Goal: Task Accomplishment & Management: Manage account settings

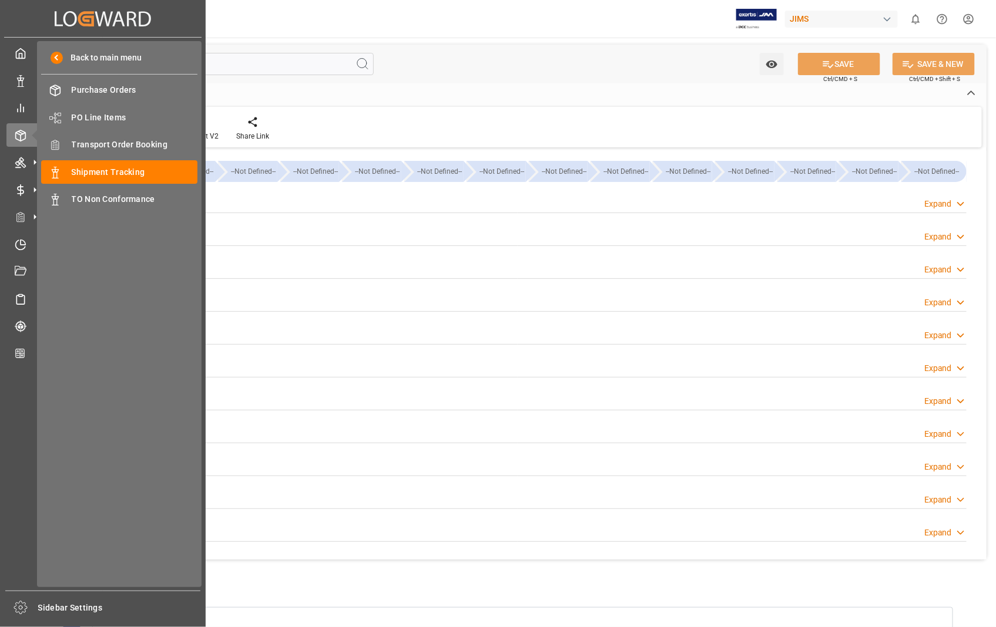
scroll to position [169, 0]
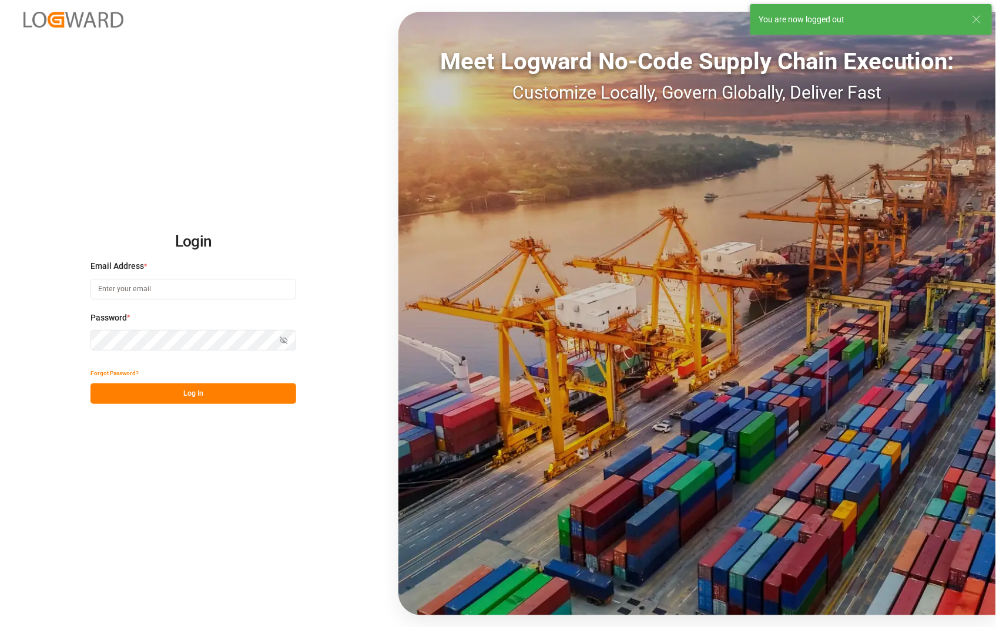
type input "sophia.zhang@jamindustries.com"
click at [189, 388] on button "Log In" at bounding box center [193, 394] width 206 height 21
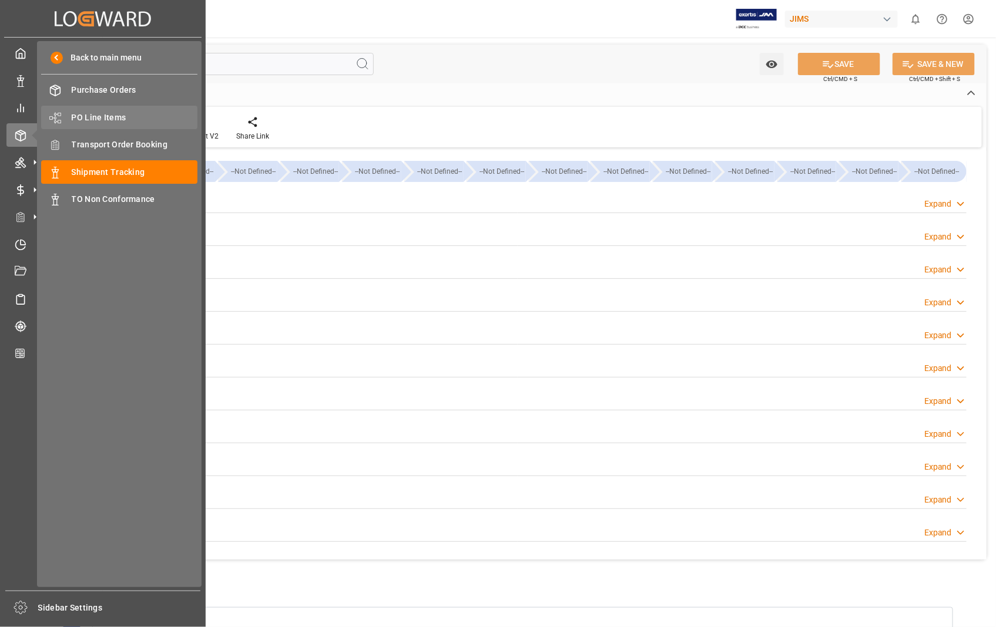
click at [109, 115] on span "PO Line Items" at bounding box center [135, 118] width 126 height 12
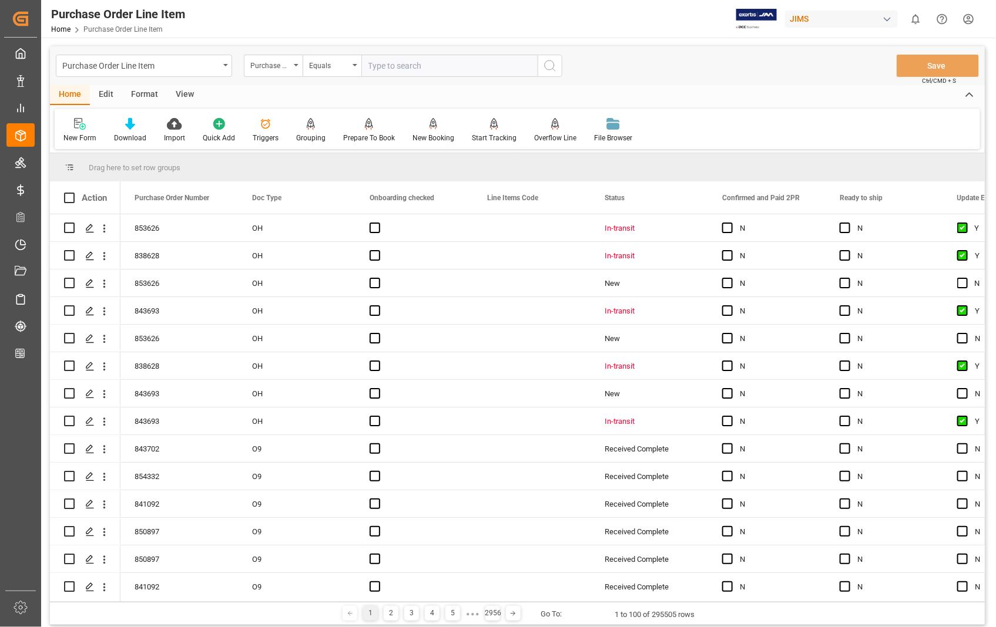
click at [451, 66] on input "text" at bounding box center [449, 66] width 176 height 22
type input "853453"
click at [552, 63] on icon "search button" at bounding box center [550, 66] width 14 height 14
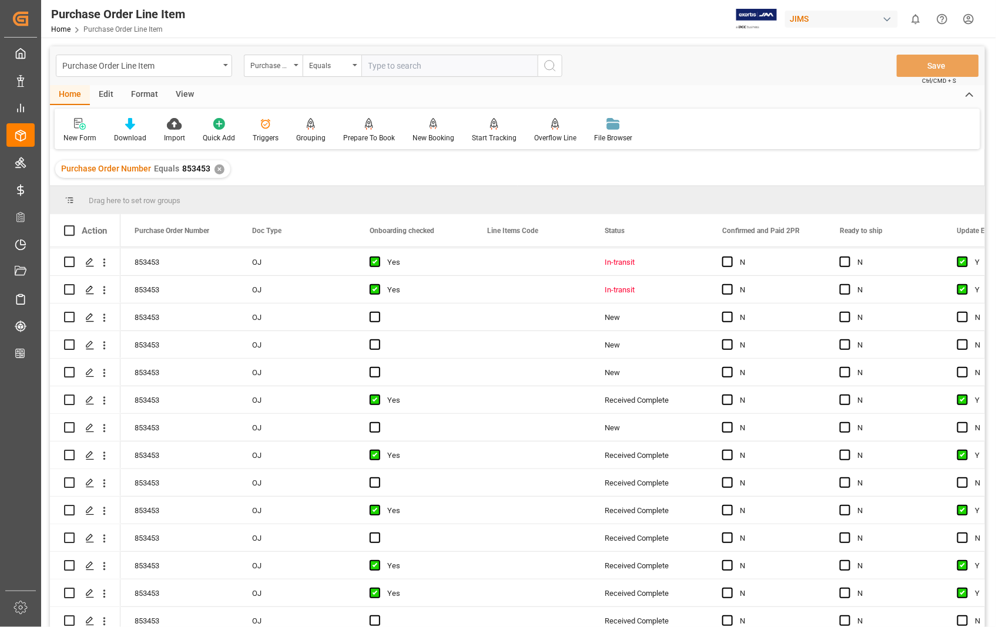
scroll to position [326, 0]
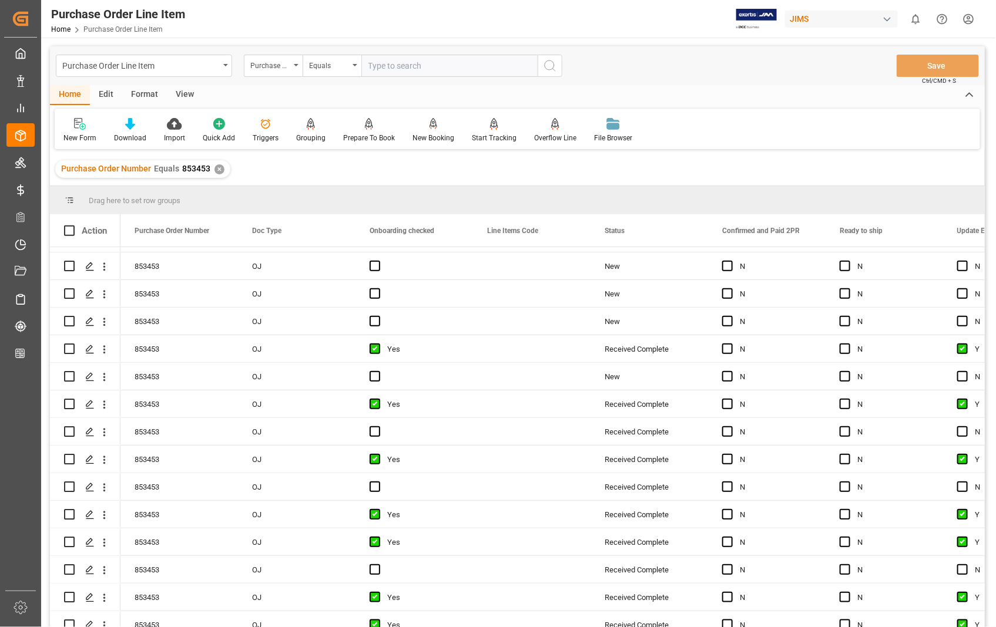
click at [188, 96] on div "View" at bounding box center [185, 95] width 36 height 20
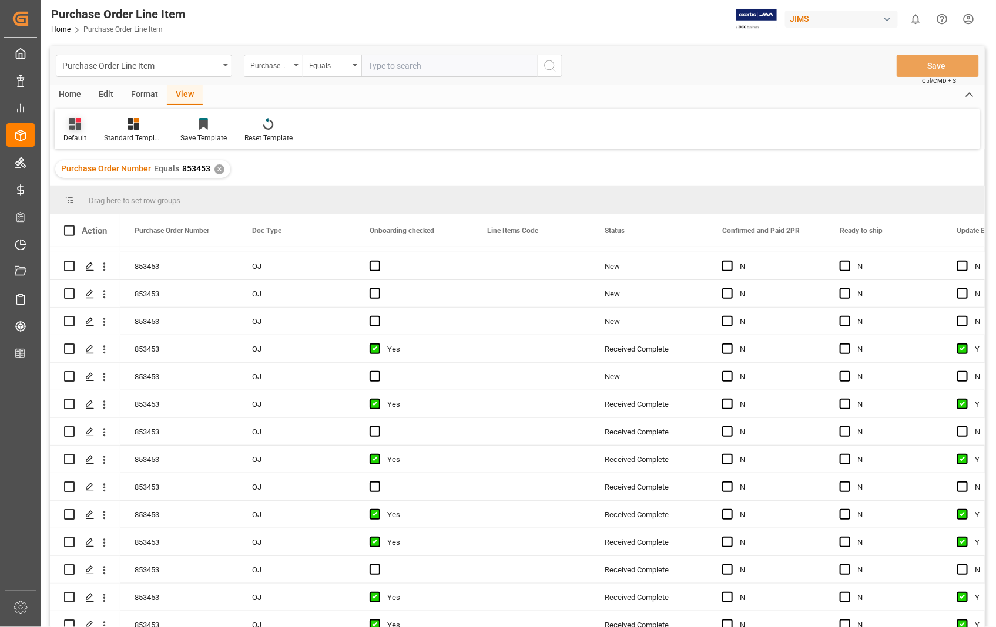
click at [85, 140] on div "Default" at bounding box center [74, 138] width 23 height 11
click at [96, 188] on div "Sophia setting." at bounding box center [120, 190] width 103 height 12
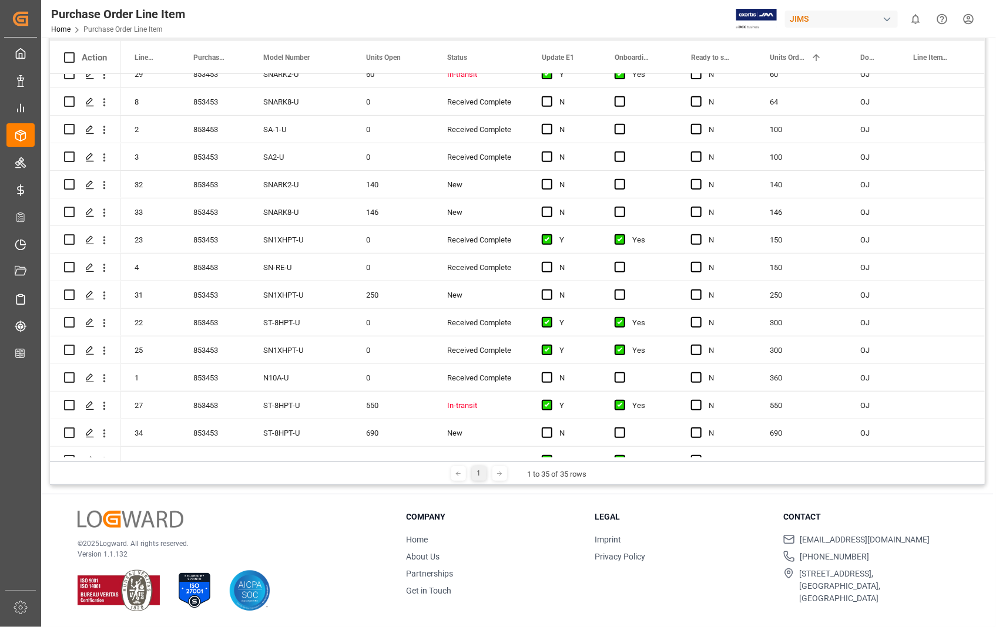
scroll to position [194, 0]
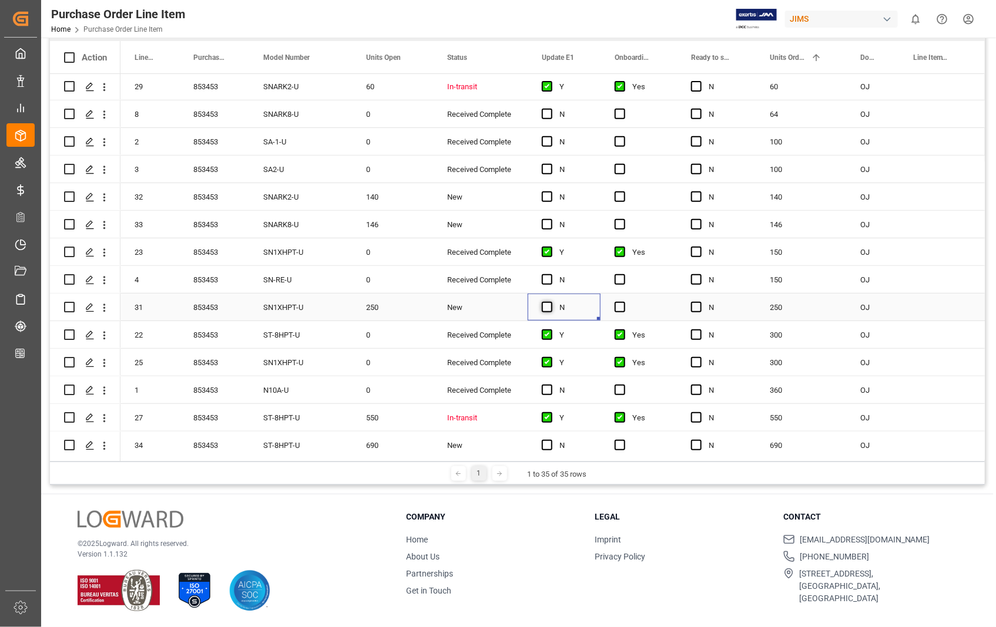
click at [542, 305] on span "Press SPACE to select this row." at bounding box center [547, 307] width 11 height 11
click at [550, 302] on input "Press SPACE to select this row." at bounding box center [550, 302] width 0 height 0
click at [623, 307] on span "Press SPACE to select this row." at bounding box center [619, 307] width 11 height 11
click at [623, 302] on input "Press SPACE to select this row." at bounding box center [623, 302] width 0 height 0
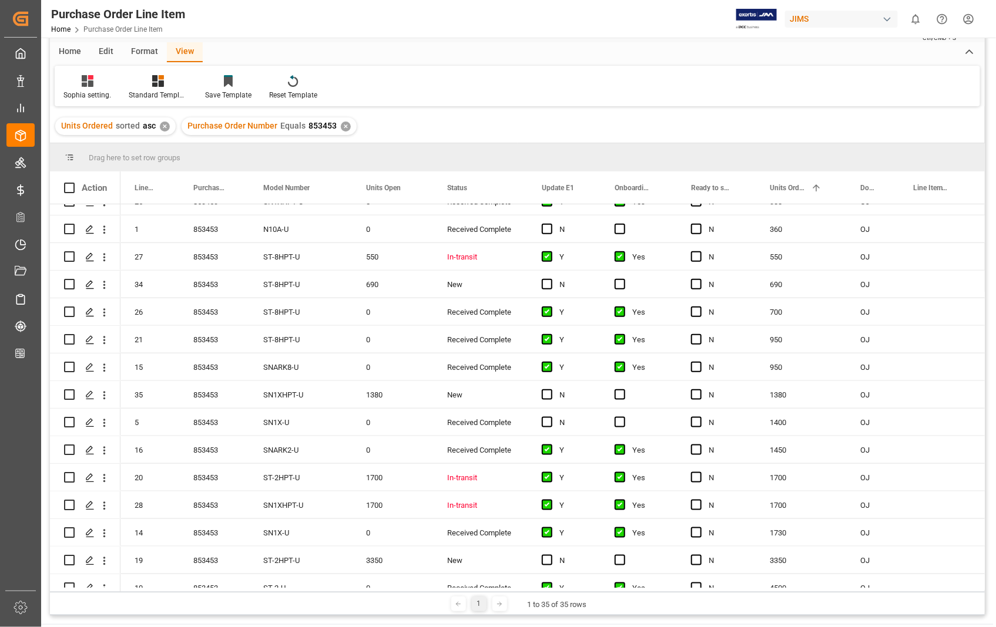
scroll to position [586, 0]
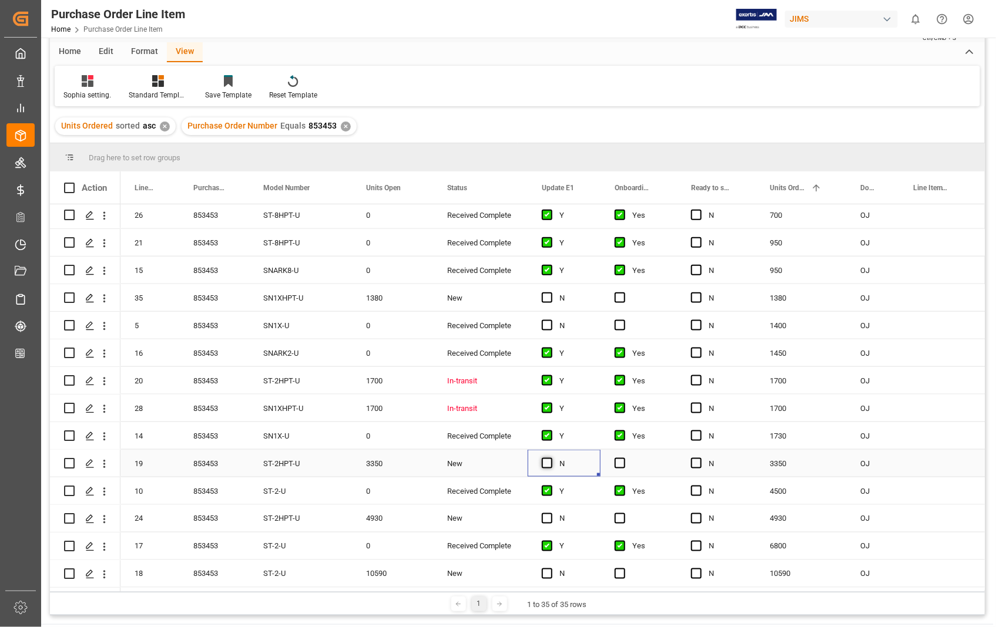
click at [543, 460] on span "Press SPACE to select this row." at bounding box center [547, 463] width 11 height 11
click at [550, 458] on input "Press SPACE to select this row." at bounding box center [550, 458] width 0 height 0
click at [617, 459] on span "Press SPACE to select this row." at bounding box center [619, 463] width 11 height 11
click at [623, 458] on input "Press SPACE to select this row." at bounding box center [623, 458] width 0 height 0
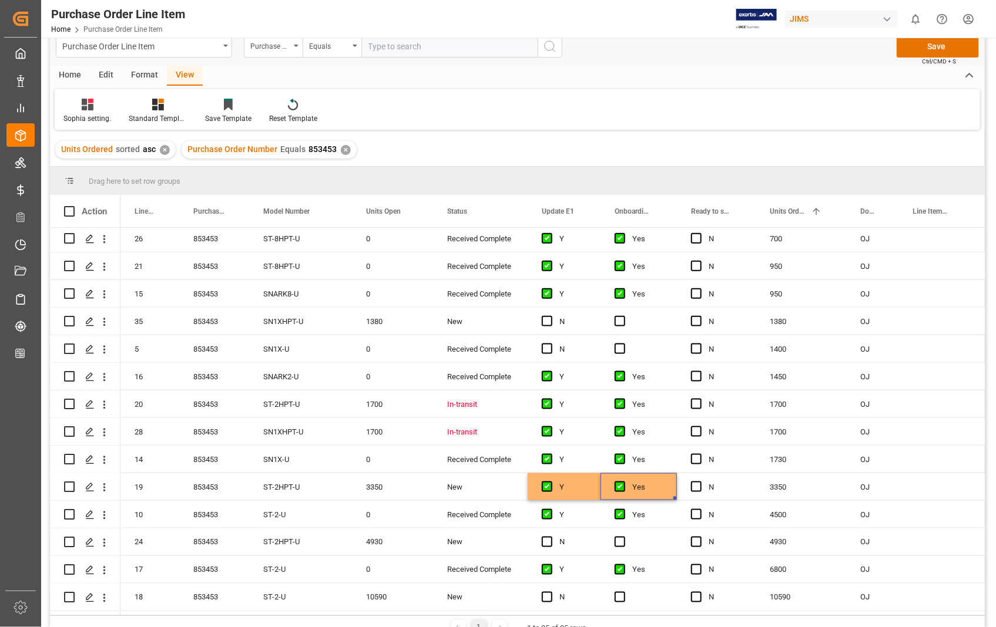
scroll to position [0, 0]
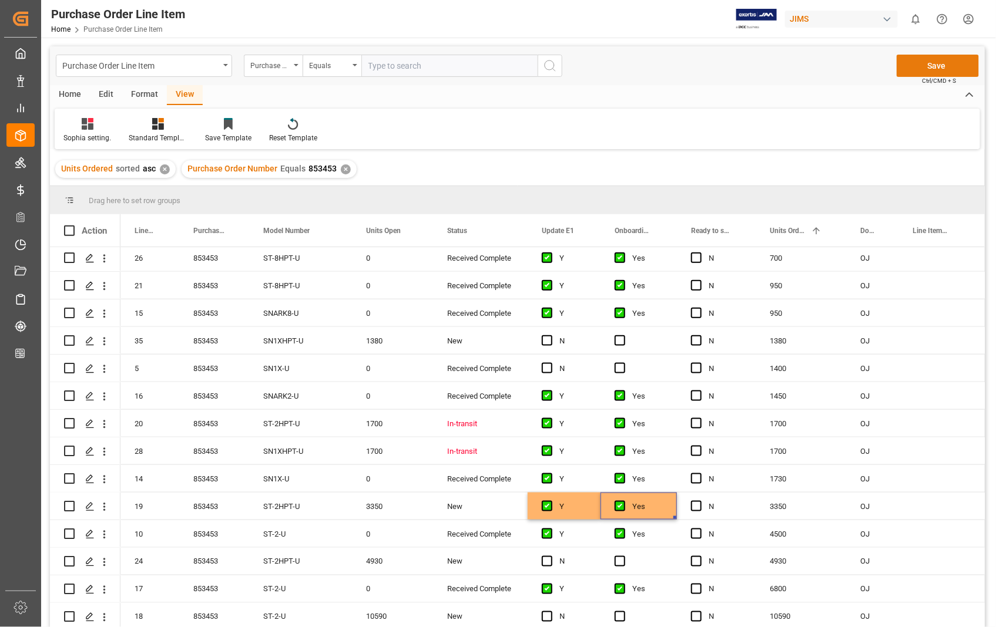
click at [937, 61] on button "Save" at bounding box center [937, 66] width 82 height 22
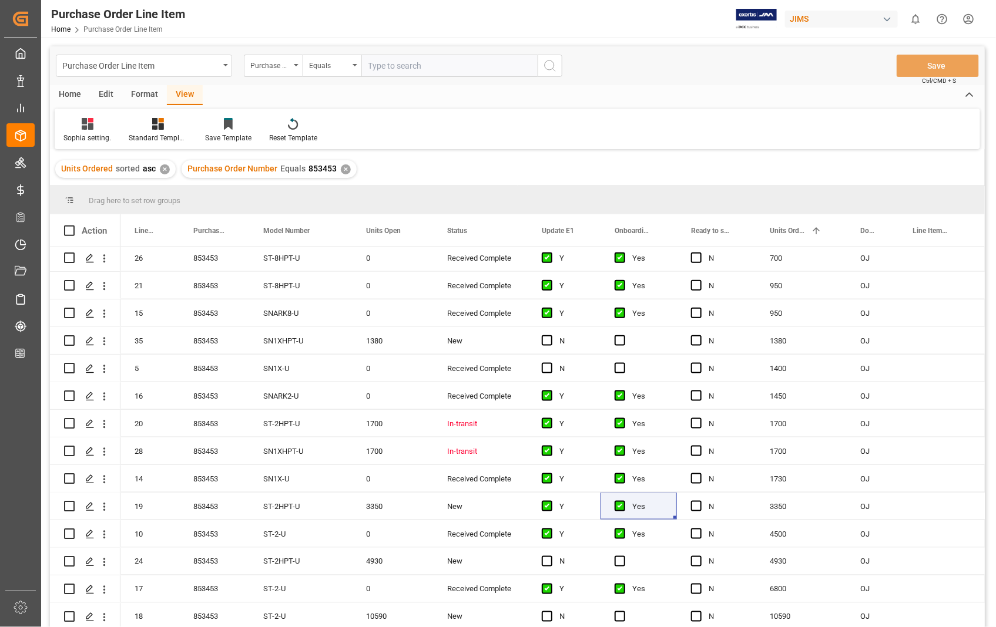
click at [75, 93] on div "Home" at bounding box center [70, 95] width 40 height 20
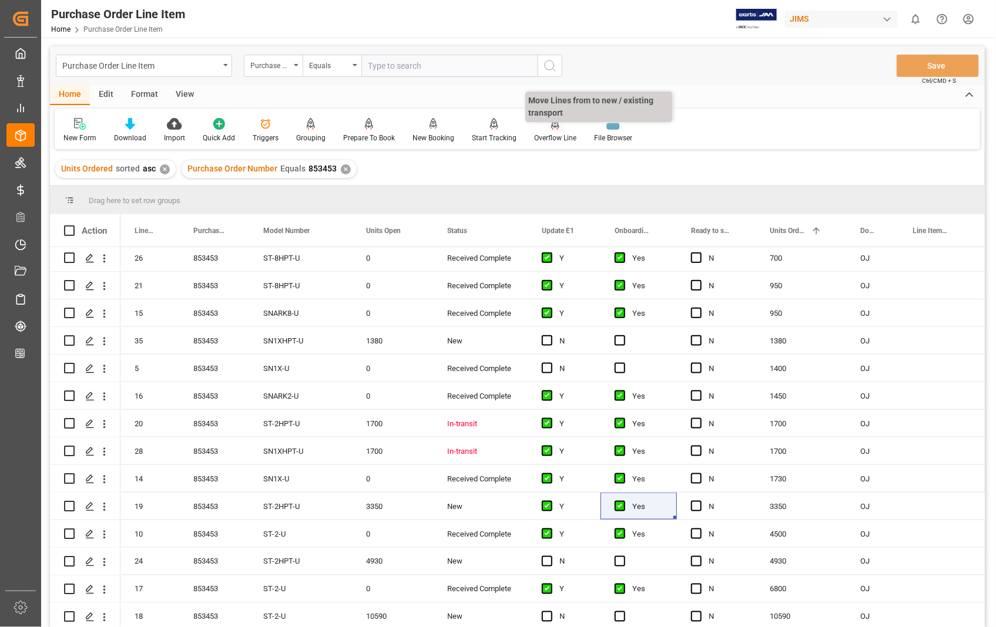
click at [554, 133] on div "Overflow Line" at bounding box center [555, 138] width 42 height 11
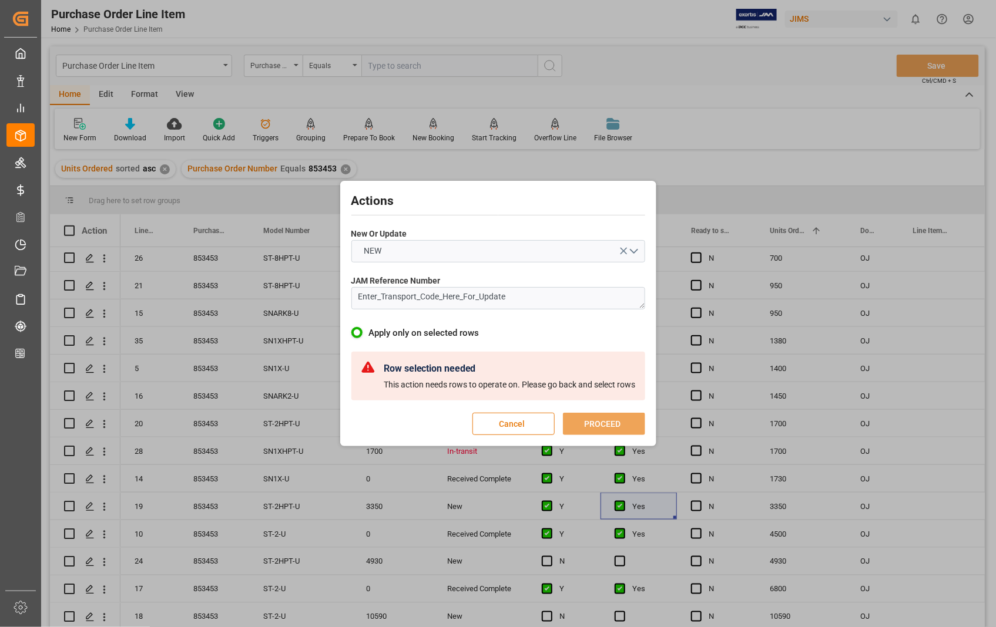
click at [512, 426] on button "Cancel" at bounding box center [513, 424] width 82 height 22
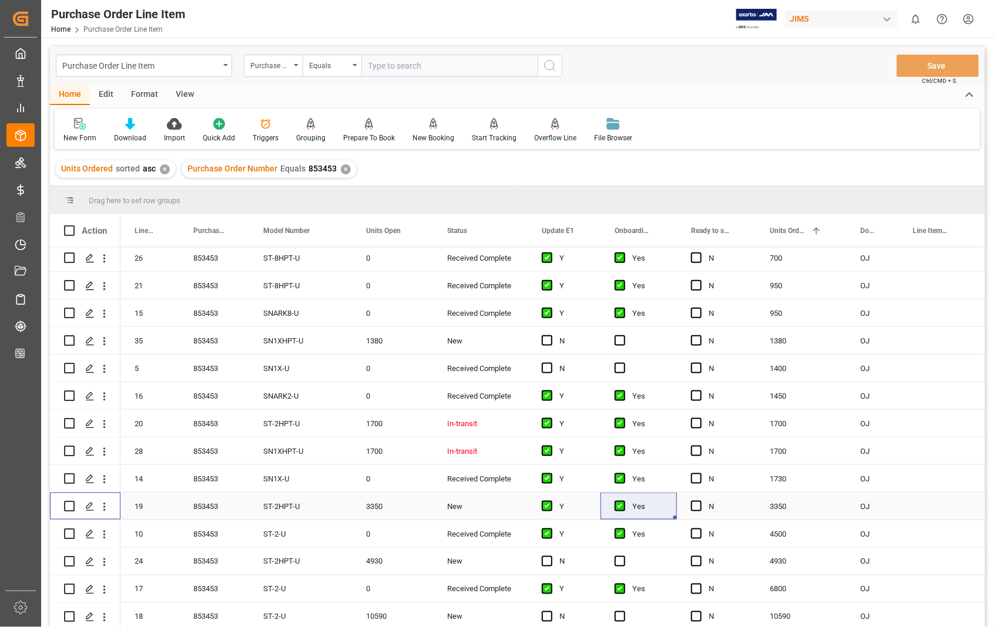
click at [65, 503] on input "Press Space to toggle row selection (unchecked)" at bounding box center [69, 506] width 11 height 11
checkbox input "true"
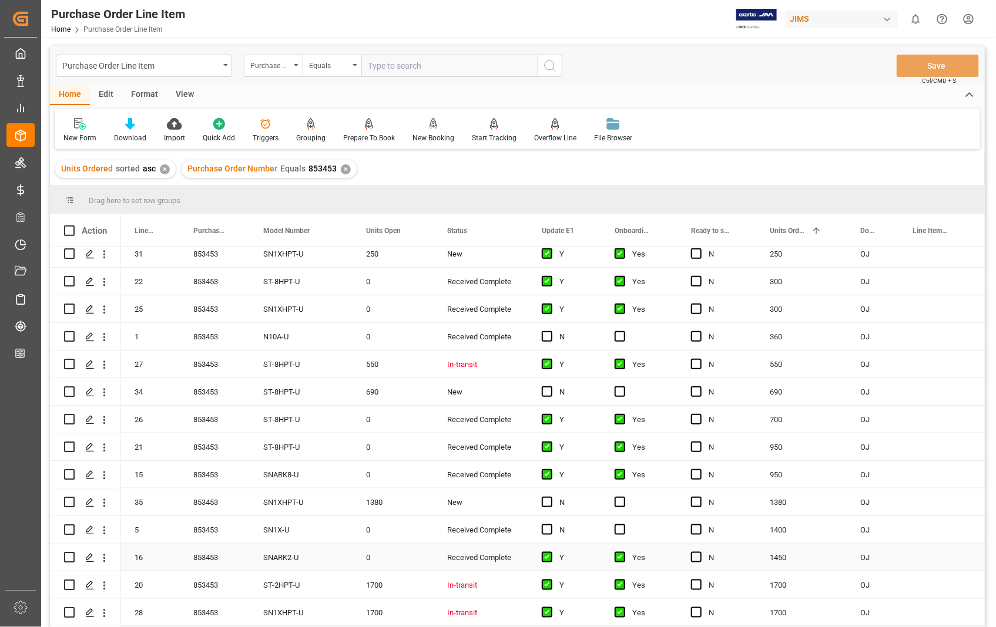
scroll to position [325, 0]
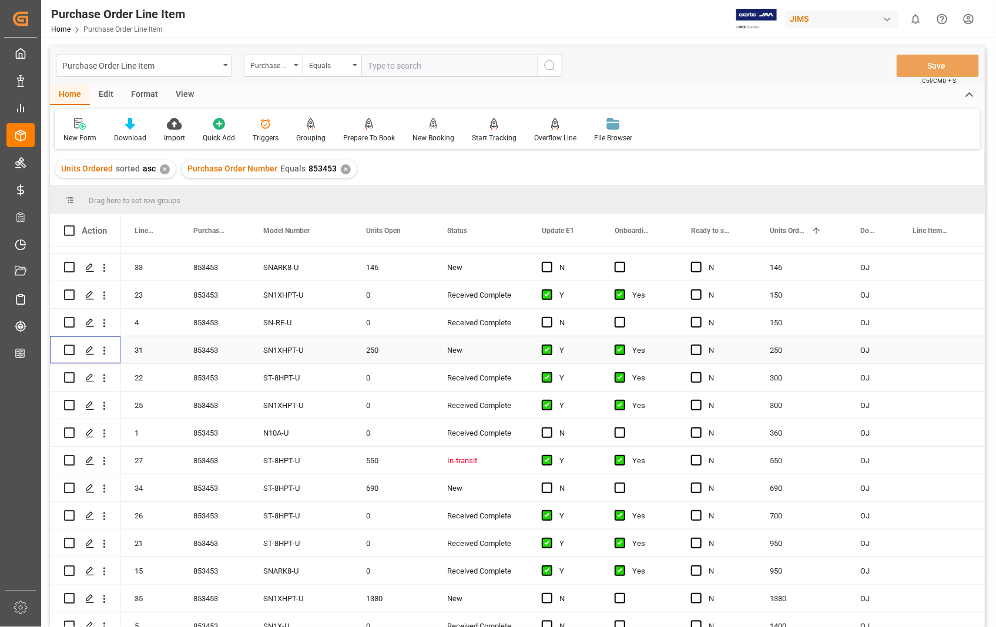
click at [69, 352] on input "Press Space to toggle row selection (unchecked)" at bounding box center [69, 350] width 11 height 11
checkbox input "true"
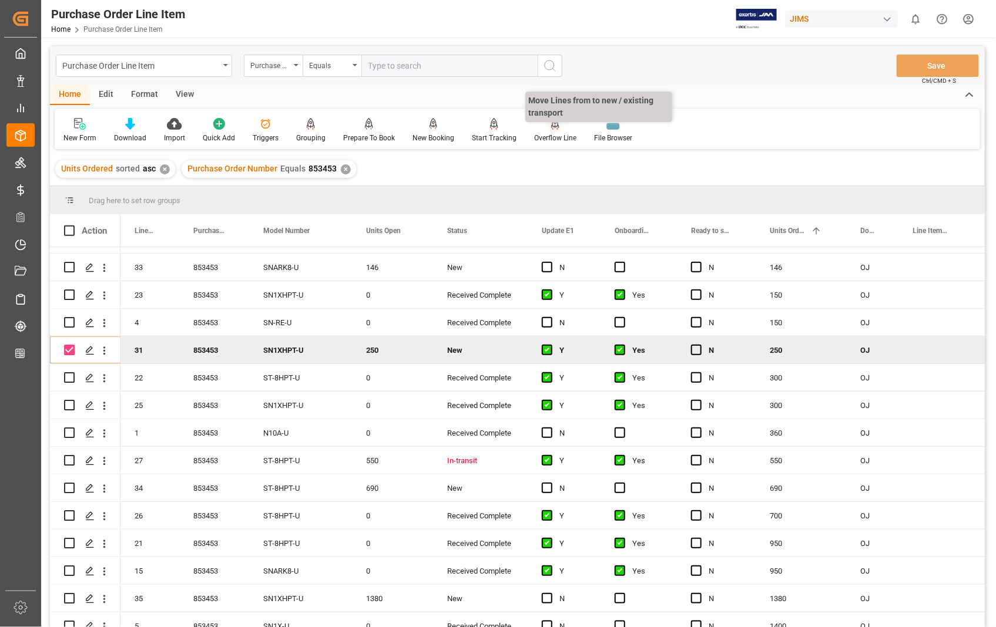
click at [556, 133] on div "Overflow Line" at bounding box center [555, 138] width 42 height 11
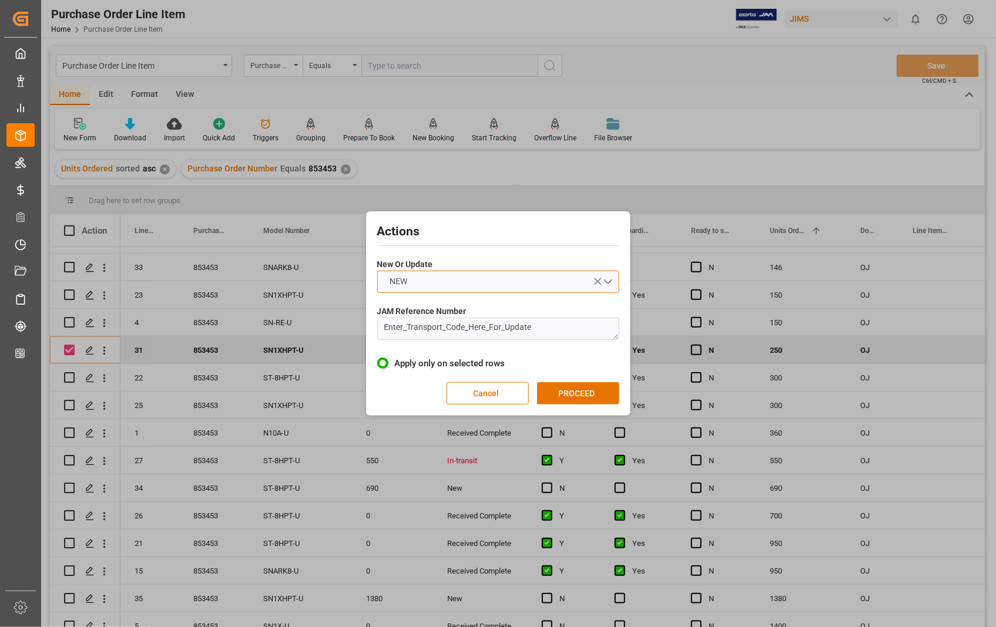
click at [611, 279] on button "NEW" at bounding box center [498, 282] width 242 height 22
click at [424, 308] on div "UPDATE" at bounding box center [498, 309] width 241 height 25
drag, startPoint x: 557, startPoint y: 323, endPoint x: 353, endPoint y: 327, distance: 203.9
click at [355, 333] on div "Actions New Or Update UPDATE JAM Reference Number Enter_Transport_Code_Here_For…" at bounding box center [498, 313] width 996 height 627
paste textarea "22-11121-US"
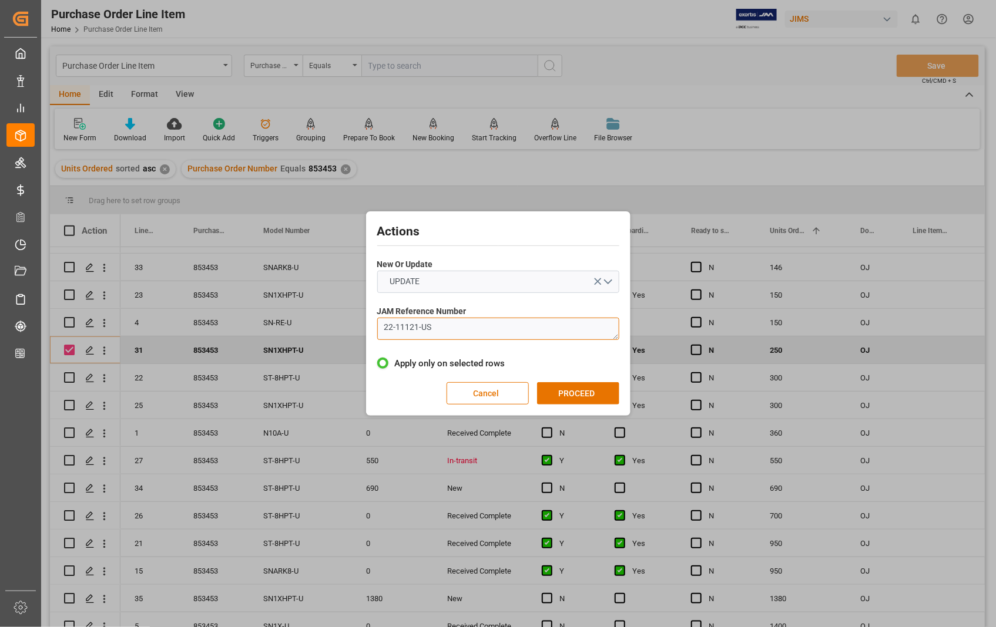
scroll to position [0, 0]
type textarea "22-11121-US"
click at [589, 401] on button "PROCEED" at bounding box center [578, 393] width 82 height 22
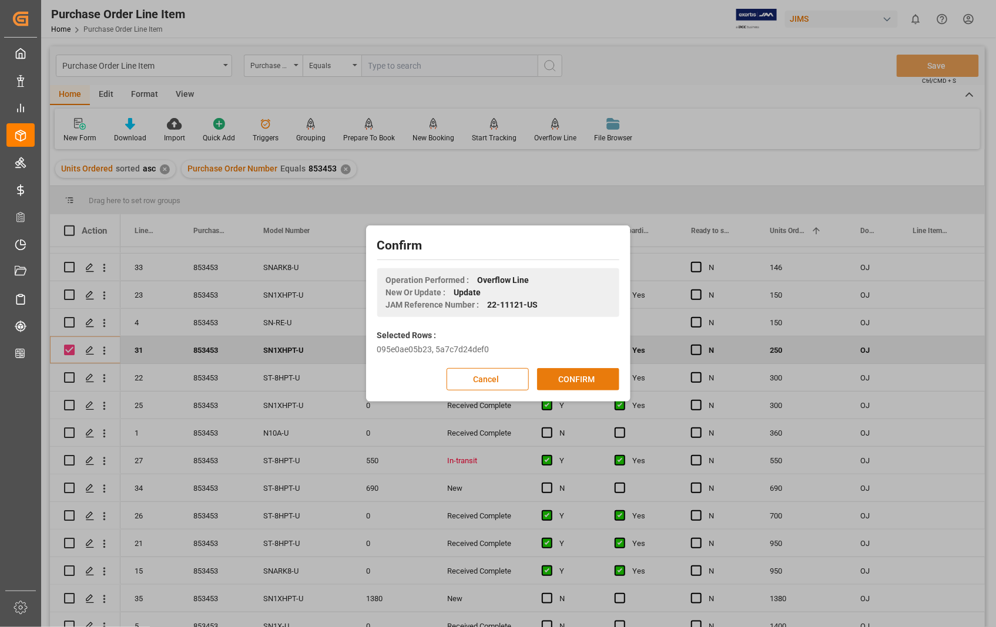
click at [566, 376] on button "CONFIRM" at bounding box center [578, 379] width 82 height 22
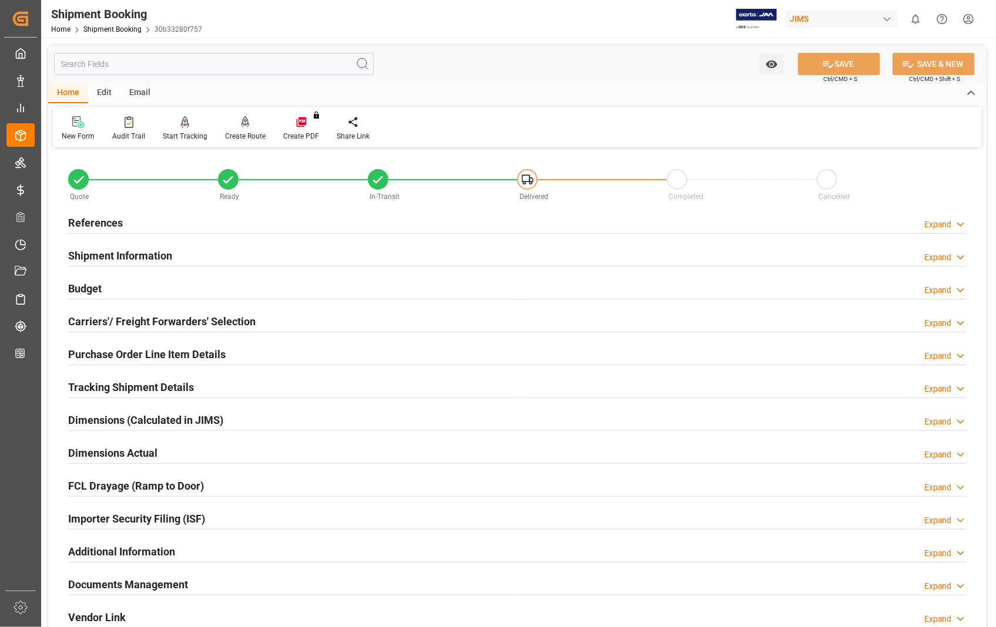
click at [249, 127] on div at bounding box center [245, 122] width 41 height 12
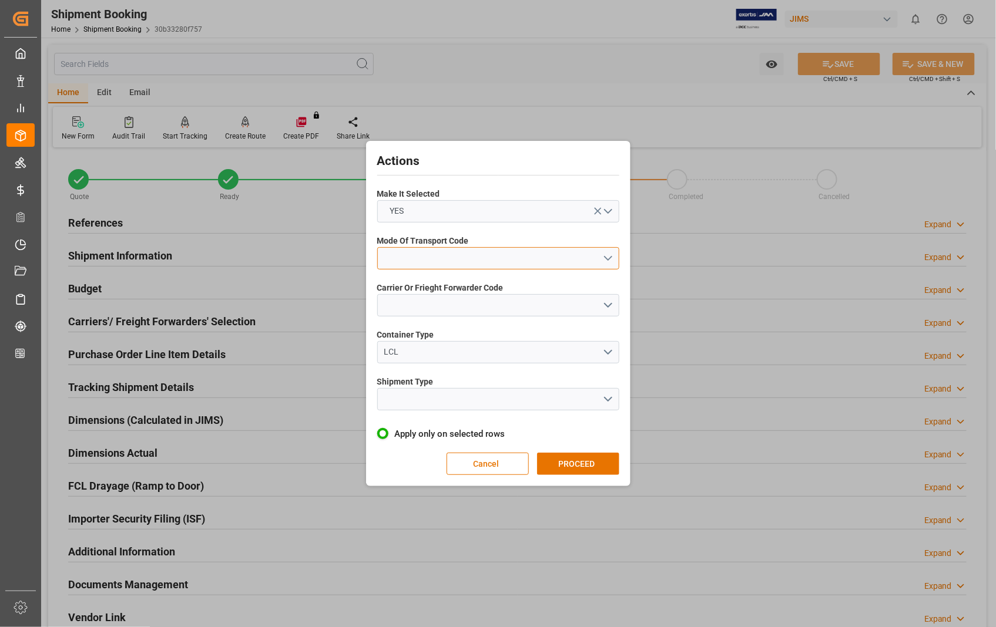
click at [607, 257] on button "open menu" at bounding box center [498, 258] width 242 height 22
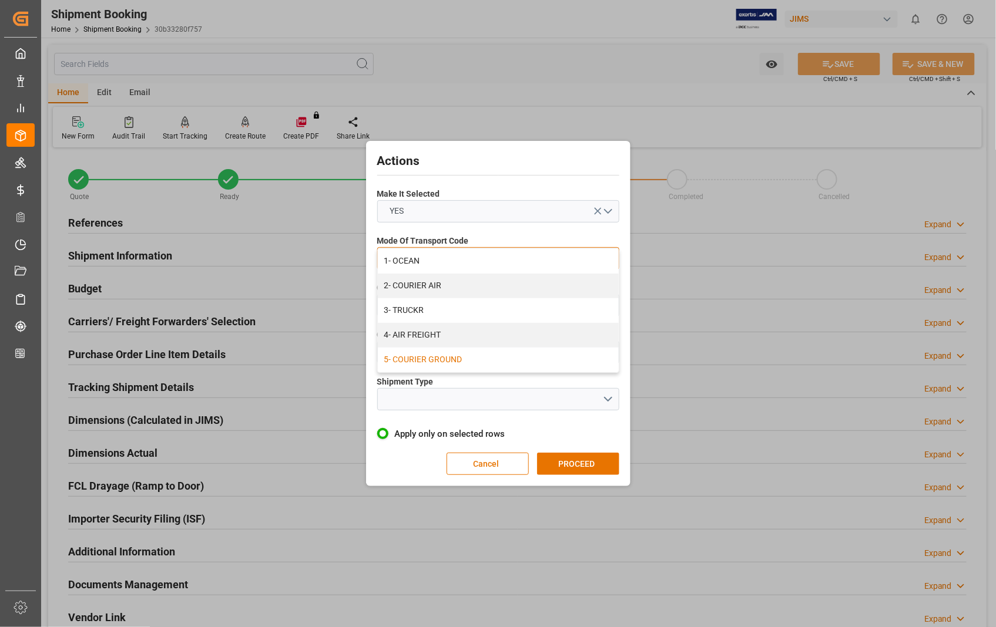
click at [451, 356] on div "5- COURIER GROUND" at bounding box center [498, 360] width 241 height 25
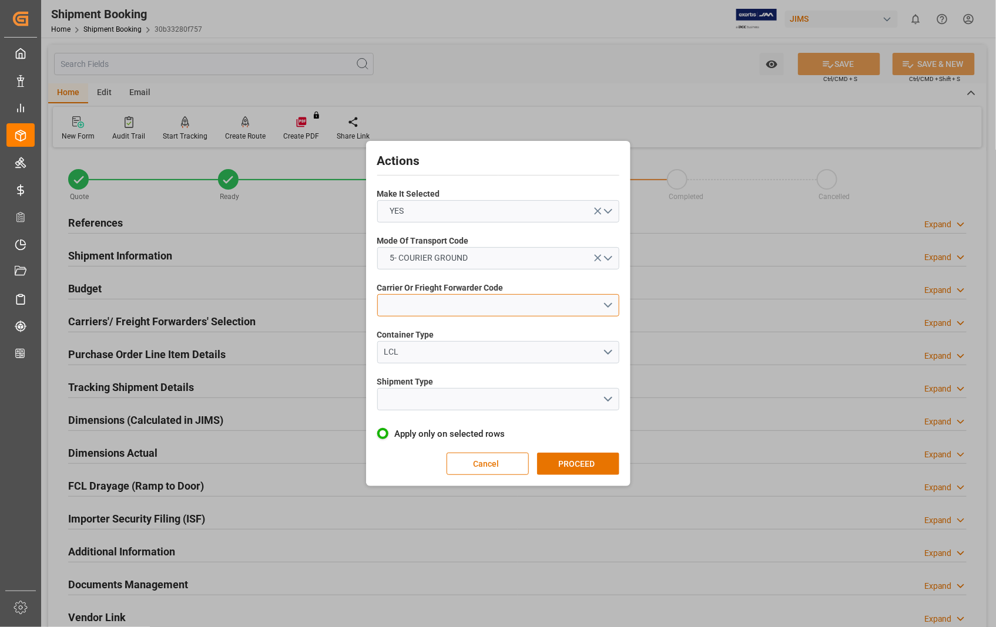
click at [610, 305] on button "open menu" at bounding box center [498, 305] width 242 height 22
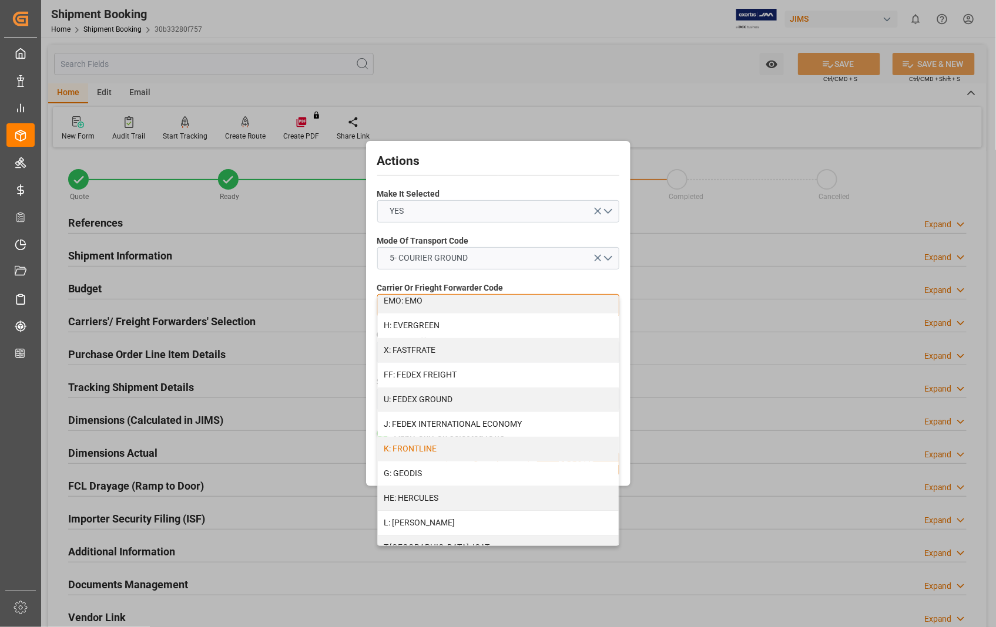
scroll to position [274, 0]
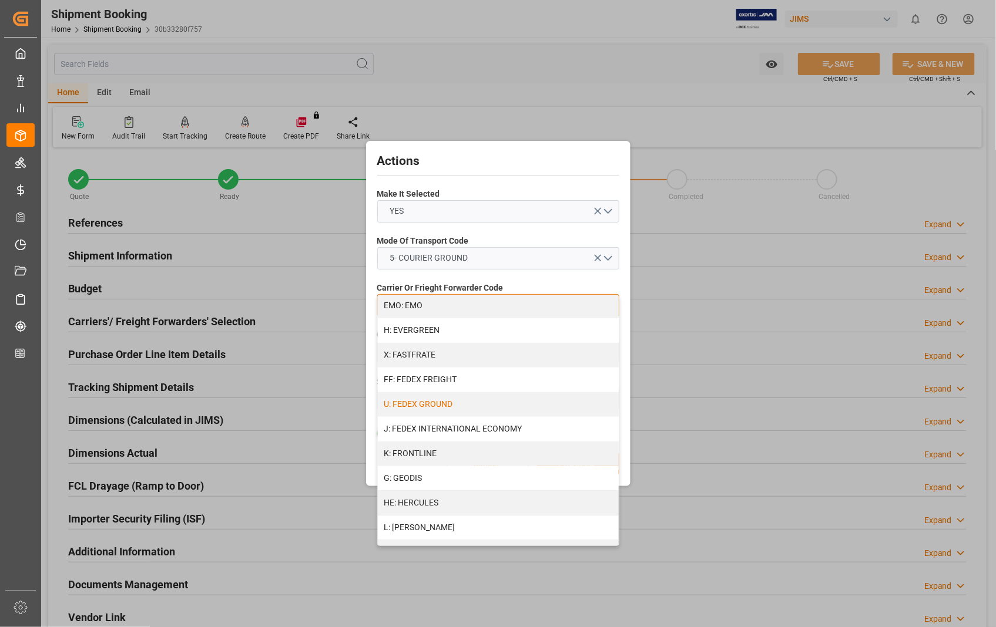
click at [448, 401] on div "U: FEDEX GROUND" at bounding box center [498, 404] width 241 height 25
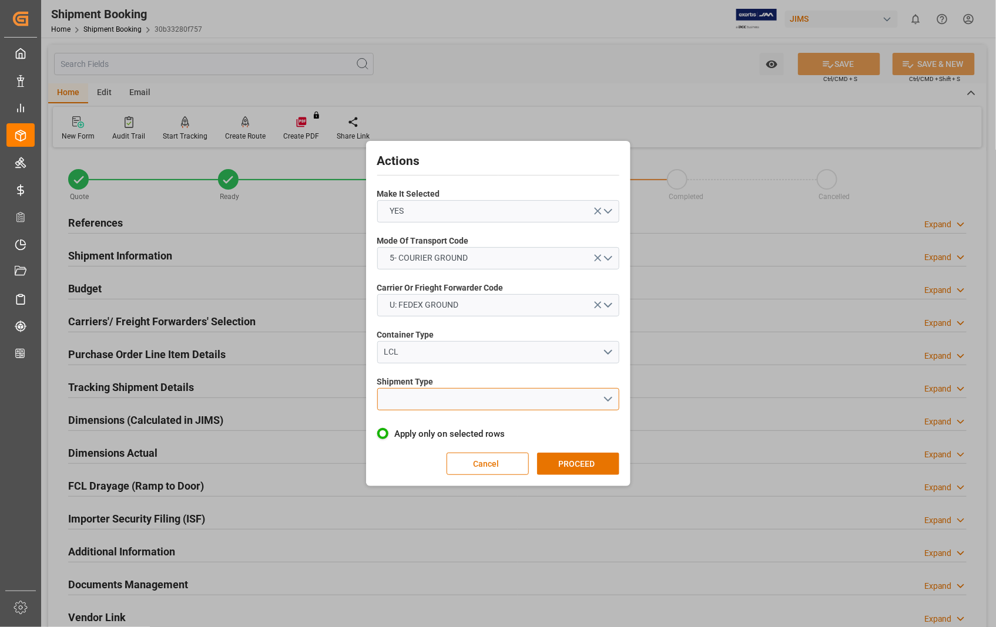
click at [607, 397] on button "open menu" at bounding box center [498, 399] width 242 height 22
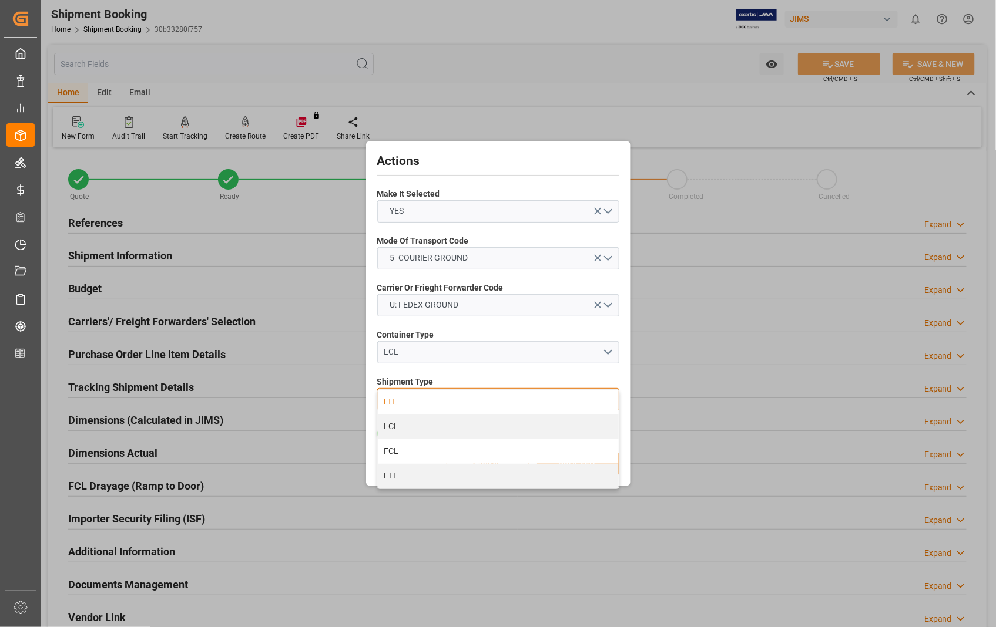
click at [397, 404] on div "LTL" at bounding box center [498, 402] width 241 height 25
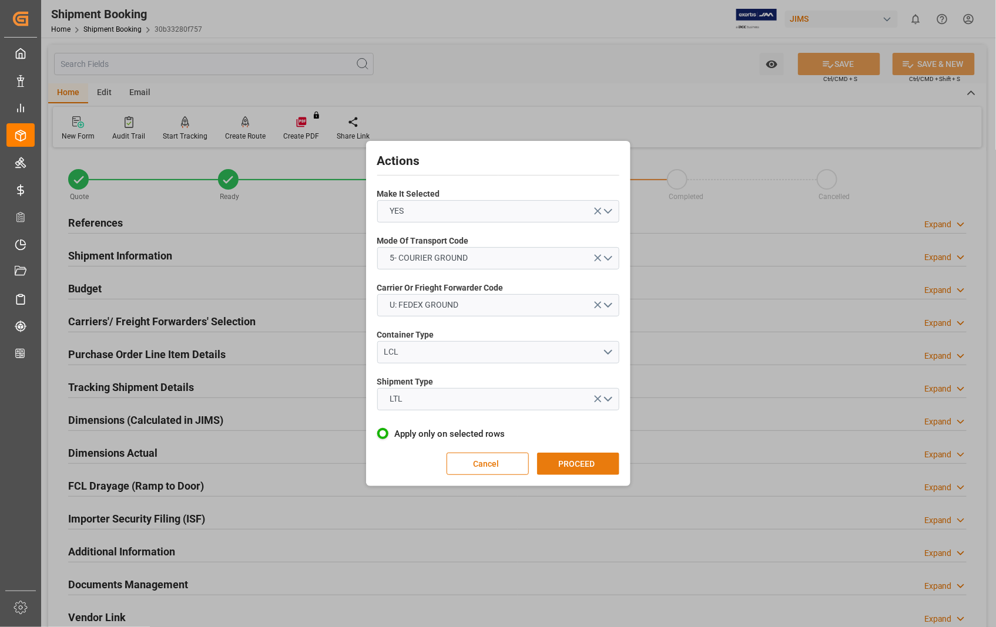
click at [584, 466] on button "PROCEED" at bounding box center [578, 464] width 82 height 22
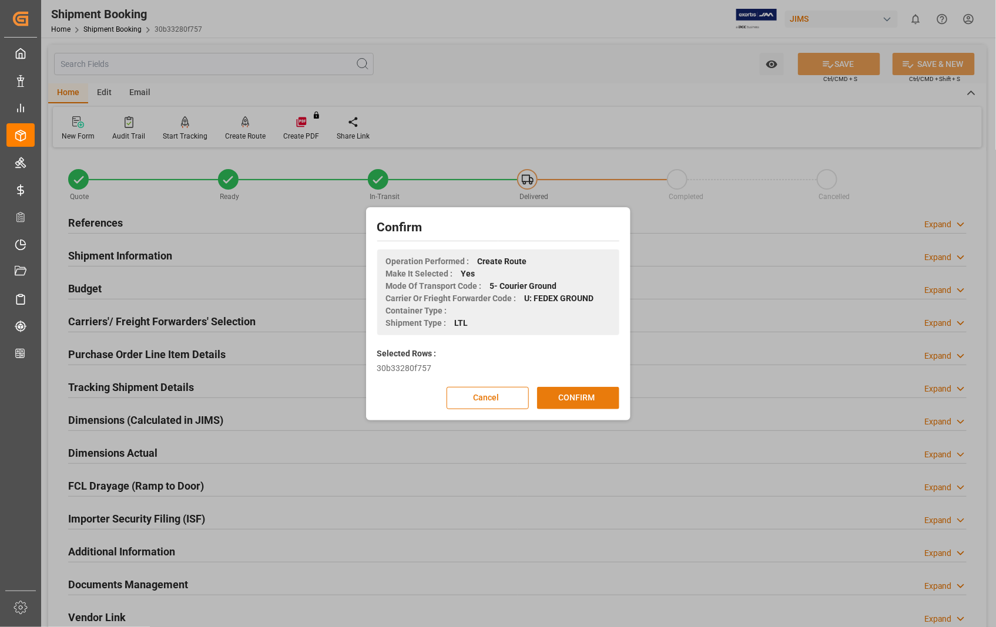
click at [580, 401] on button "CONFIRM" at bounding box center [578, 398] width 82 height 22
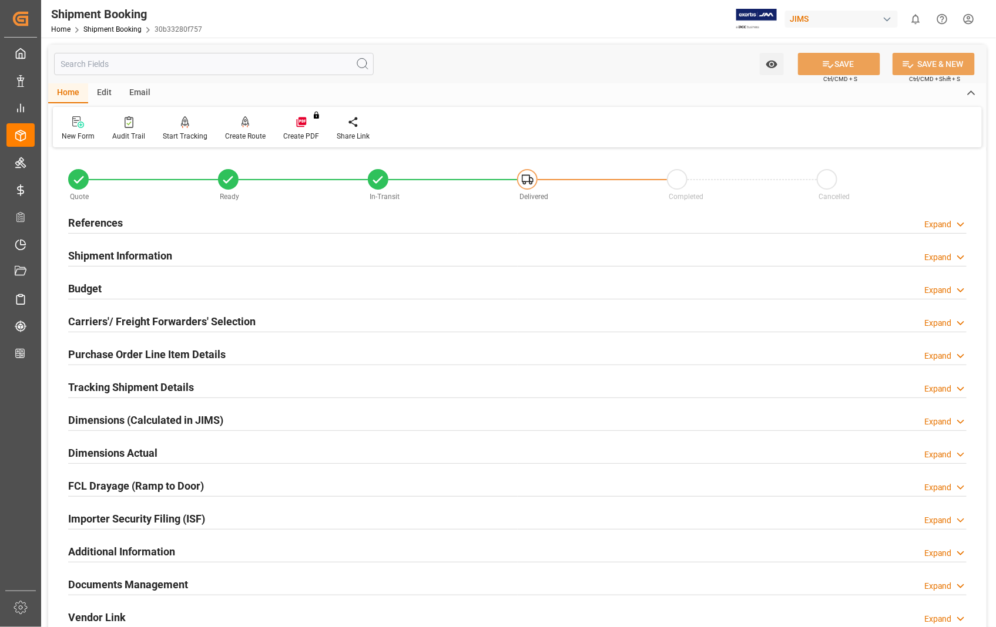
click at [126, 455] on h2 "Dimensions Actual" at bounding box center [112, 453] width 89 height 16
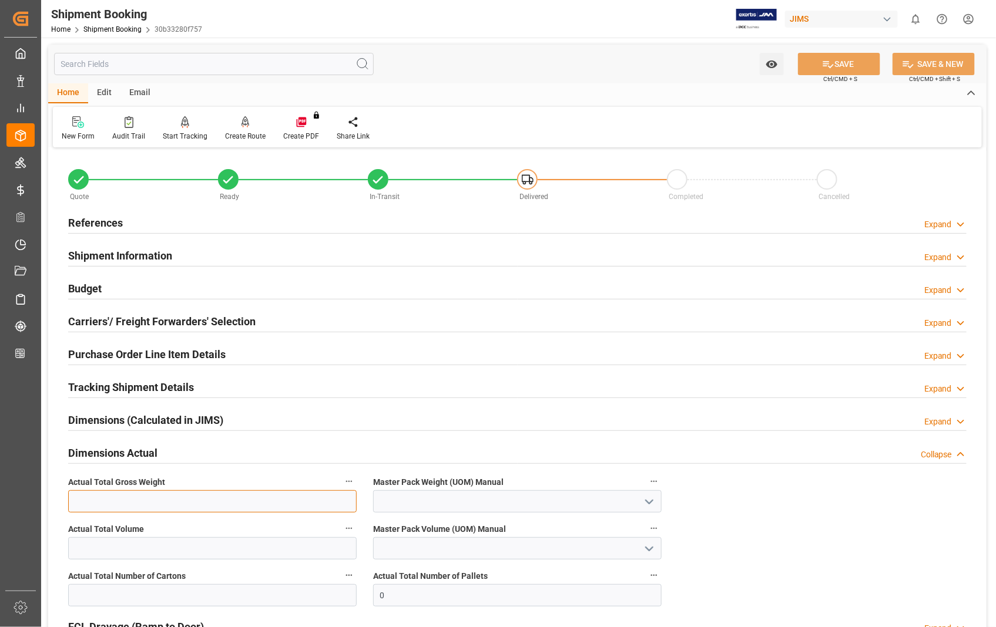
click at [147, 497] on input "text" at bounding box center [212, 501] width 288 height 22
type input "805"
click at [649, 503] on polyline "open menu" at bounding box center [649, 502] width 7 height 4
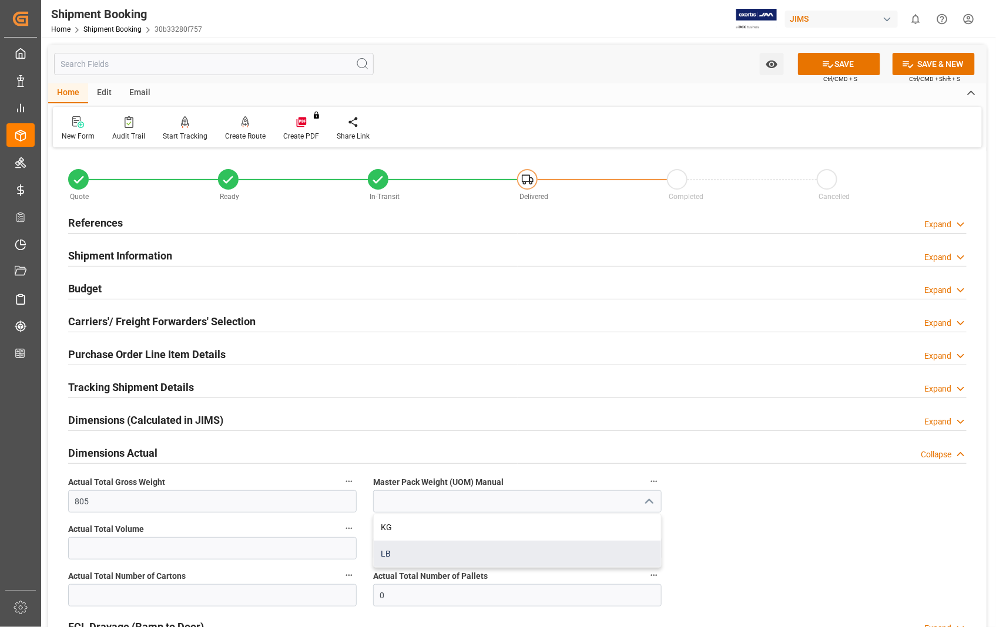
click at [390, 554] on div "LB" at bounding box center [517, 554] width 287 height 26
type input "LB"
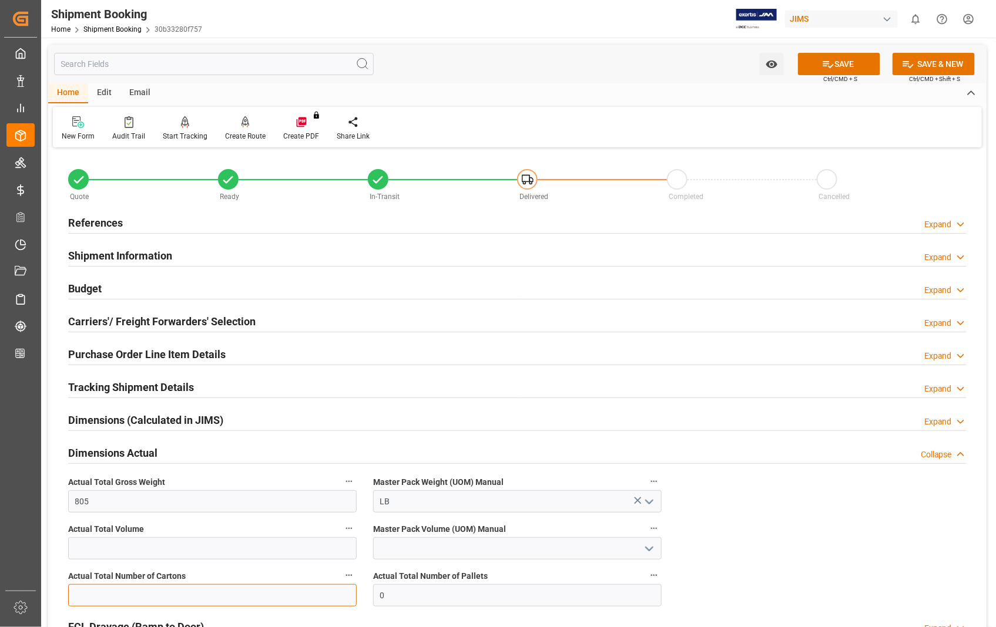
click at [245, 593] on input "text" at bounding box center [212, 595] width 288 height 22
type input "72"
drag, startPoint x: 432, startPoint y: 592, endPoint x: 357, endPoint y: 593, distance: 75.2
click at [357, 593] on div "Quote Ready In-Transit Delivered Completed Cancelled References Expand JAM Refe…" at bounding box center [517, 469] width 938 height 636
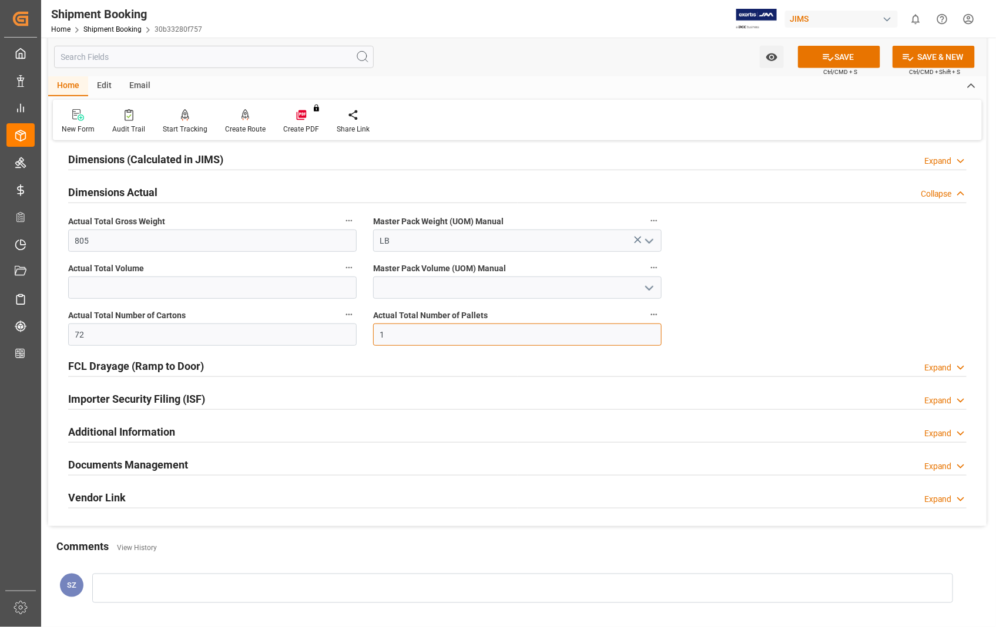
scroll to position [326, 0]
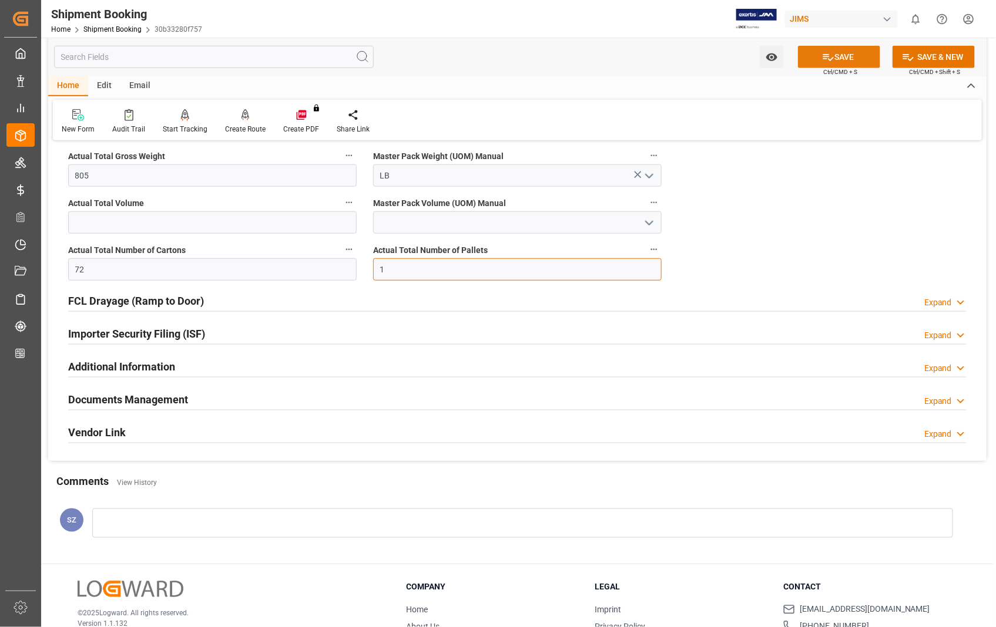
type input "1"
click at [837, 55] on button "SAVE" at bounding box center [839, 57] width 82 height 22
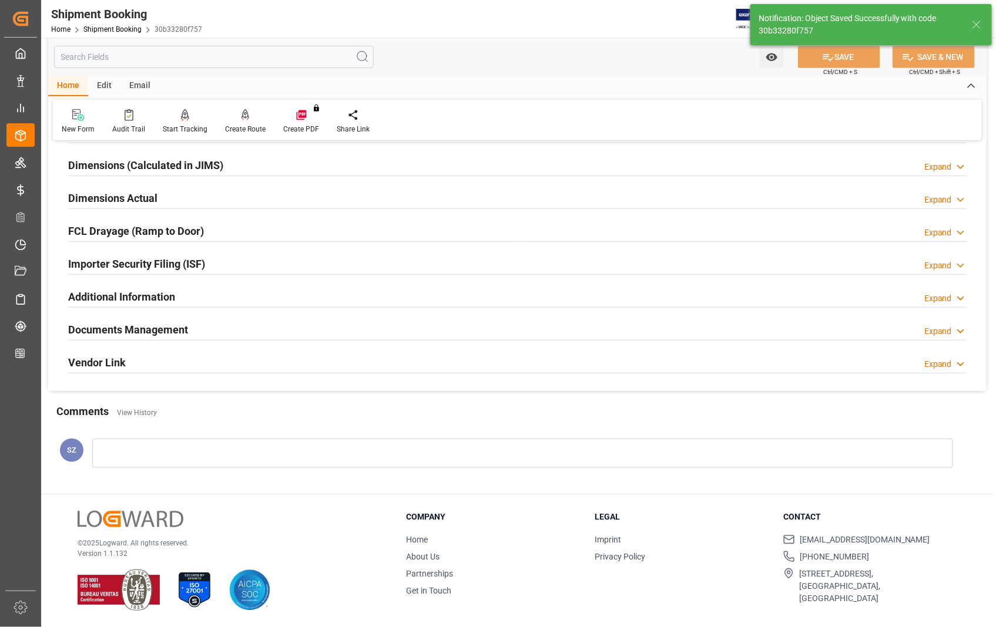
scroll to position [255, 0]
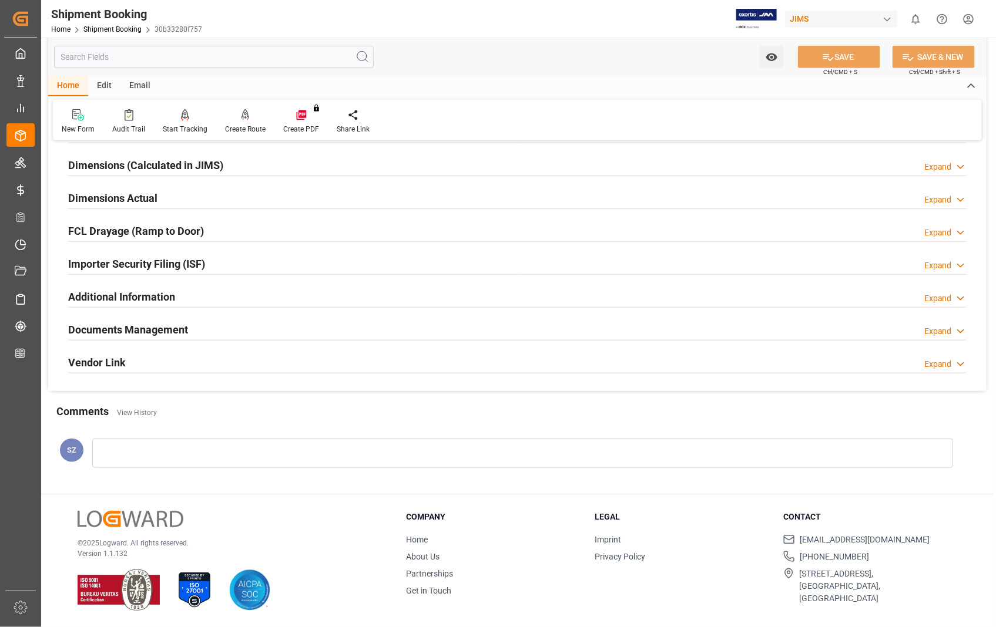
click at [129, 330] on h2 "Documents Management" at bounding box center [128, 330] width 120 height 16
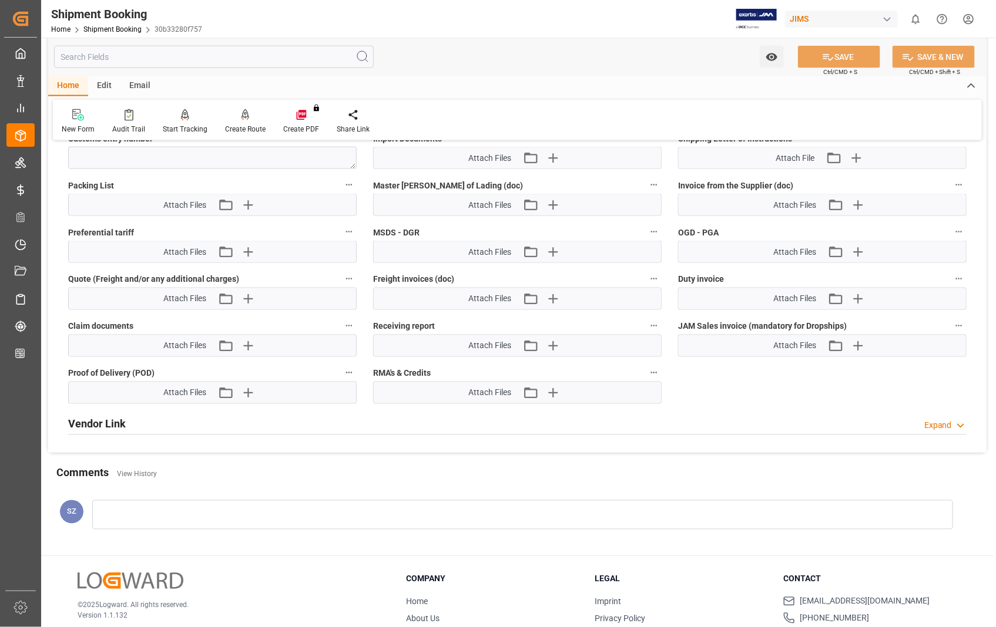
scroll to position [587, 0]
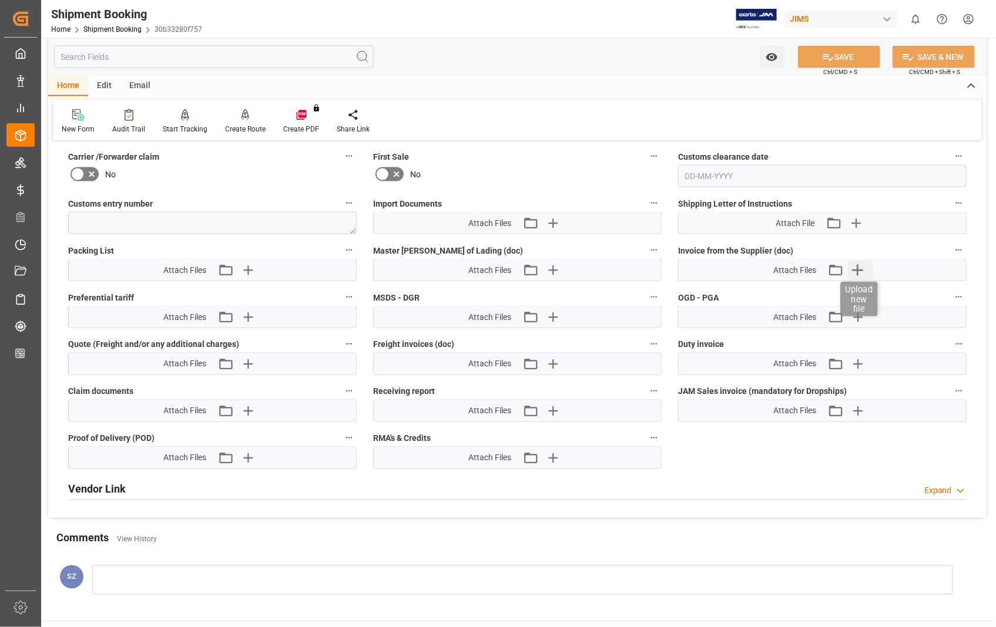
click at [859, 271] on icon "button" at bounding box center [857, 270] width 19 height 19
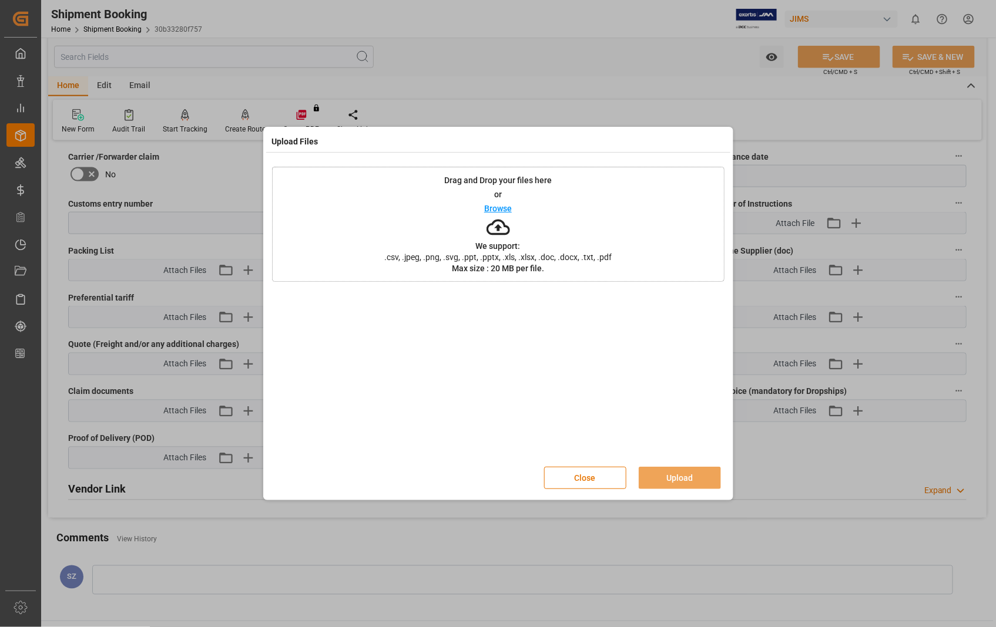
click at [500, 207] on p "Browse" at bounding box center [498, 208] width 28 height 8
click at [674, 473] on button "Upload" at bounding box center [679, 478] width 82 height 22
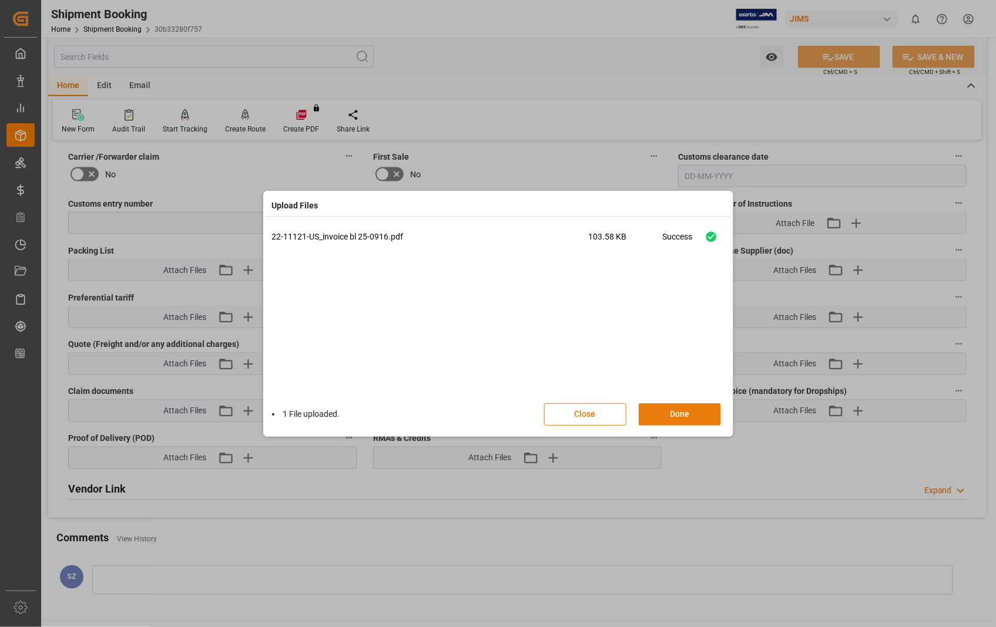
click at [688, 416] on button "Done" at bounding box center [679, 415] width 82 height 22
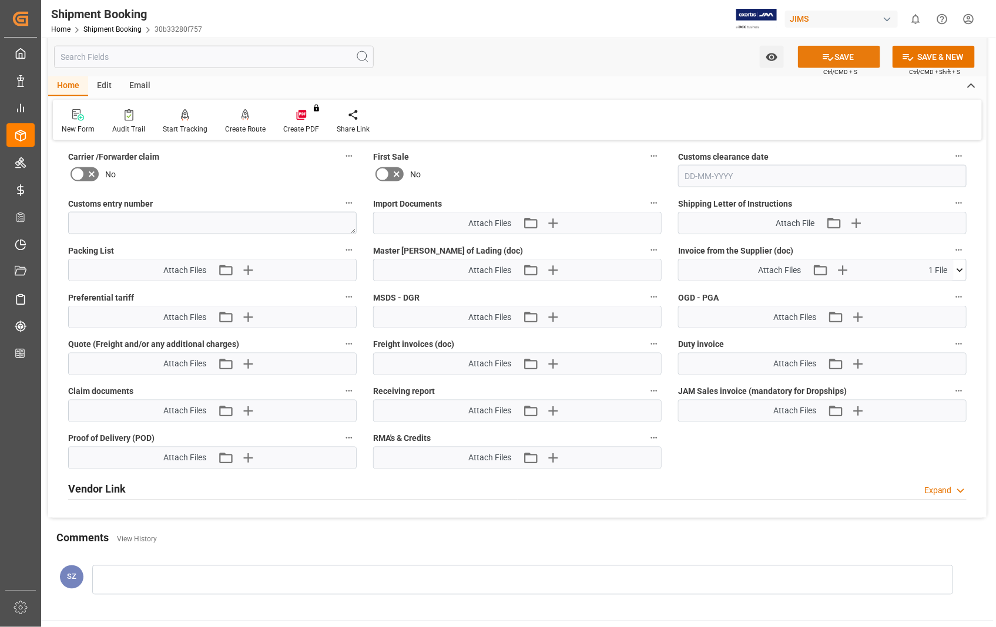
click at [839, 55] on button "SAVE" at bounding box center [839, 57] width 82 height 22
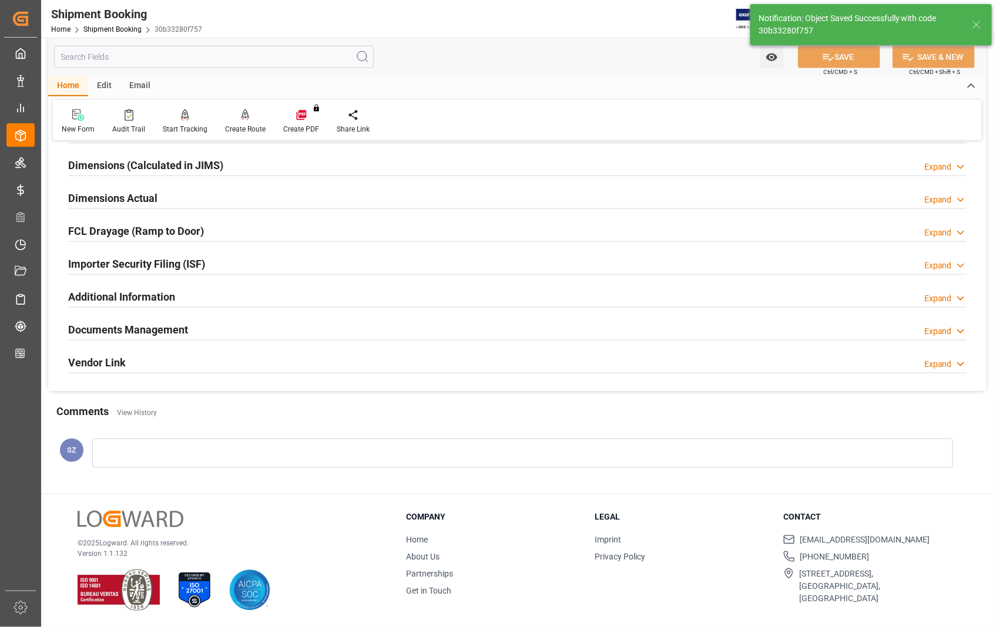
scroll to position [130, 0]
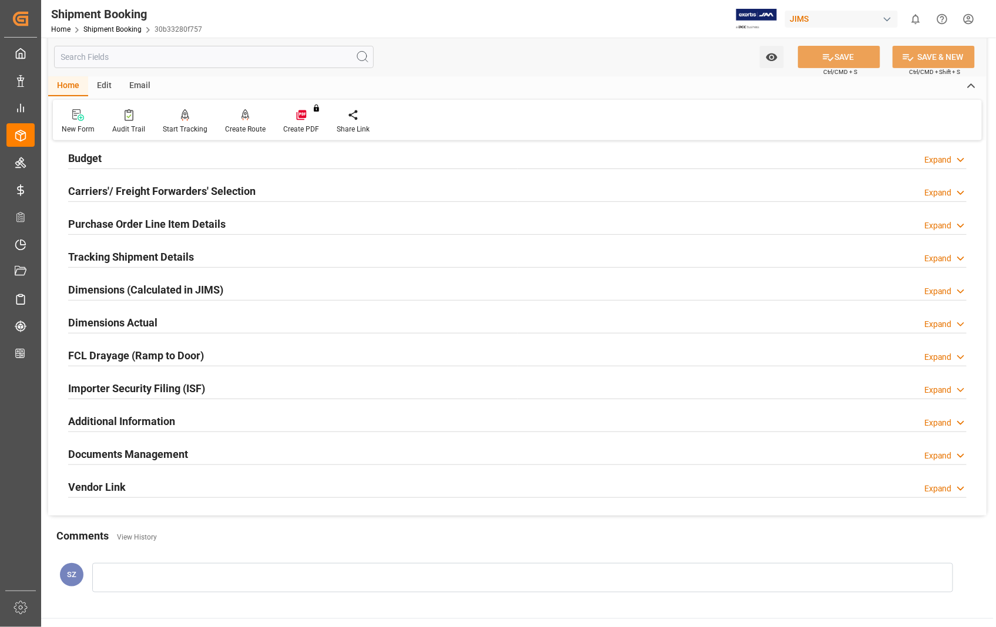
click at [159, 455] on h2 "Documents Management" at bounding box center [128, 454] width 120 height 16
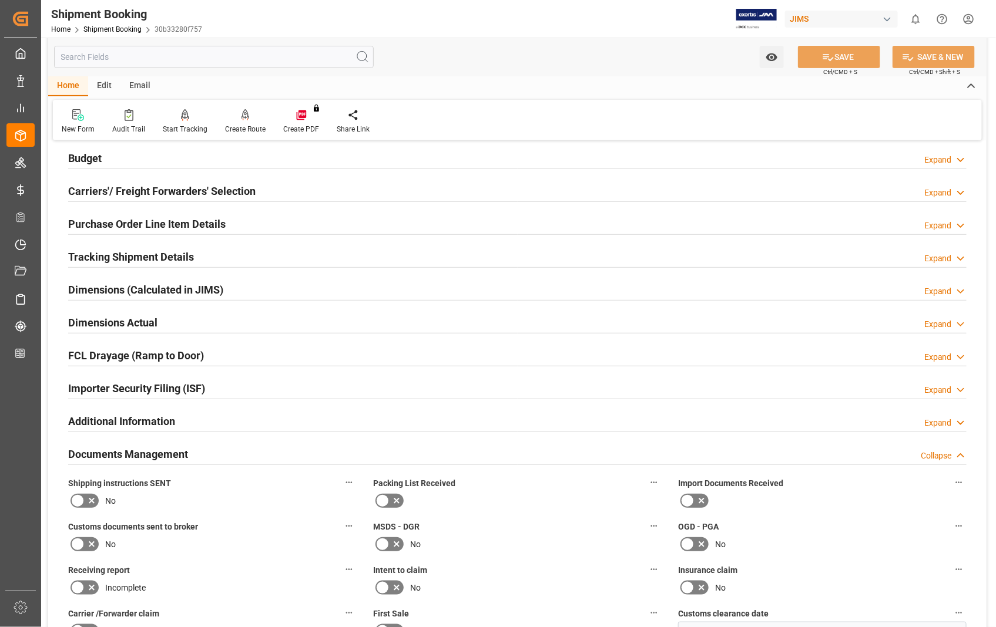
scroll to position [587, 0]
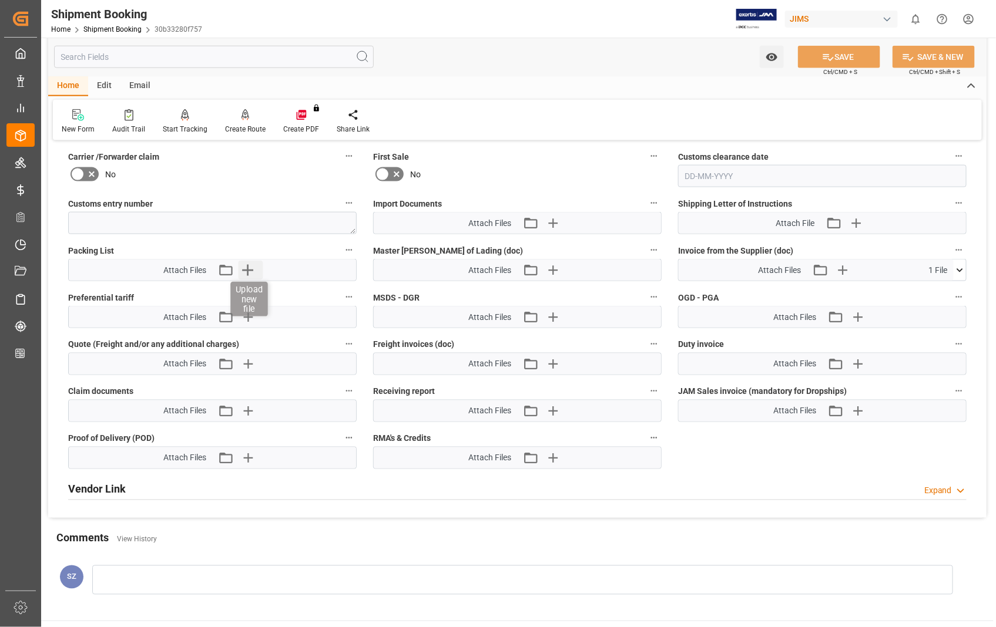
click at [250, 268] on icon "button" at bounding box center [248, 270] width 11 height 11
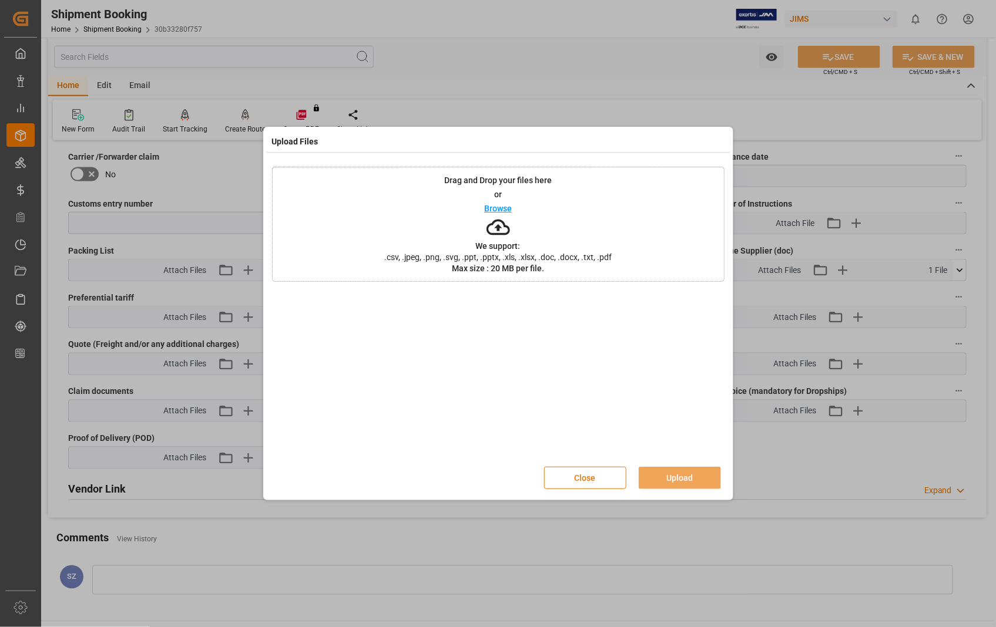
click at [492, 211] on p "Browse" at bounding box center [498, 208] width 28 height 8
click at [593, 480] on button "Close" at bounding box center [585, 478] width 82 height 22
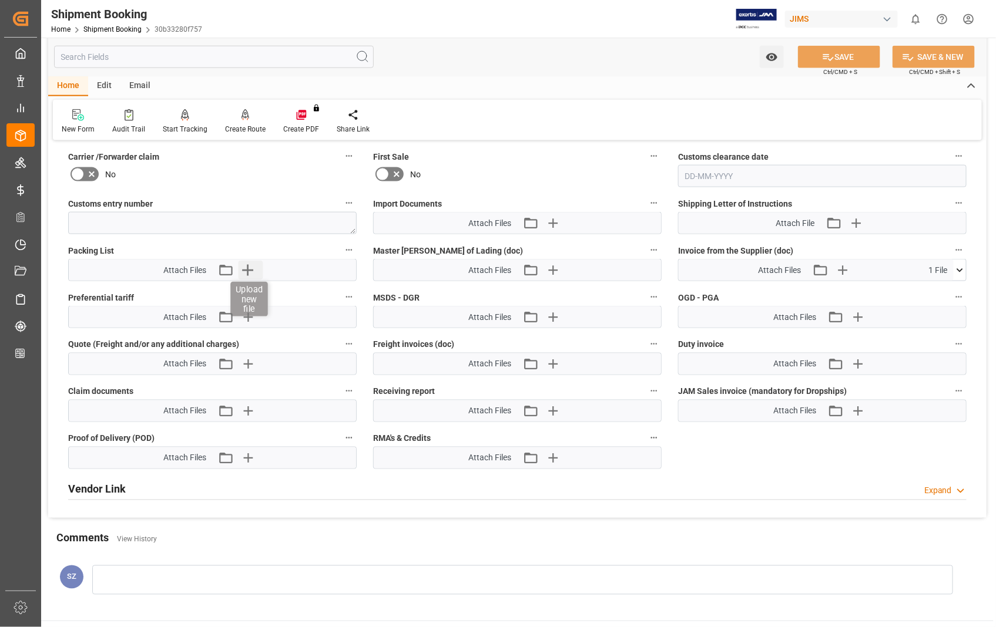
click at [248, 269] on icon "button" at bounding box center [248, 270] width 11 height 11
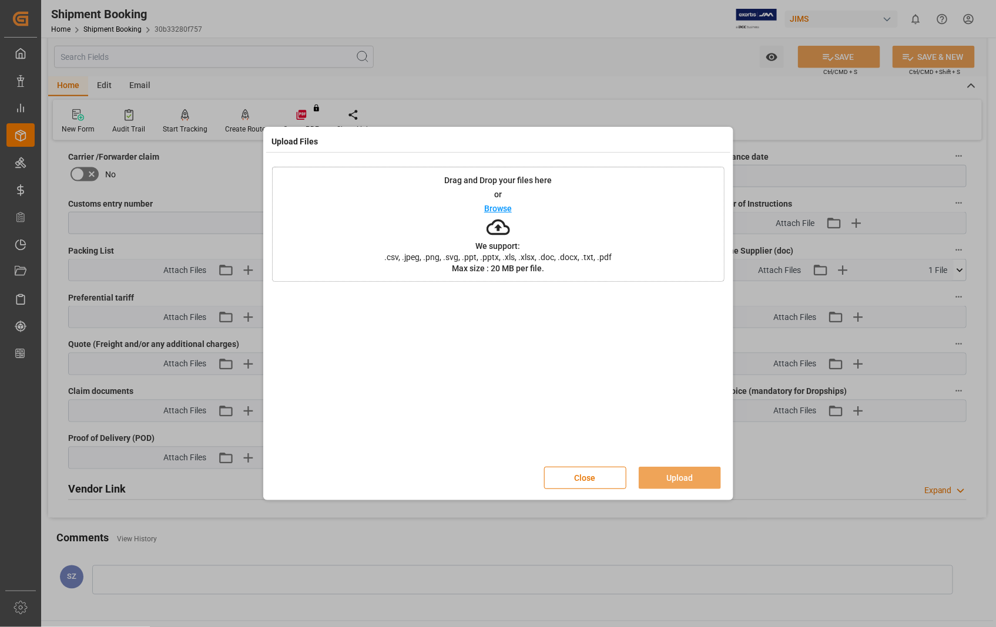
click at [507, 206] on p "Browse" at bounding box center [498, 208] width 28 height 8
click at [684, 480] on button "Upload" at bounding box center [679, 478] width 82 height 22
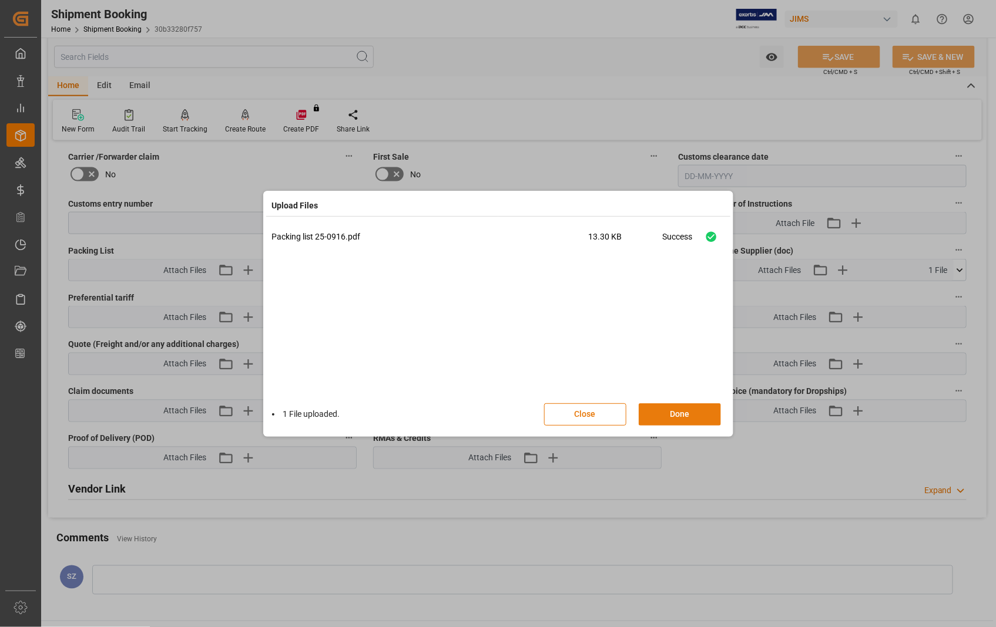
click at [673, 410] on button "Done" at bounding box center [679, 415] width 82 height 22
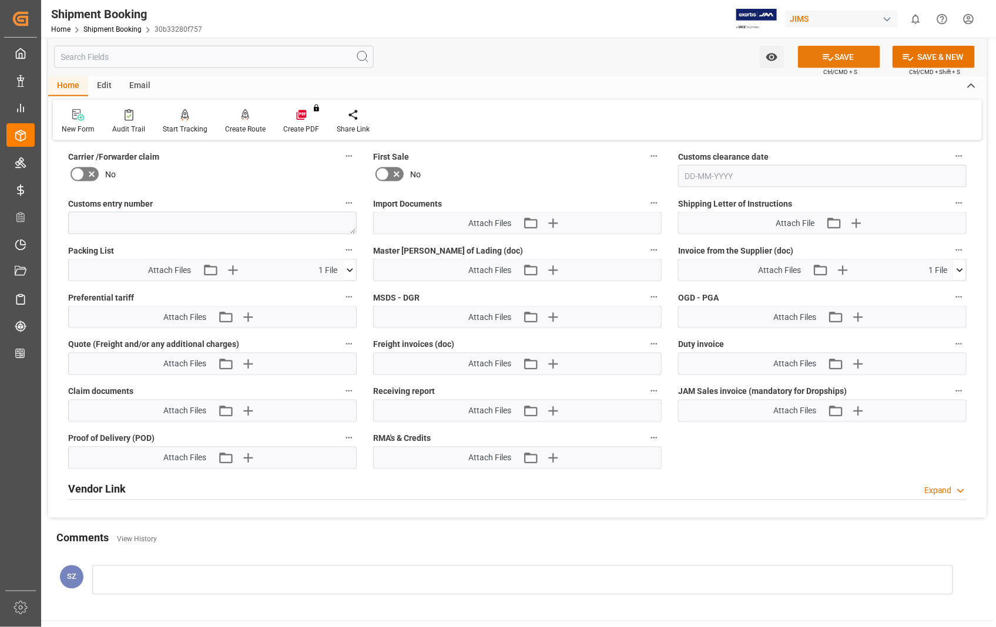
click at [848, 54] on button "SAVE" at bounding box center [839, 57] width 82 height 22
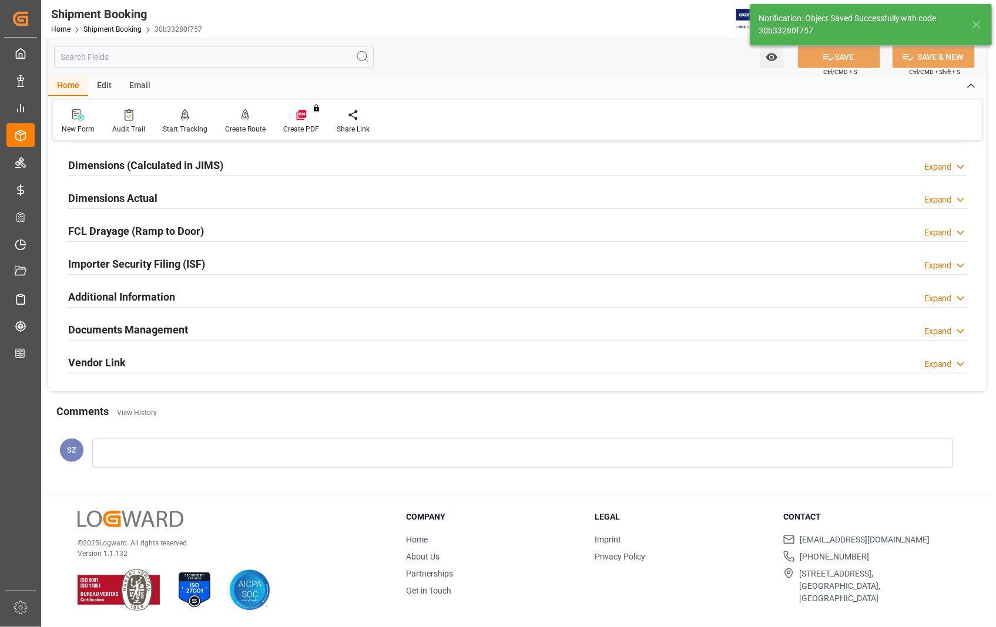
scroll to position [130, 0]
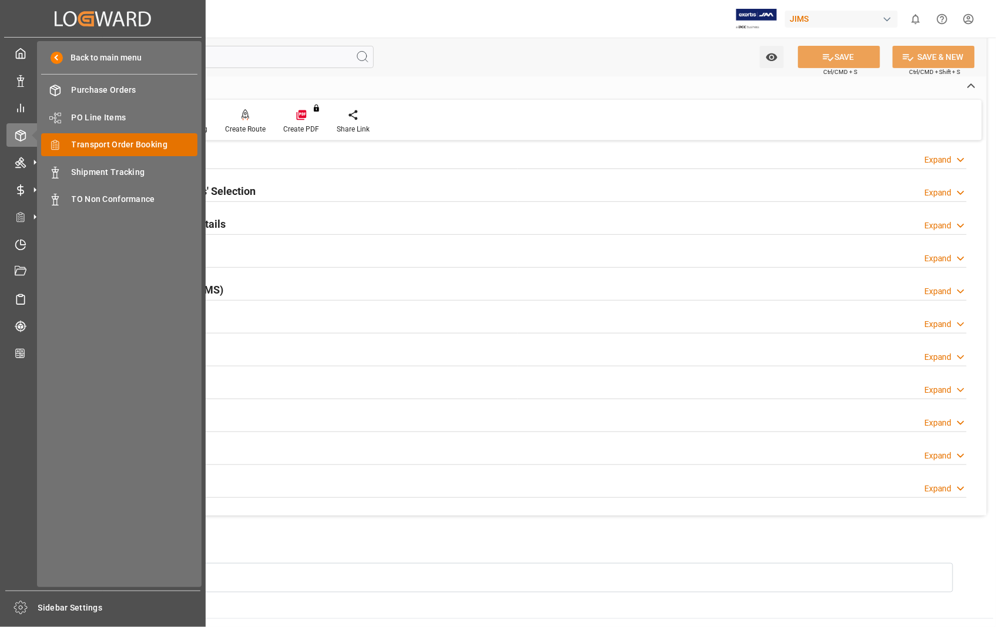
click at [142, 141] on span "Transport Order Booking" at bounding box center [135, 145] width 126 height 12
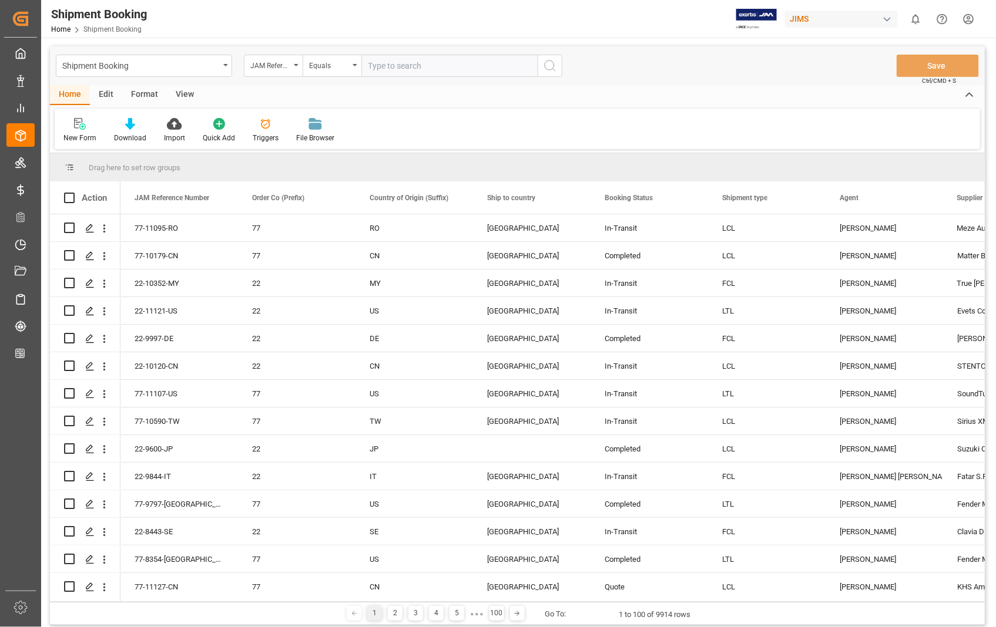
click at [462, 66] on input "text" at bounding box center [449, 66] width 176 height 22
type input "22-10957-US"
click at [549, 65] on icon "search button" at bounding box center [550, 66] width 14 height 14
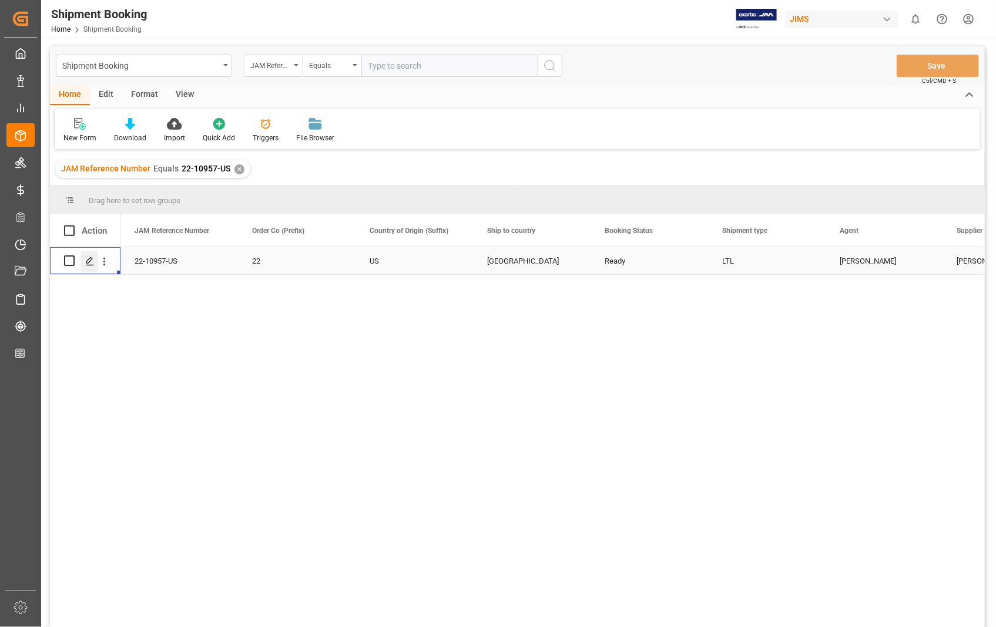
click at [92, 267] on div "Press SPACE to select this row." at bounding box center [89, 262] width 18 height 22
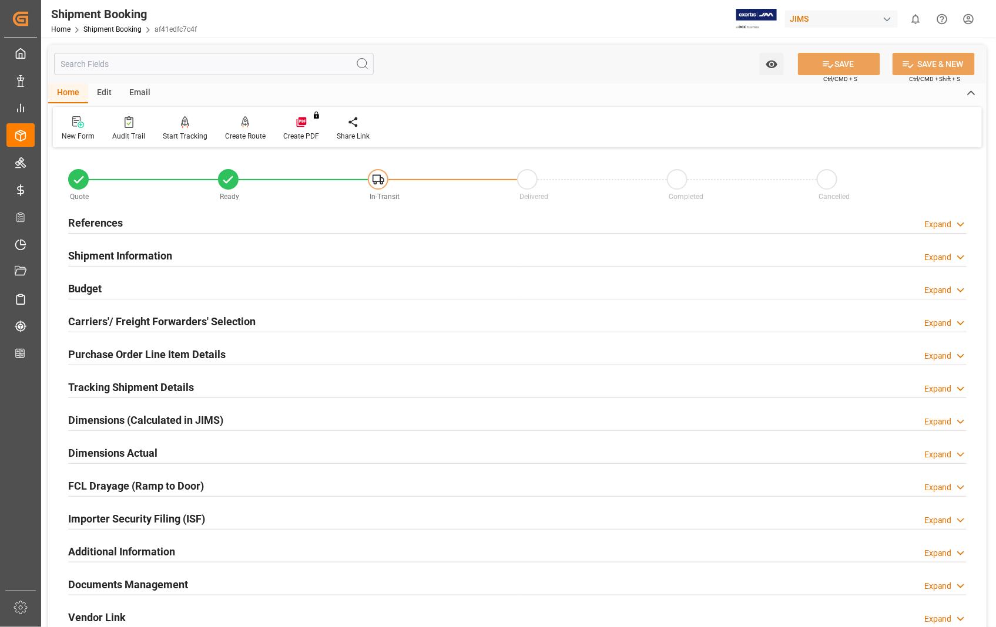
click at [139, 320] on h2 "Carriers'/ Freight Forwarders' Selection" at bounding box center [161, 322] width 187 height 16
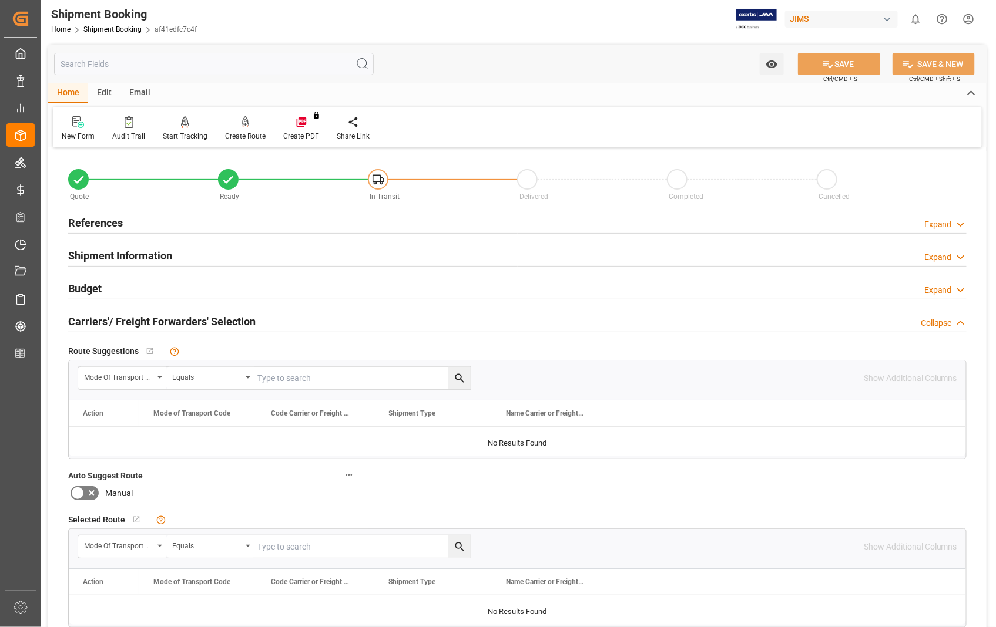
click at [139, 320] on h2 "Carriers'/ Freight Forwarders' Selection" at bounding box center [161, 322] width 187 height 16
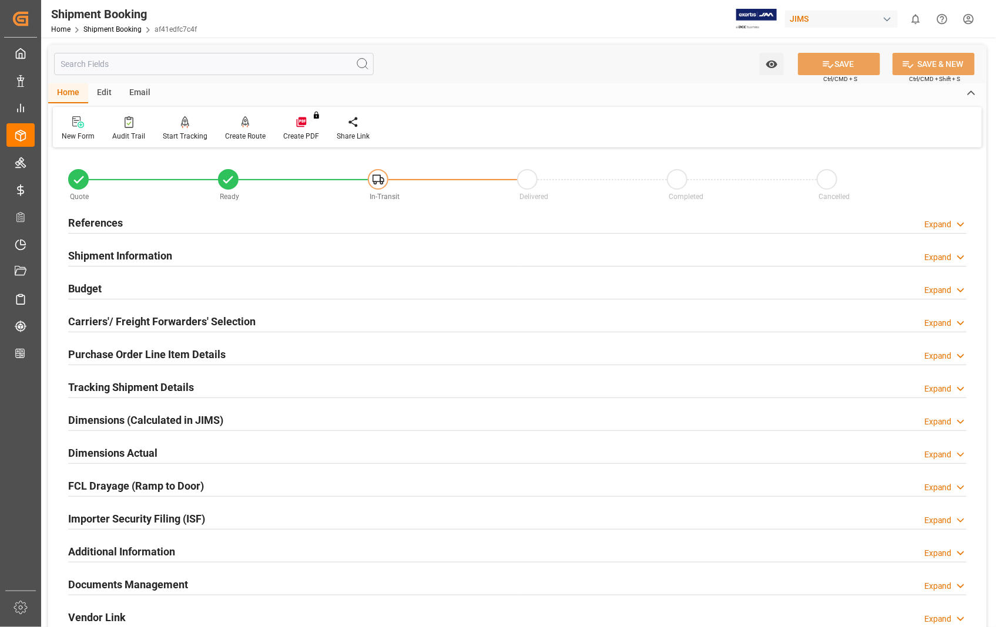
click at [142, 584] on h2 "Documents Management" at bounding box center [128, 585] width 120 height 16
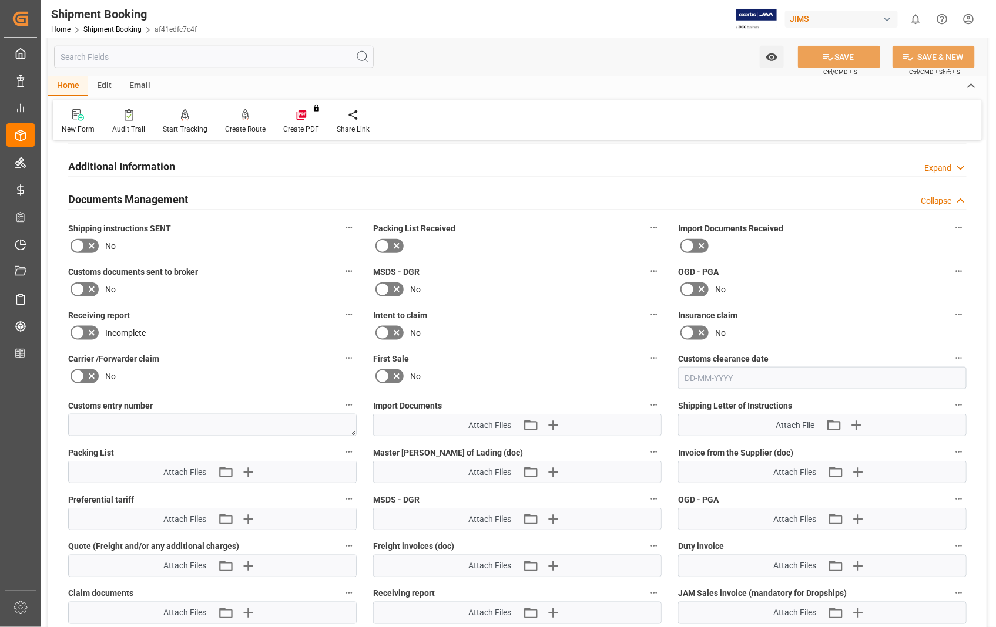
scroll to position [391, 0]
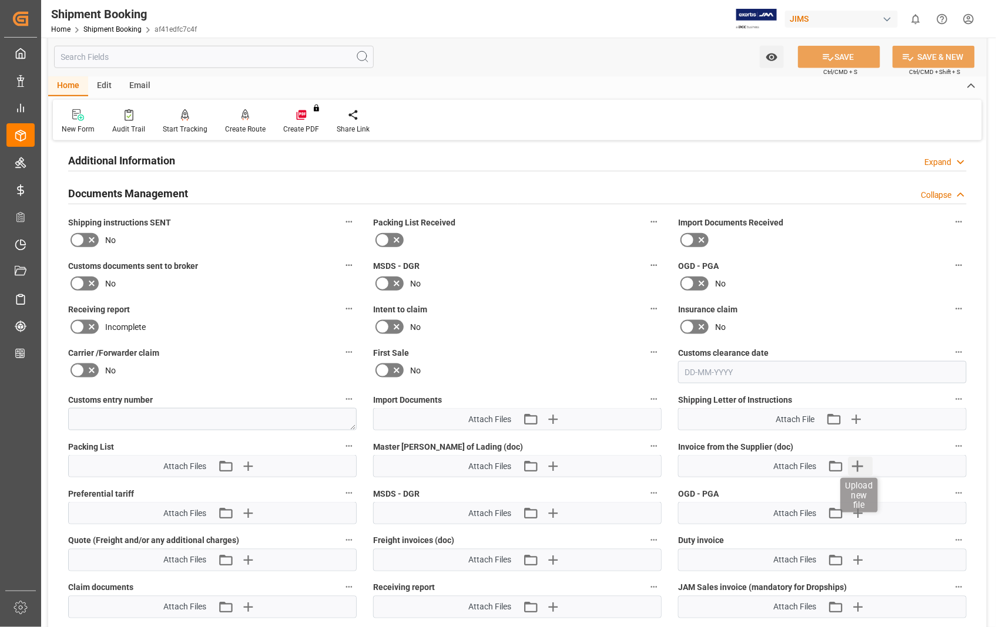
click at [856, 465] on icon "button" at bounding box center [857, 466] width 19 height 19
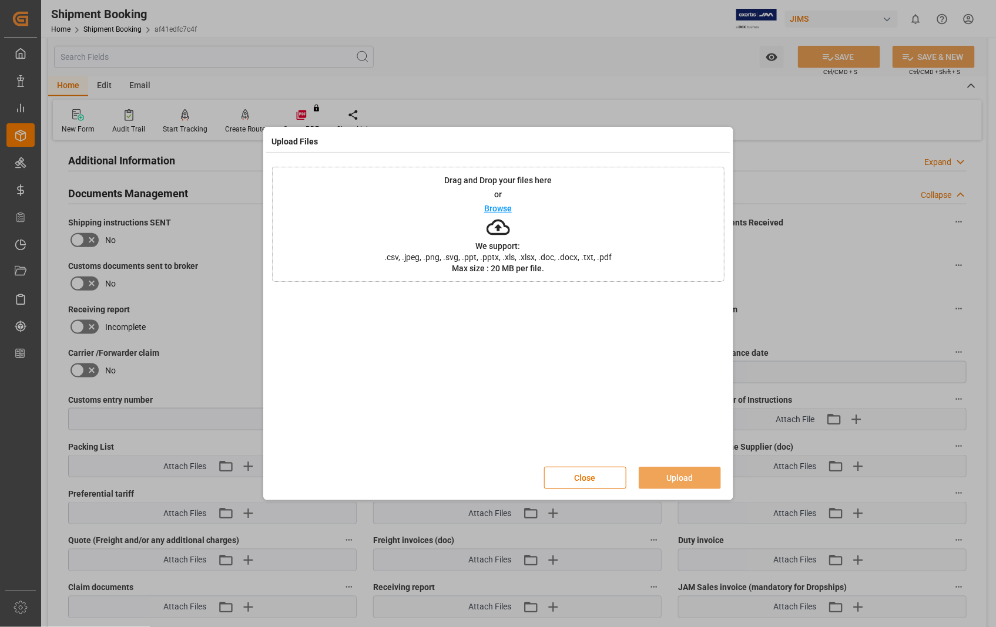
click at [492, 209] on p "Browse" at bounding box center [498, 208] width 28 height 8
click at [676, 471] on button "Upload" at bounding box center [679, 478] width 82 height 22
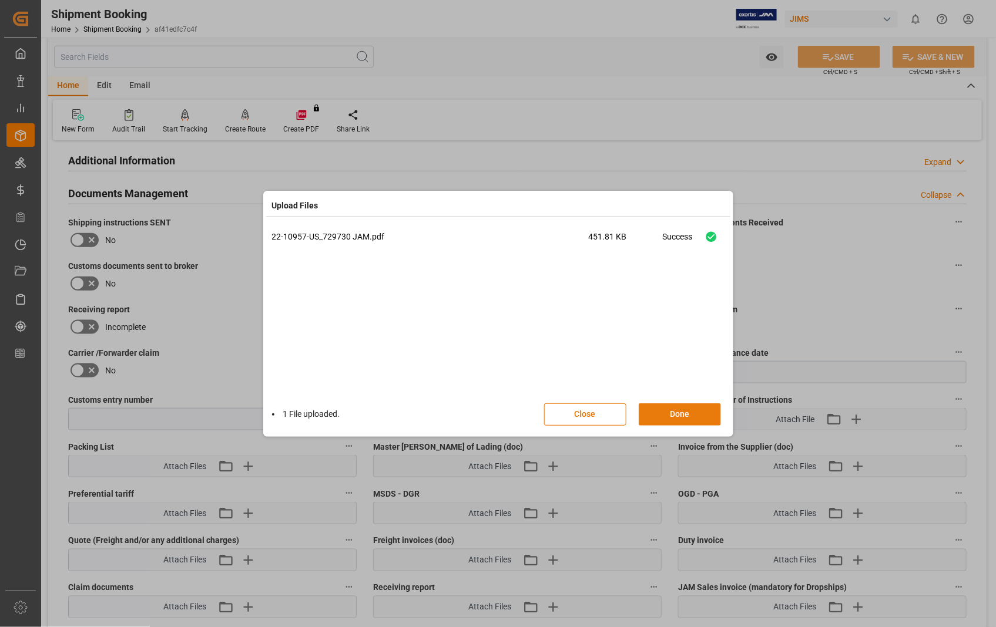
click at [670, 418] on button "Done" at bounding box center [679, 415] width 82 height 22
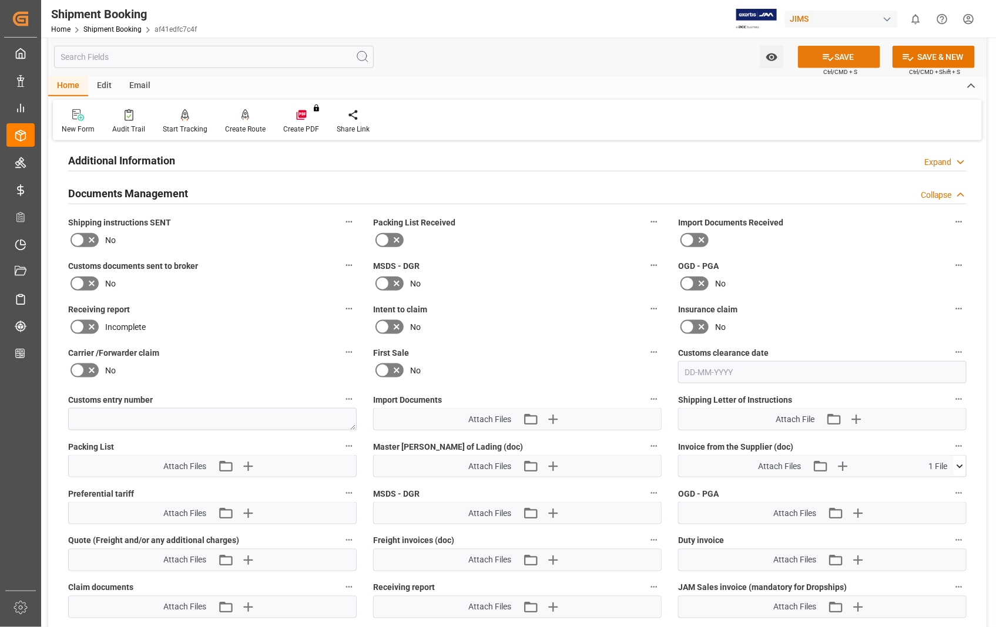
click at [853, 59] on button "SAVE" at bounding box center [839, 57] width 82 height 22
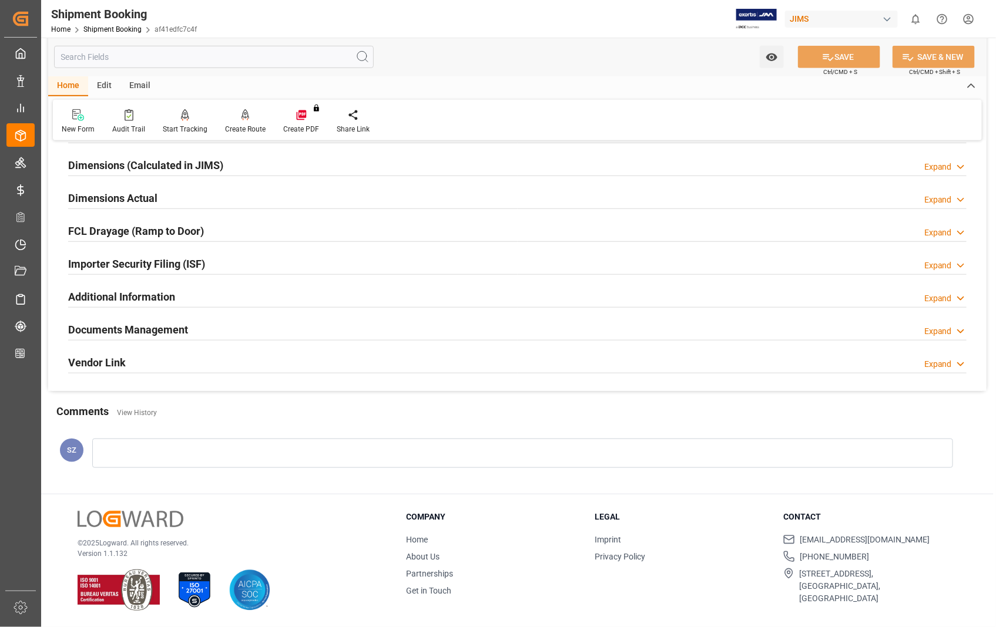
scroll to position [255, 0]
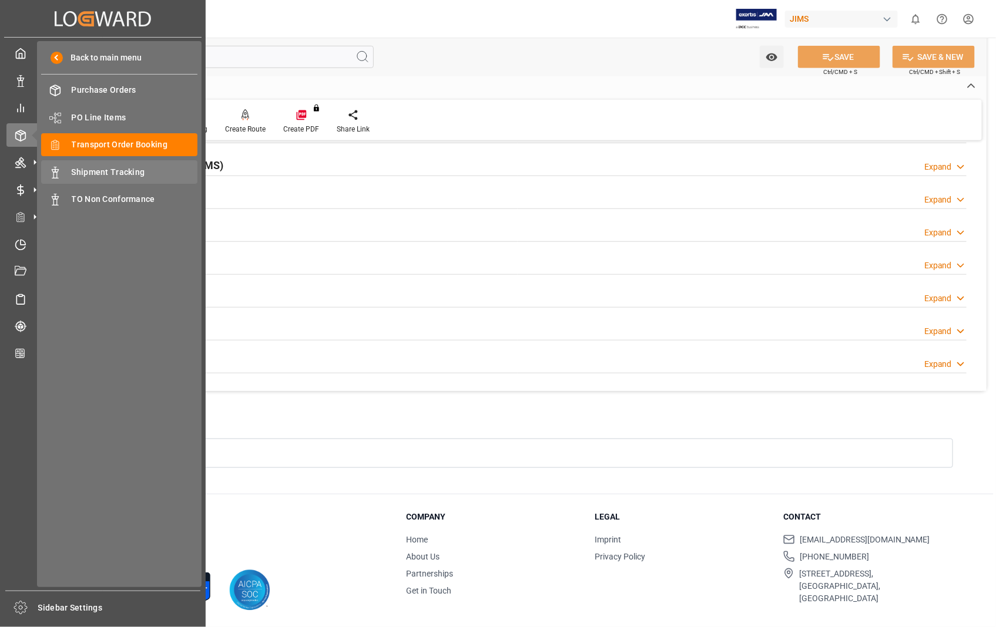
click at [139, 169] on span "Shipment Tracking" at bounding box center [135, 172] width 126 height 12
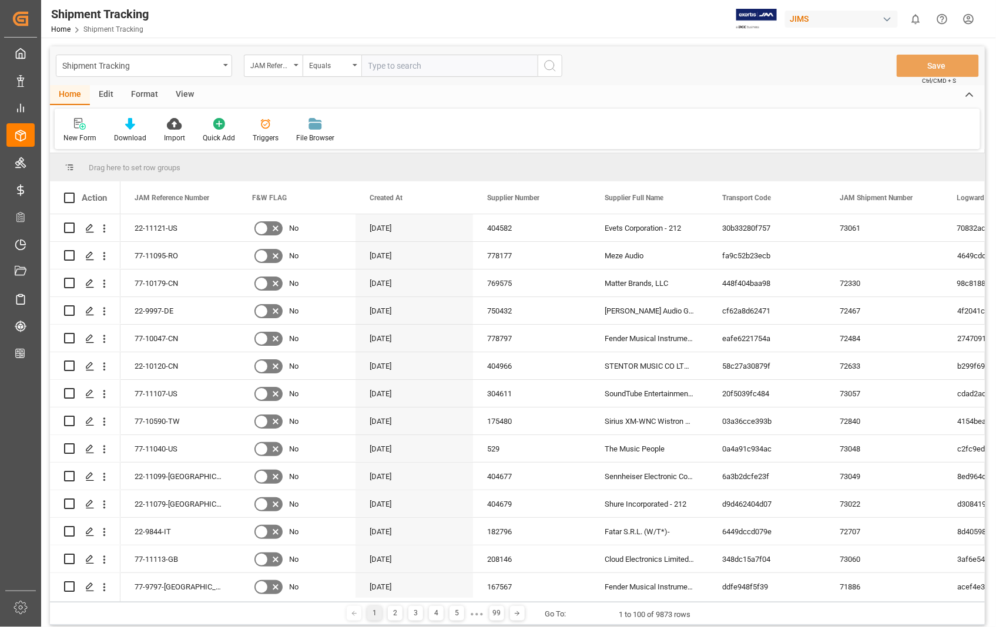
click at [404, 68] on input "text" at bounding box center [449, 66] width 176 height 22
type input "22-10957-US"
click at [546, 66] on icon "search button" at bounding box center [550, 66] width 14 height 14
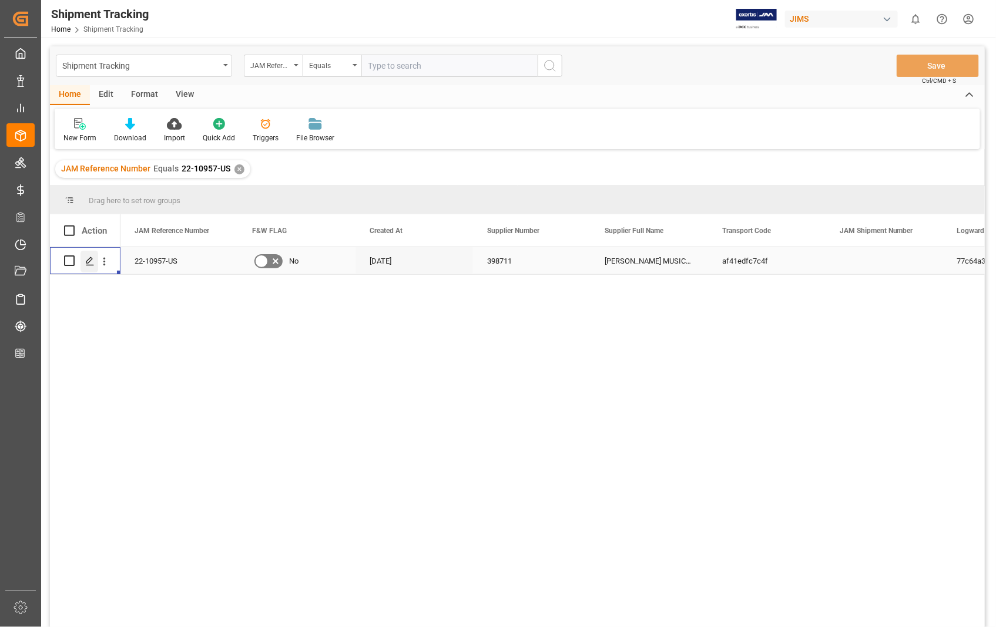
click at [90, 268] on div "Press SPACE to select this row." at bounding box center [89, 262] width 18 height 22
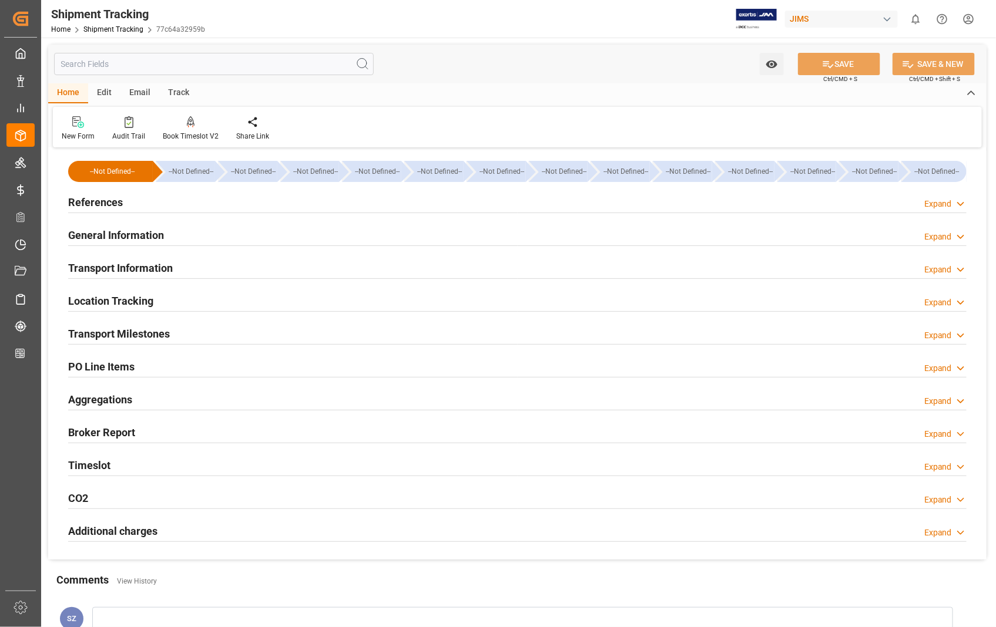
type input "08-09-2025"
click at [102, 202] on h2 "References" at bounding box center [95, 202] width 55 height 16
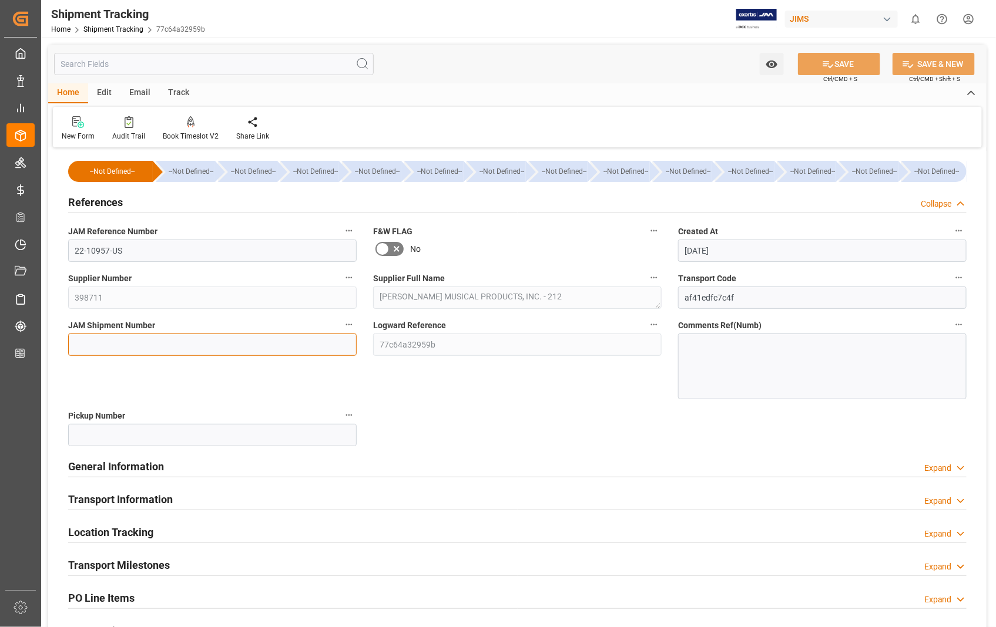
click at [153, 344] on input at bounding box center [212, 345] width 288 height 22
paste input "73065"
type input "73065"
click at [854, 66] on button "SAVE" at bounding box center [839, 64] width 82 height 22
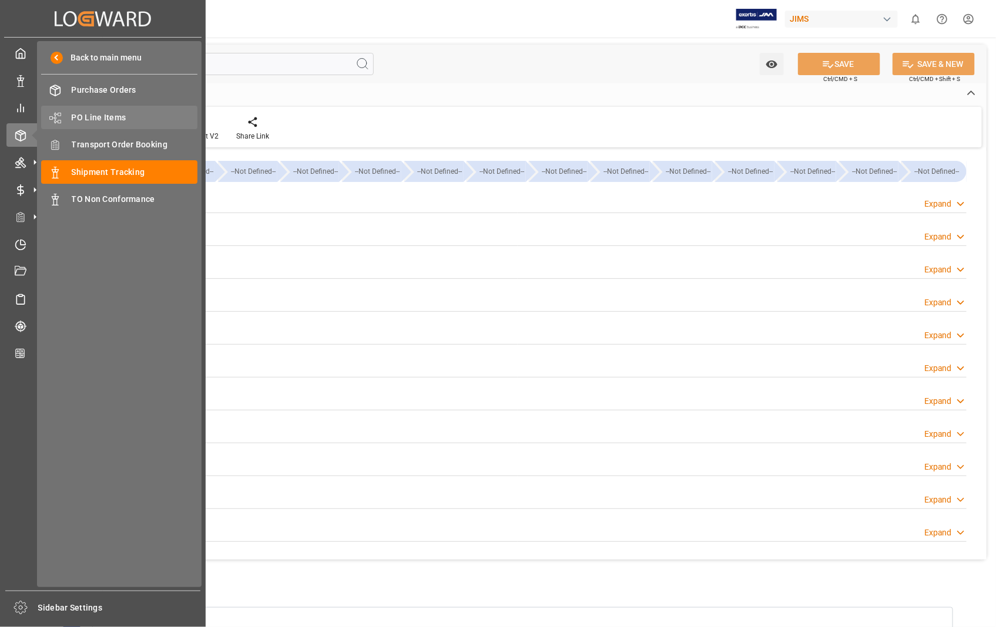
click at [94, 112] on span "PO Line Items" at bounding box center [135, 118] width 126 height 12
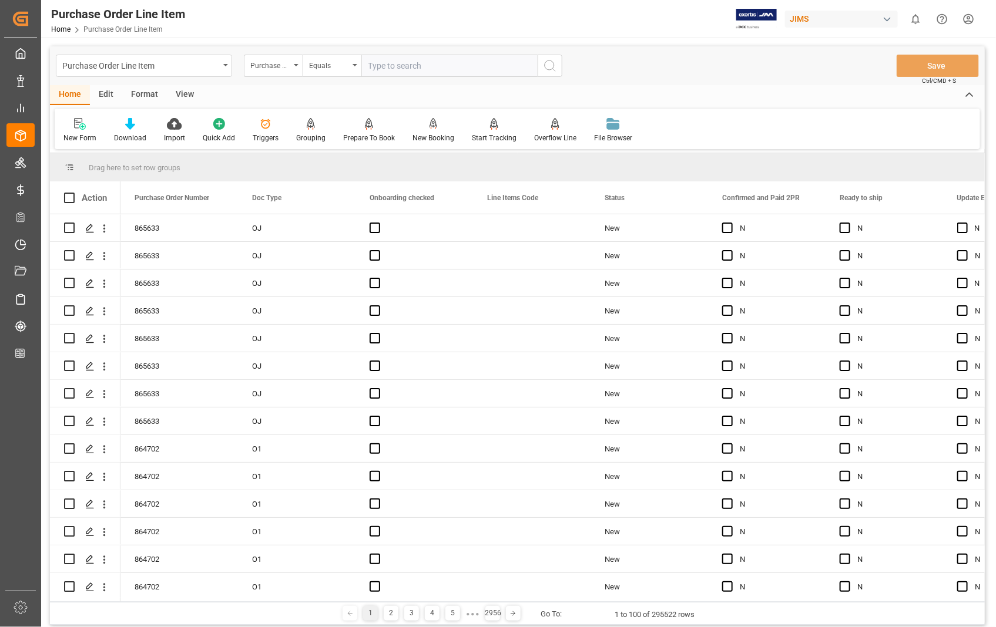
click at [439, 67] on input "text" at bounding box center [449, 66] width 176 height 22
type input "865633"
click at [547, 66] on icon "search button" at bounding box center [550, 66] width 14 height 14
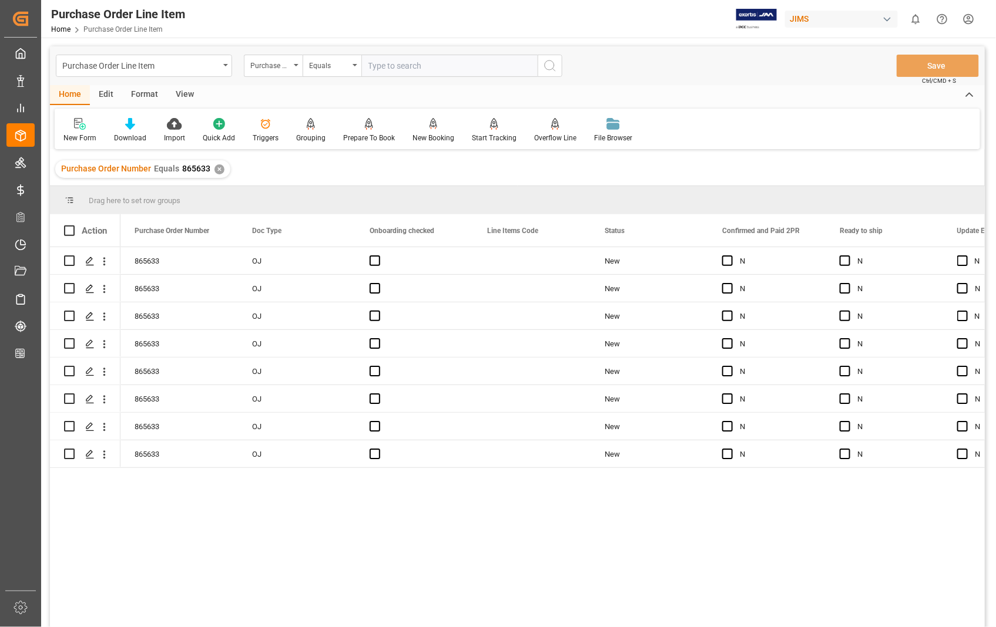
click at [189, 88] on div "View" at bounding box center [185, 95] width 36 height 20
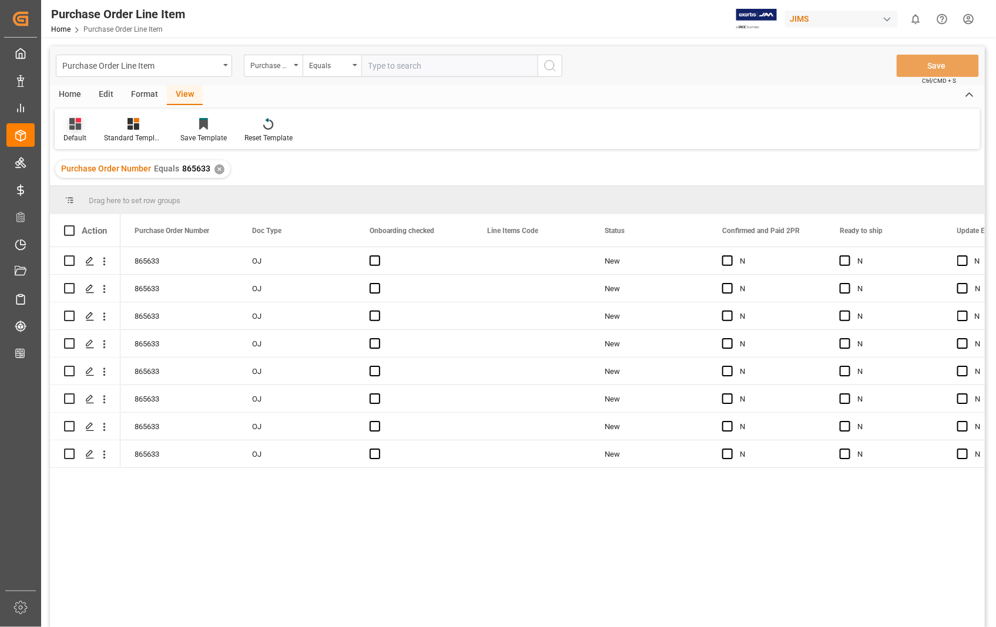
click at [66, 133] on div "Default" at bounding box center [74, 138] width 23 height 11
click at [85, 190] on div "Sophia setting." at bounding box center [120, 190] width 103 height 12
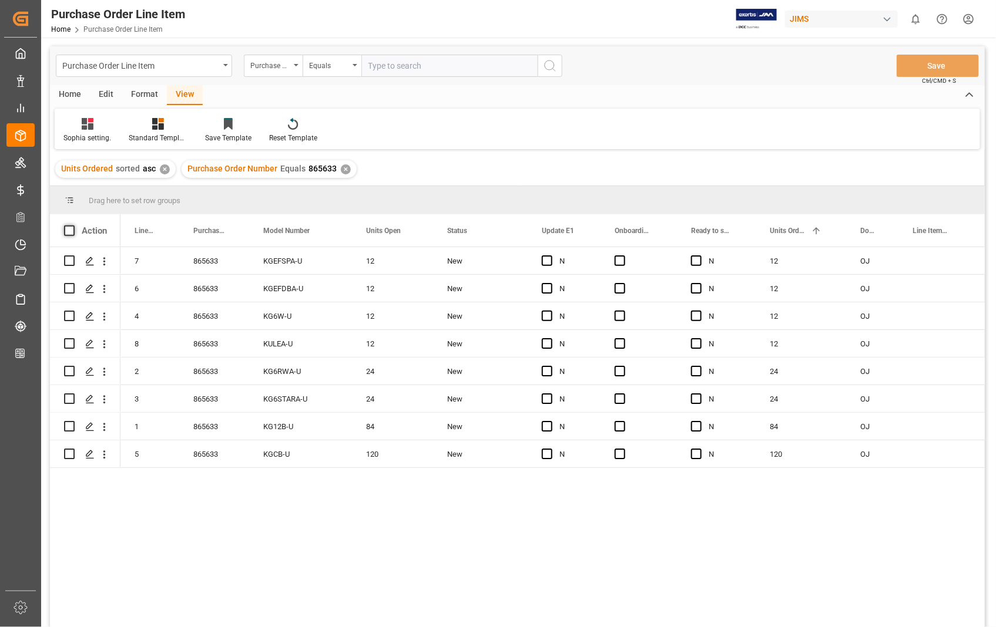
click at [69, 233] on span at bounding box center [69, 231] width 11 height 11
click at [73, 226] on input "checkbox" at bounding box center [73, 226] width 0 height 0
checkbox input "true"
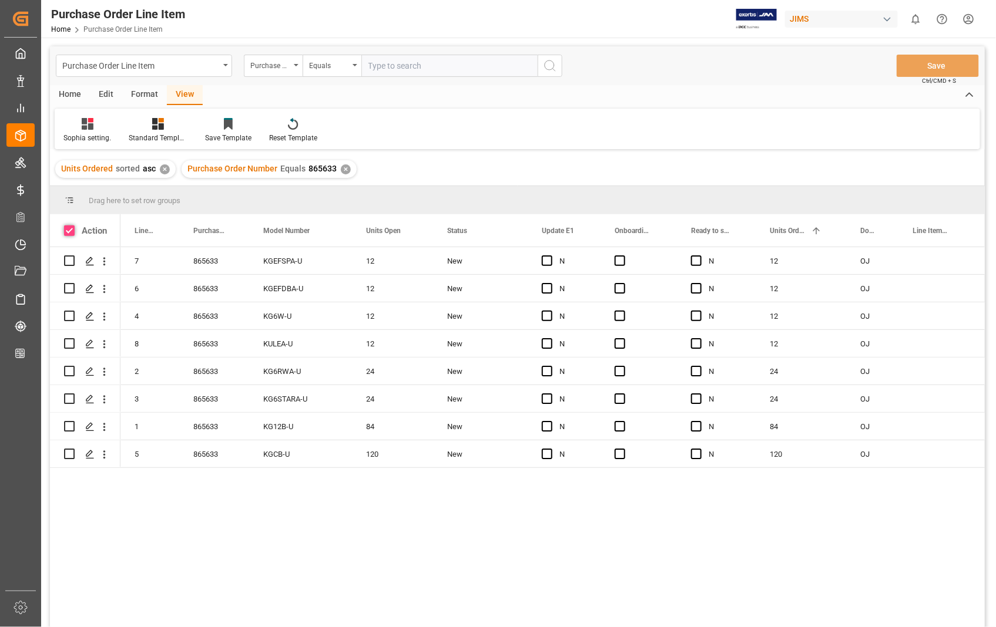
checkbox input "true"
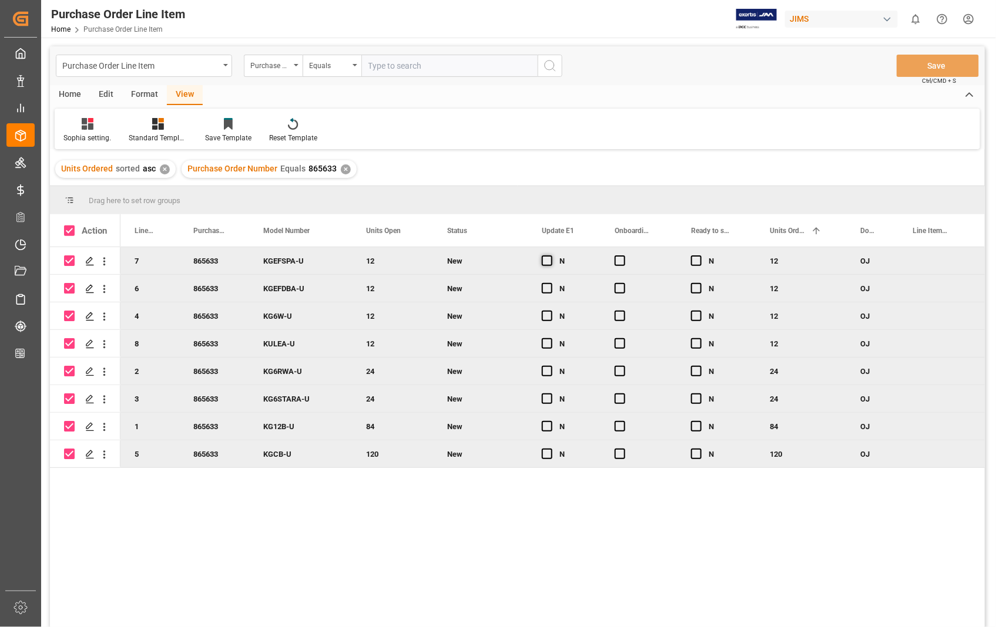
click at [547, 257] on span "Press SPACE to deselect this row." at bounding box center [547, 261] width 11 height 11
click at [550, 256] on input "Press SPACE to deselect this row." at bounding box center [550, 256] width 0 height 0
drag, startPoint x: 598, startPoint y: 272, endPoint x: 581, endPoint y: 435, distance: 164.1
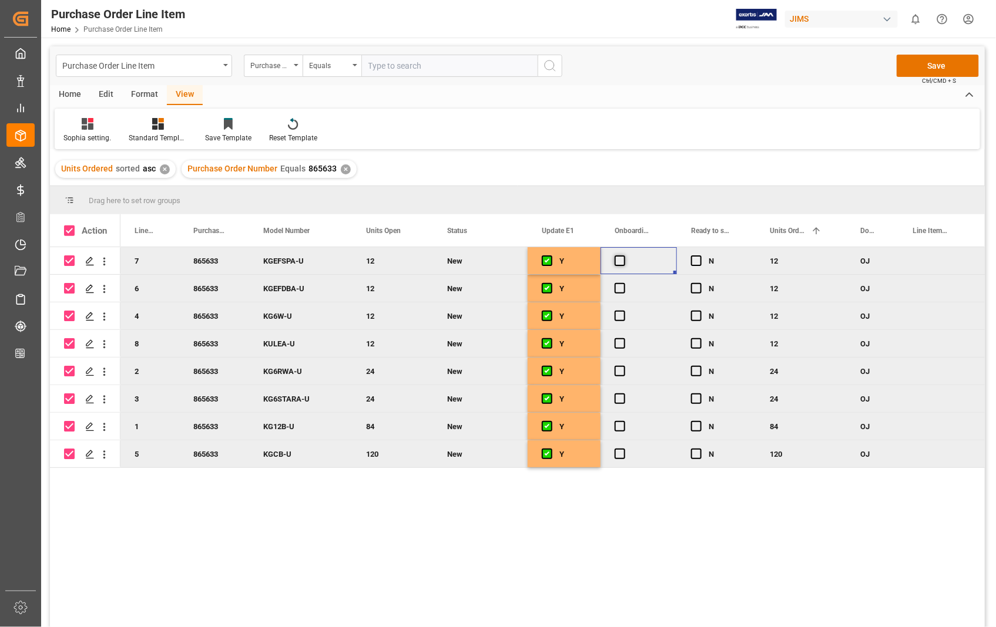
click at [615, 260] on span "Press SPACE to deselect this row." at bounding box center [619, 261] width 11 height 11
click at [623, 256] on input "Press SPACE to deselect this row." at bounding box center [623, 256] width 0 height 0
drag, startPoint x: 674, startPoint y: 272, endPoint x: 662, endPoint y: 429, distance: 157.3
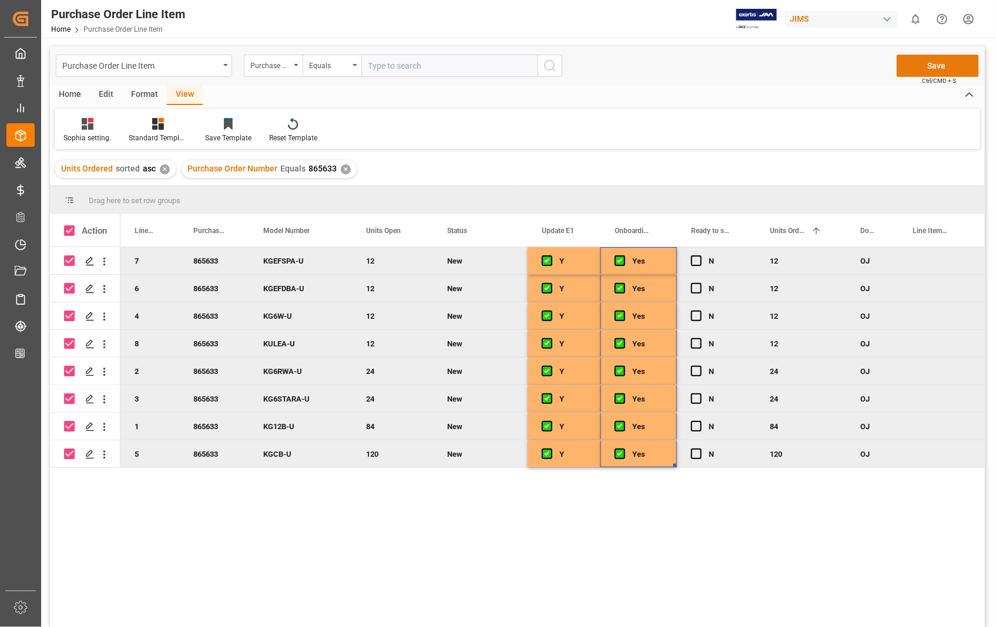
click at [925, 66] on button "Save" at bounding box center [937, 66] width 82 height 22
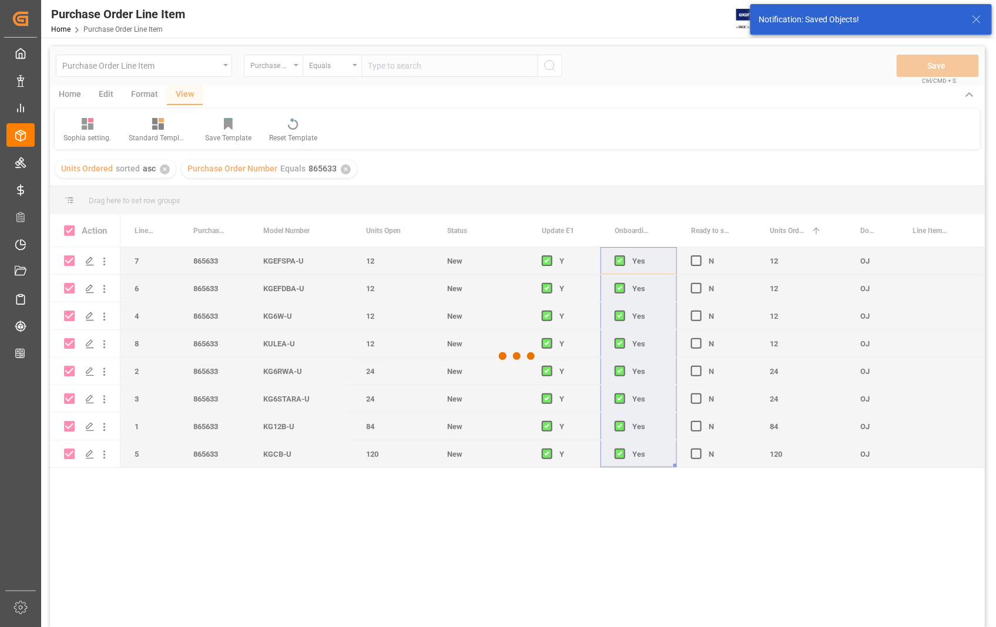
checkbox input "false"
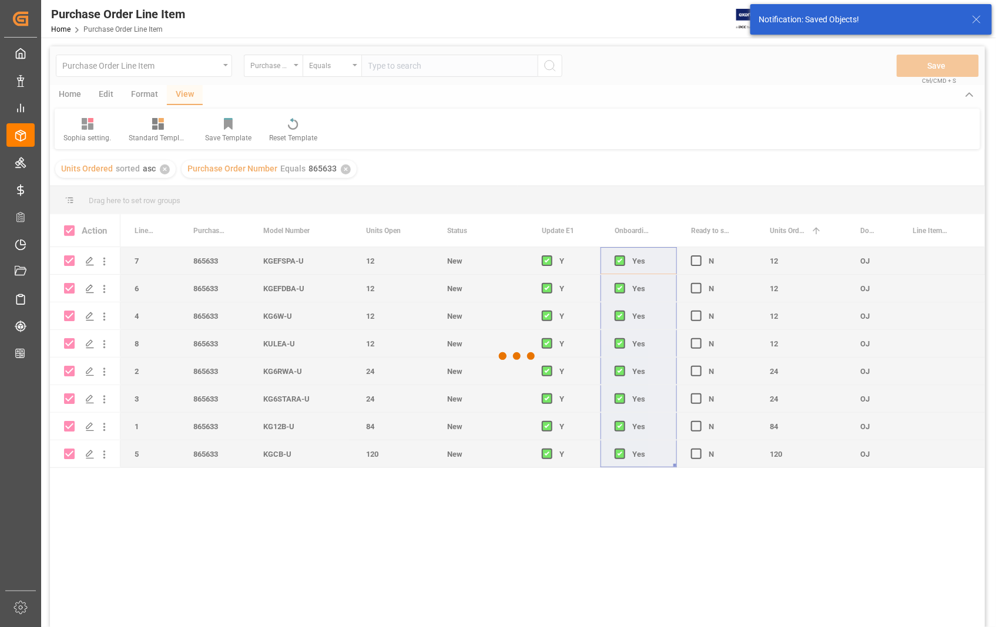
checkbox input "false"
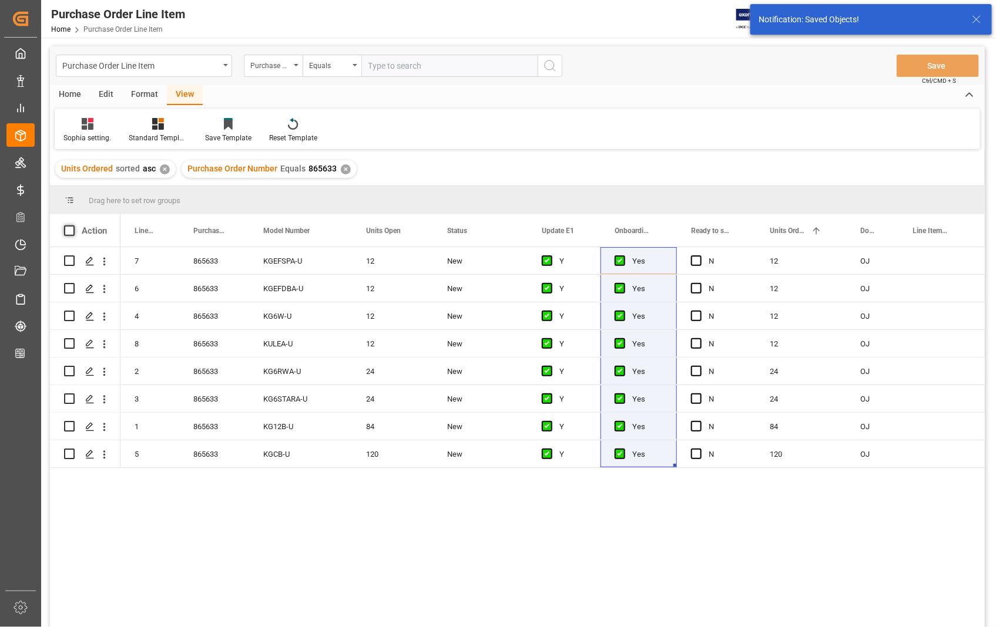
click at [68, 230] on span at bounding box center [69, 231] width 11 height 11
click at [73, 226] on input "checkbox" at bounding box center [73, 226] width 0 height 0
checkbox input "true"
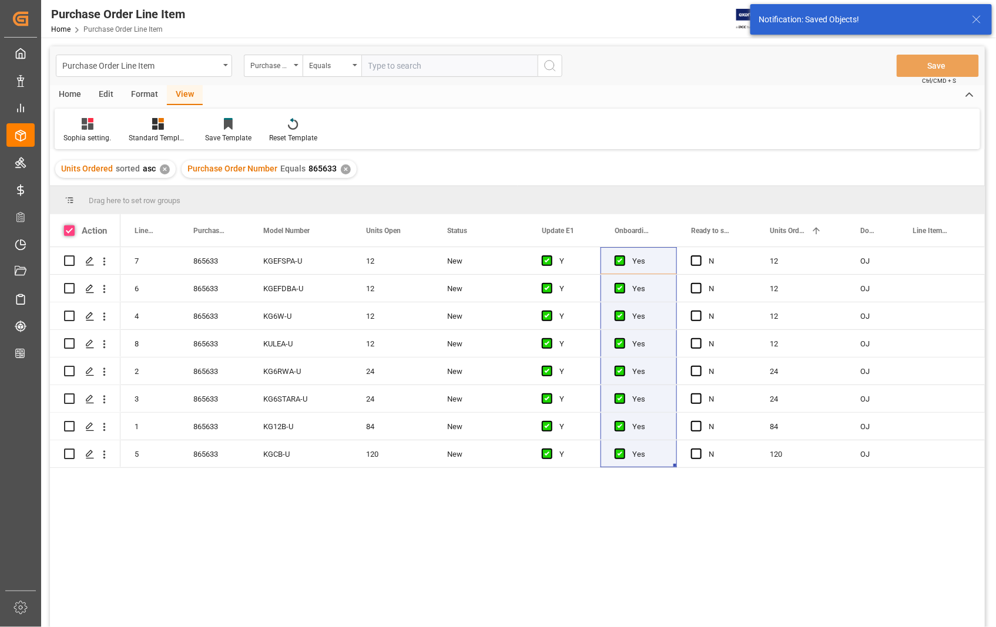
checkbox input "true"
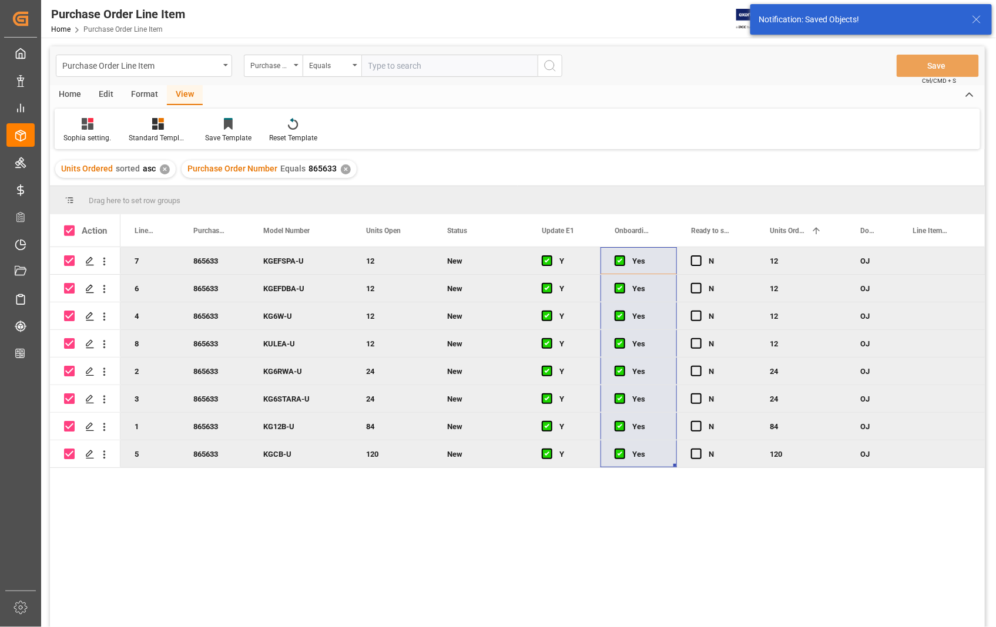
click at [68, 89] on div "Home" at bounding box center [70, 95] width 40 height 20
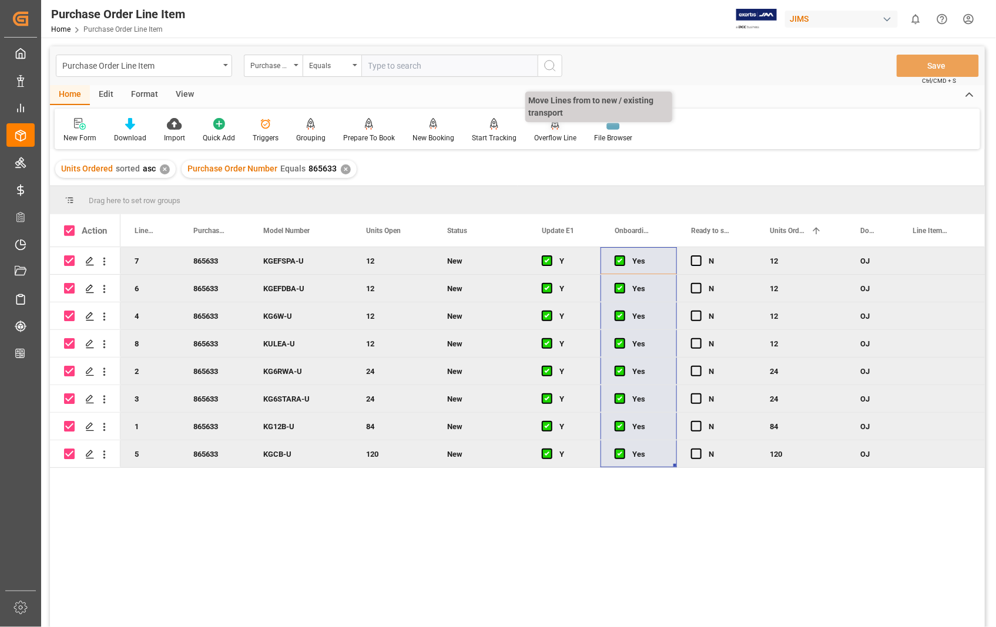
click at [554, 133] on div "Overflow Line" at bounding box center [555, 138] width 42 height 11
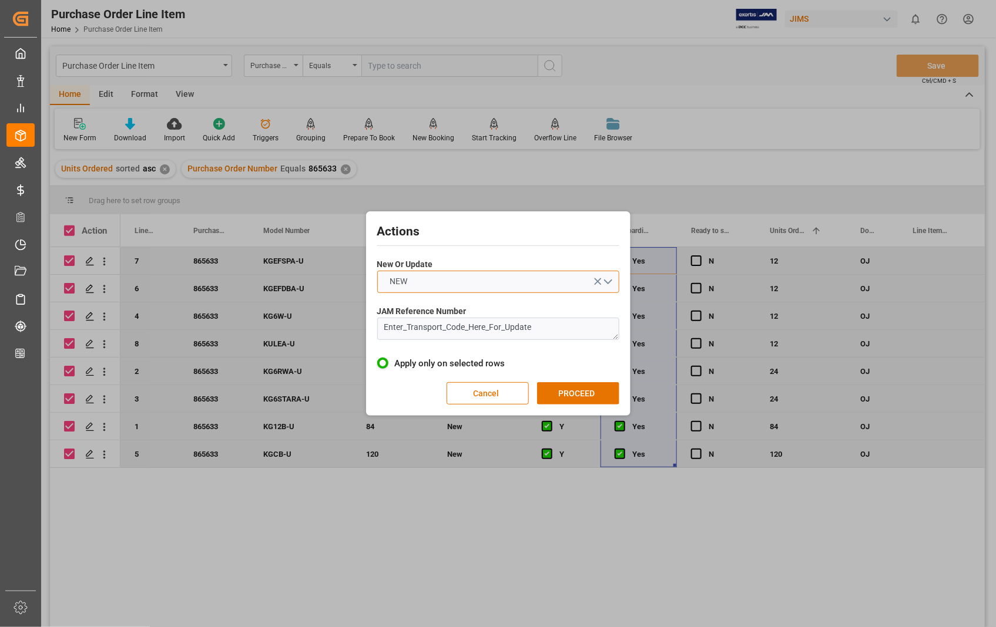
click at [611, 280] on button "NEW" at bounding box center [498, 282] width 242 height 22
click at [392, 310] on div "UPDATE" at bounding box center [498, 309] width 241 height 25
drag, startPoint x: 558, startPoint y: 333, endPoint x: 365, endPoint y: 335, distance: 192.7
click at [366, 335] on div "Actions New Or Update UPDATE JAM Reference Number Enter_Transport_Code_Here_For…" at bounding box center [498, 313] width 264 height 204
paste textarea "22-10957-US"
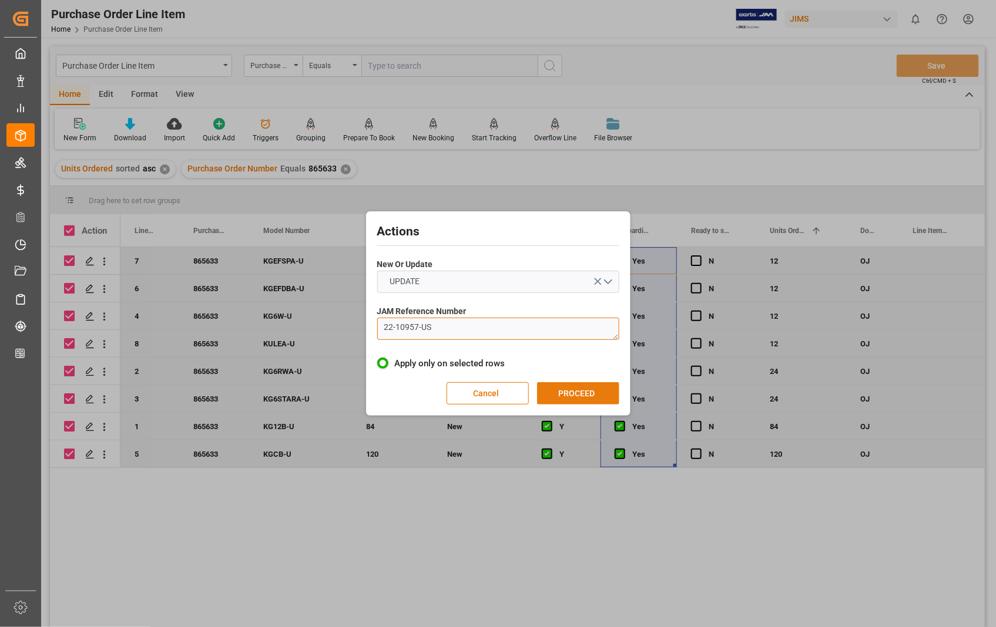
type textarea "22-10957-US"
click at [587, 394] on button "PROCEED" at bounding box center [578, 393] width 82 height 22
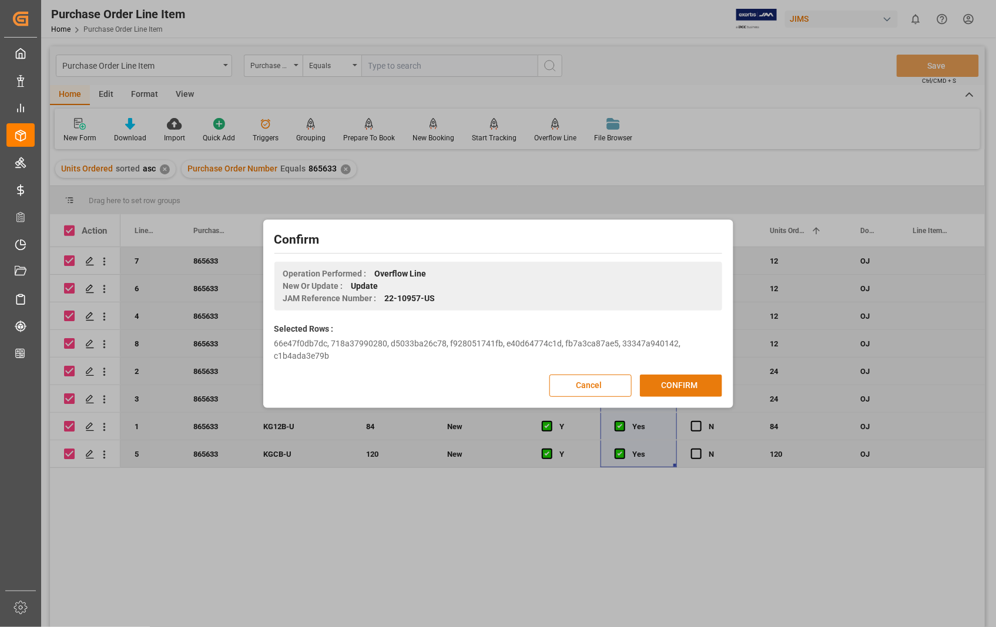
click at [672, 392] on button "CONFIRM" at bounding box center [681, 386] width 82 height 22
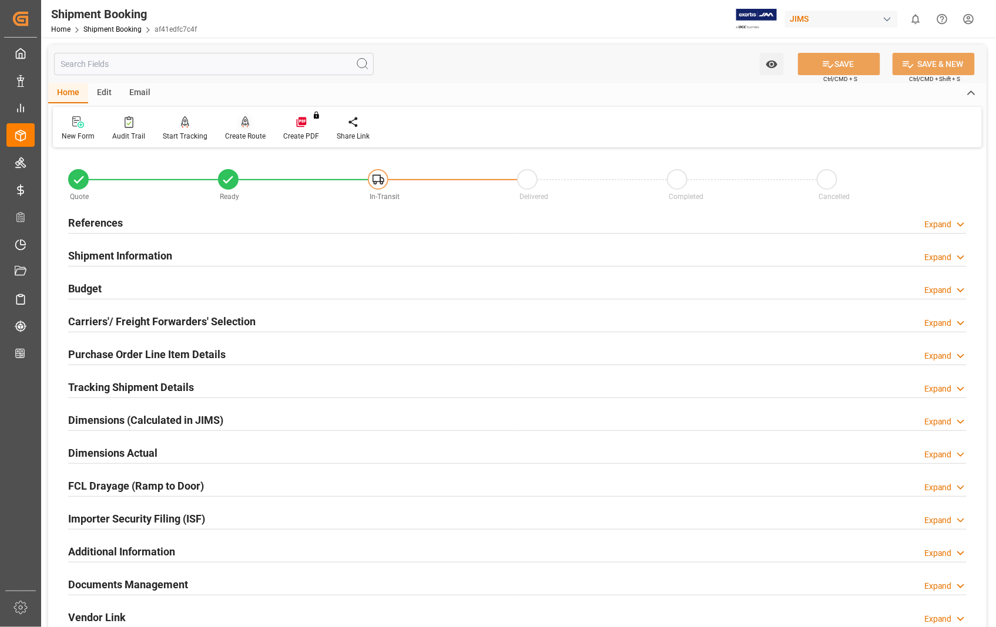
click at [243, 129] on div "Create Route" at bounding box center [245, 129] width 58 height 26
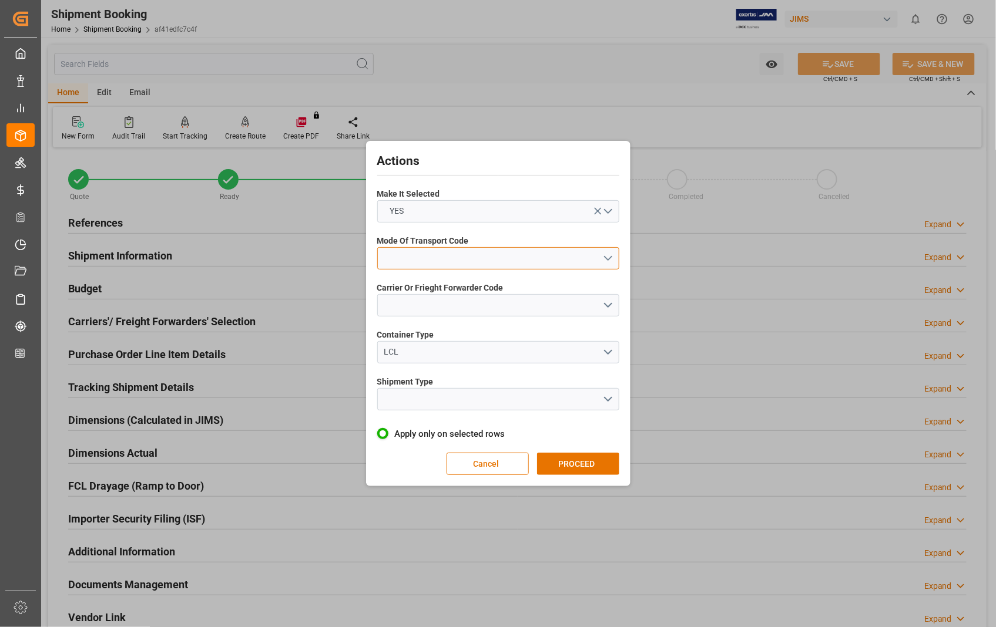
click at [610, 259] on button "open menu" at bounding box center [498, 258] width 242 height 22
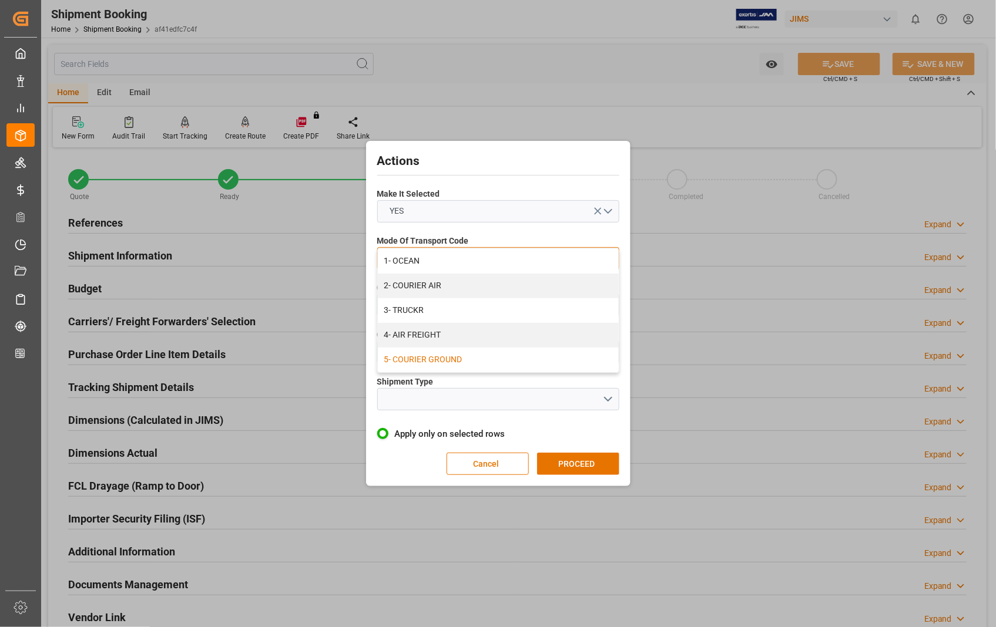
click at [443, 361] on div "5- COURIER GROUND" at bounding box center [498, 360] width 241 height 25
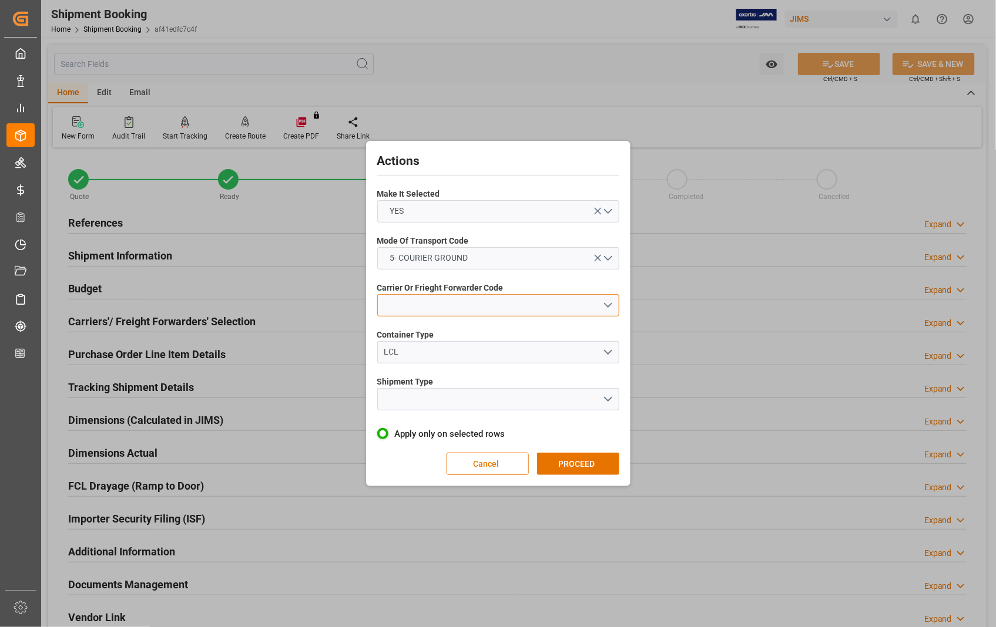
click at [609, 307] on button "open menu" at bounding box center [498, 305] width 242 height 22
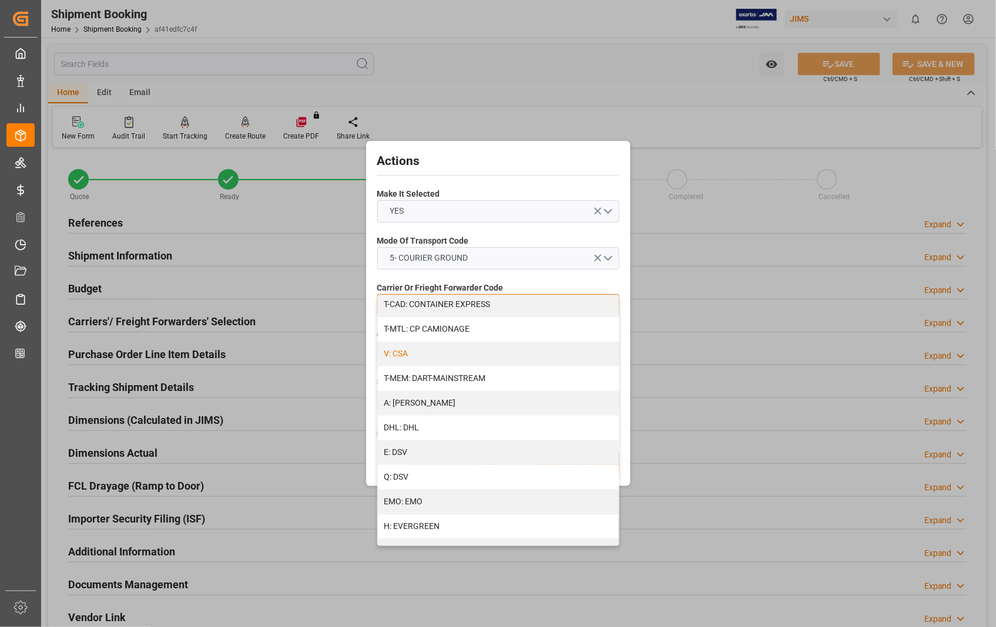
scroll to position [326, 0]
click at [465, 357] on div "U: FEDEX GROUND" at bounding box center [498, 352] width 241 height 25
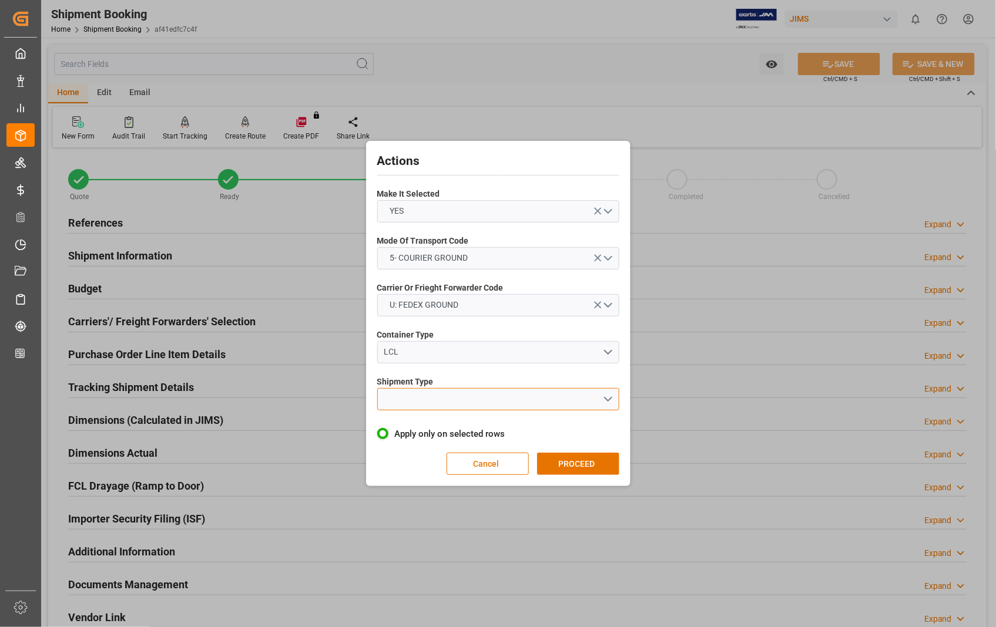
click at [611, 398] on button "open menu" at bounding box center [498, 399] width 242 height 22
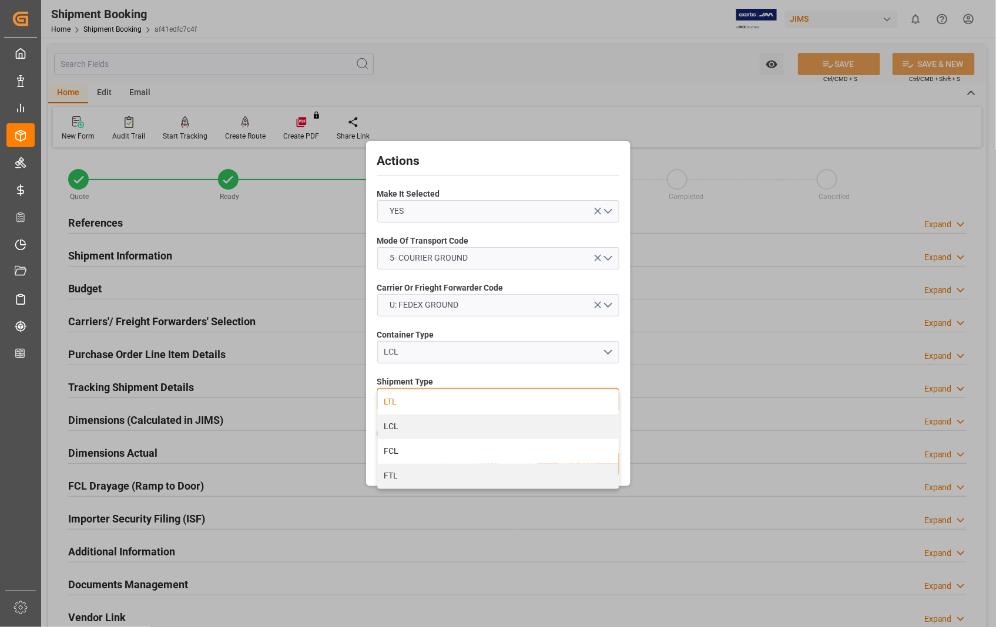
click at [382, 398] on div "LTL" at bounding box center [498, 402] width 241 height 25
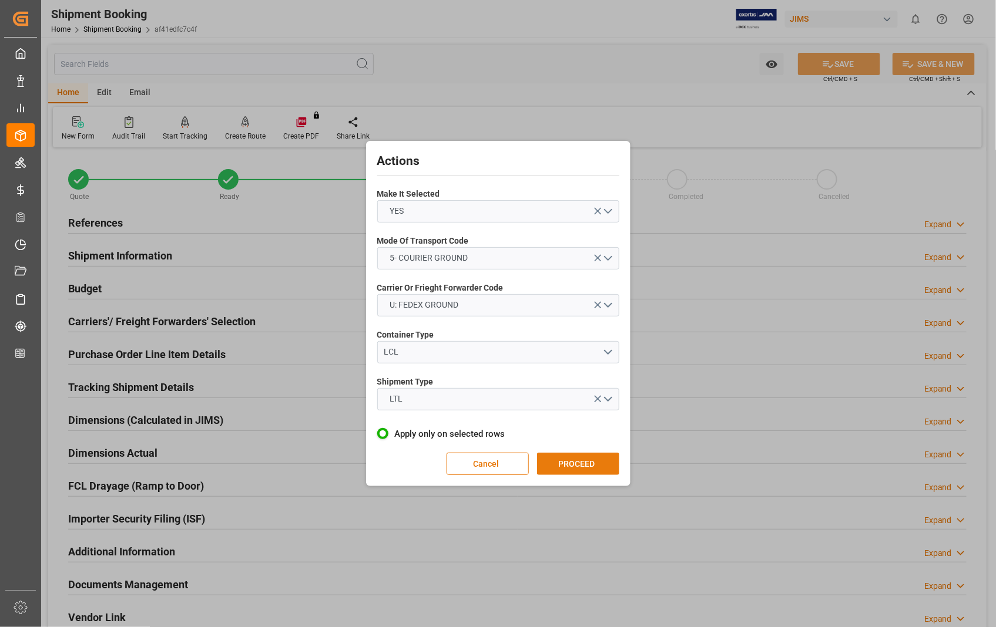
click at [562, 453] on button "PROCEED" at bounding box center [578, 464] width 82 height 22
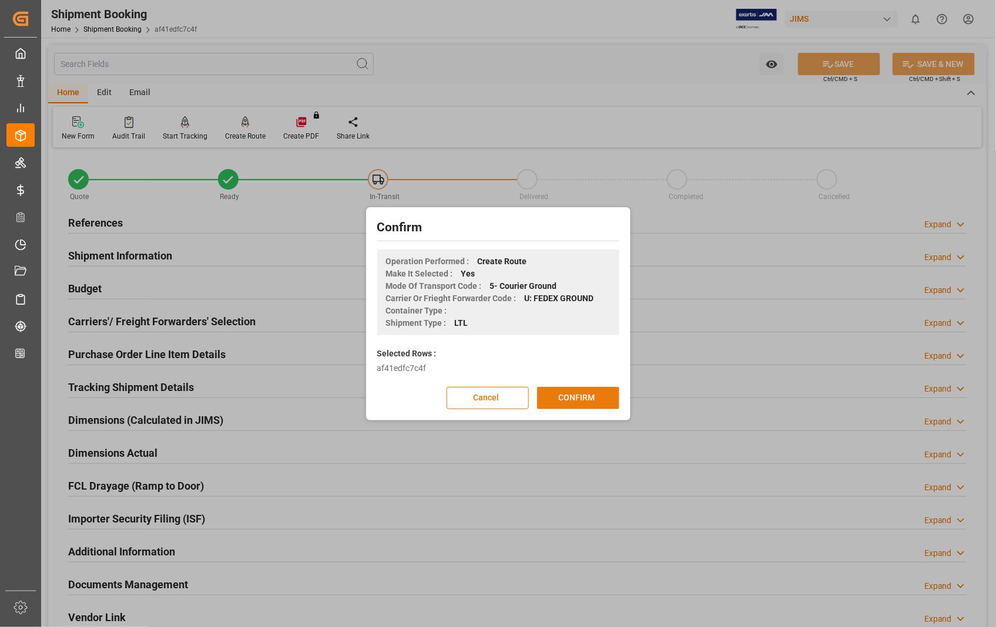
click at [573, 399] on button "CONFIRM" at bounding box center [578, 398] width 82 height 22
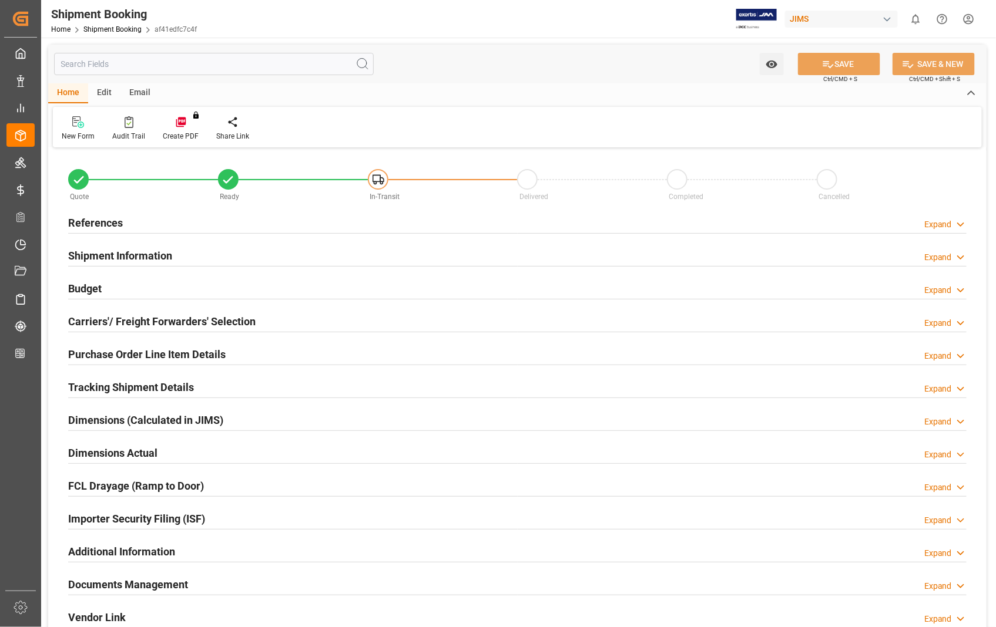
type input "8"
click at [138, 353] on h2 "Purchase Order Line Item Details" at bounding box center [146, 355] width 157 height 16
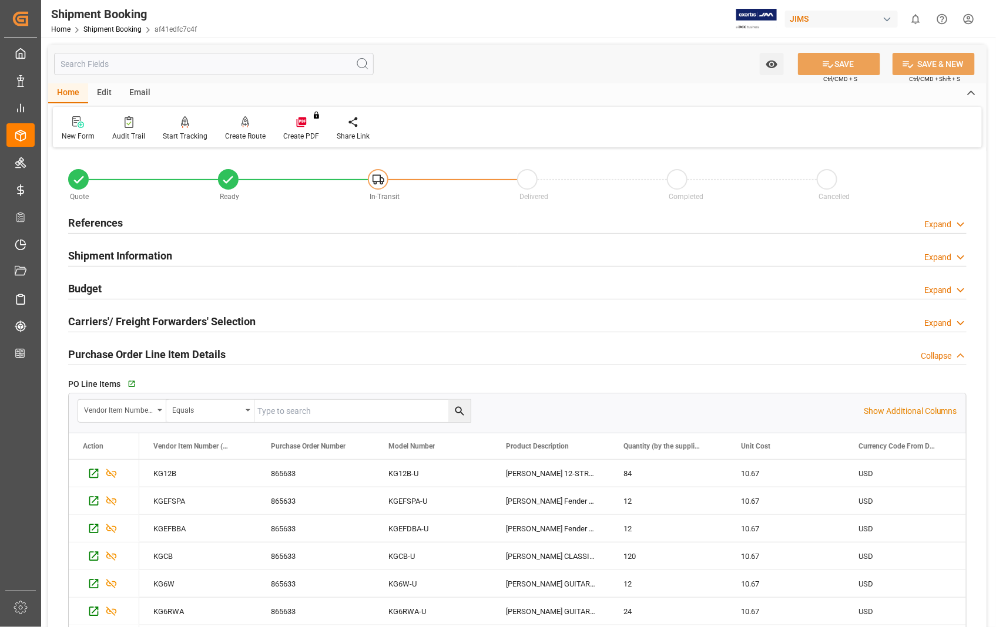
click at [138, 353] on h2 "Purchase Order Line Item Details" at bounding box center [146, 355] width 157 height 16
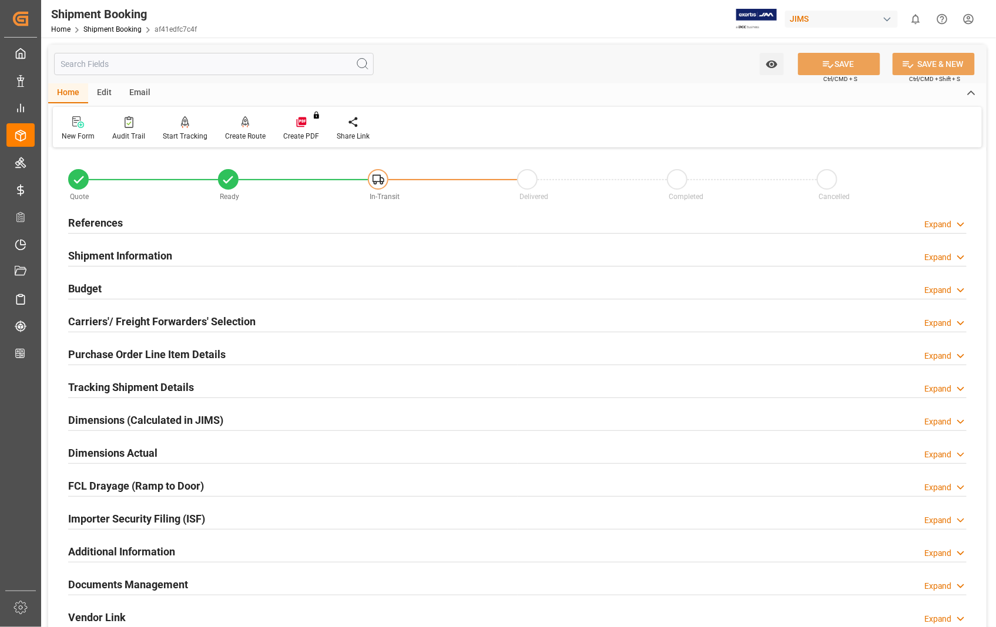
click at [120, 385] on h2 "Tracking Shipment Details" at bounding box center [131, 387] width 126 height 16
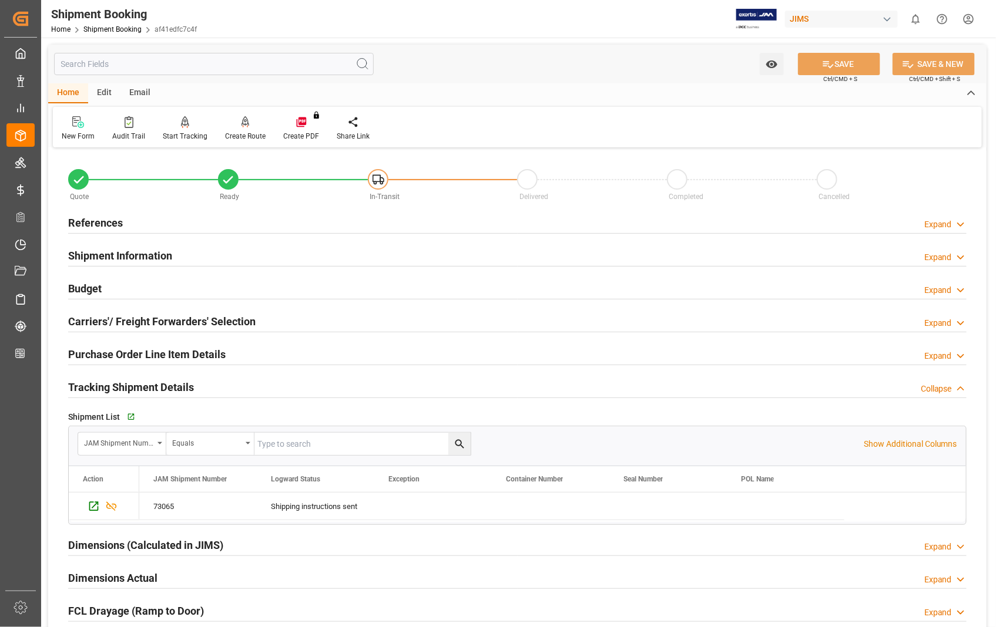
click at [120, 385] on h2 "Tracking Shipment Details" at bounding box center [131, 387] width 126 height 16
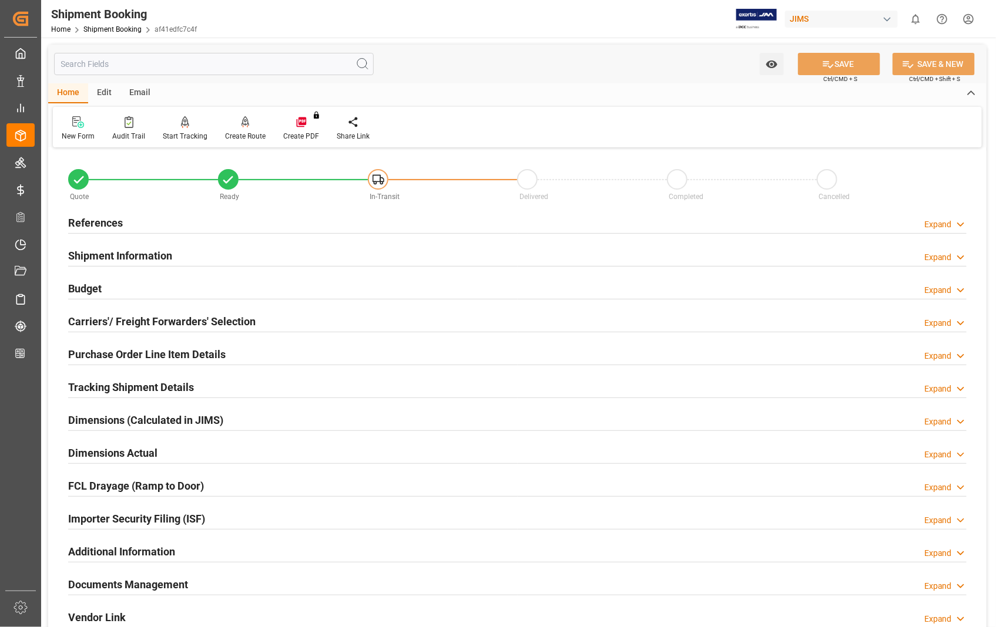
click at [120, 385] on h2 "Tracking Shipment Details" at bounding box center [131, 387] width 126 height 16
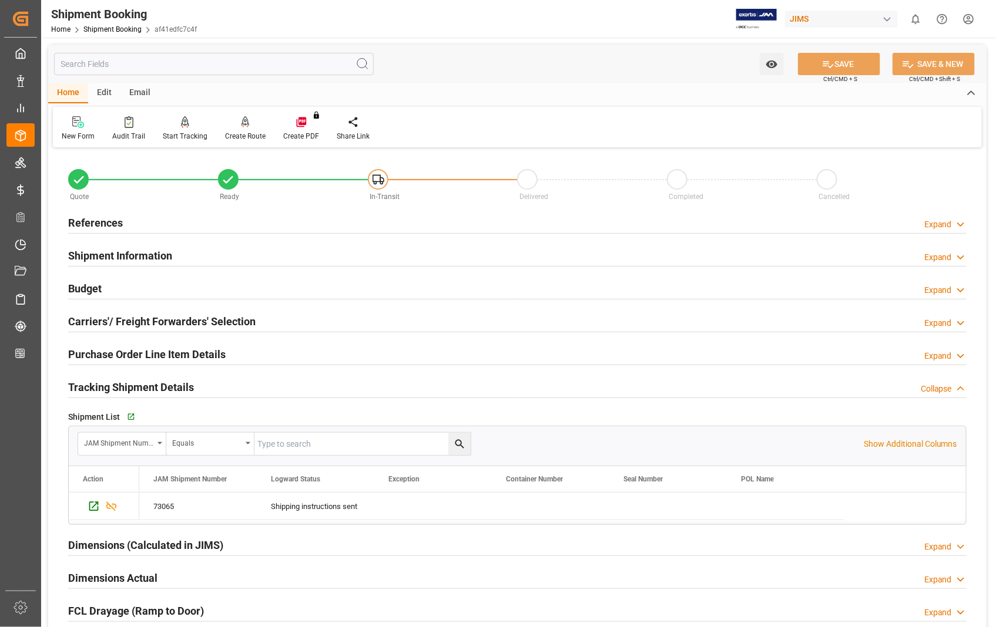
click at [120, 385] on h2 "Tracking Shipment Details" at bounding box center [131, 387] width 126 height 16
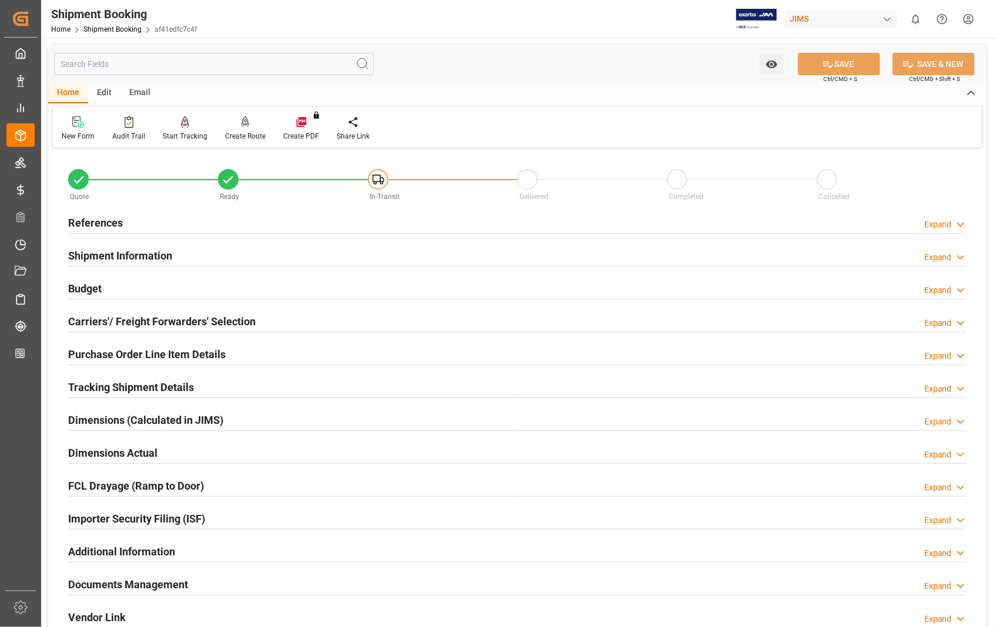
click at [143, 455] on h2 "Dimensions Actual" at bounding box center [112, 453] width 89 height 16
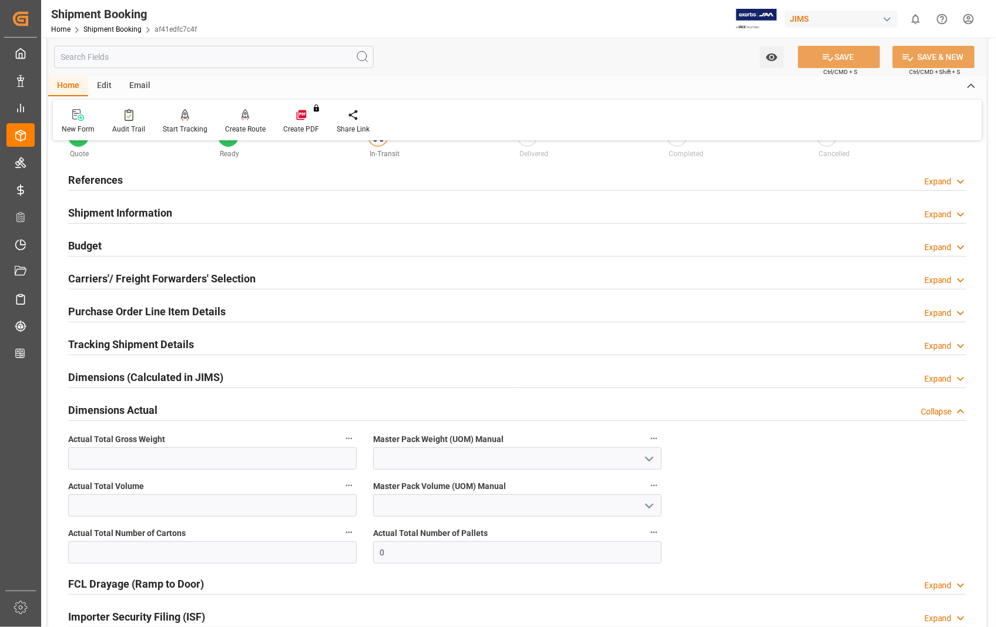
scroll to position [65, 0]
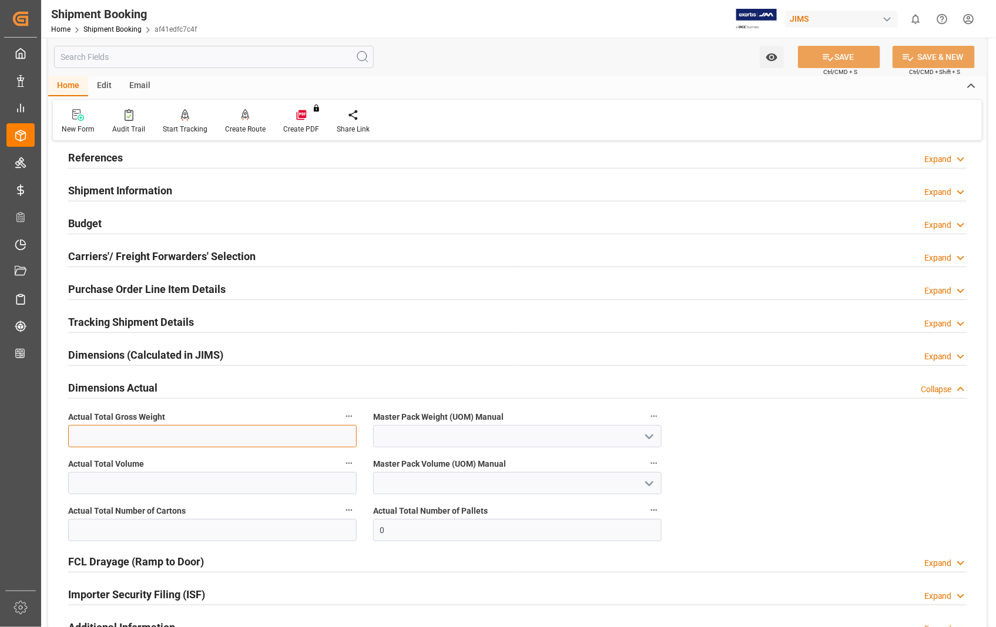
click at [213, 438] on input "text" at bounding box center [212, 436] width 288 height 22
type input "60"
click at [653, 437] on icon "open menu" at bounding box center [649, 437] width 14 height 14
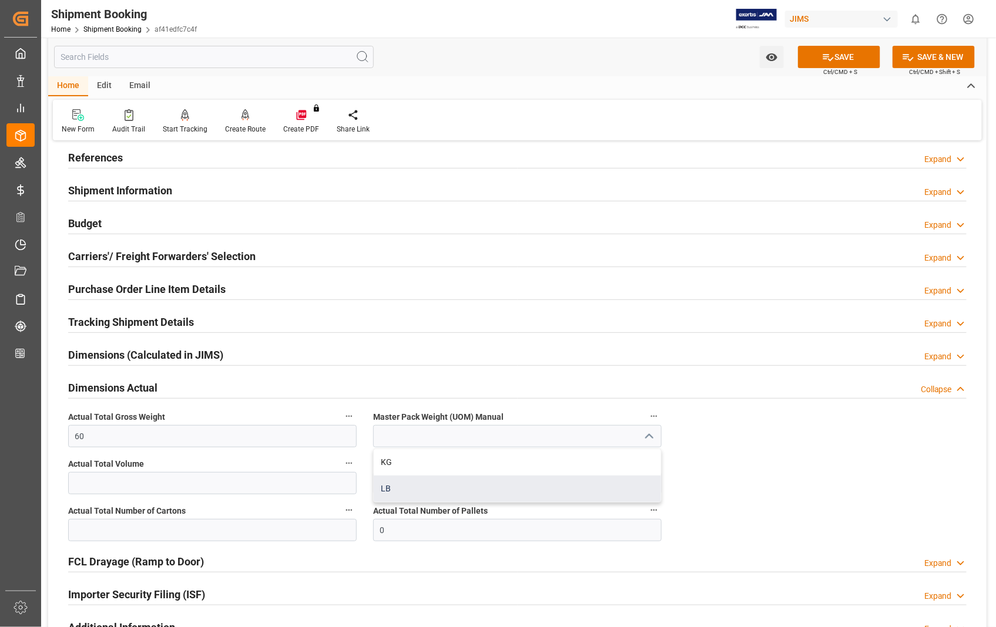
click at [388, 486] on div "LB" at bounding box center [517, 489] width 287 height 26
type input "LB"
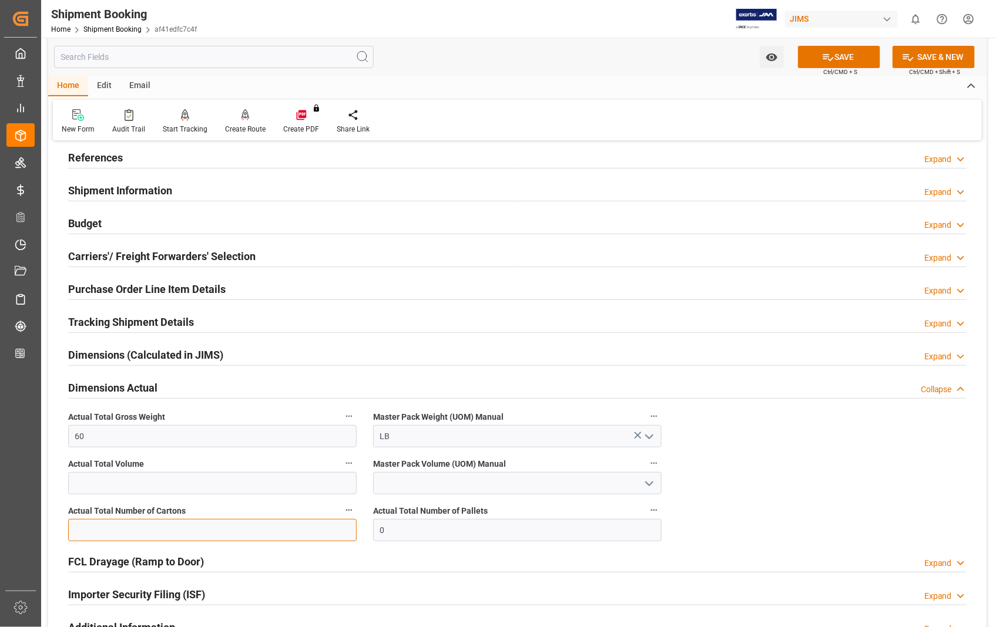
click at [166, 526] on input "text" at bounding box center [212, 530] width 288 height 22
type input "3"
click at [838, 58] on button "SAVE" at bounding box center [839, 57] width 82 height 22
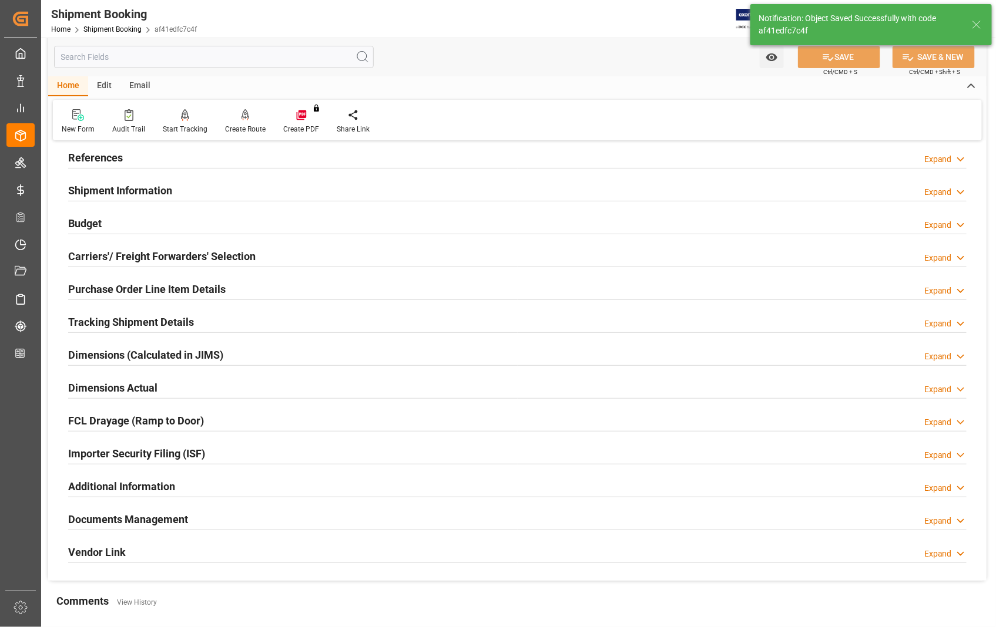
click at [177, 525] on h2 "Documents Management" at bounding box center [128, 520] width 120 height 16
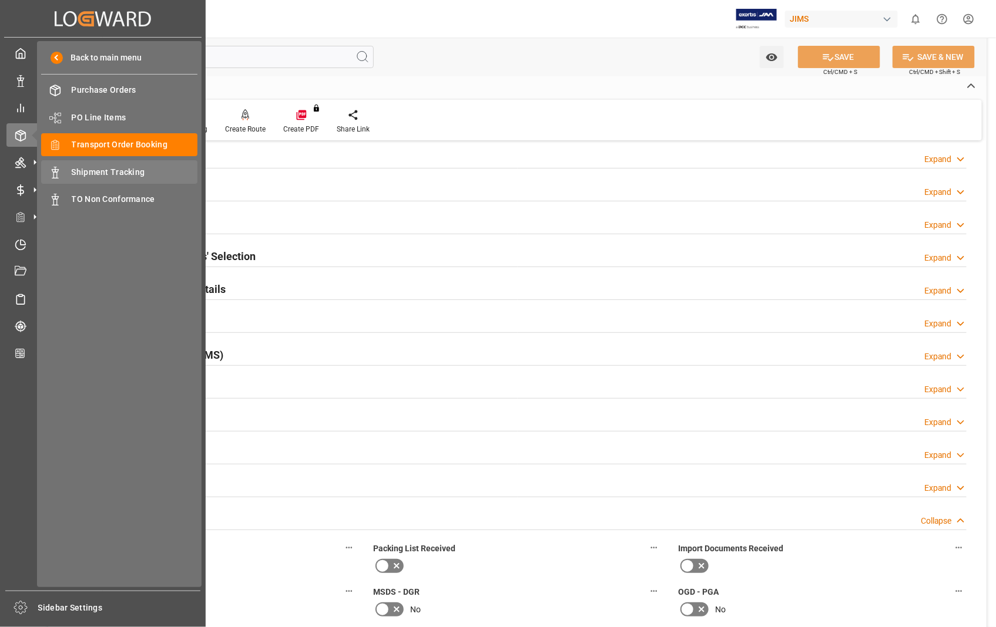
click at [142, 172] on span "Shipment Tracking" at bounding box center [135, 172] width 126 height 12
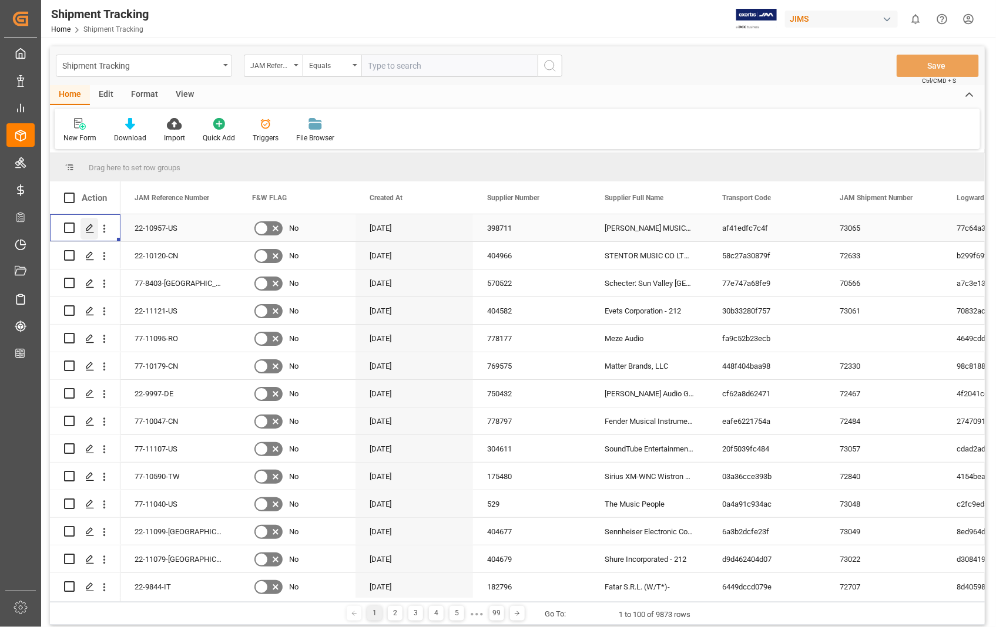
click at [86, 230] on polygon "Press SPACE to select this row." at bounding box center [89, 227] width 6 height 6
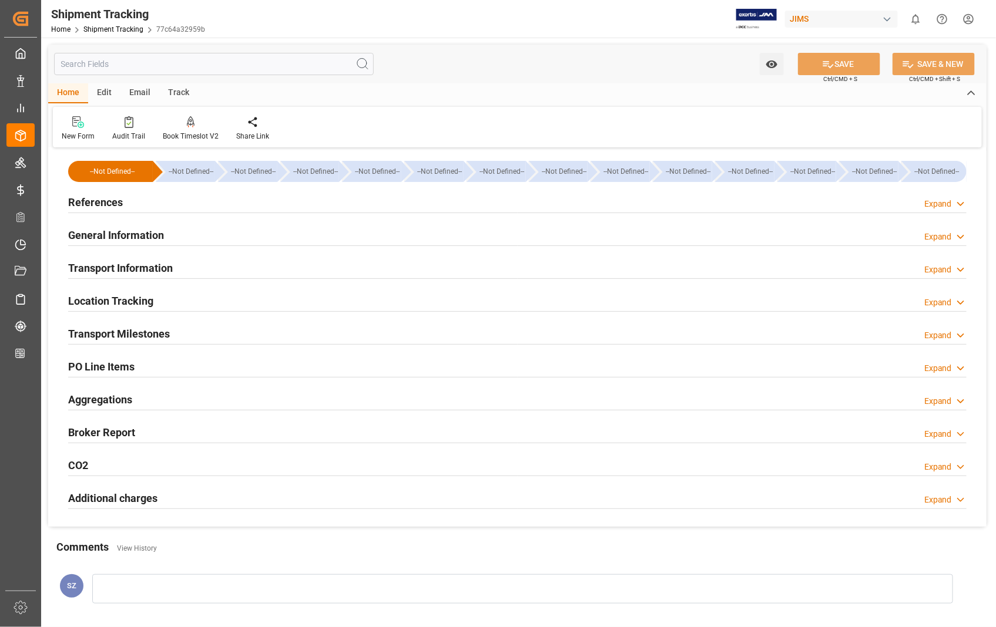
click at [138, 273] on h2 "Transport Information" at bounding box center [120, 268] width 105 height 16
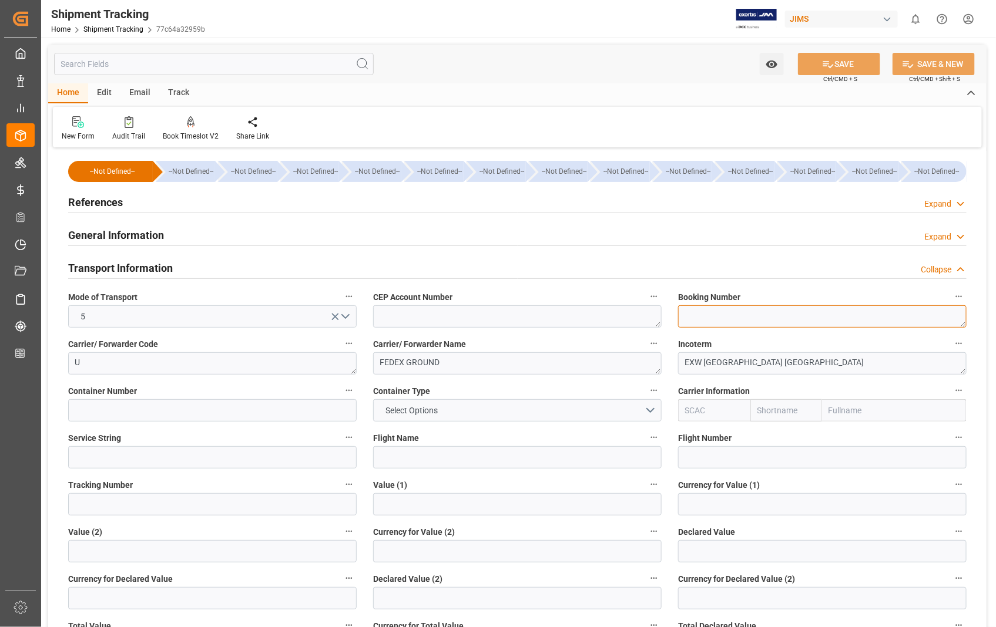
click at [725, 314] on textarea at bounding box center [822, 316] width 288 height 22
paste textarea "884412792640"
click at [685, 322] on textarea "884412792640" at bounding box center [822, 316] width 288 height 22
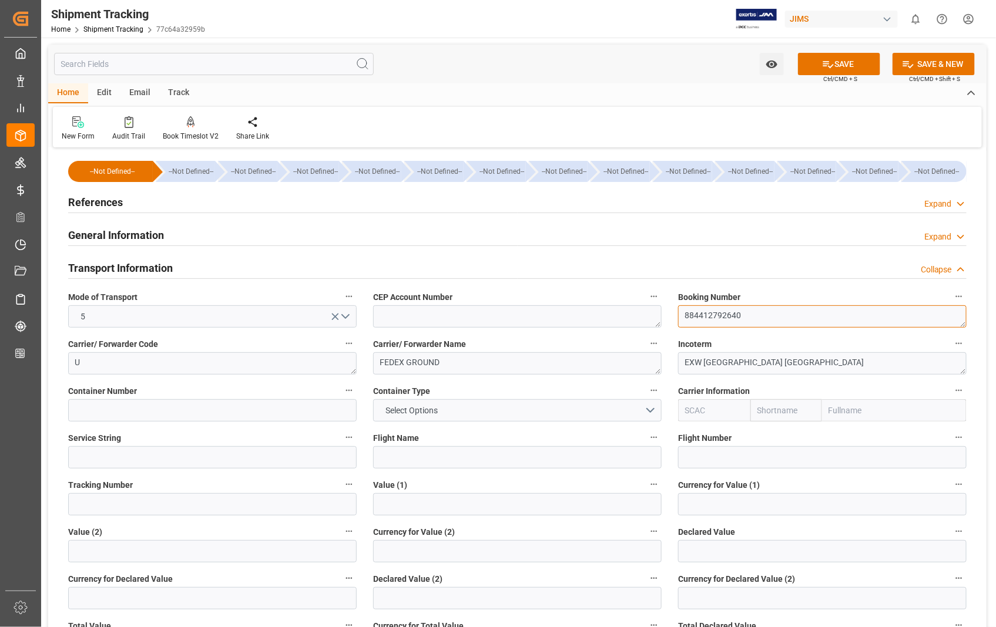
type textarea "884412792640"
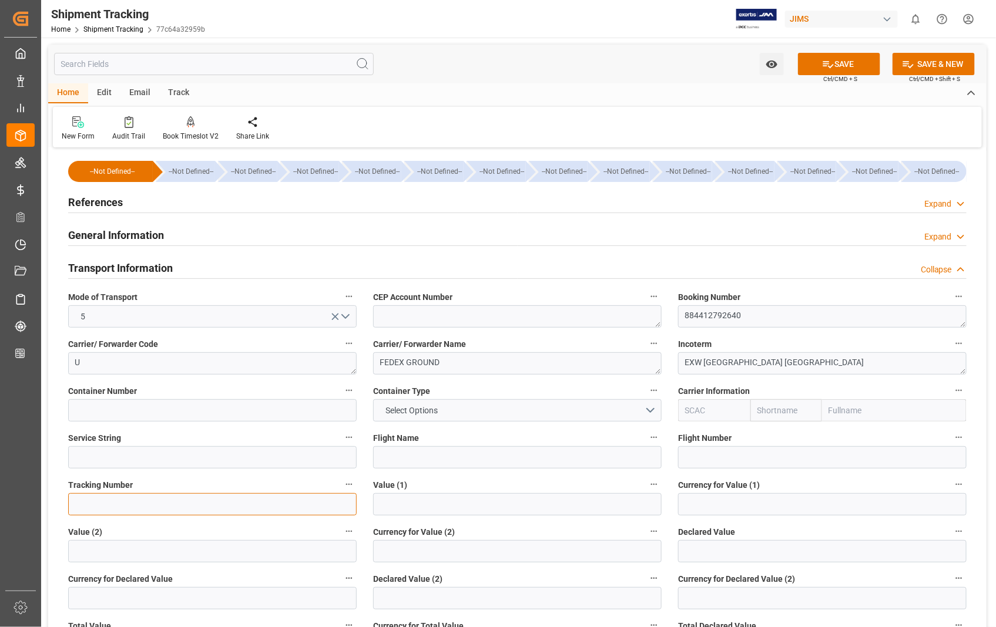
click at [138, 508] on input at bounding box center [212, 504] width 288 height 22
paste input "884412792640"
type input "884412792640"
click at [848, 59] on button "SAVE" at bounding box center [839, 64] width 82 height 22
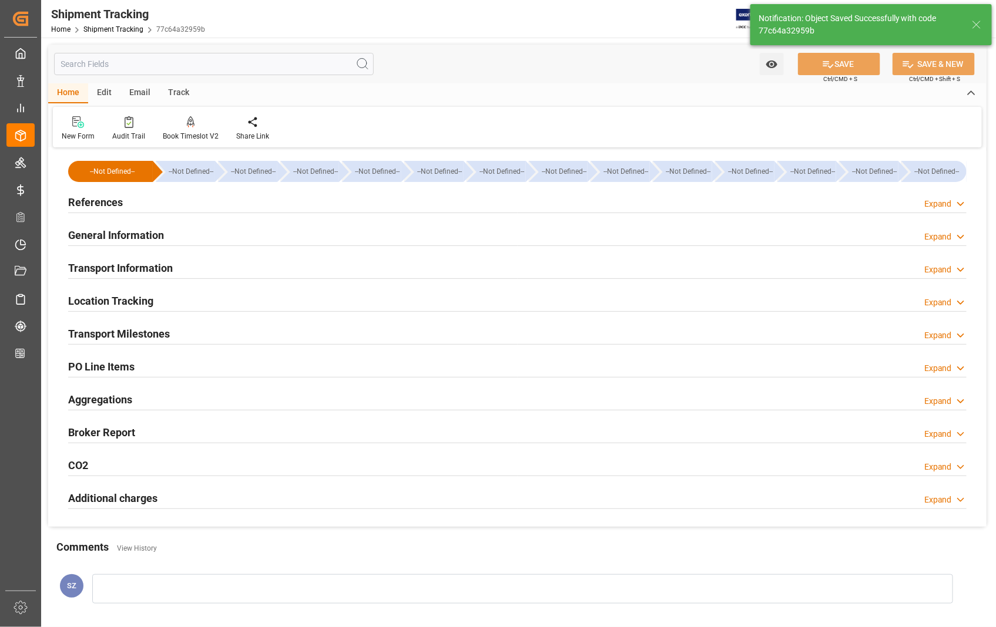
click at [144, 332] on h2 "Transport Milestones" at bounding box center [119, 334] width 102 height 16
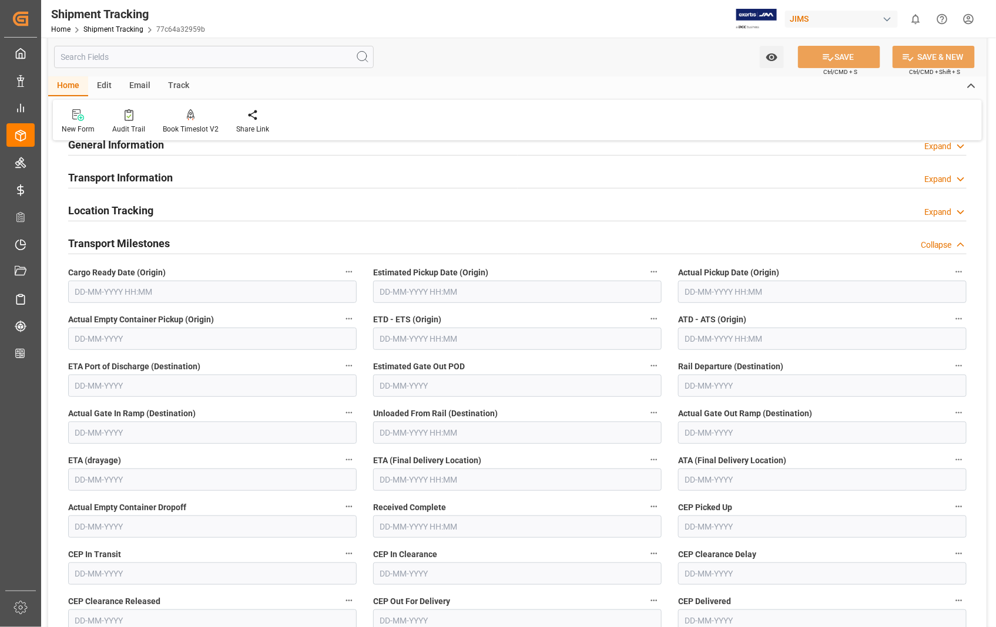
scroll to position [130, 0]
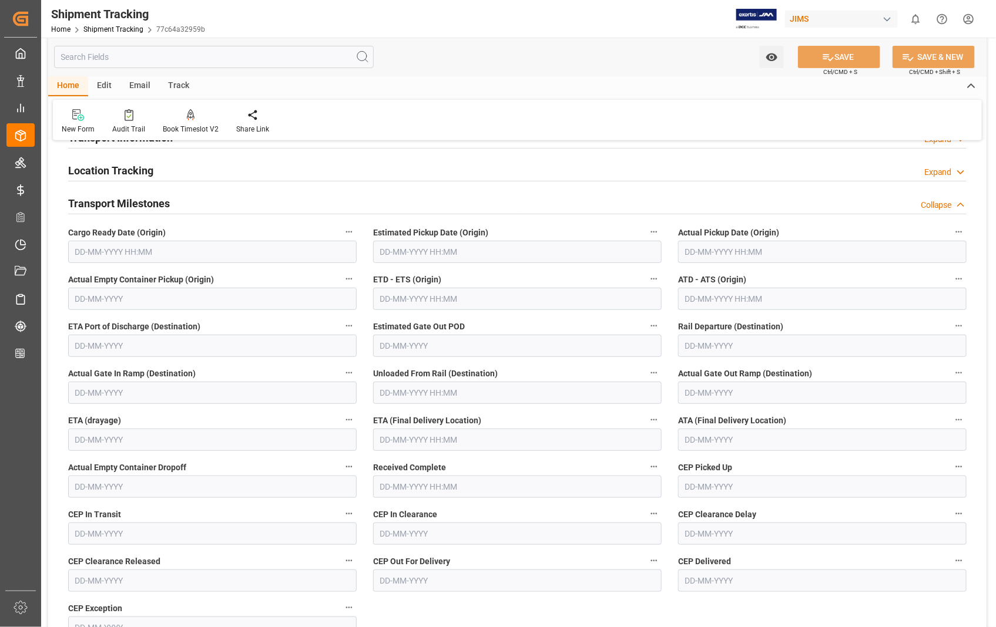
click at [520, 244] on input "text" at bounding box center [517, 252] width 288 height 22
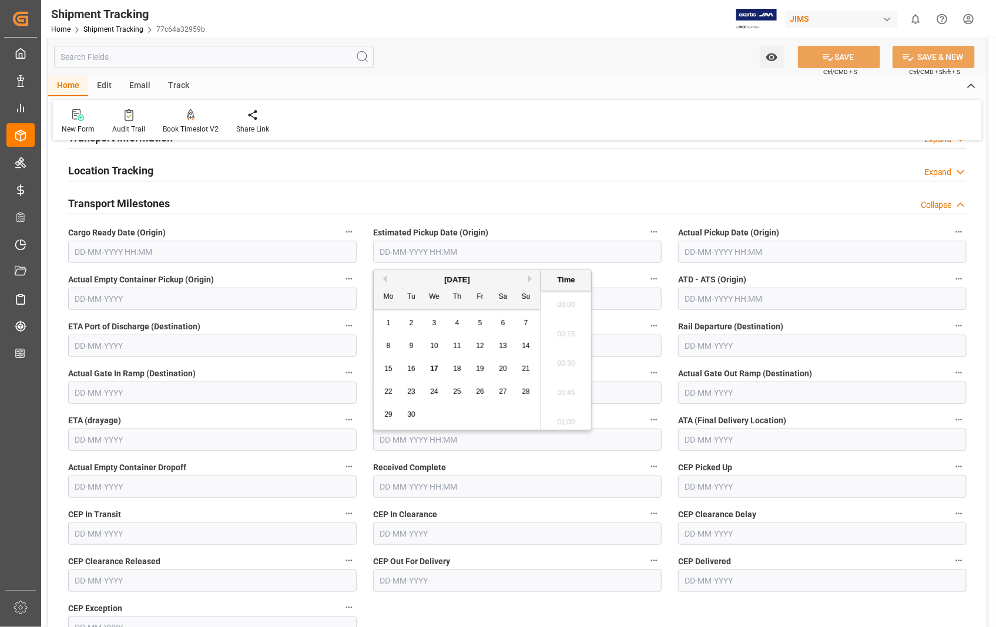
scroll to position [1237, 0]
click at [411, 371] on span "16" at bounding box center [411, 369] width 8 height 8
type input "[DATE] 00:00"
click at [859, 253] on input "text" at bounding box center [822, 252] width 288 height 22
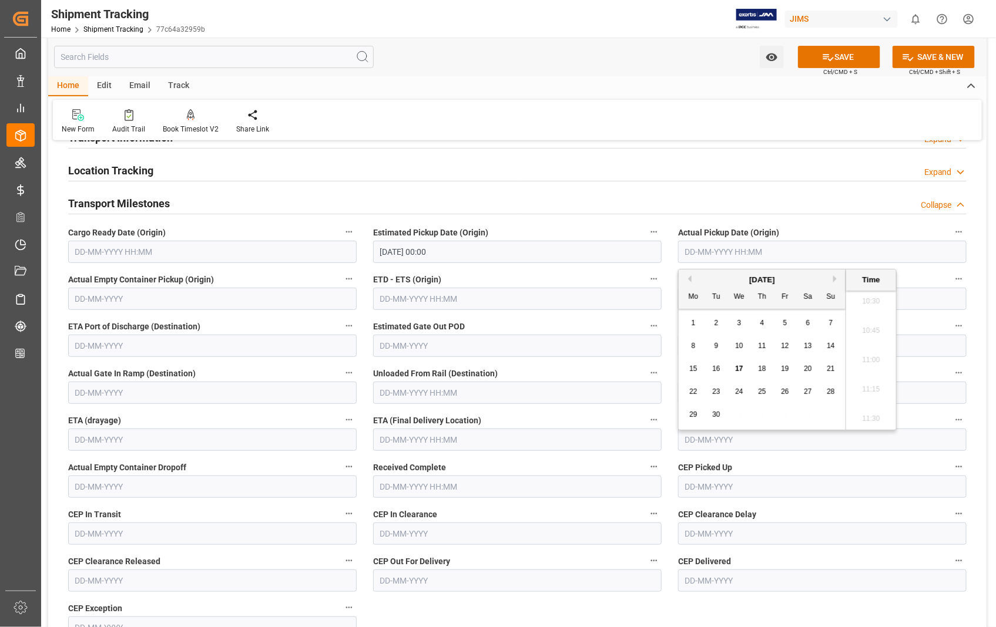
click at [717, 368] on span "16" at bounding box center [716, 369] width 8 height 8
type input "[DATE] 00:00"
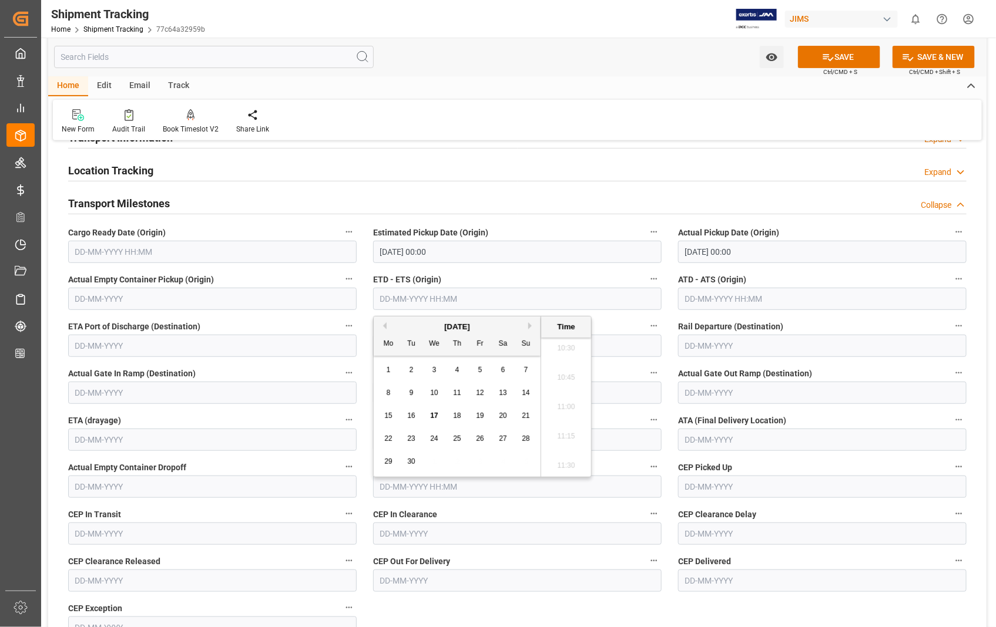
click at [524, 301] on input "text" at bounding box center [517, 299] width 288 height 22
click at [416, 415] on div "16" at bounding box center [411, 416] width 15 height 14
type input "[DATE] 00:00"
click at [865, 294] on input "text" at bounding box center [822, 299] width 288 height 22
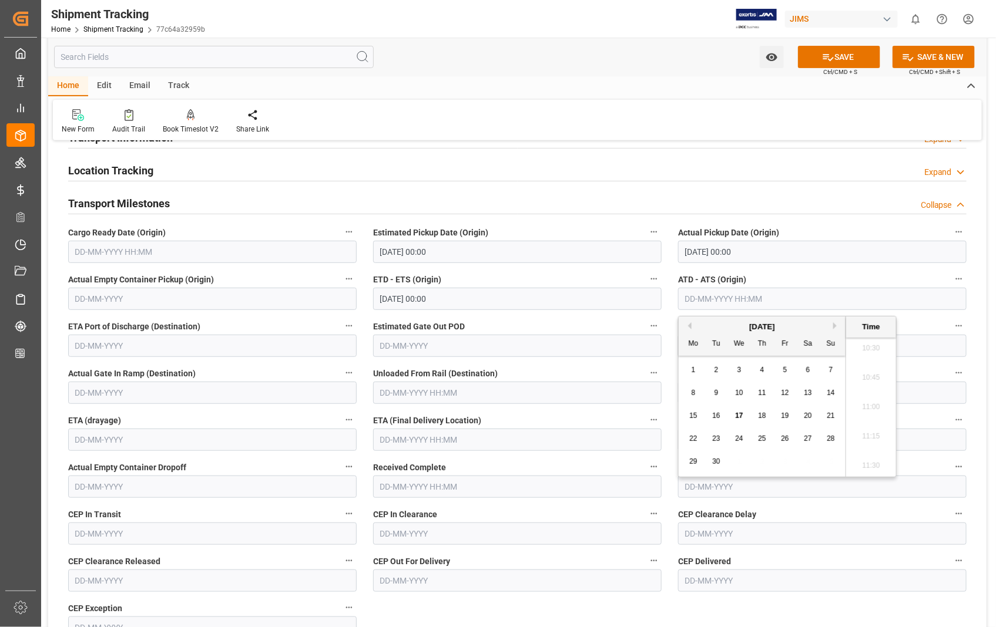
click at [717, 416] on span "16" at bounding box center [716, 416] width 8 height 8
type input "[DATE] 00:00"
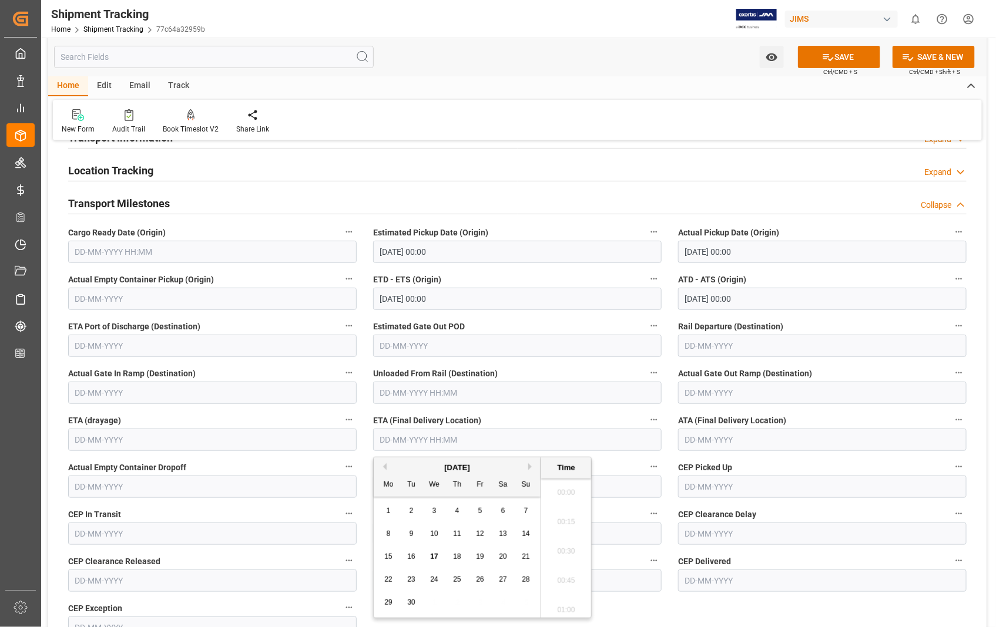
click at [547, 437] on input "text" at bounding box center [517, 440] width 288 height 22
click at [458, 553] on span "18" at bounding box center [457, 557] width 8 height 8
type input "[DATE] 00:00"
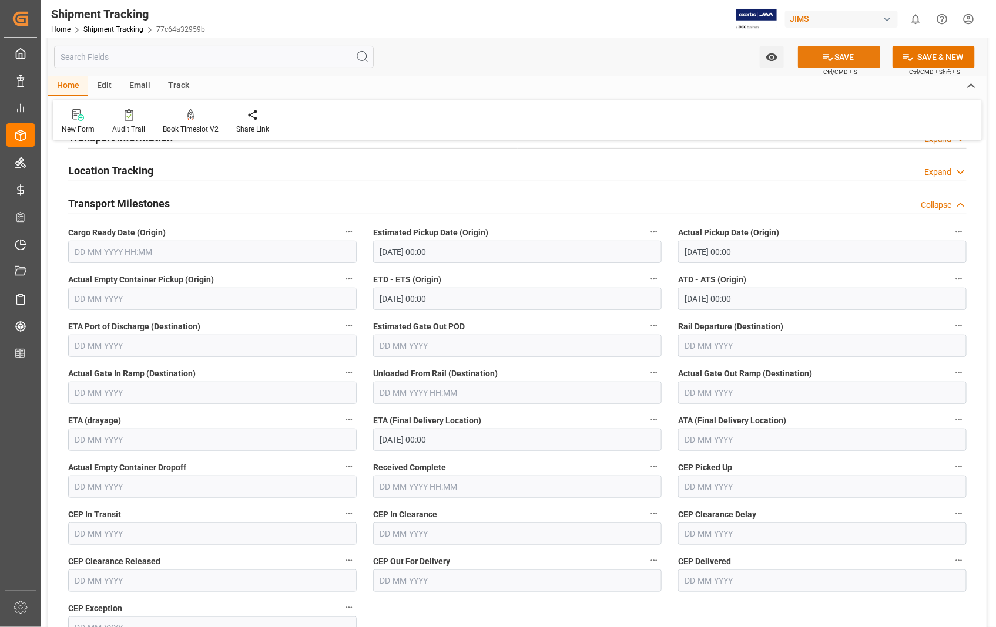
click at [835, 56] on button "SAVE" at bounding box center [839, 57] width 82 height 22
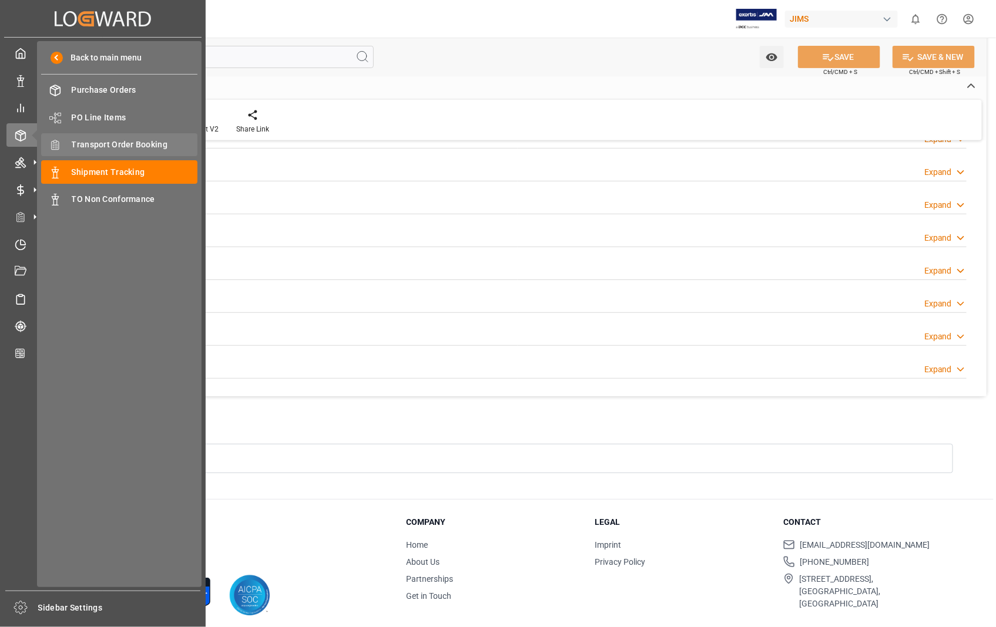
click at [140, 144] on span "Transport Order Booking" at bounding box center [135, 145] width 126 height 12
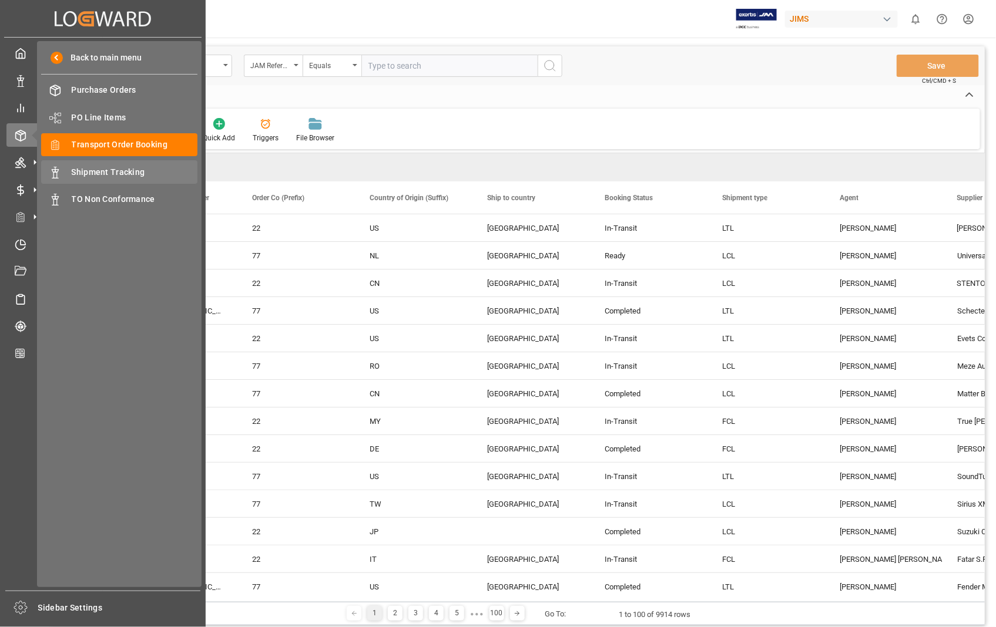
click at [103, 170] on span "Shipment Tracking" at bounding box center [135, 172] width 126 height 12
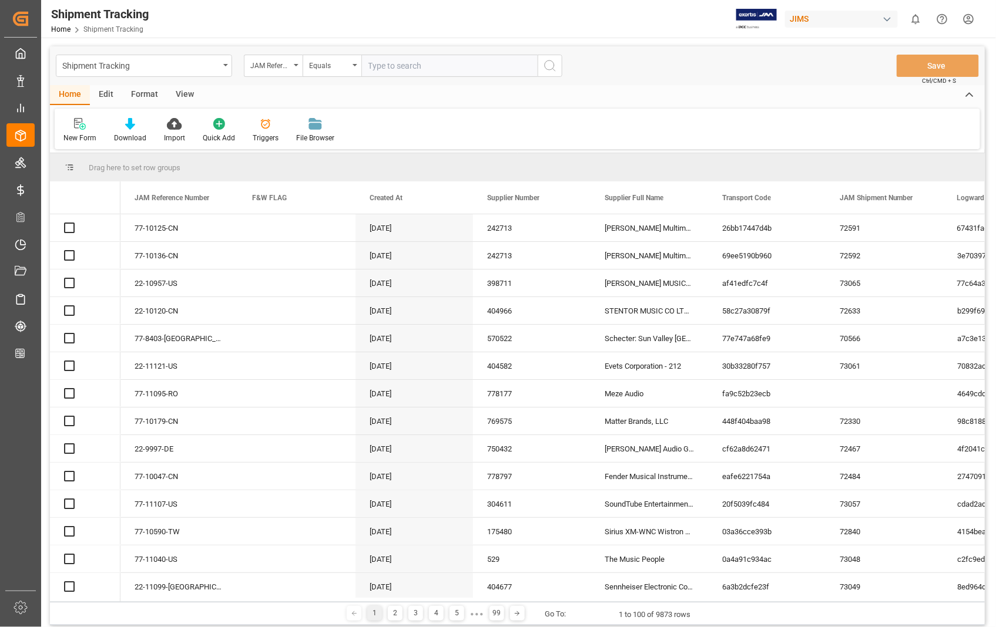
click at [456, 69] on input "text" at bounding box center [449, 66] width 176 height 22
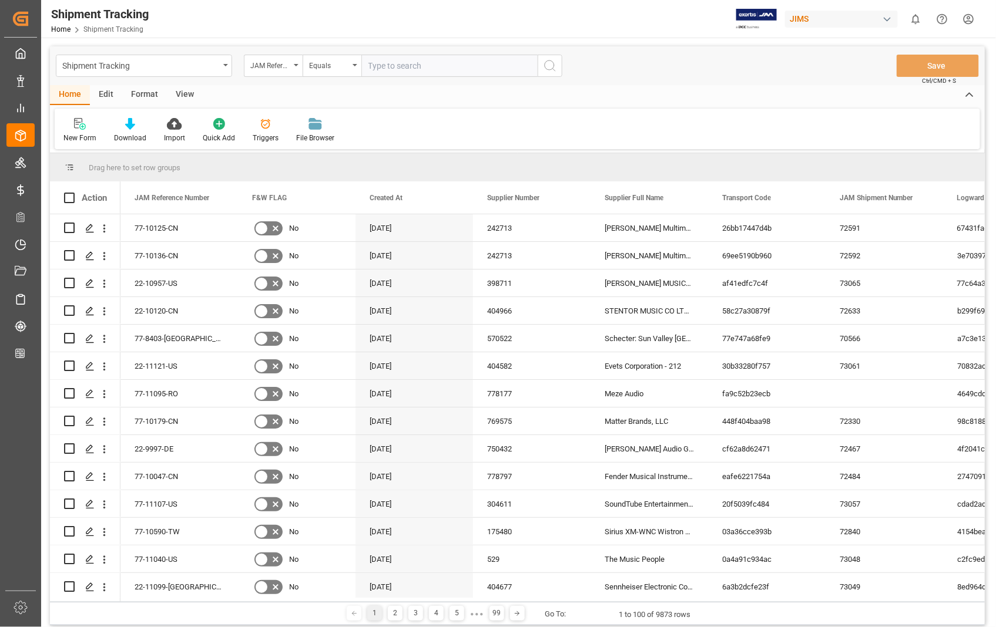
paste input "22-11065-US"
type input "22-11065-US"
click at [555, 67] on icon "search button" at bounding box center [550, 66] width 14 height 14
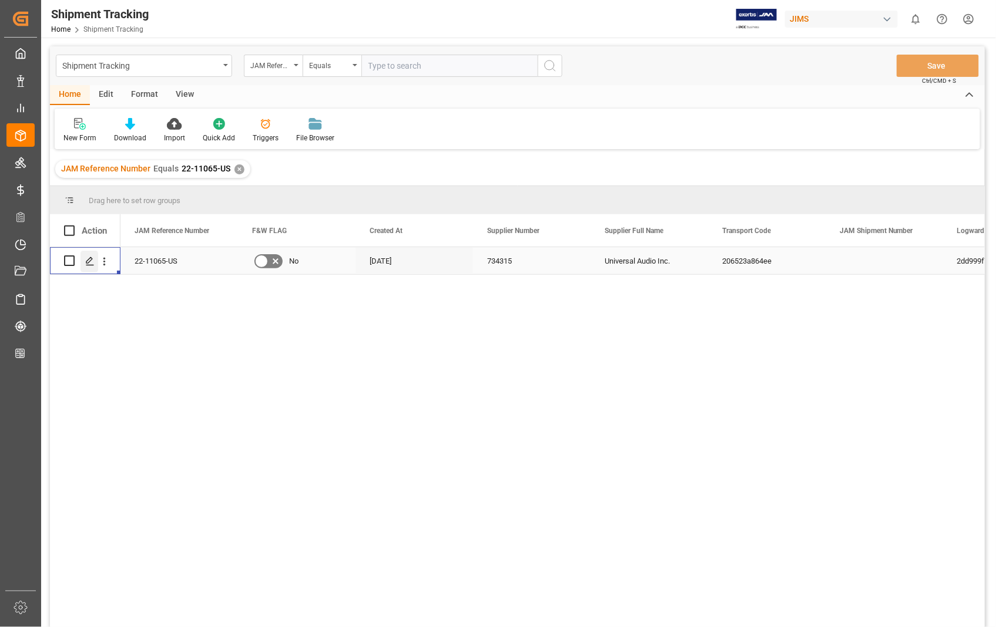
click at [84, 262] on div "Press SPACE to select this row." at bounding box center [89, 262] width 18 height 22
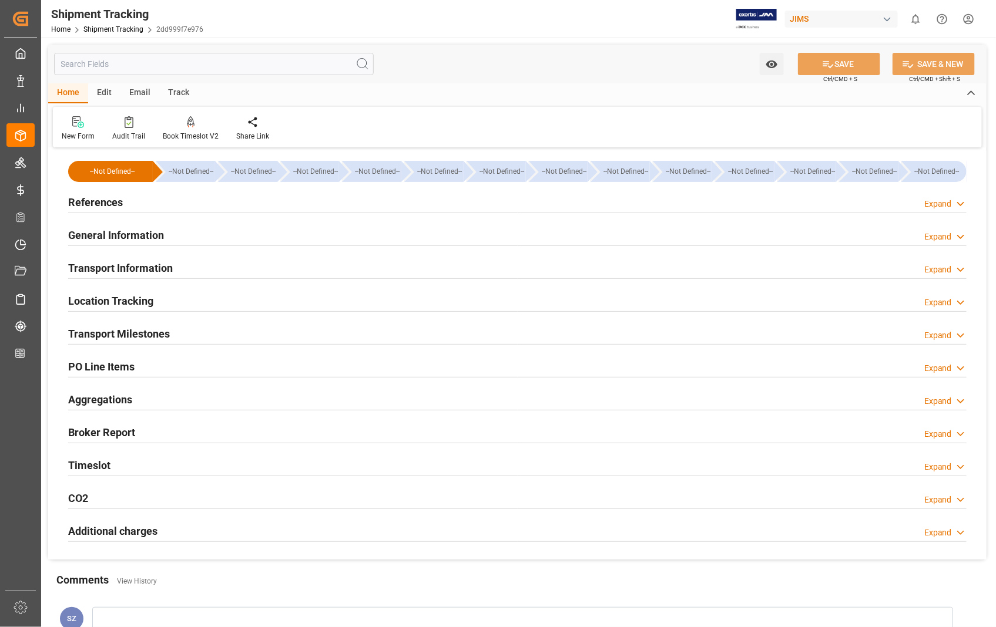
click at [139, 263] on h2 "Transport Information" at bounding box center [120, 268] width 105 height 16
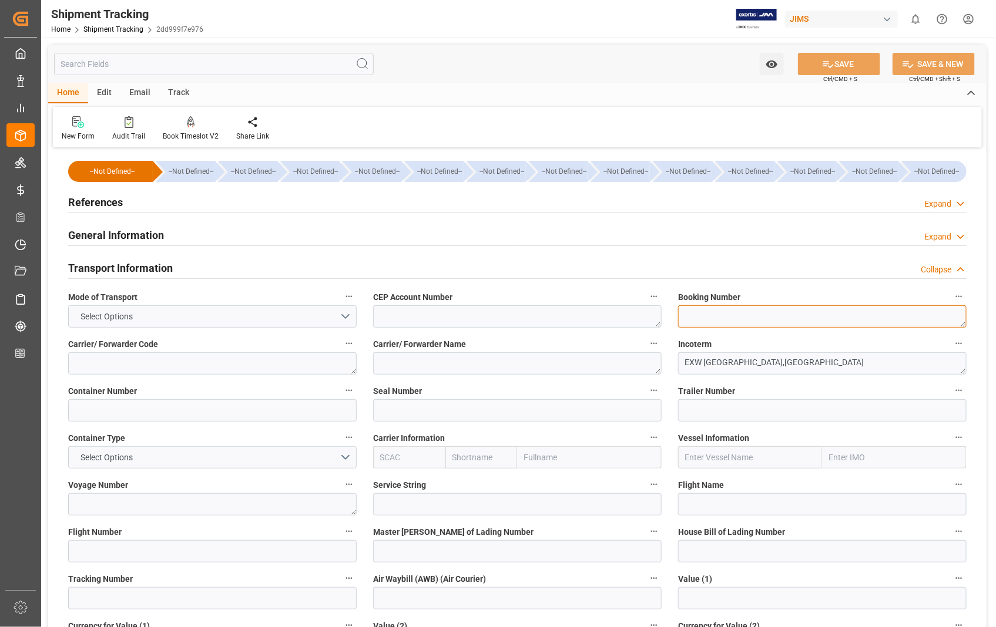
click at [719, 320] on textarea at bounding box center [822, 316] width 288 height 22
paste textarea "9762948952"
type textarea "9762948952"
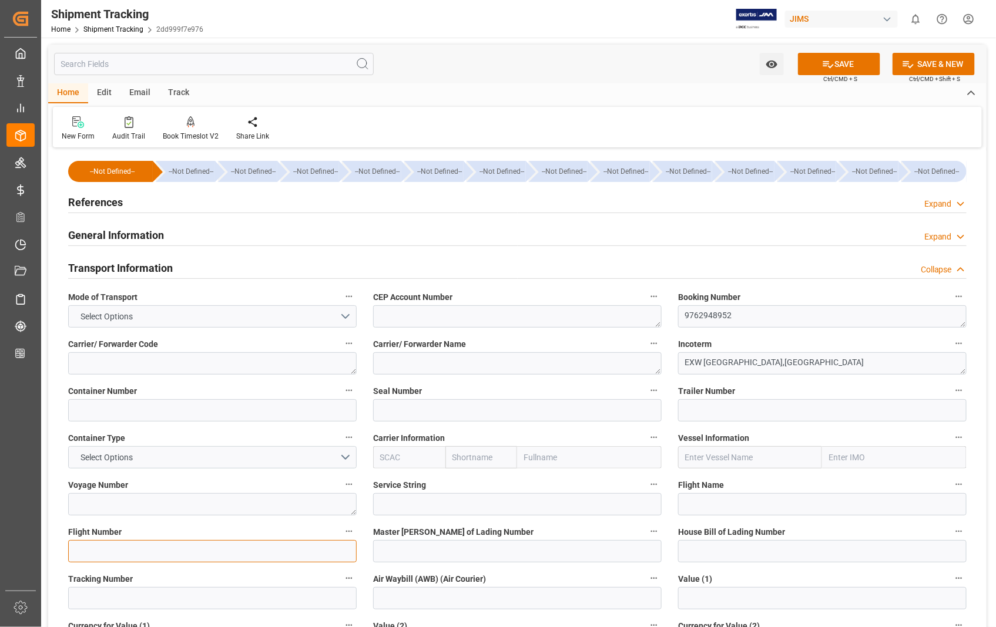
click at [113, 557] on input at bounding box center [212, 551] width 288 height 22
click at [100, 599] on input at bounding box center [212, 598] width 288 height 22
paste input "9762948952"
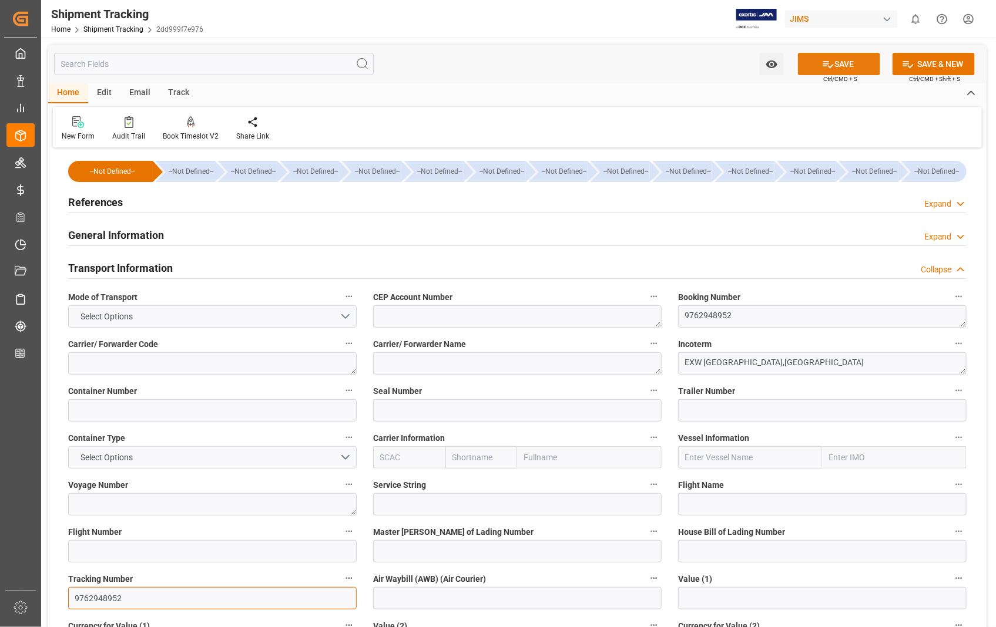
type input "9762948952"
click at [850, 60] on button "SAVE" at bounding box center [839, 64] width 82 height 22
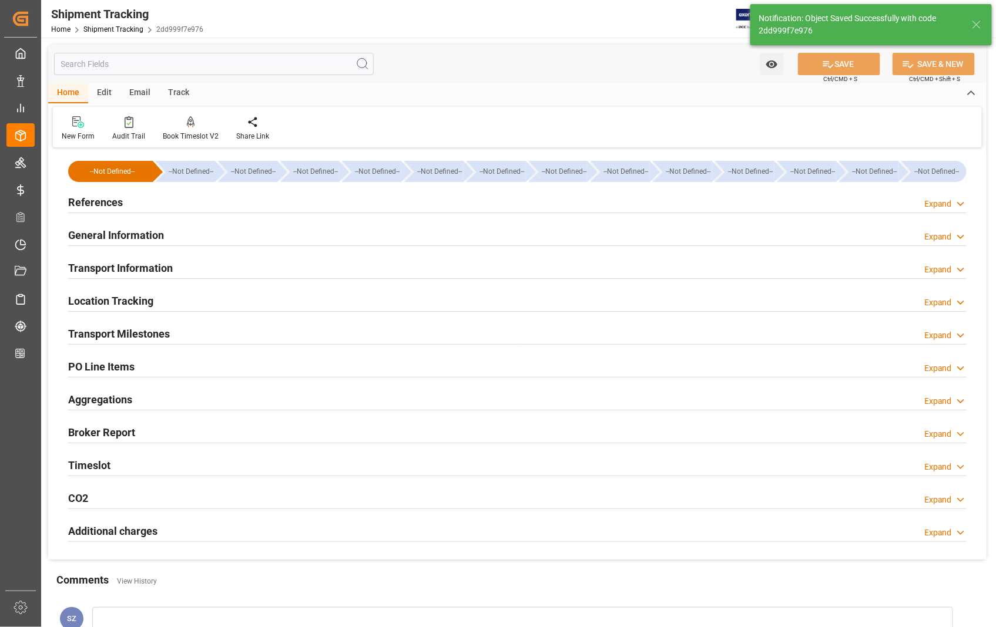
click at [125, 335] on h2 "Transport Milestones" at bounding box center [119, 334] width 102 height 16
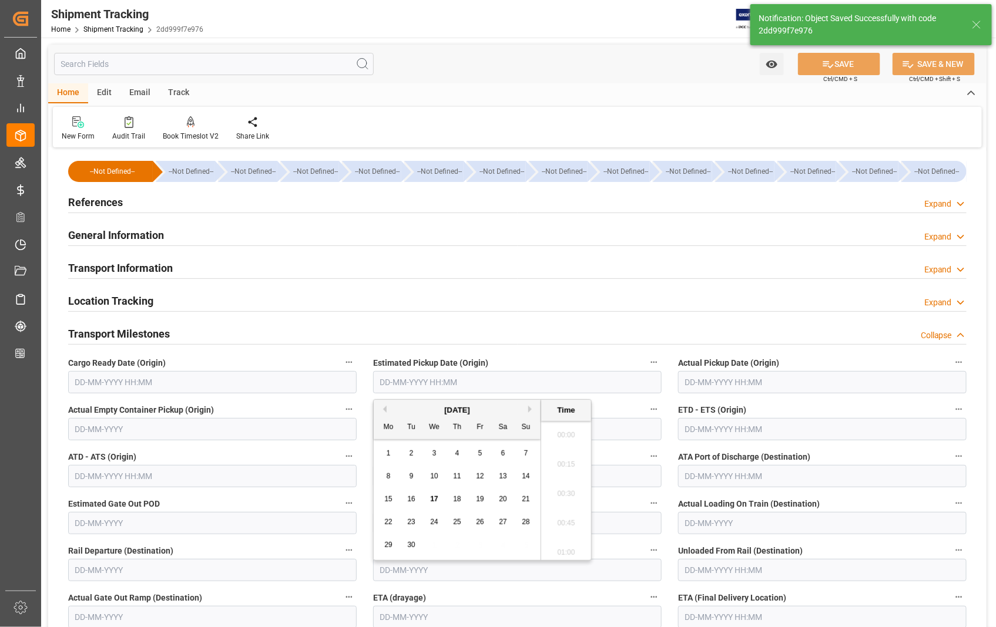
click at [519, 385] on input "text" at bounding box center [517, 382] width 288 height 22
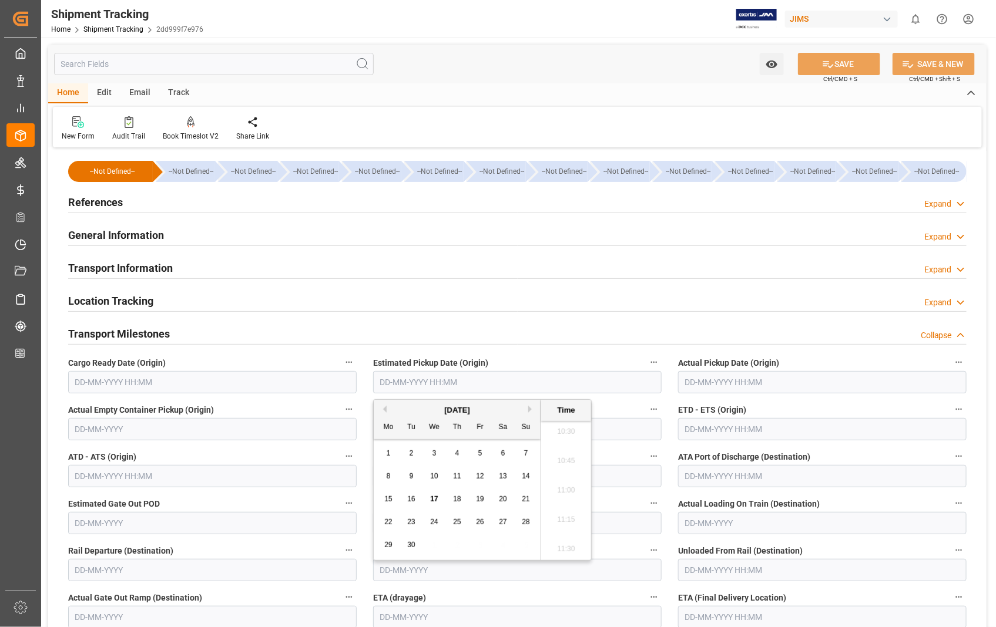
click at [438, 503] on span "17" at bounding box center [434, 499] width 8 height 8
type input "17-09-2025 00:00"
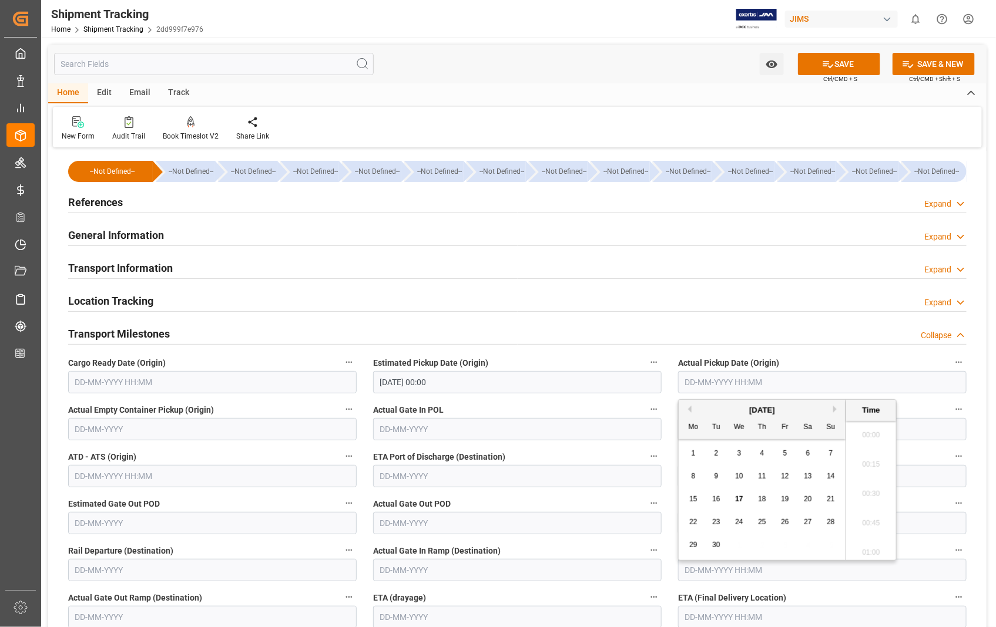
click at [813, 384] on input "text" at bounding box center [822, 382] width 288 height 22
click at [735, 500] on span "17" at bounding box center [739, 499] width 8 height 8
type input "17-09-2025 00:00"
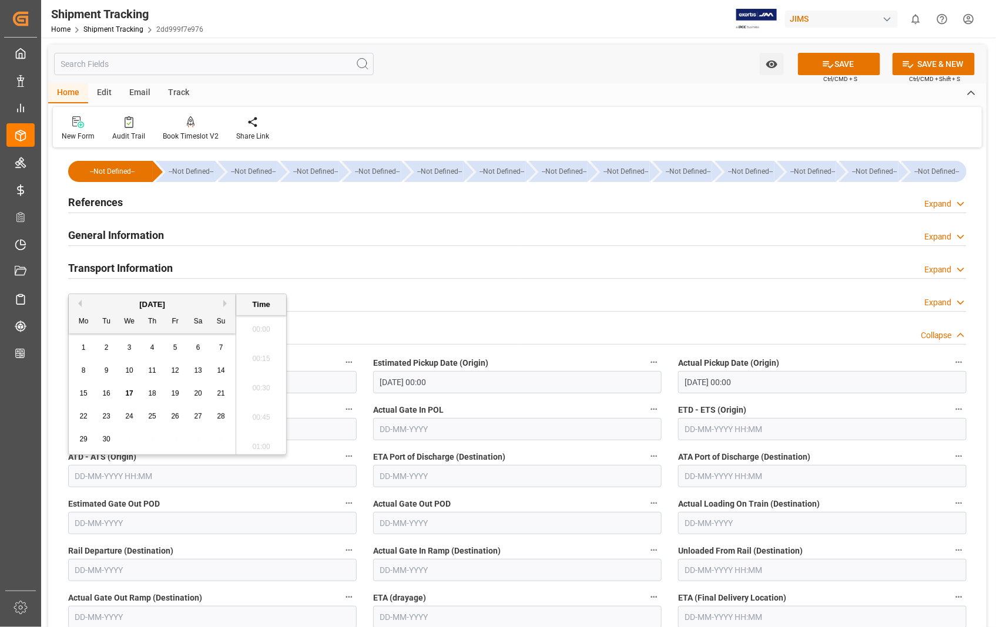
click at [191, 479] on input "text" at bounding box center [212, 476] width 288 height 22
click at [131, 392] on span "17" at bounding box center [129, 393] width 8 height 8
type input "17-09-2025 00:00"
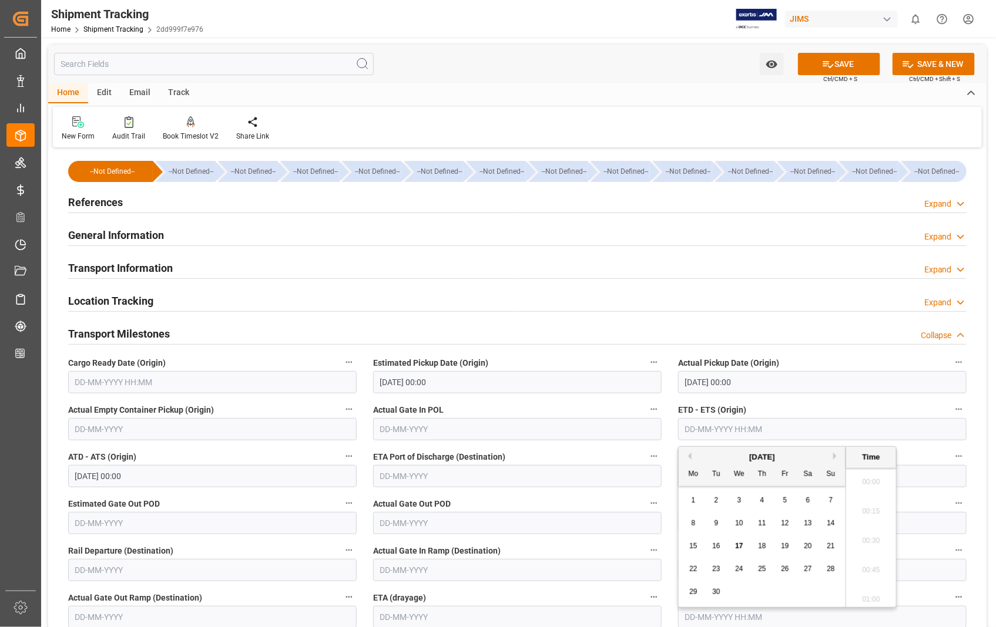
click at [909, 426] on input "text" at bounding box center [822, 429] width 288 height 22
click at [736, 546] on span "17" at bounding box center [739, 546] width 8 height 8
type input "17-09-2025 00:00"
click at [612, 298] on div "Location Tracking Expand" at bounding box center [517, 300] width 898 height 22
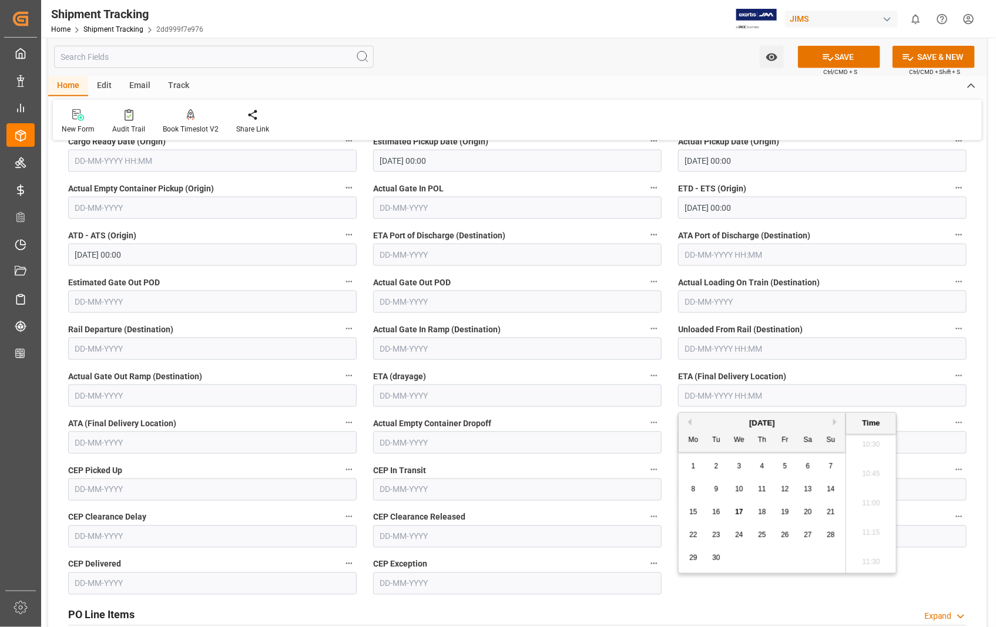
click at [814, 396] on input "text" at bounding box center [822, 396] width 288 height 22
click at [693, 535] on span "22" at bounding box center [693, 535] width 8 height 8
type input "22-09-2025 00:00"
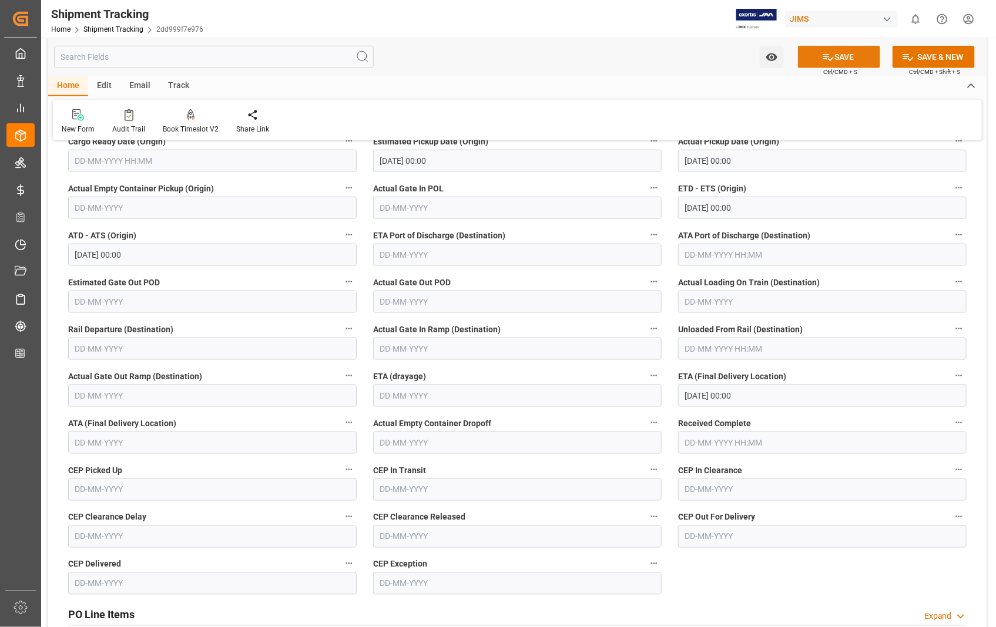
click at [853, 51] on button "SAVE" at bounding box center [839, 57] width 82 height 22
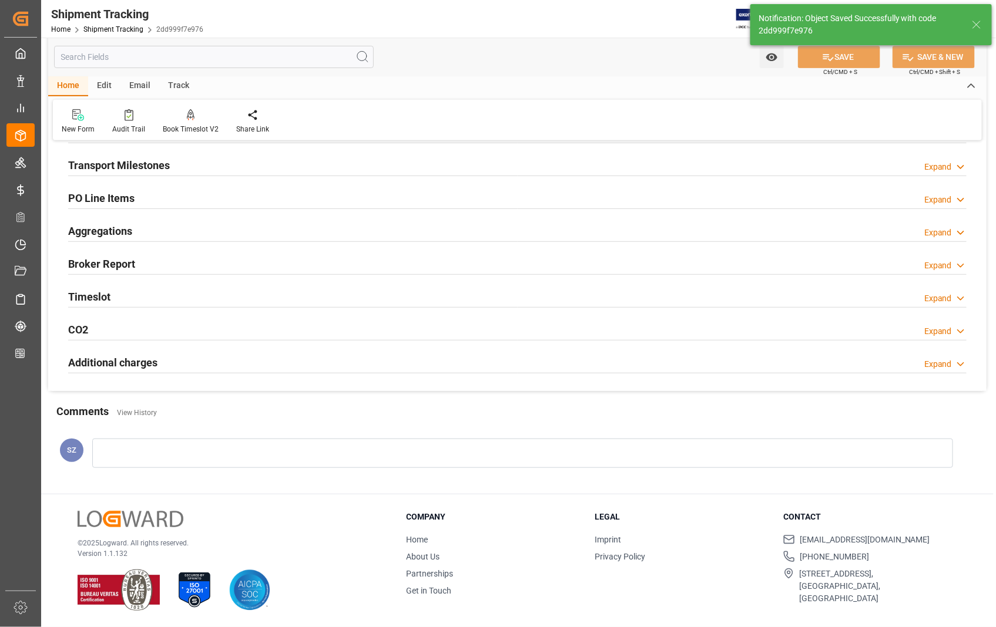
scroll to position [169, 0]
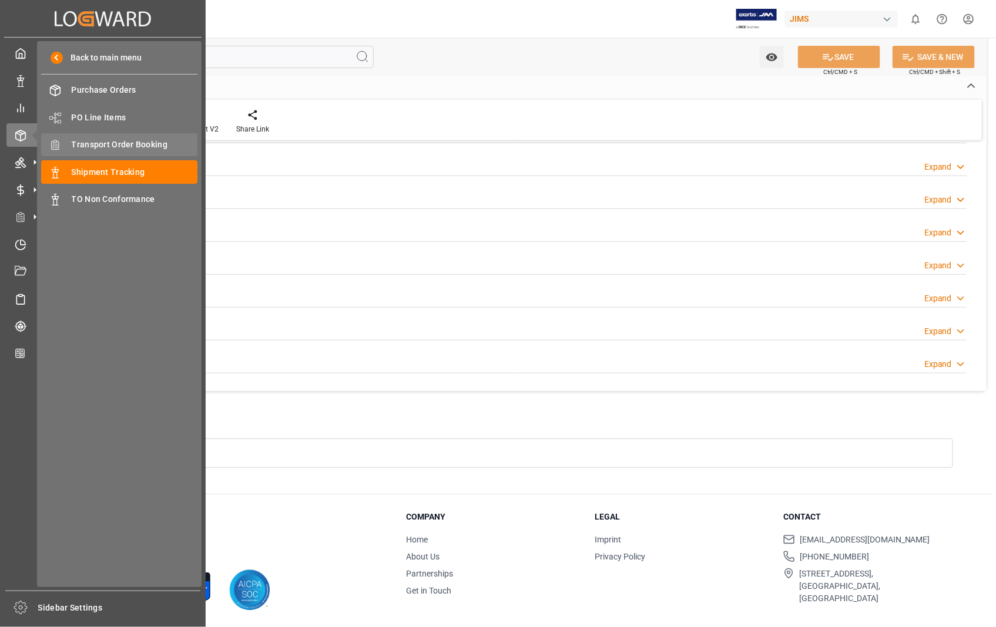
click at [141, 140] on span "Transport Order Booking" at bounding box center [135, 145] width 126 height 12
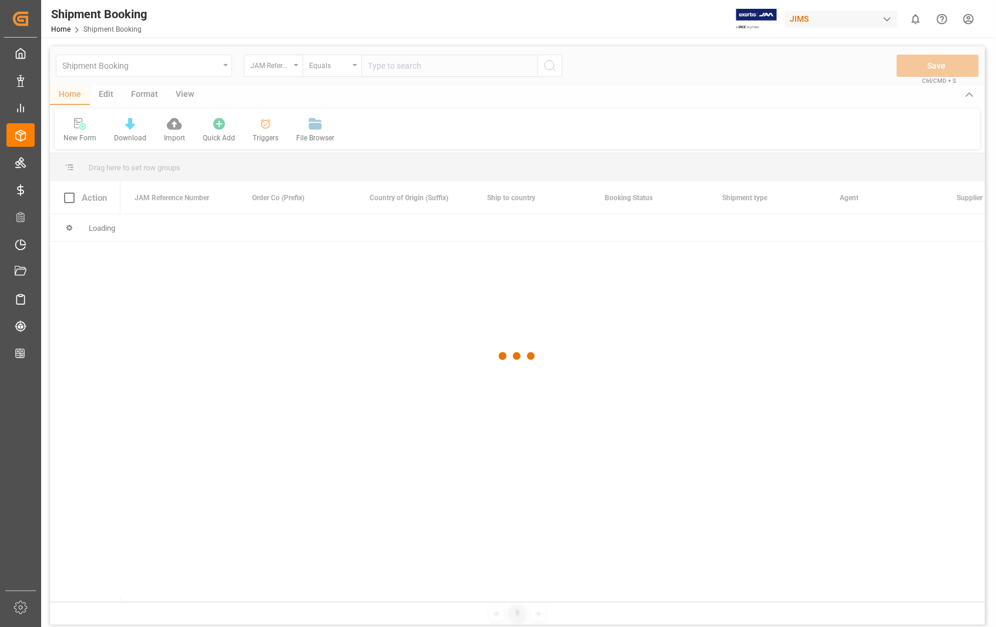
click at [456, 68] on div at bounding box center [517, 356] width 934 height 620
click at [442, 68] on div at bounding box center [517, 356] width 934 height 620
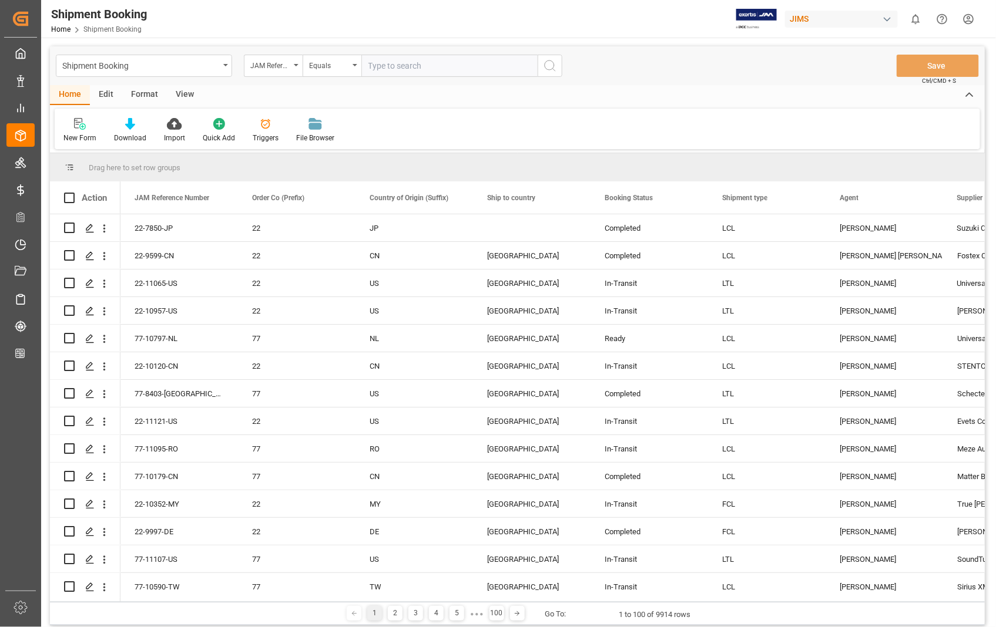
click at [435, 65] on input "text" at bounding box center [449, 66] width 176 height 22
paste input "22-10938-US"
type input "22-10938-US"
click at [546, 65] on icon "search button" at bounding box center [550, 66] width 14 height 14
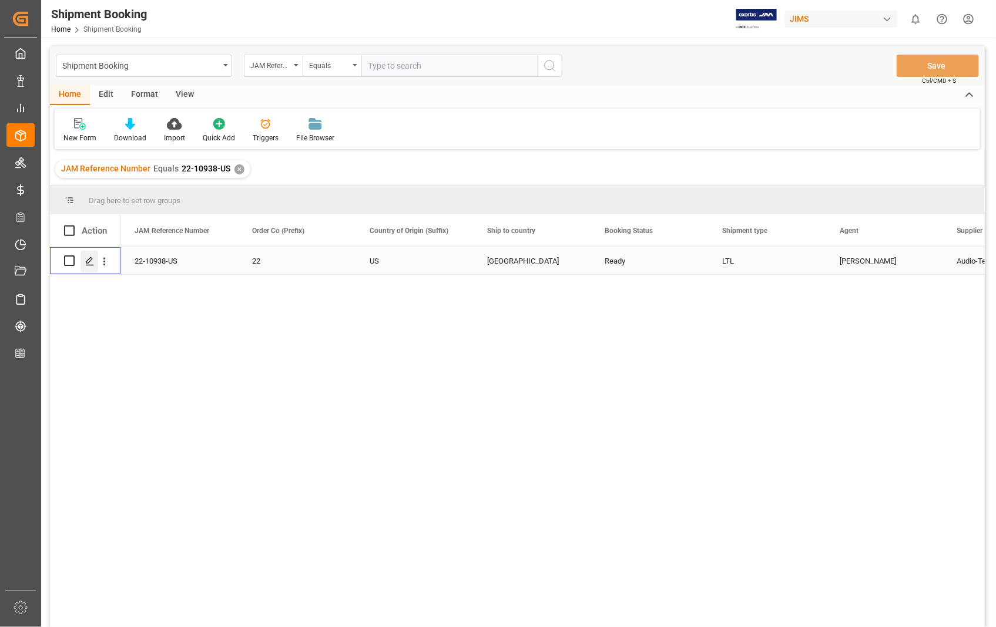
click at [90, 259] on icon "Press SPACE to select this row." at bounding box center [89, 261] width 9 height 9
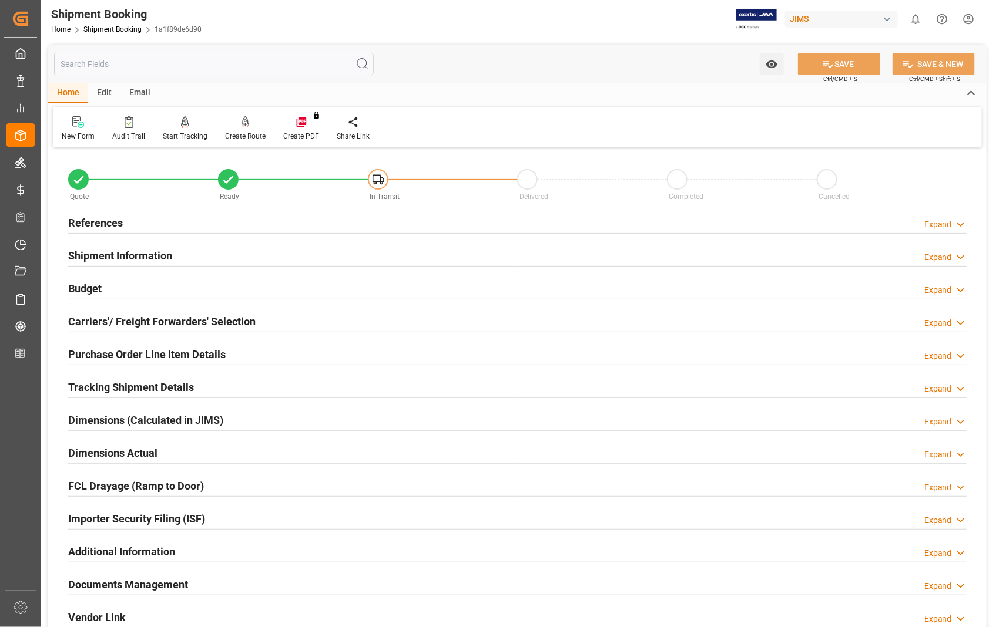
click at [123, 584] on h2 "Documents Management" at bounding box center [128, 585] width 120 height 16
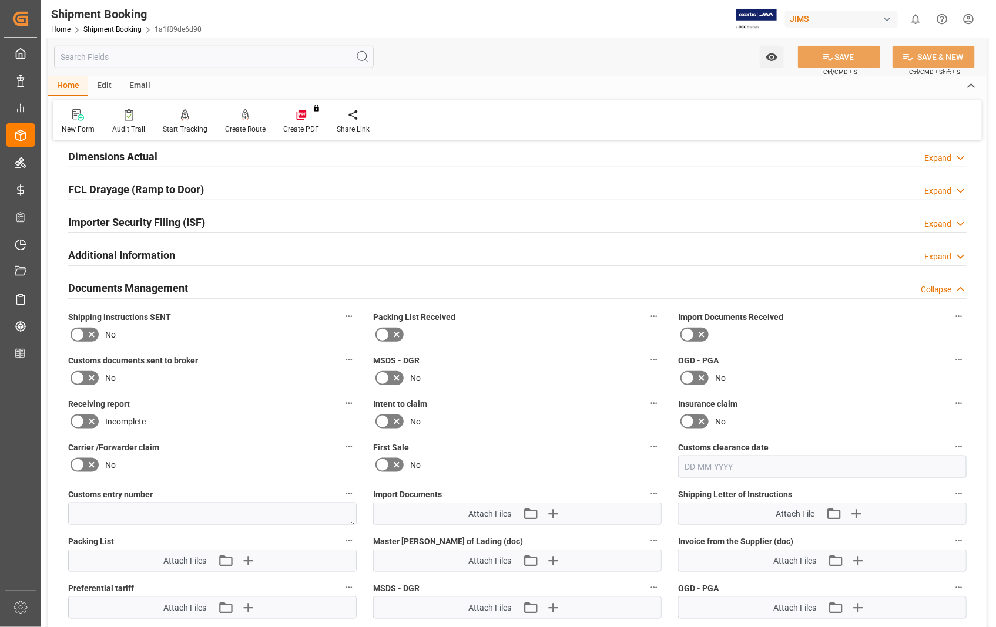
scroll to position [326, 0]
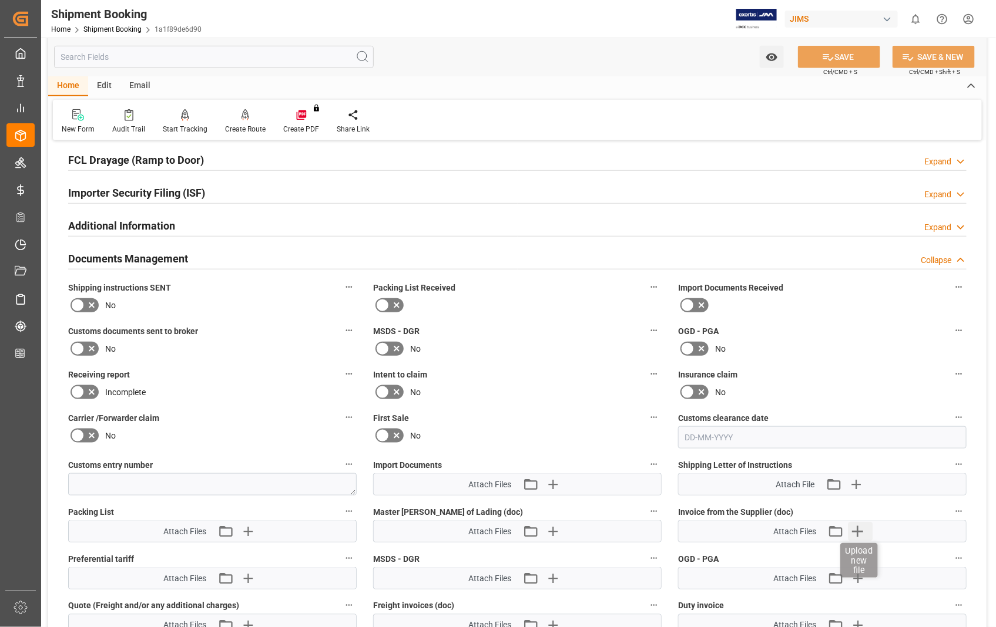
click at [860, 530] on icon "button" at bounding box center [857, 531] width 19 height 19
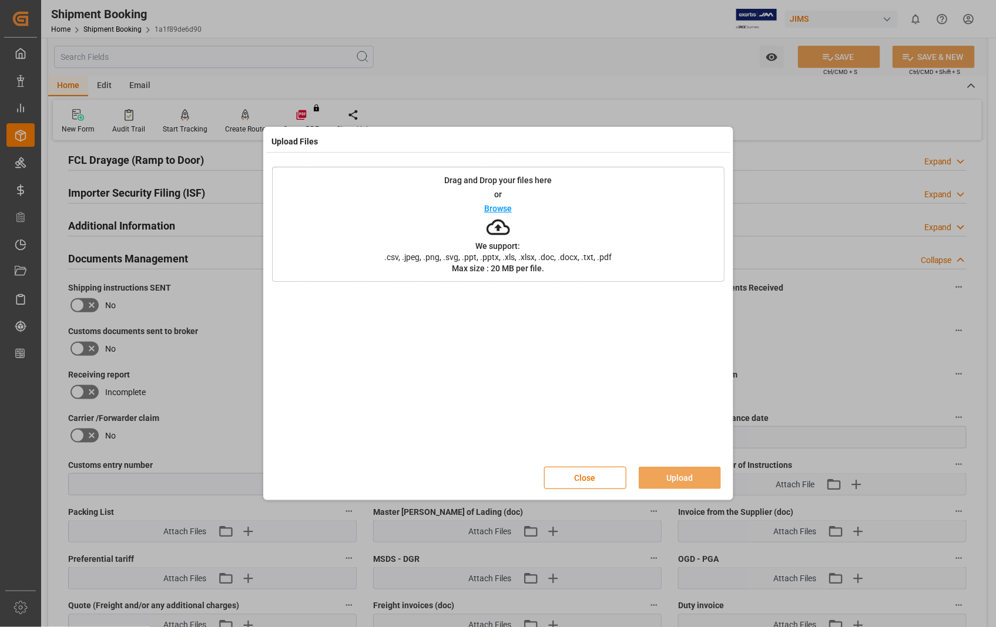
click at [492, 206] on p "Browse" at bounding box center [498, 208] width 28 height 8
click at [675, 479] on button "Upload" at bounding box center [679, 478] width 82 height 22
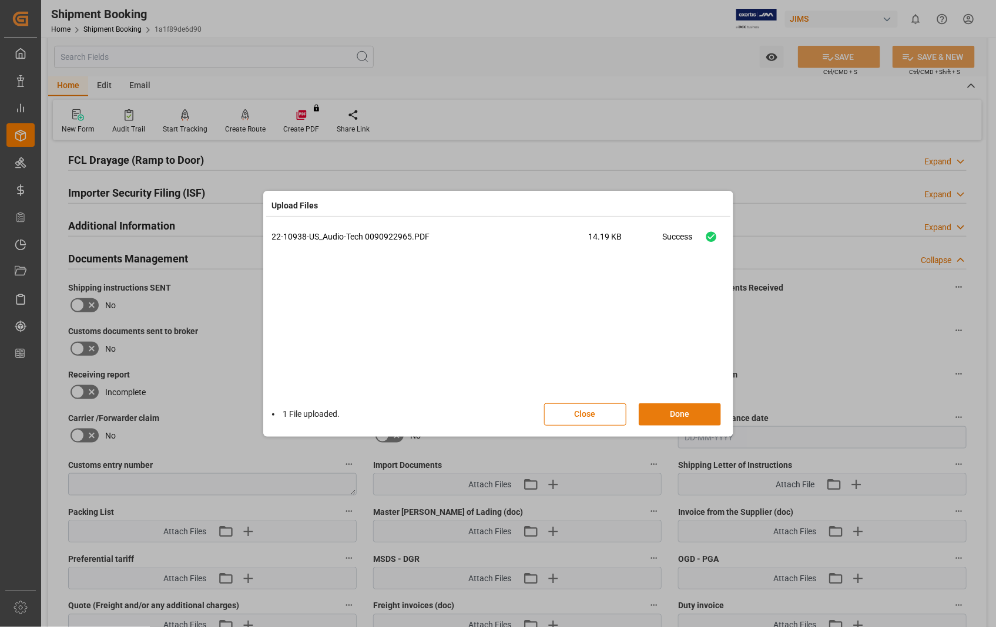
click at [668, 415] on button "Done" at bounding box center [679, 415] width 82 height 22
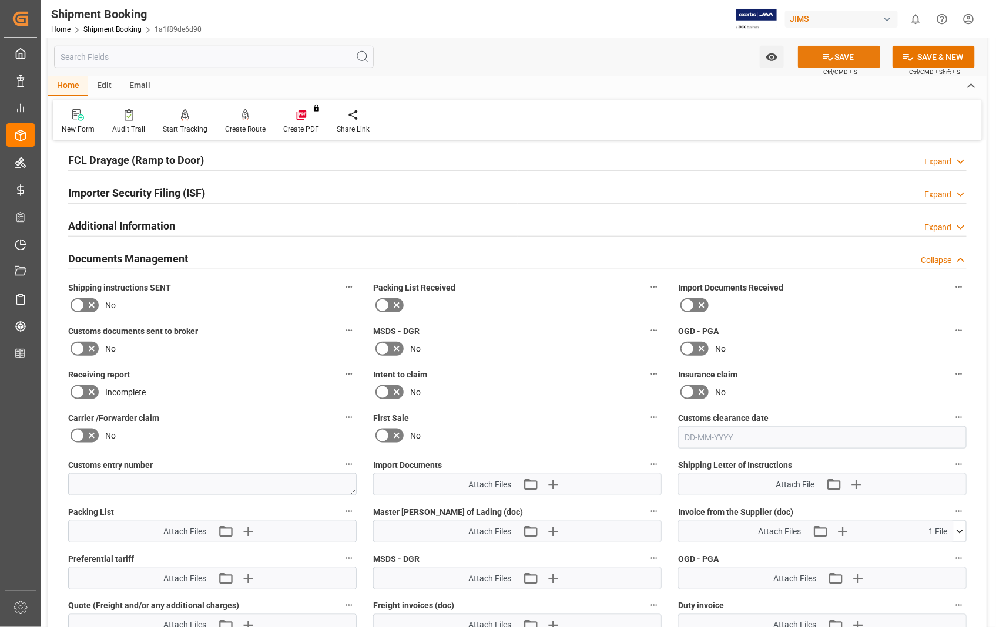
click at [841, 53] on button "SAVE" at bounding box center [839, 57] width 82 height 22
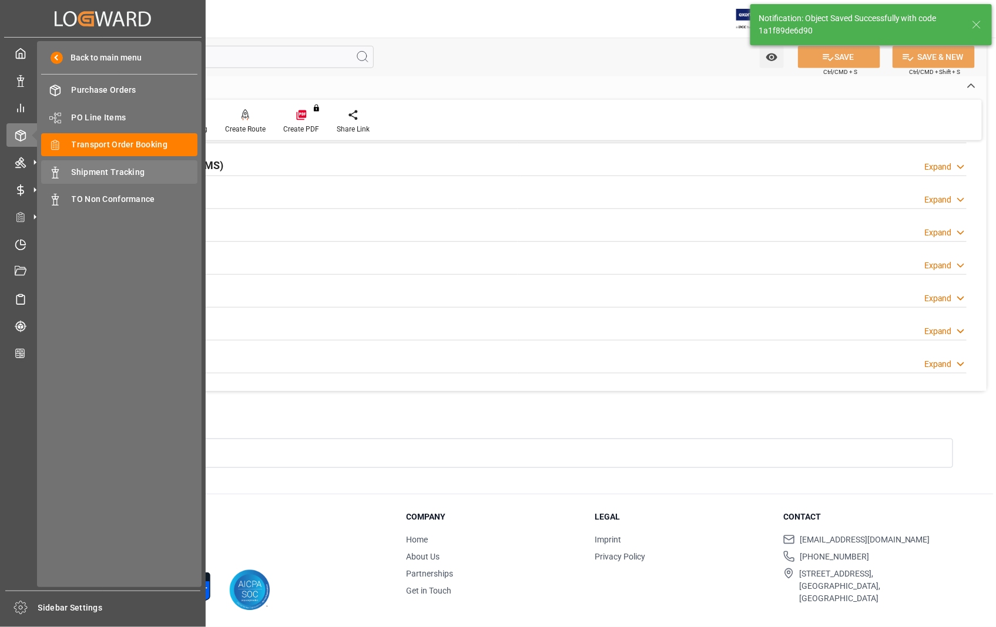
scroll to position [255, 0]
click at [110, 171] on span "Shipment Tracking" at bounding box center [135, 172] width 126 height 12
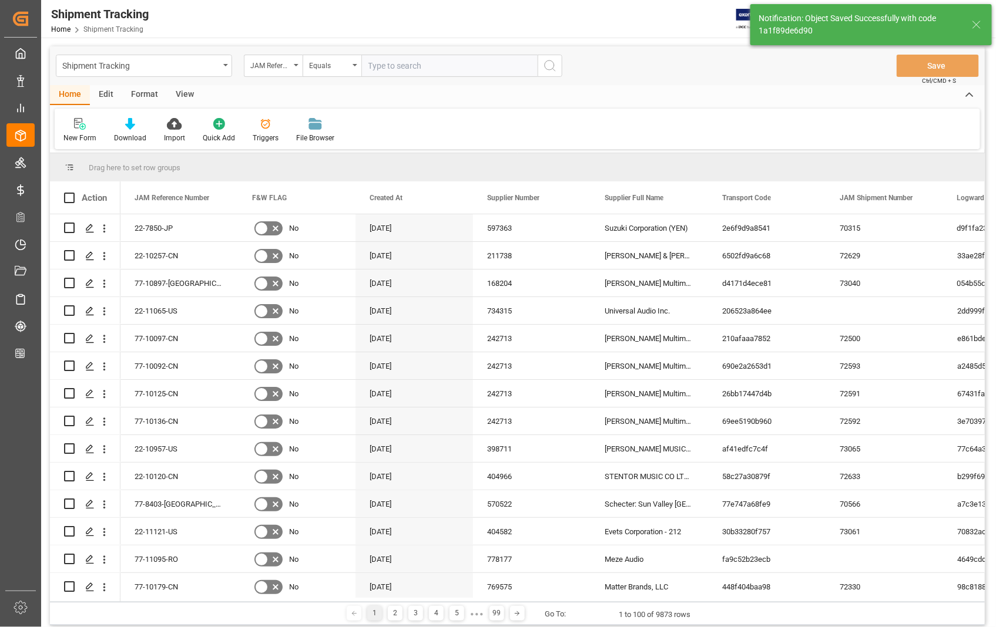
click at [425, 66] on input "text" at bounding box center [449, 66] width 176 height 22
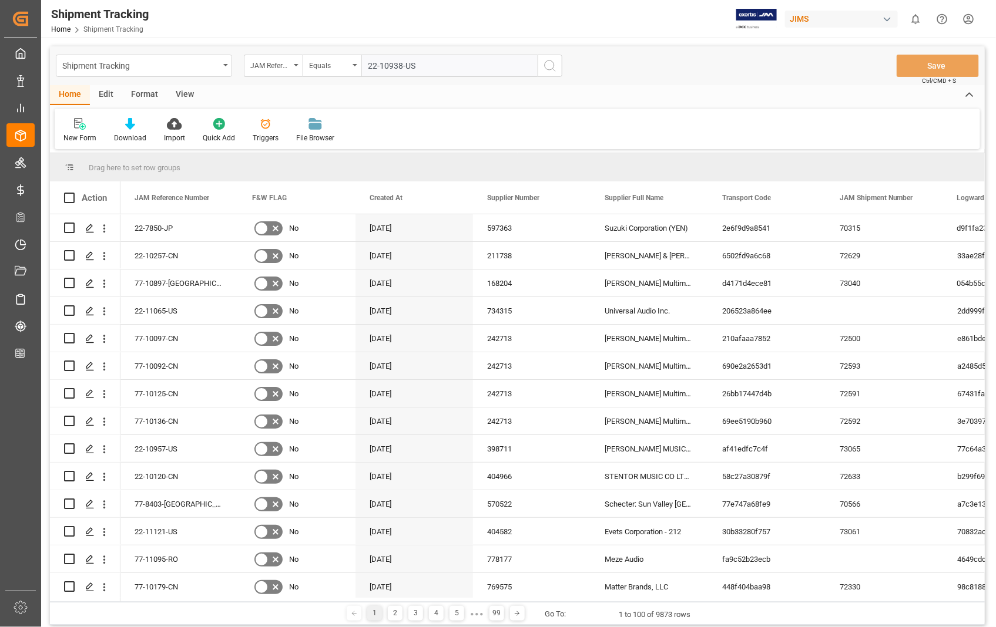
type input "22-10938-US"
click at [549, 67] on icon "search button" at bounding box center [550, 66] width 14 height 14
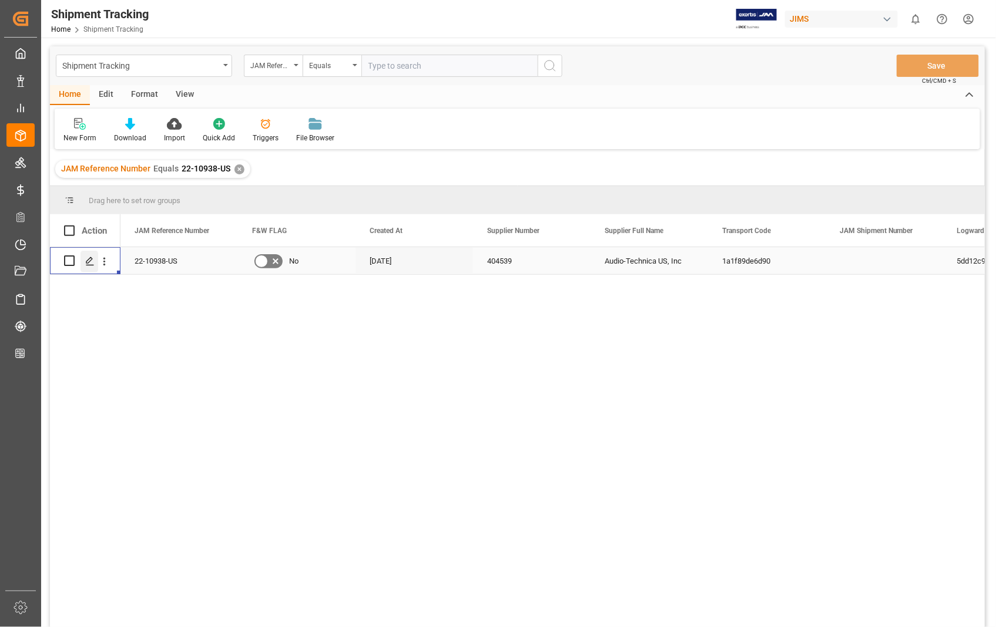
click at [89, 267] on div "Press SPACE to select this row." at bounding box center [89, 262] width 18 height 22
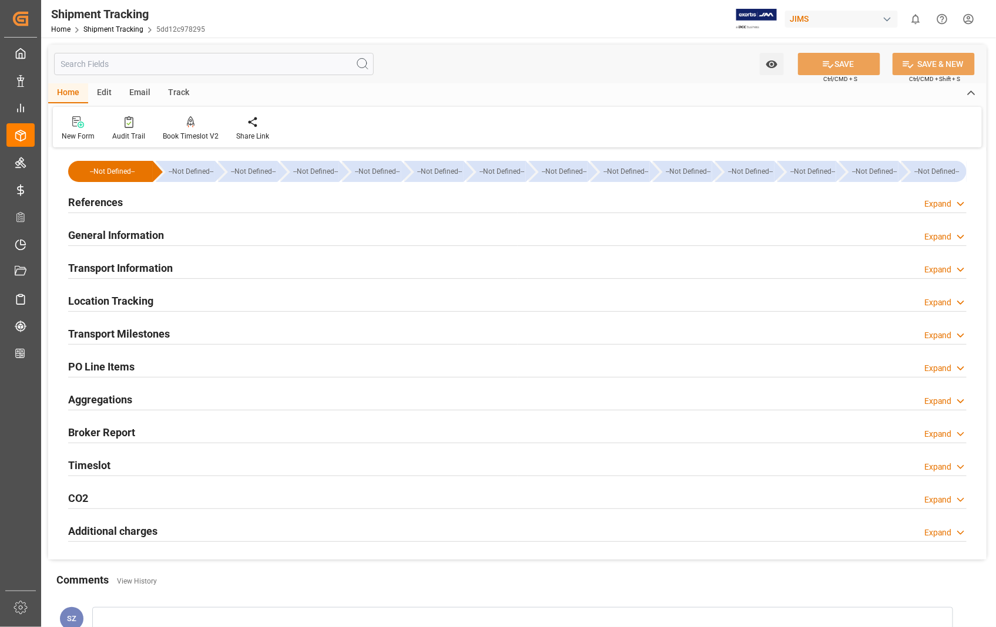
click at [102, 203] on h2 "References" at bounding box center [95, 202] width 55 height 16
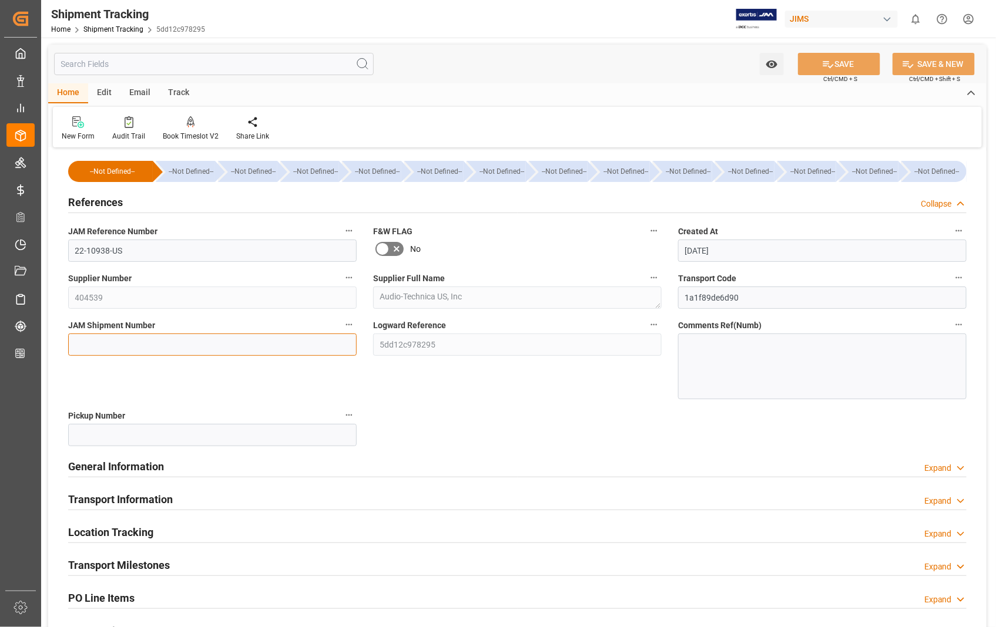
click at [122, 351] on input at bounding box center [212, 345] width 288 height 22
paste input "73066"
type input "73066"
click at [848, 61] on button "SAVE" at bounding box center [839, 64] width 82 height 22
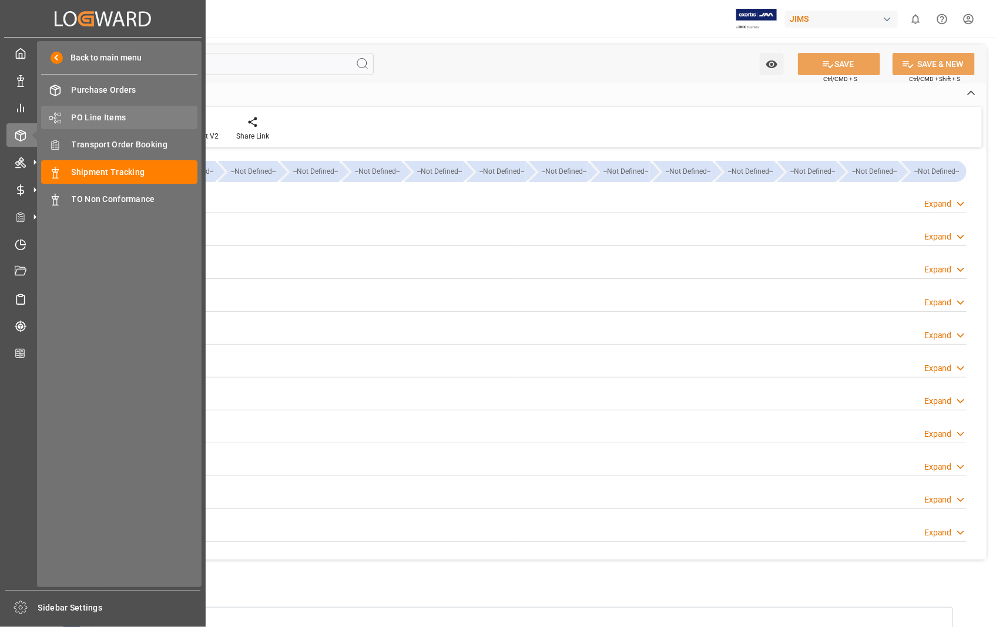
click at [109, 112] on span "PO Line Items" at bounding box center [135, 118] width 126 height 12
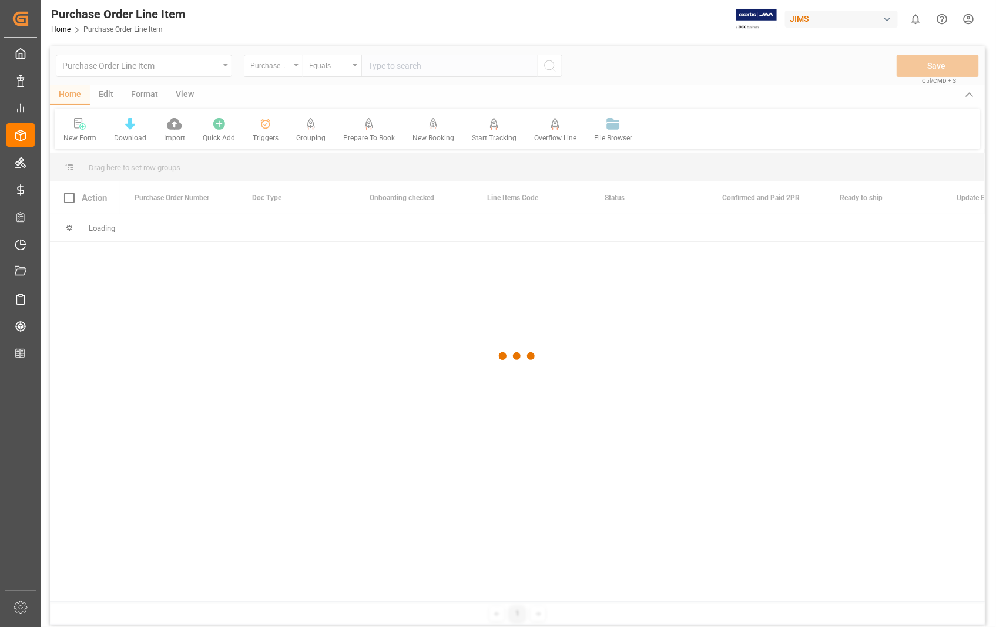
click at [421, 66] on div at bounding box center [517, 356] width 934 height 620
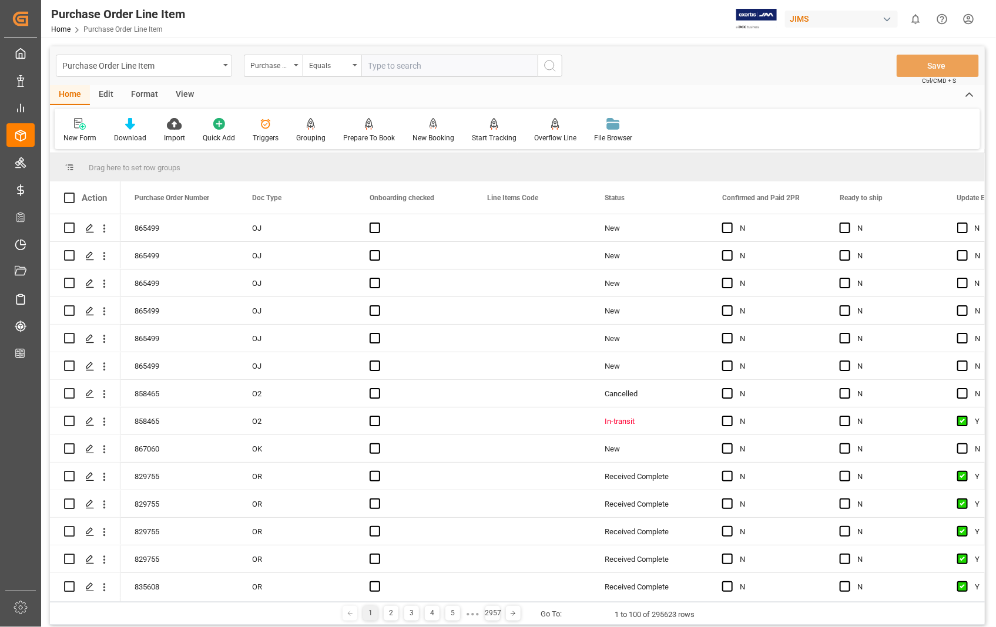
click at [418, 65] on input "text" at bounding box center [449, 66] width 176 height 22
type input "865499"
click at [554, 72] on icon "search button" at bounding box center [550, 66] width 14 height 14
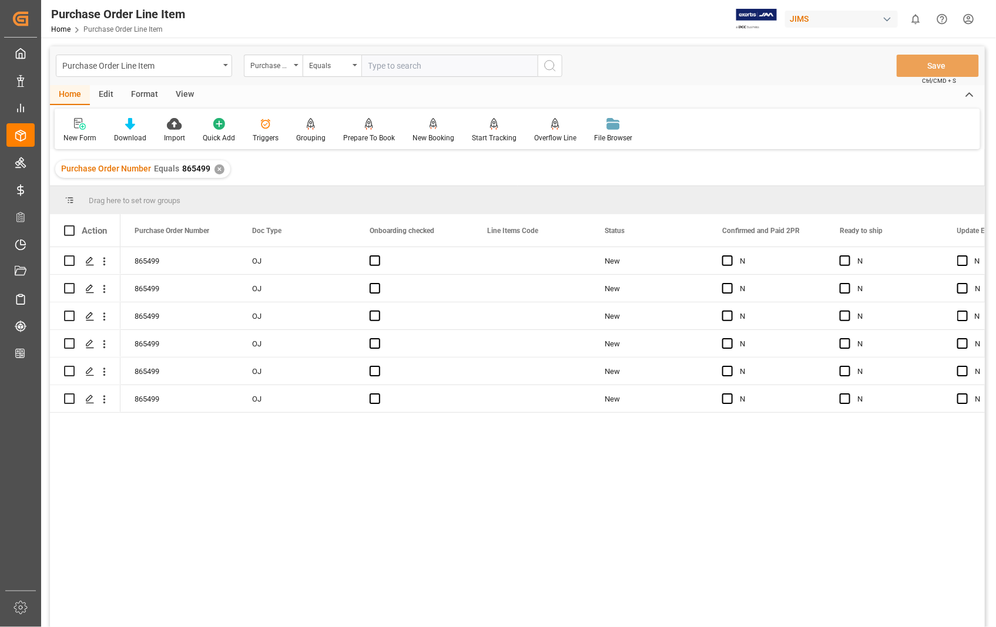
click at [188, 97] on div "View" at bounding box center [185, 95] width 36 height 20
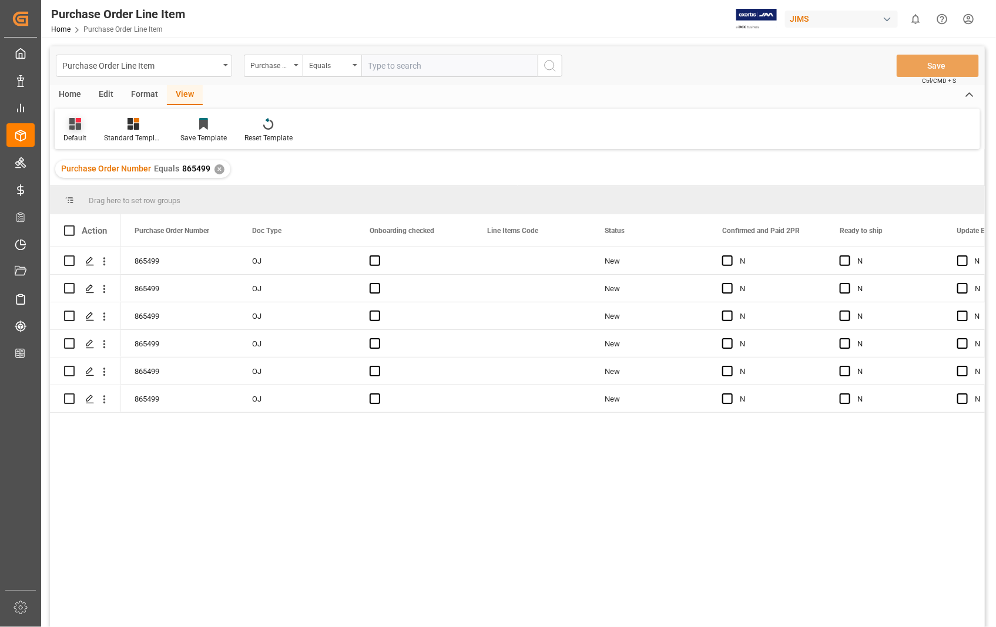
click at [75, 133] on div "Default" at bounding box center [74, 138] width 23 height 11
click at [84, 192] on div "Sophia setting." at bounding box center [120, 190] width 103 height 12
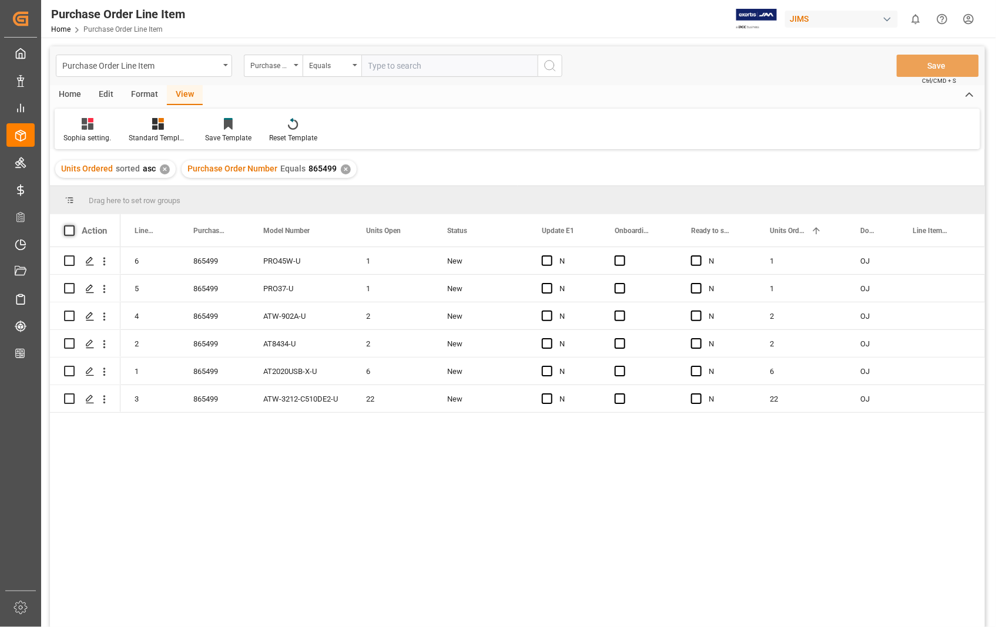
click at [68, 230] on span at bounding box center [69, 231] width 11 height 11
click at [73, 226] on input "checkbox" at bounding box center [73, 226] width 0 height 0
checkbox input "true"
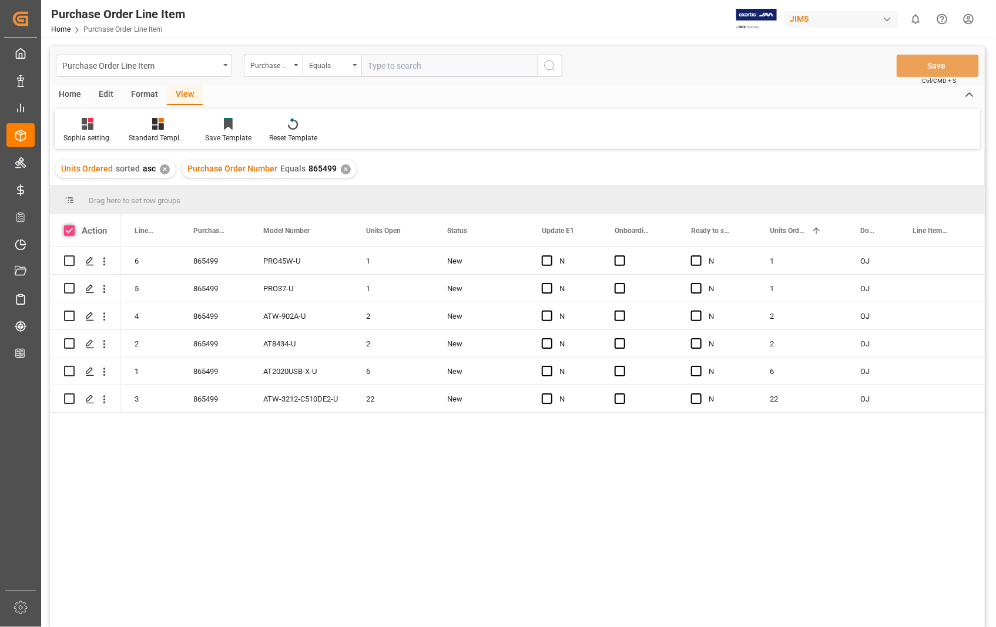
checkbox input "true"
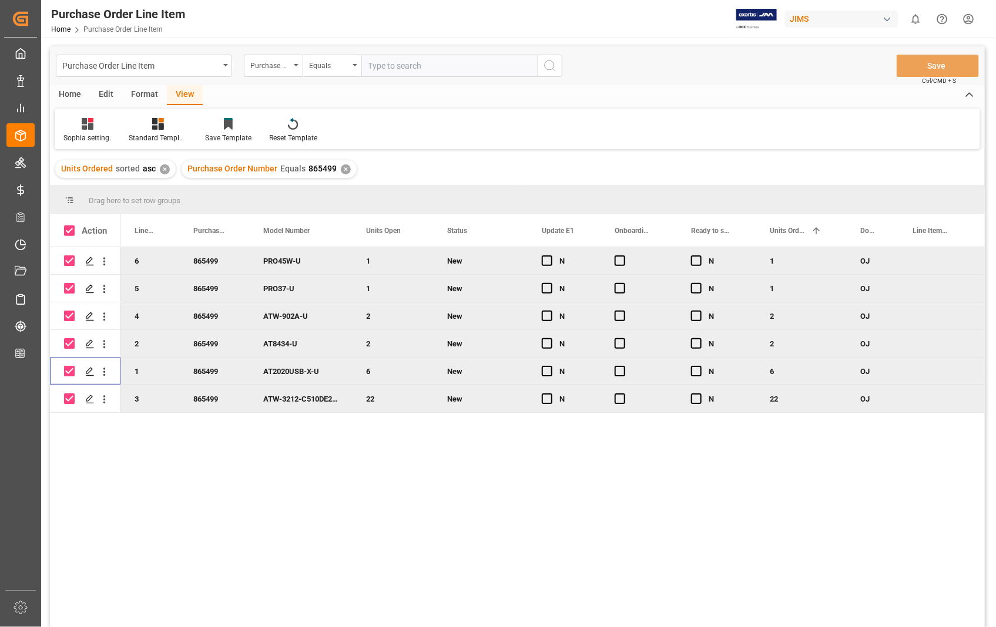
click at [68, 375] on input "Press Space to toggle row selection (checked)" at bounding box center [69, 371] width 11 height 11
checkbox input "false"
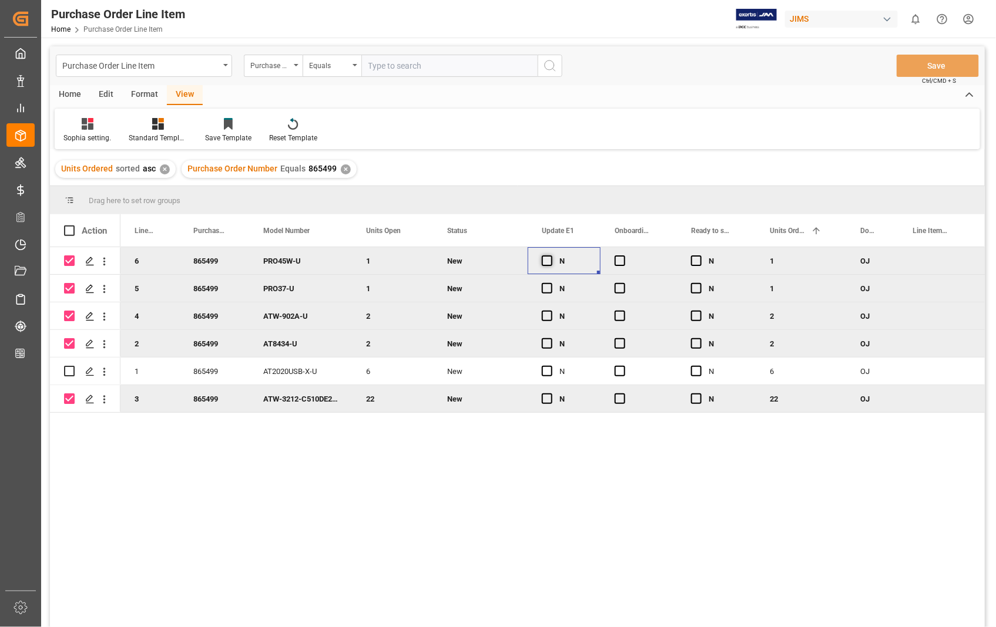
click at [549, 261] on span "Press SPACE to deselect this row." at bounding box center [547, 261] width 11 height 11
click at [550, 256] on input "Press SPACE to deselect this row." at bounding box center [550, 256] width 0 height 0
drag, startPoint x: 598, startPoint y: 270, endPoint x: 600, endPoint y: 339, distance: 68.7
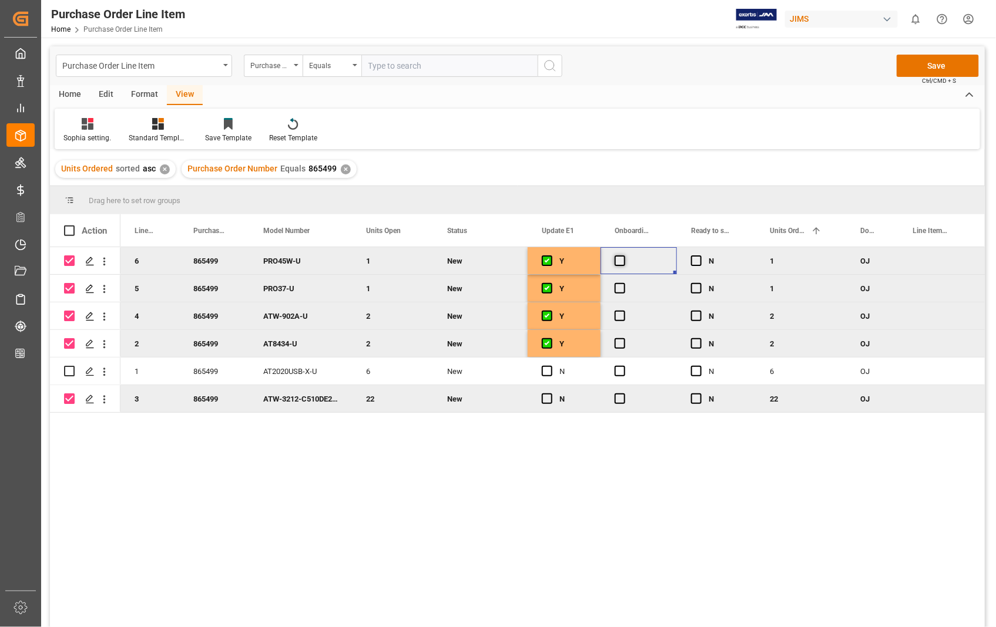
click at [618, 256] on span "Press SPACE to deselect this row." at bounding box center [619, 261] width 11 height 11
click at [623, 256] on input "Press SPACE to deselect this row." at bounding box center [623, 256] width 0 height 0
drag, startPoint x: 673, startPoint y: 271, endPoint x: 683, endPoint y: 341, distance: 70.7
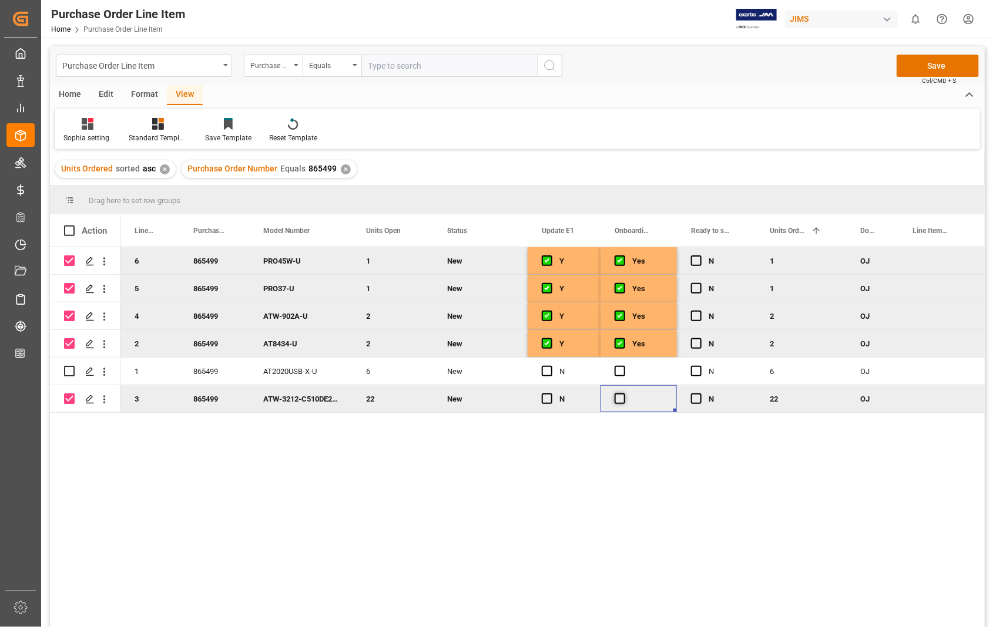
click at [621, 398] on span "Press SPACE to deselect this row." at bounding box center [619, 399] width 11 height 11
click at [623, 394] on input "Press SPACE to deselect this row." at bounding box center [623, 394] width 0 height 0
click at [544, 401] on span "Press SPACE to deselect this row." at bounding box center [547, 399] width 11 height 11
click at [550, 394] on input "Press SPACE to deselect this row." at bounding box center [550, 394] width 0 height 0
click at [948, 66] on button "Save" at bounding box center [937, 66] width 82 height 22
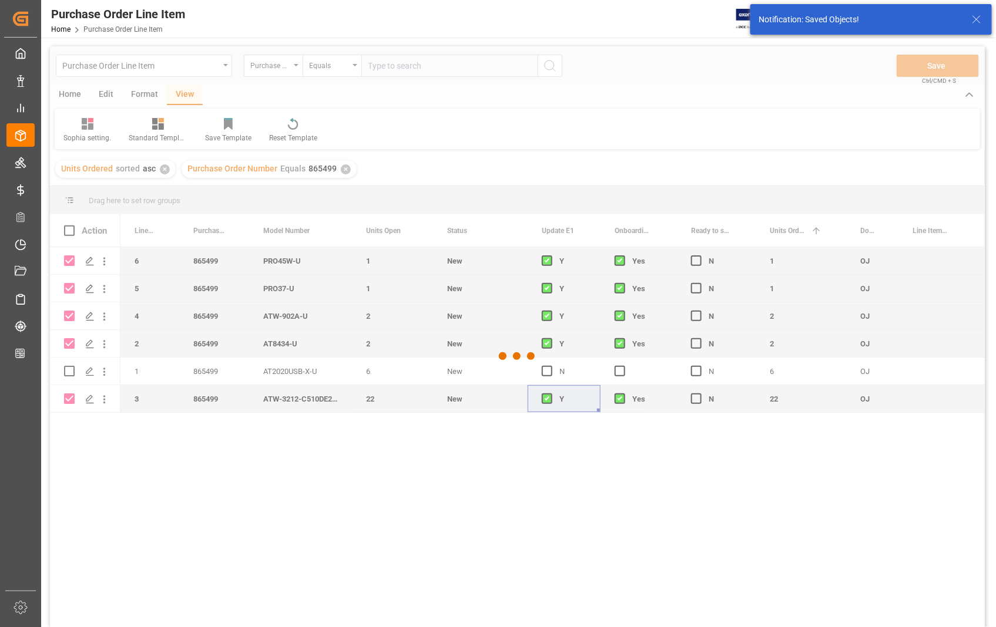
checkbox input "false"
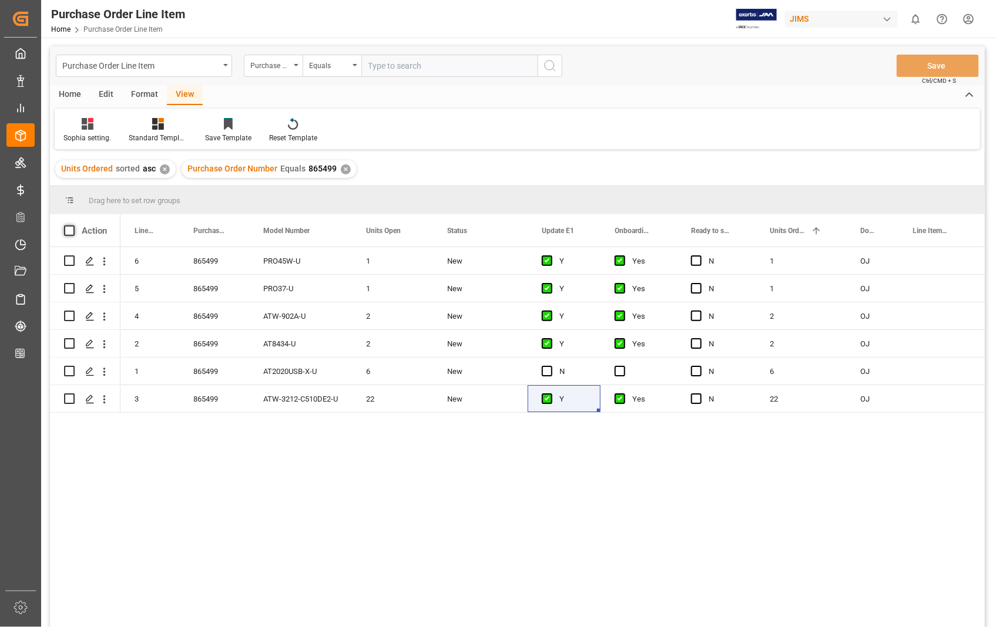
click at [68, 230] on span at bounding box center [69, 231] width 11 height 11
click at [73, 226] on input "checkbox" at bounding box center [73, 226] width 0 height 0
checkbox input "true"
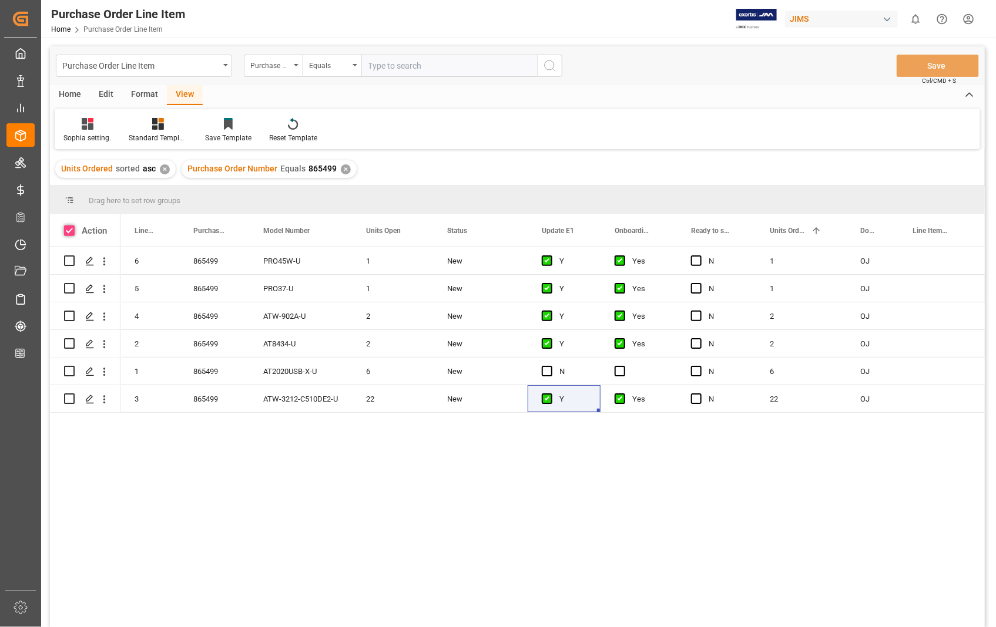
checkbox input "true"
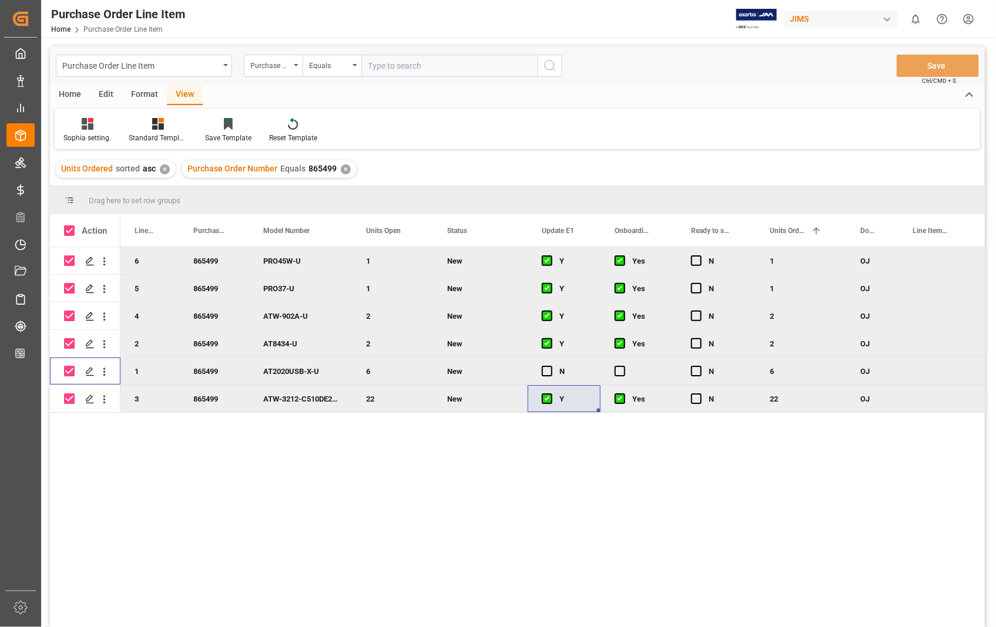
click at [72, 374] on input "Press Space to toggle row selection (checked)" at bounding box center [69, 371] width 11 height 11
checkbox input "false"
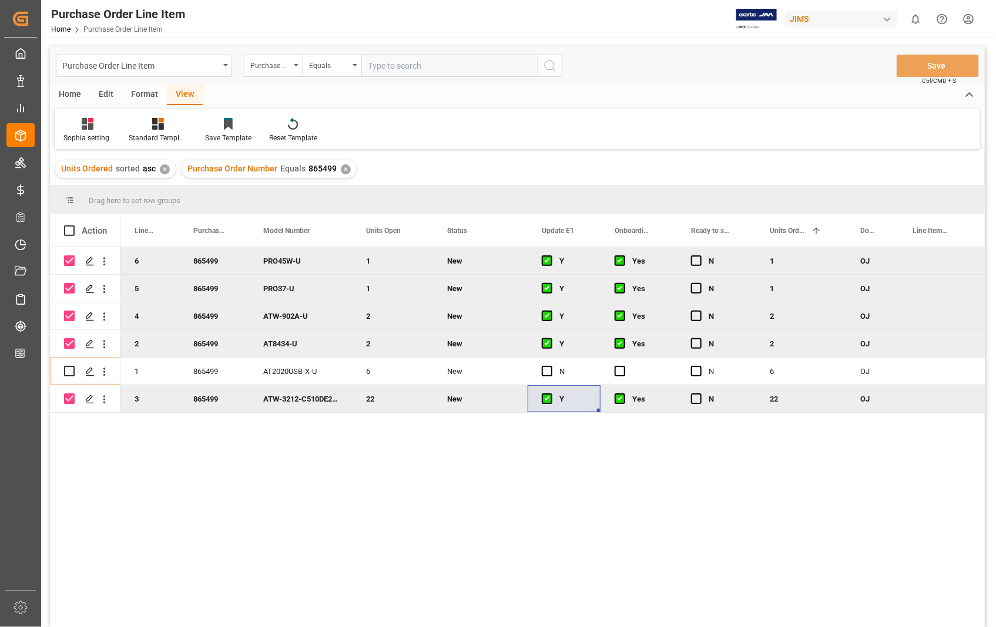
click at [73, 93] on div "Home" at bounding box center [70, 95] width 40 height 20
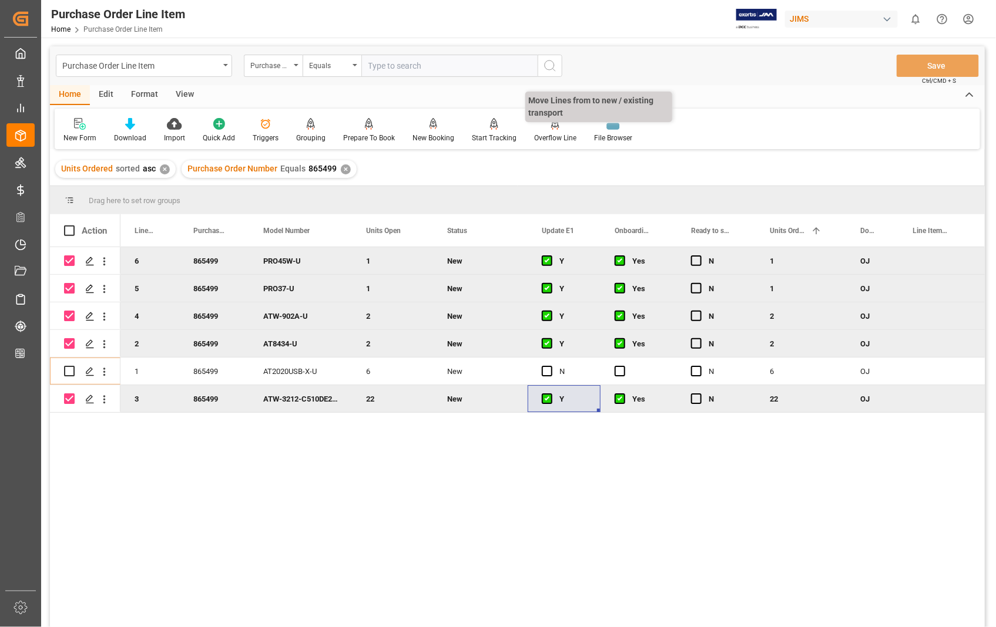
click at [550, 120] on p "Move Lines from to new / existing transport" at bounding box center [598, 107] width 147 height 31
click at [550, 130] on div "Overflow Line" at bounding box center [555, 130] width 60 height 26
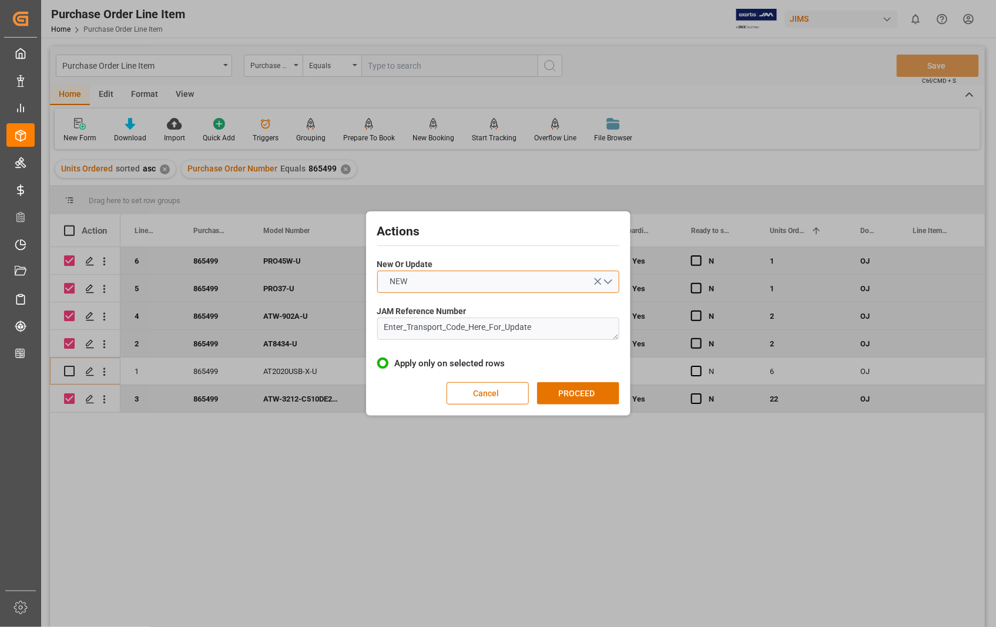
click at [614, 284] on button "NEW" at bounding box center [498, 282] width 242 height 22
click at [394, 312] on div "UPDATE" at bounding box center [498, 309] width 241 height 25
drag, startPoint x: 557, startPoint y: 333, endPoint x: 366, endPoint y: 326, distance: 191.0
click at [366, 326] on div "Actions New Or Update UPDATE JAM Reference Number Enter_Transport_Code_Here_For…" at bounding box center [498, 313] width 264 height 204
paste textarea "22-10938-US"
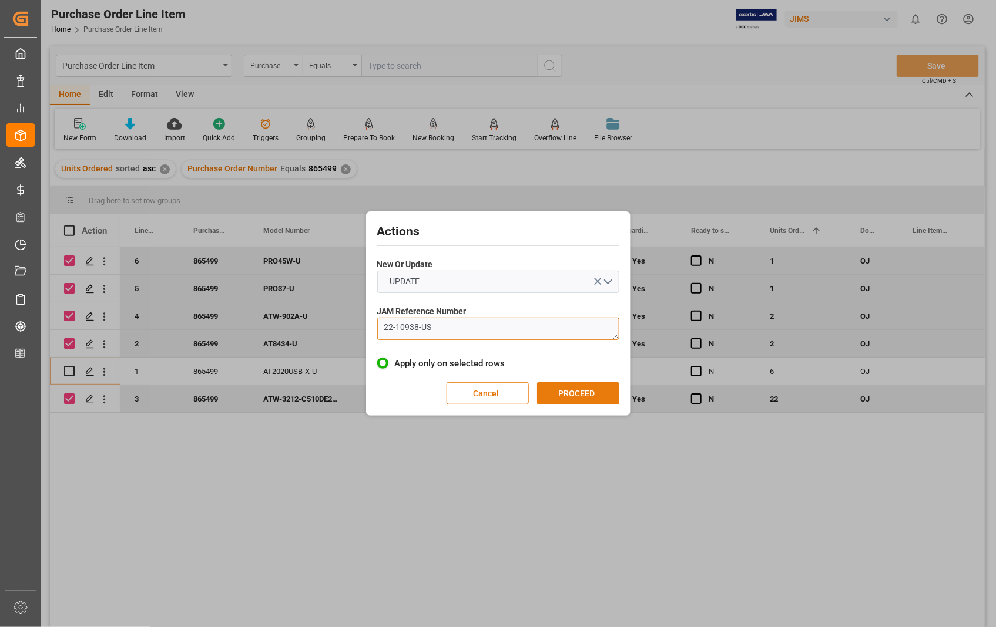
type textarea "22-10938-US"
click at [588, 402] on button "PROCEED" at bounding box center [578, 393] width 82 height 22
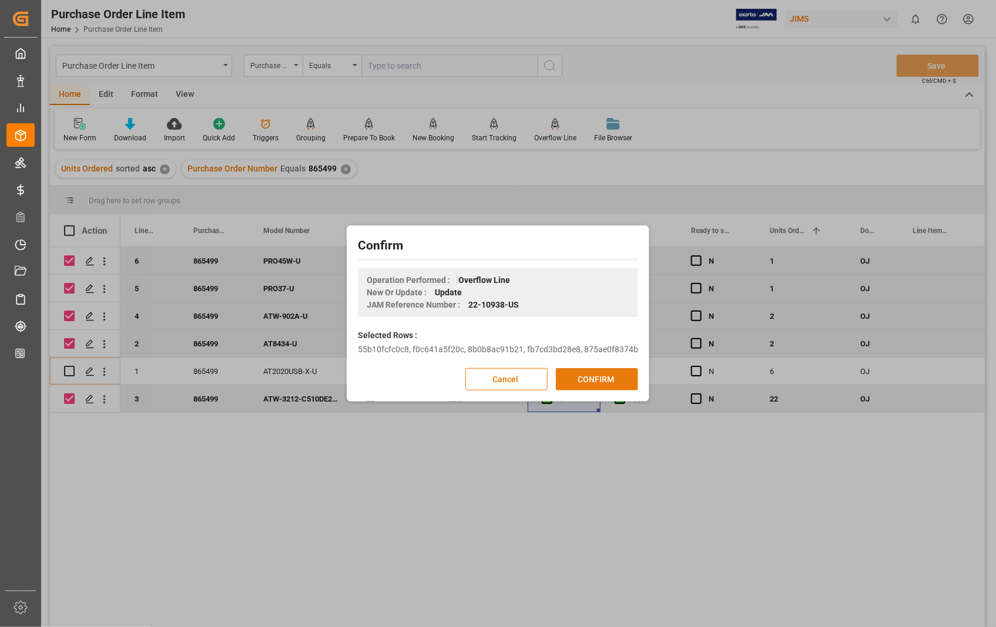
click at [584, 379] on button "CONFIRM" at bounding box center [597, 379] width 82 height 22
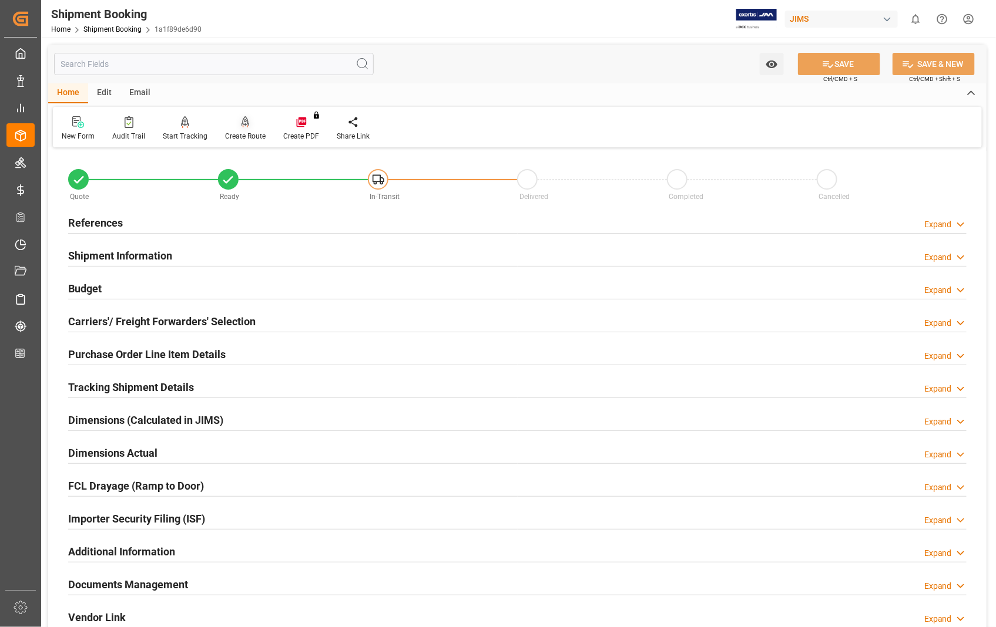
click at [241, 126] on icon at bounding box center [245, 122] width 8 height 12
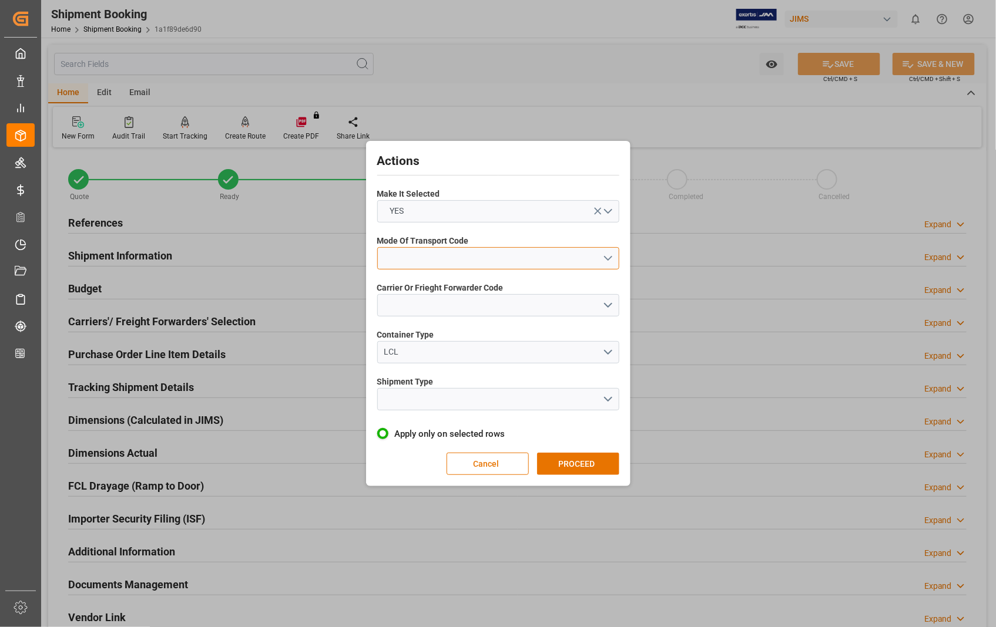
click at [606, 256] on button "open menu" at bounding box center [498, 258] width 242 height 22
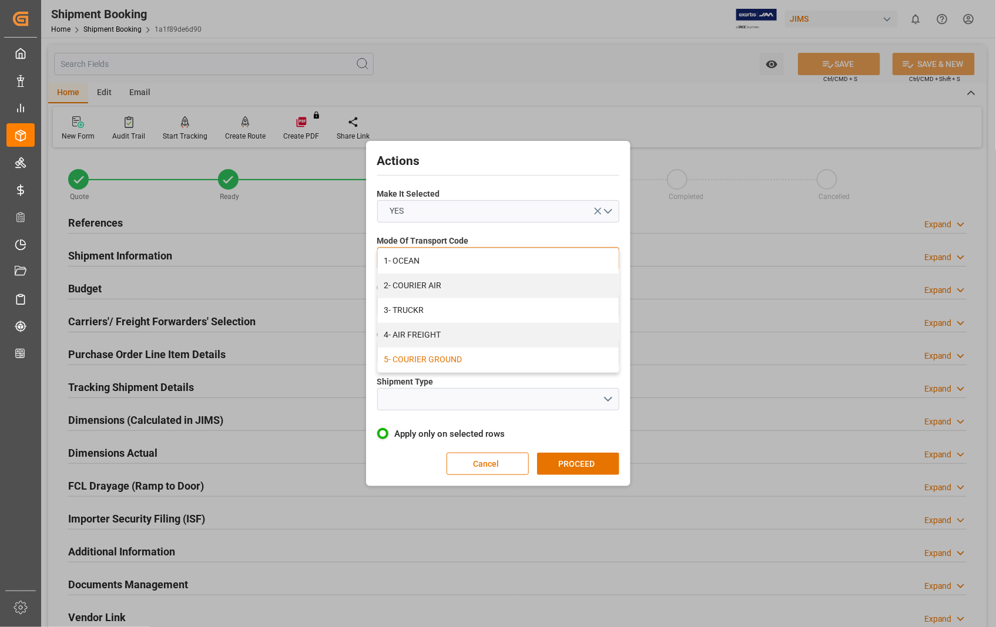
click at [415, 359] on div "5- COURIER GROUND" at bounding box center [498, 360] width 241 height 25
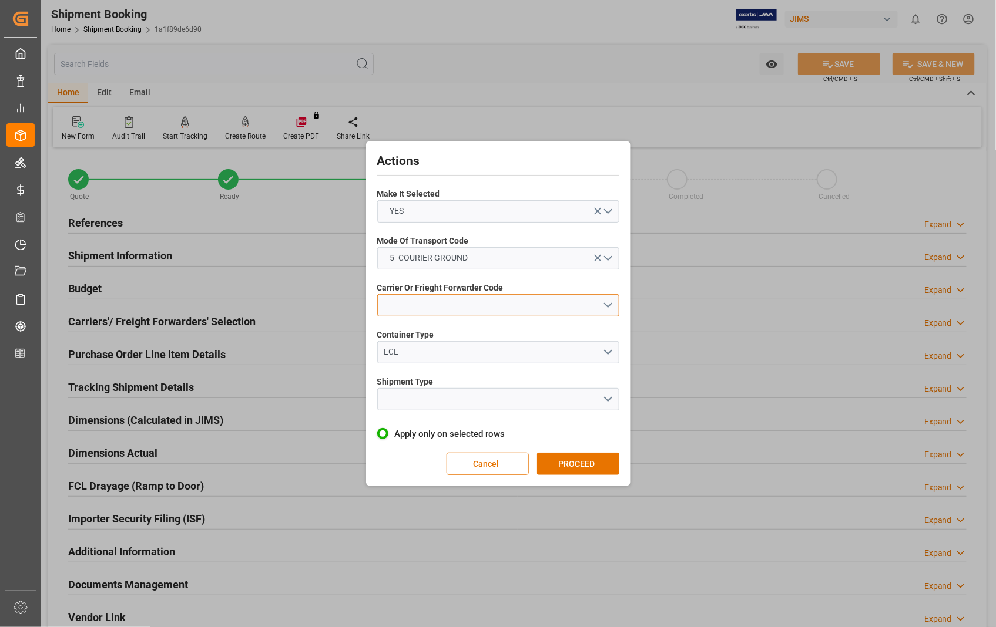
click at [608, 301] on button "open menu" at bounding box center [498, 305] width 242 height 22
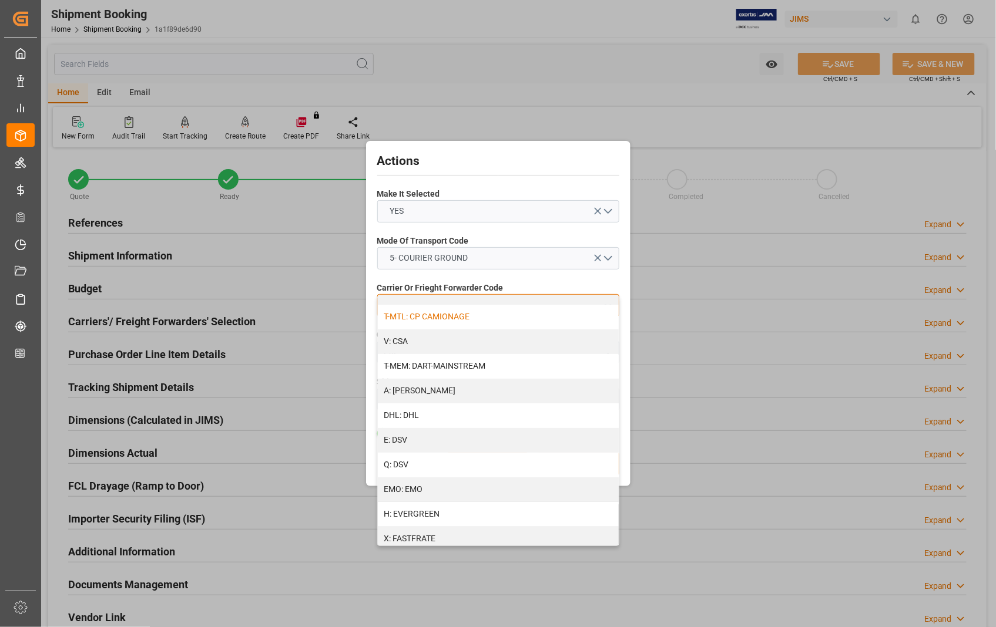
scroll to position [326, 0]
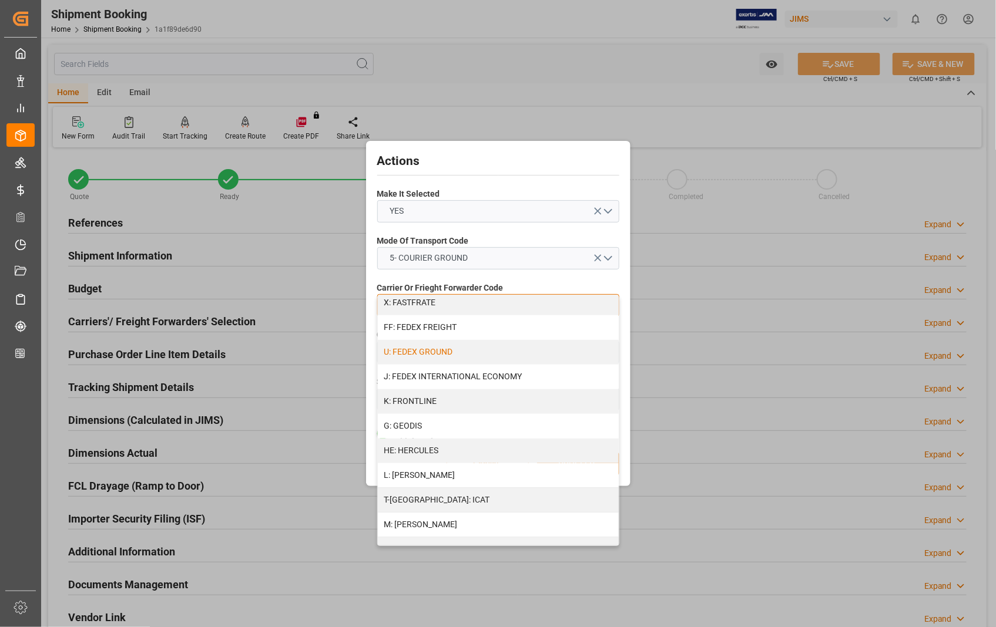
click at [439, 354] on div "U: FEDEX GROUND" at bounding box center [498, 352] width 241 height 25
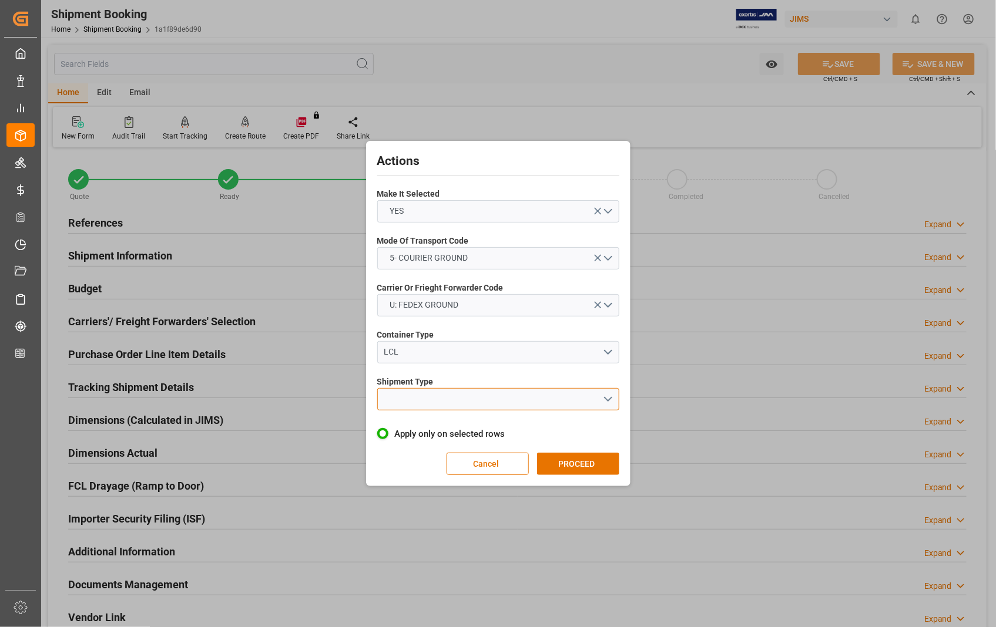
click at [609, 398] on button "open menu" at bounding box center [498, 399] width 242 height 22
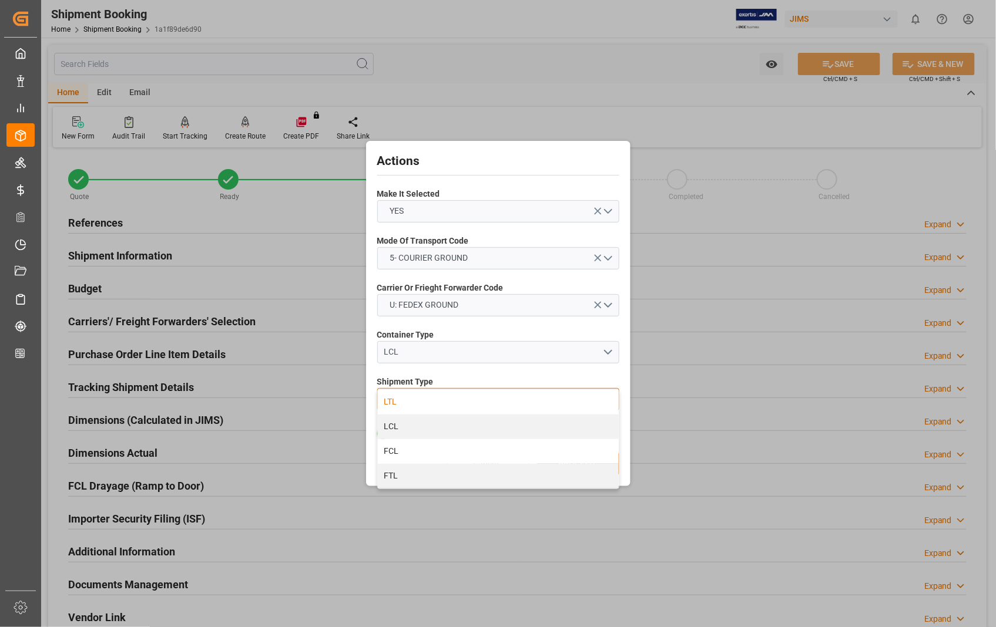
click at [396, 401] on div "LTL" at bounding box center [498, 402] width 241 height 25
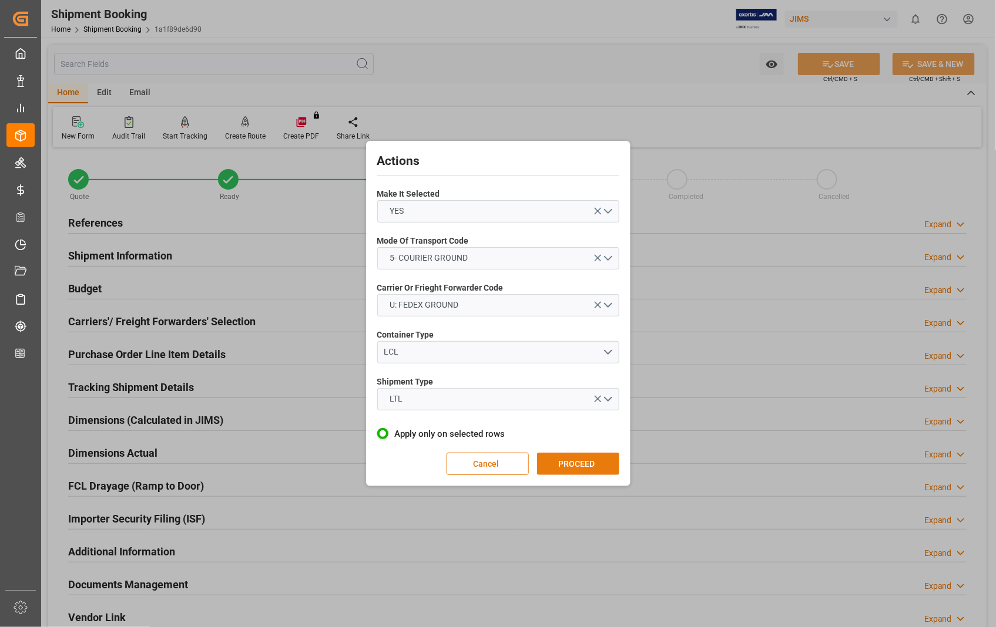
click at [570, 461] on button "PROCEED" at bounding box center [578, 464] width 82 height 22
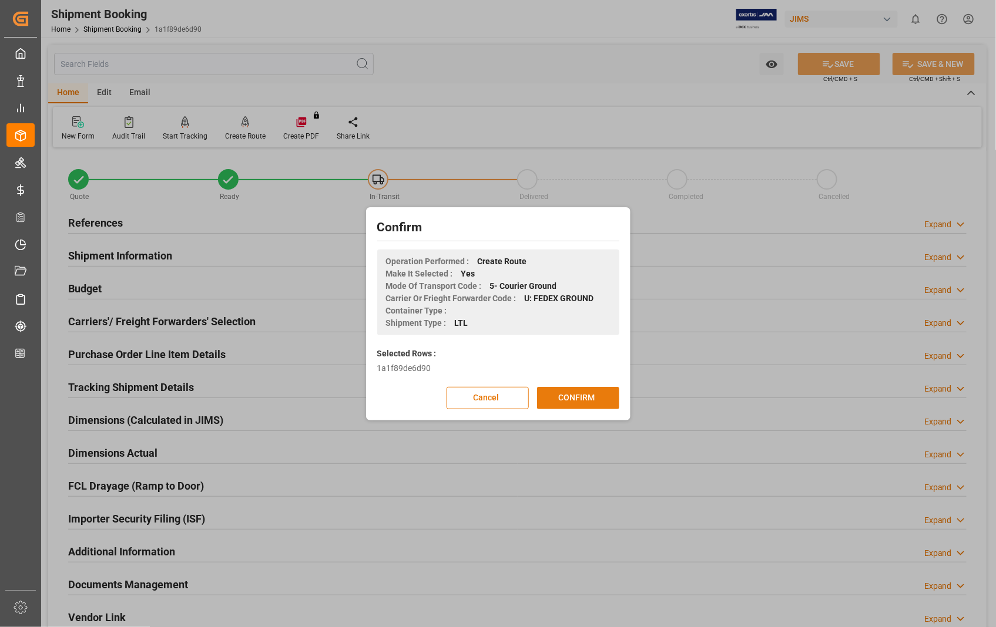
click at [576, 401] on button "CONFIRM" at bounding box center [578, 398] width 82 height 22
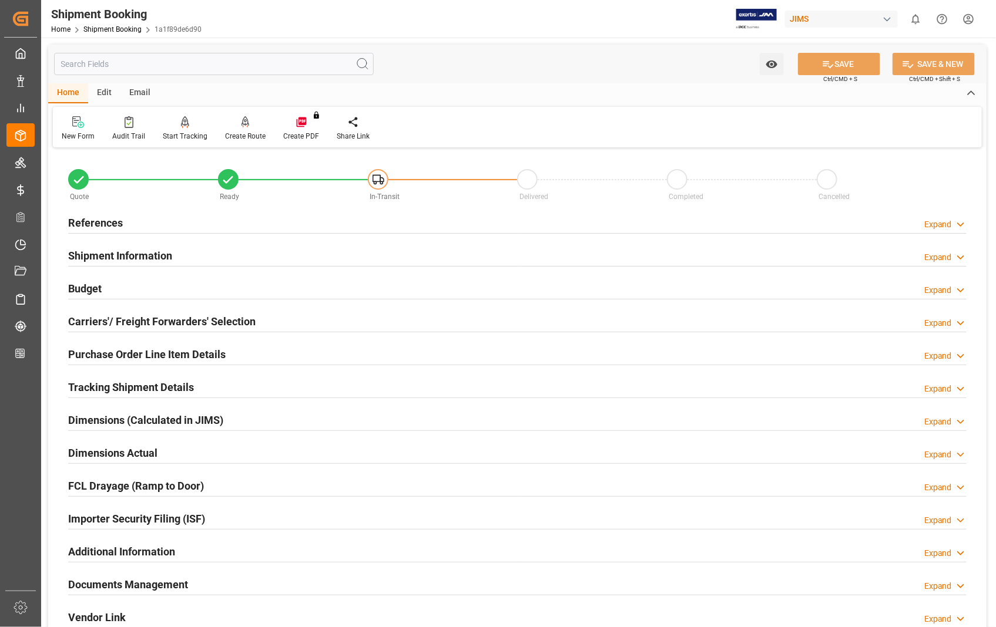
click at [130, 584] on h2 "Documents Management" at bounding box center [128, 585] width 120 height 16
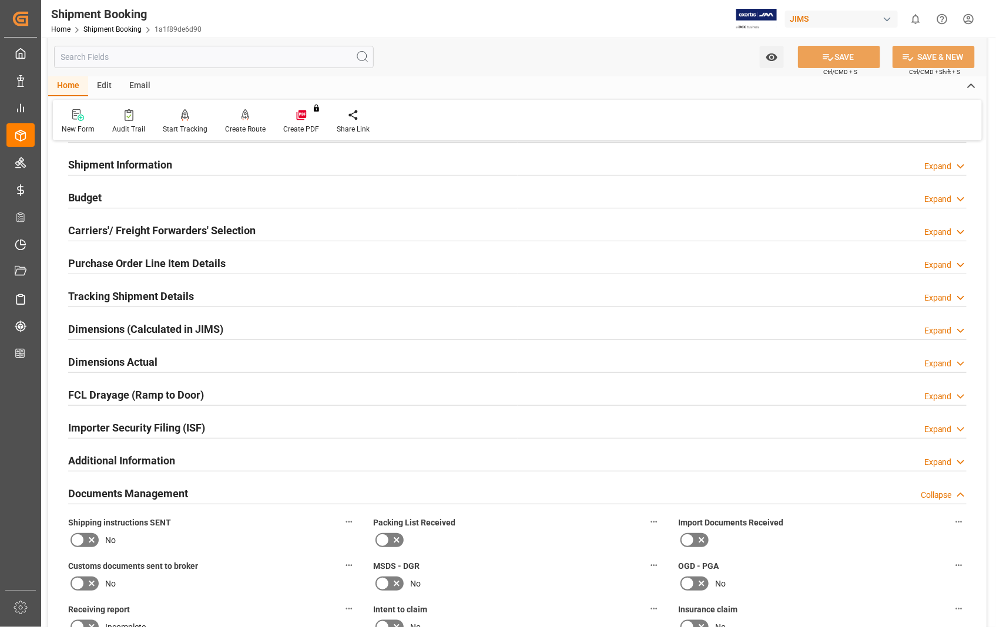
scroll to position [65, 0]
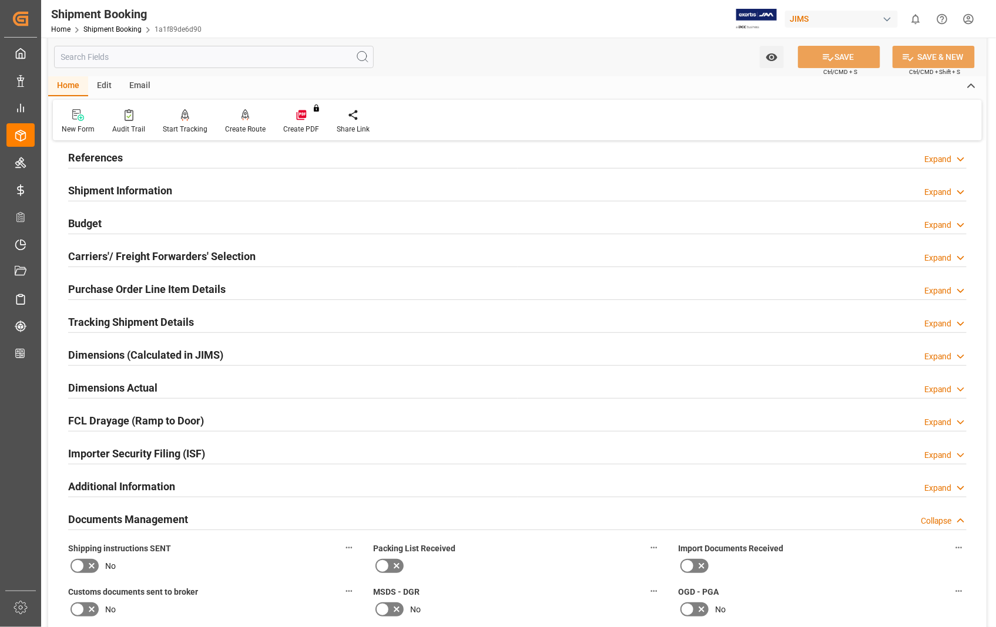
click at [124, 523] on h2 "Documents Management" at bounding box center [128, 520] width 120 height 16
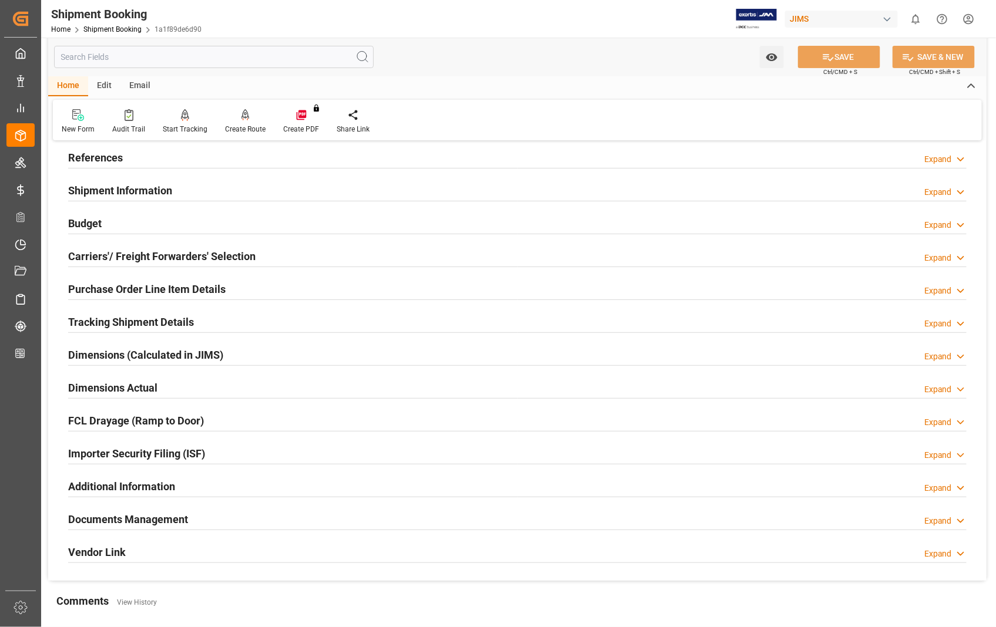
click at [103, 385] on h2 "Dimensions Actual" at bounding box center [112, 388] width 89 height 16
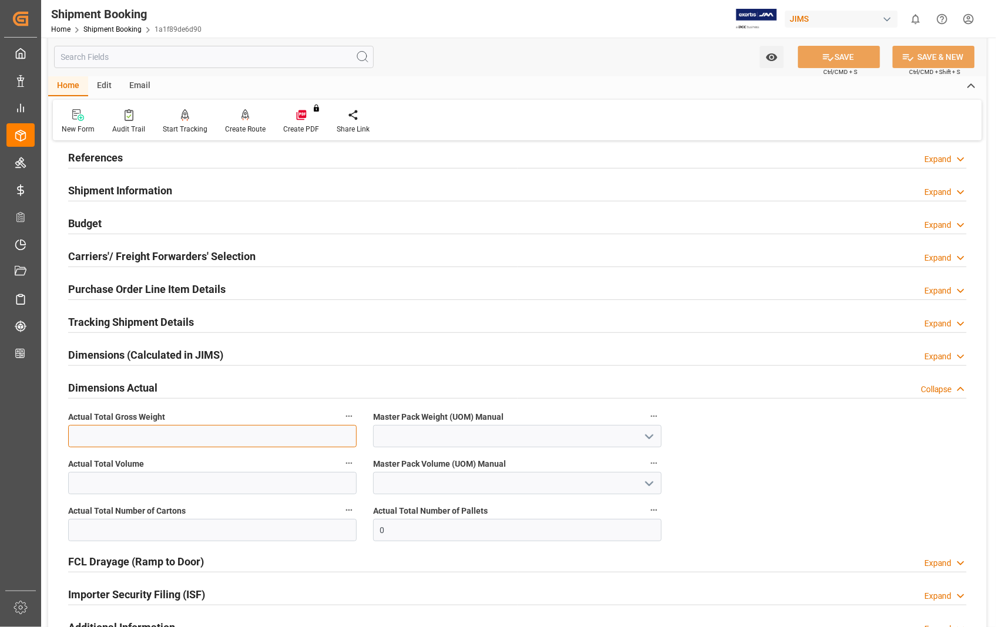
click at [92, 438] on input "text" at bounding box center [212, 436] width 288 height 22
type input "149.1"
click at [653, 442] on icon "open menu" at bounding box center [649, 437] width 14 height 14
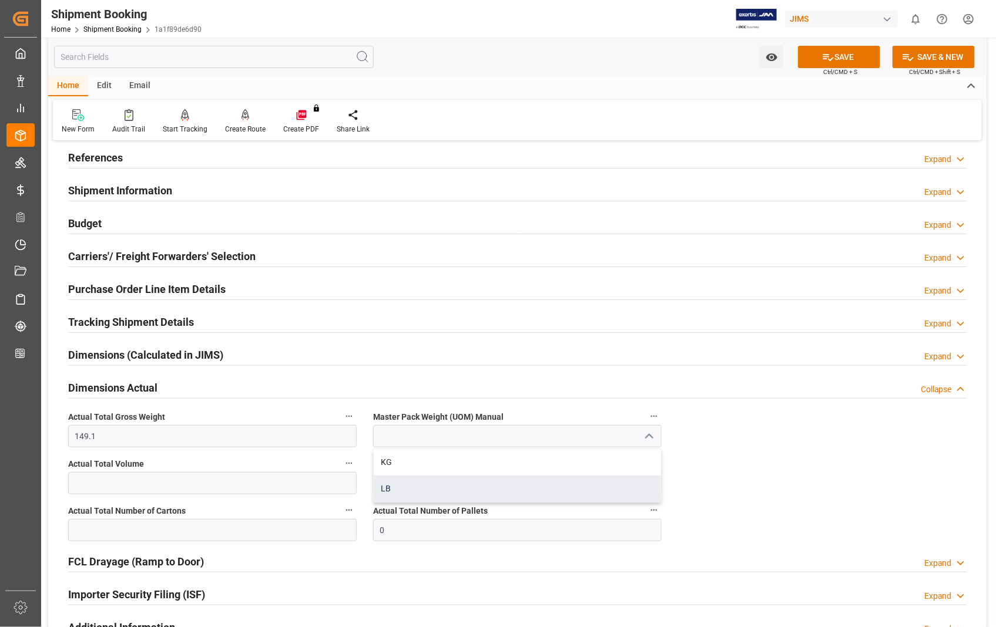
click at [384, 488] on div "LB" at bounding box center [517, 489] width 287 height 26
type input "LB"
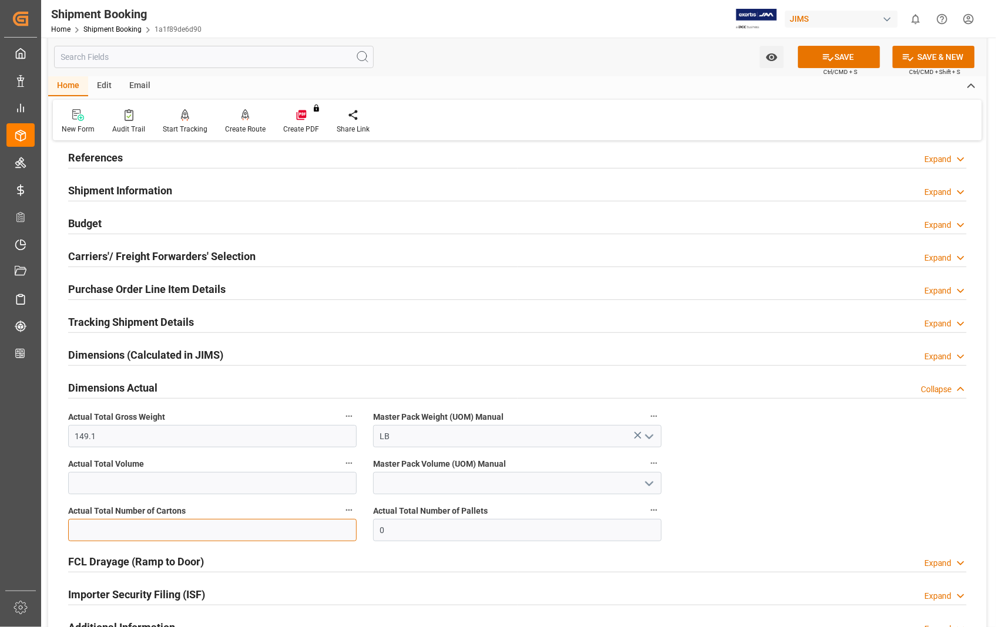
click at [329, 523] on input "text" at bounding box center [212, 530] width 288 height 22
type input "5"
click at [849, 54] on button "SAVE" at bounding box center [839, 57] width 82 height 22
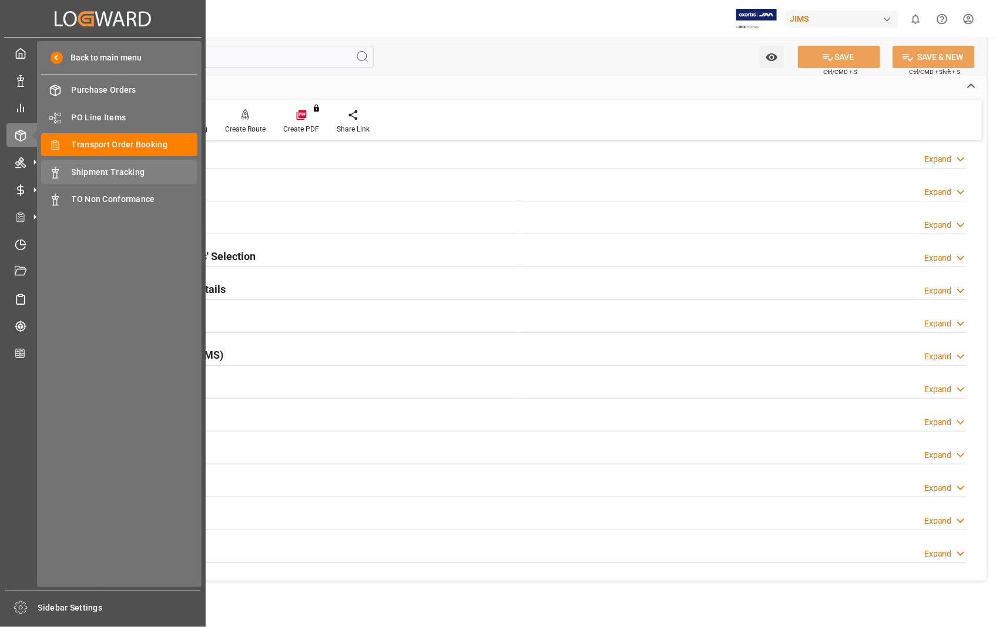
click at [123, 173] on span "Shipment Tracking" at bounding box center [135, 172] width 126 height 12
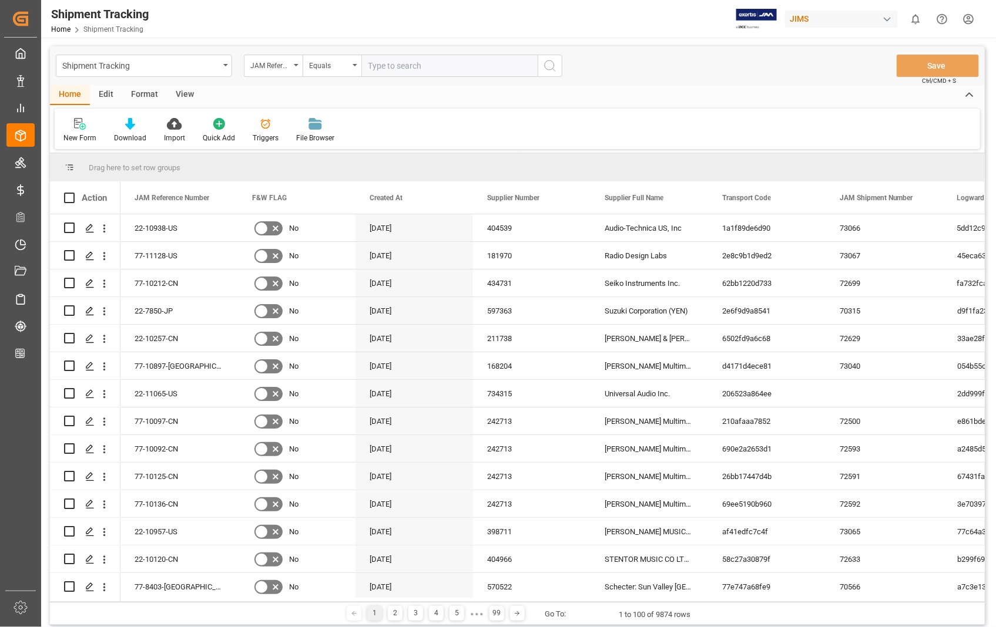
click at [439, 69] on input "text" at bounding box center [449, 66] width 176 height 22
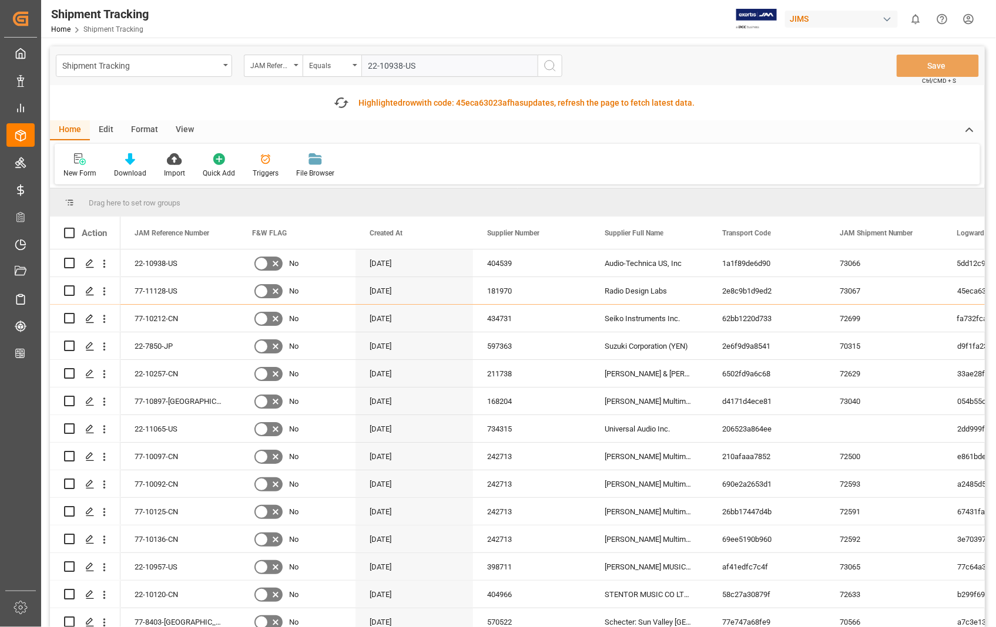
type input "22-10938-US"
click at [550, 68] on icon "search button" at bounding box center [550, 66] width 14 height 14
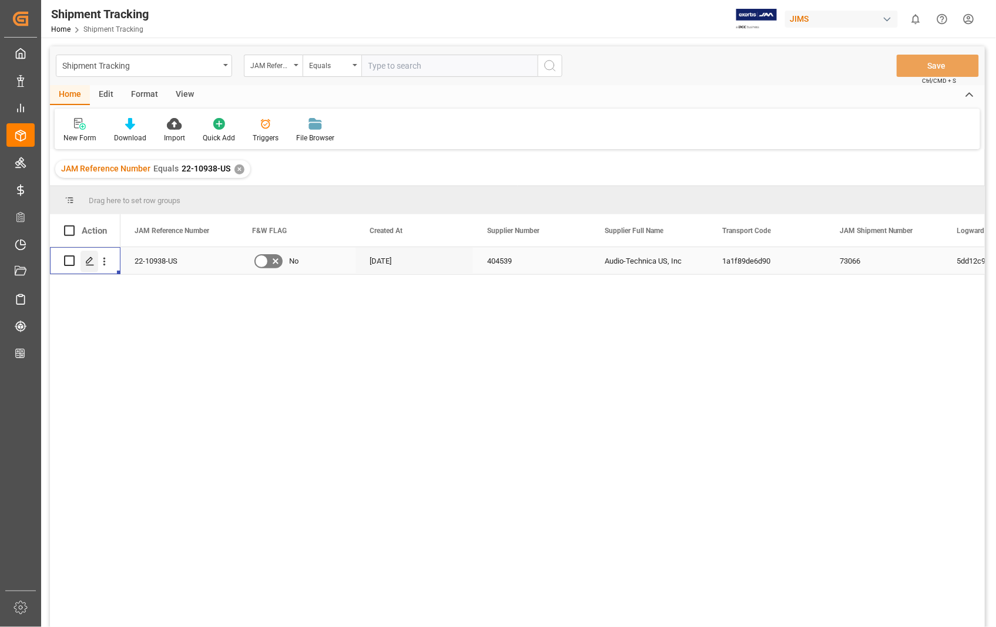
click at [85, 260] on icon "Press SPACE to select this row." at bounding box center [89, 261] width 9 height 9
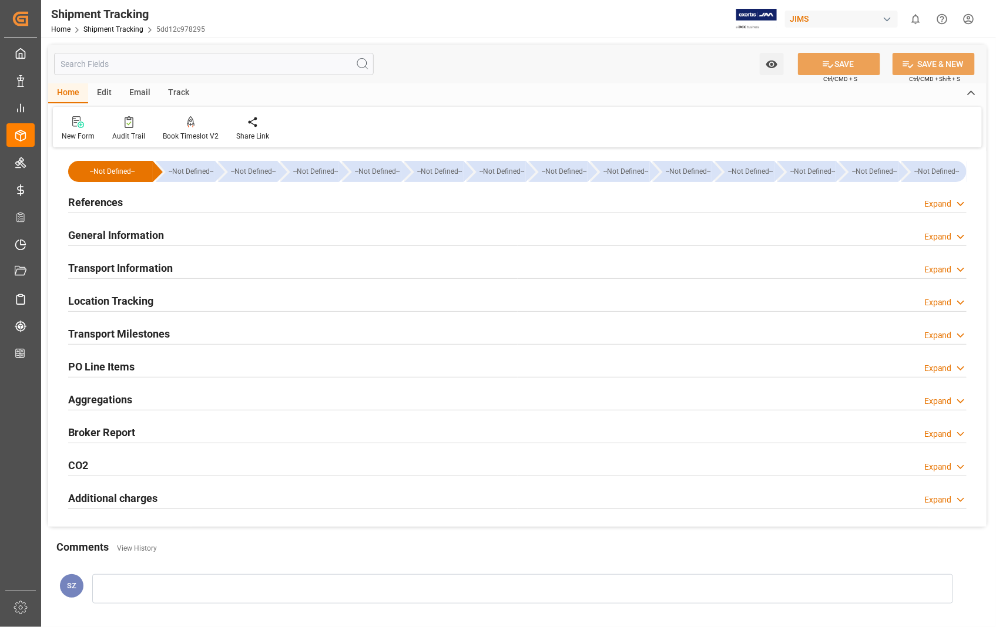
click at [96, 208] on h2 "References" at bounding box center [95, 202] width 55 height 16
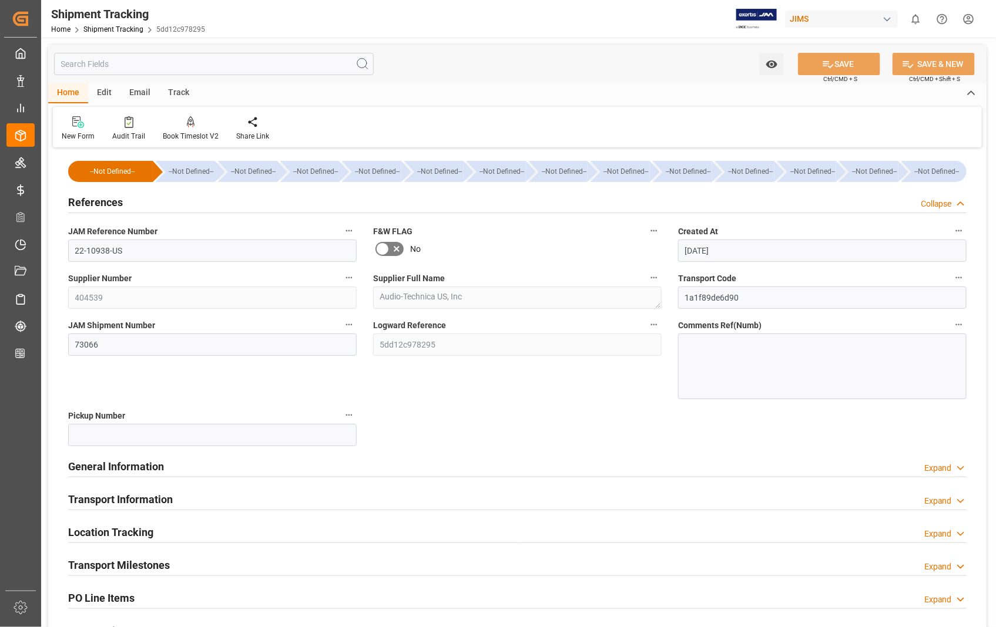
click at [96, 208] on h2 "References" at bounding box center [95, 202] width 55 height 16
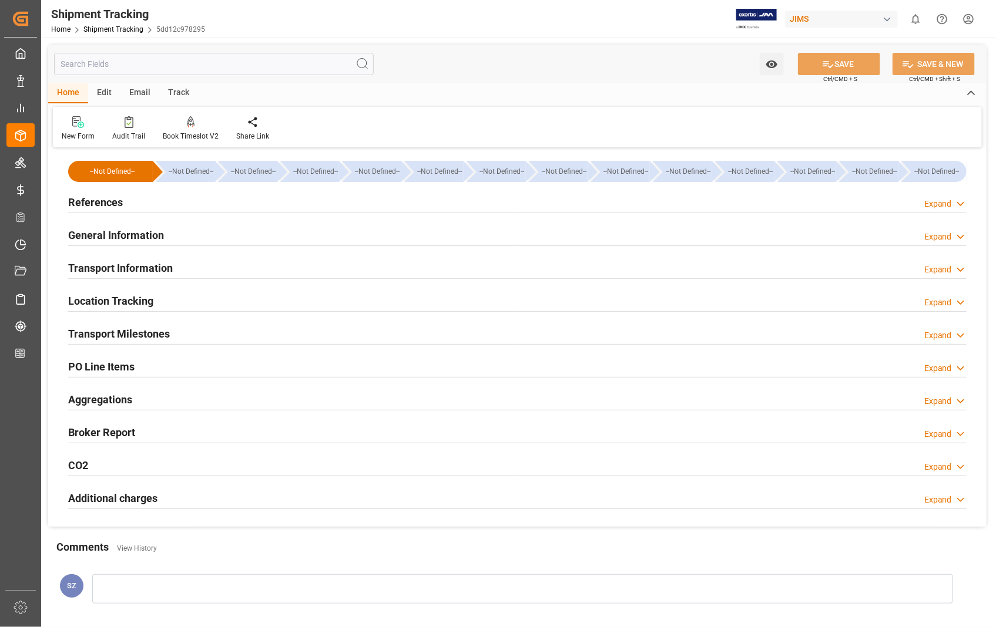
click at [116, 269] on h2 "Transport Information" at bounding box center [120, 268] width 105 height 16
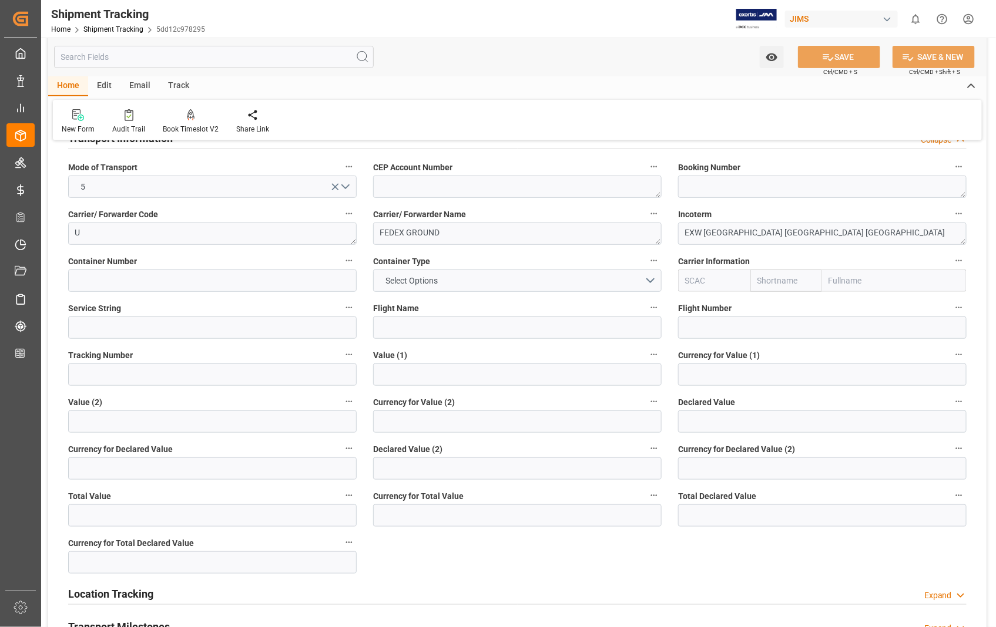
scroll to position [130, 0]
click at [749, 194] on textarea at bounding box center [822, 186] width 288 height 22
paste textarea "476029884113"
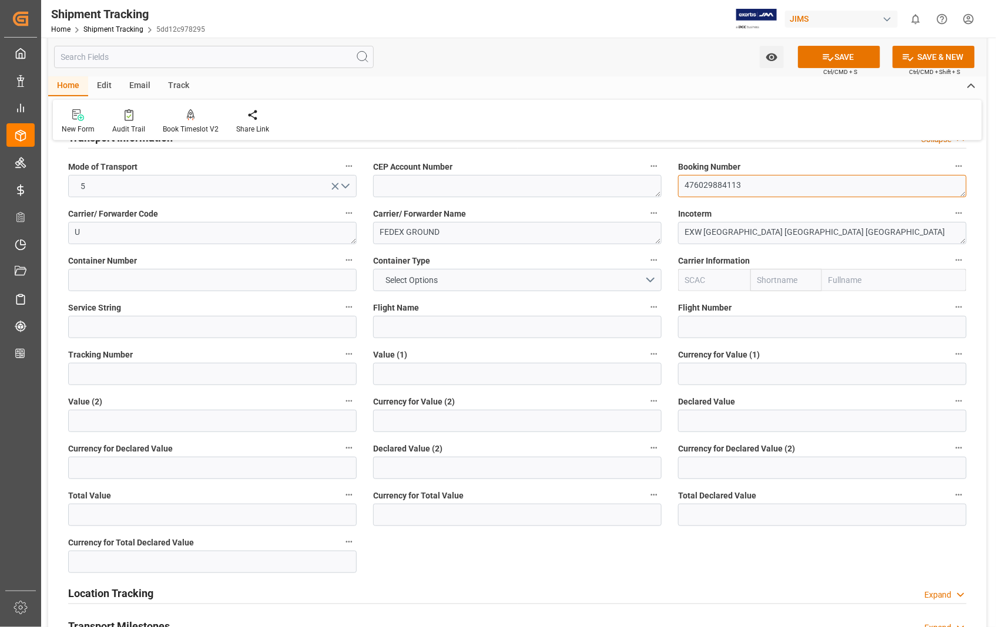
scroll to position [5, 0]
click at [684, 190] on textarea "476029884113" at bounding box center [822, 186] width 288 height 22
type textarea "476029884113"
click at [120, 383] on input at bounding box center [212, 374] width 288 height 22
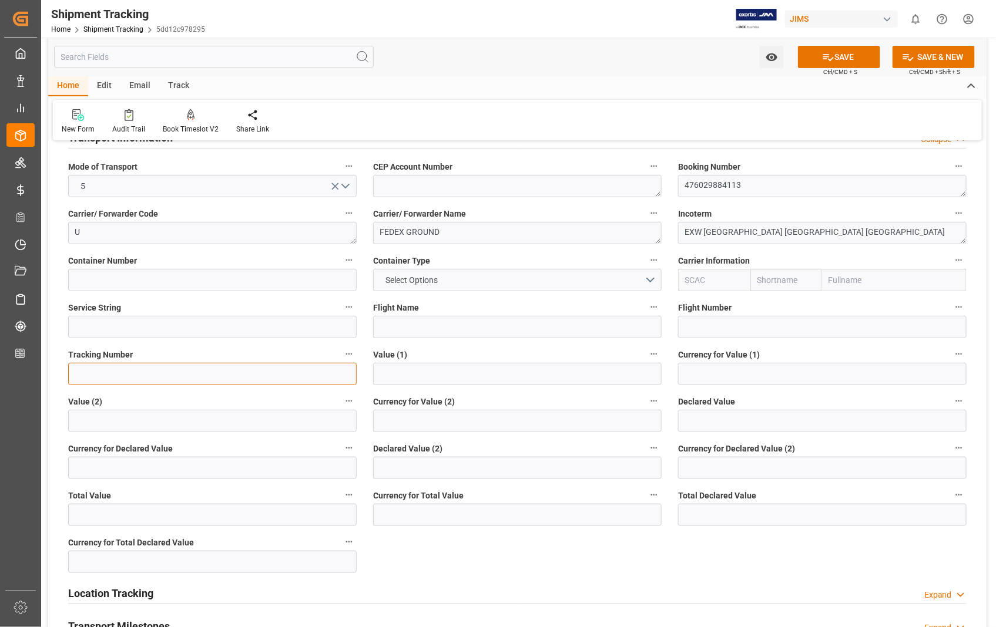
paste input "476029884113"
type input "476029884113"
click at [850, 62] on button "SAVE" at bounding box center [839, 57] width 82 height 22
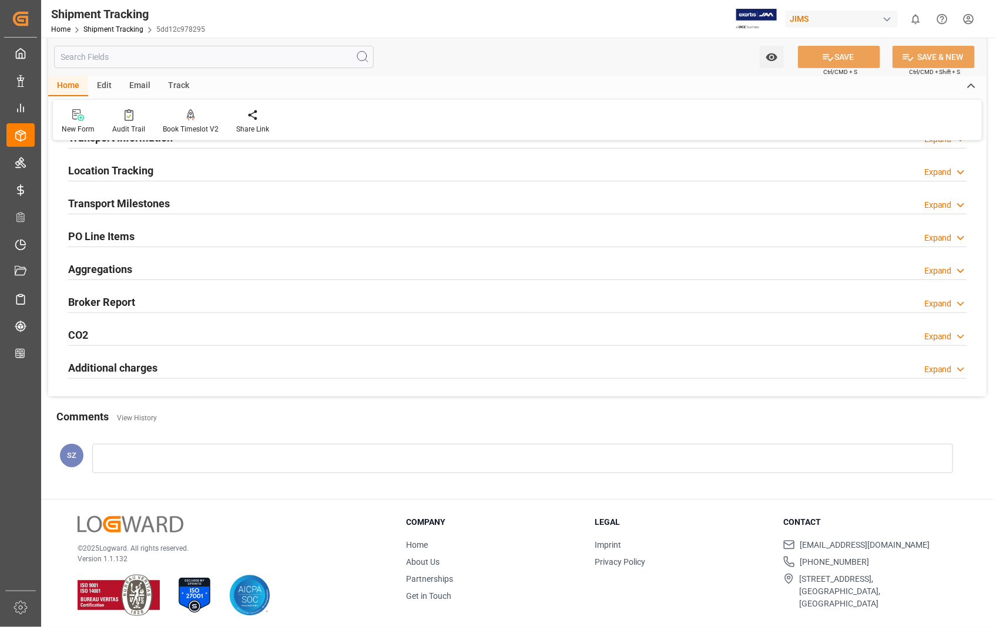
click at [141, 206] on h2 "Transport Milestones" at bounding box center [119, 204] width 102 height 16
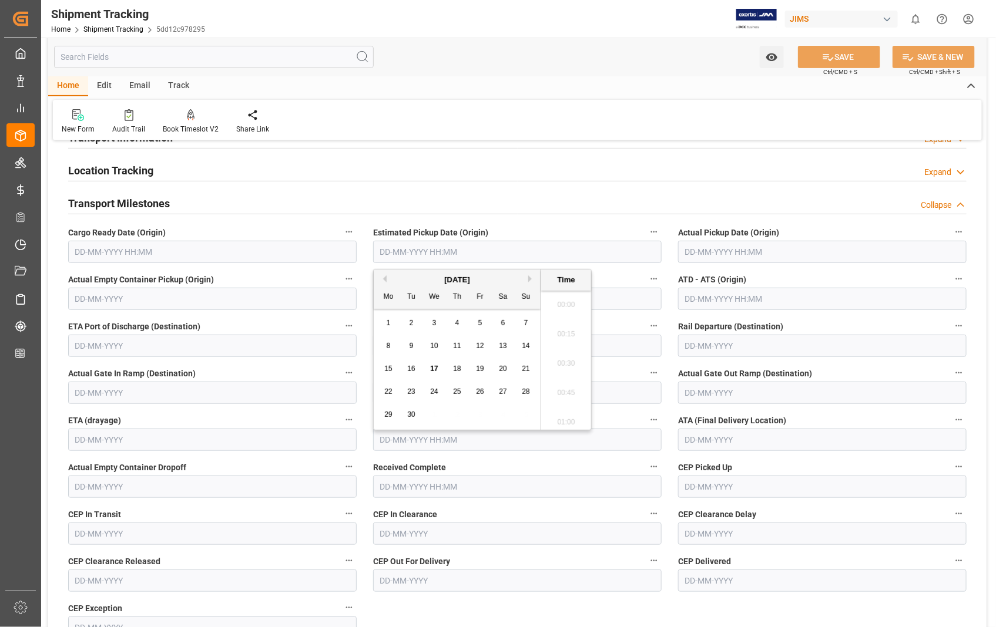
click at [612, 254] on input "text" at bounding box center [517, 252] width 288 height 22
click at [412, 372] on span "16" at bounding box center [411, 369] width 8 height 8
type input "[DATE] 00:00"
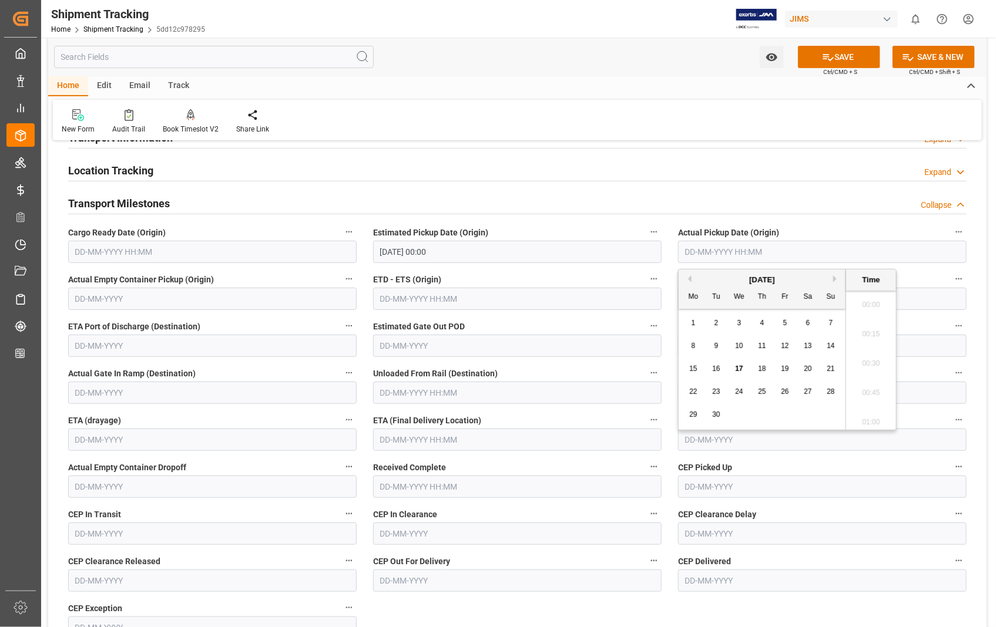
click at [835, 254] on input "text" at bounding box center [822, 252] width 288 height 22
click at [718, 368] on span "16" at bounding box center [716, 369] width 8 height 8
type input "[DATE] 00:00"
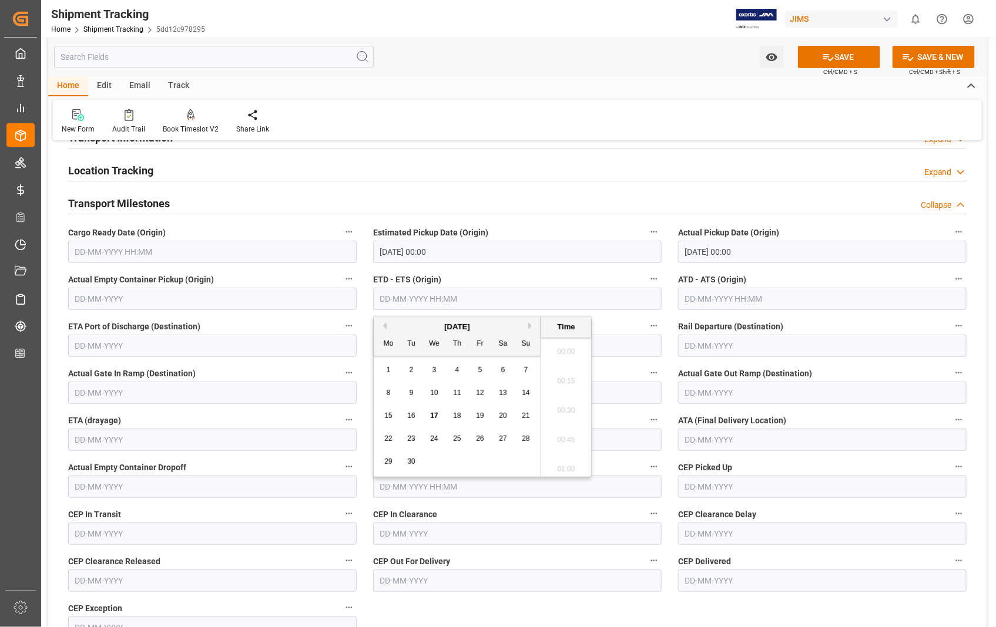
click at [536, 301] on input "text" at bounding box center [517, 299] width 288 height 22
click at [409, 418] on span "16" at bounding box center [411, 416] width 8 height 8
type input "[DATE] 00:00"
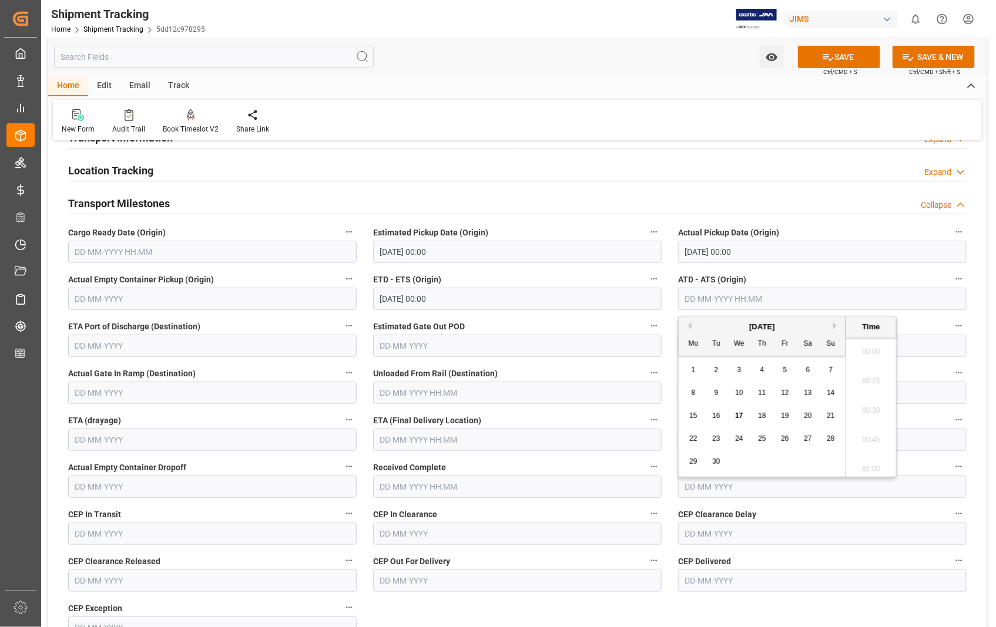
click at [815, 294] on input "text" at bounding box center [822, 299] width 288 height 22
click at [718, 415] on span "16" at bounding box center [716, 416] width 8 height 8
type input "[DATE] 00:00"
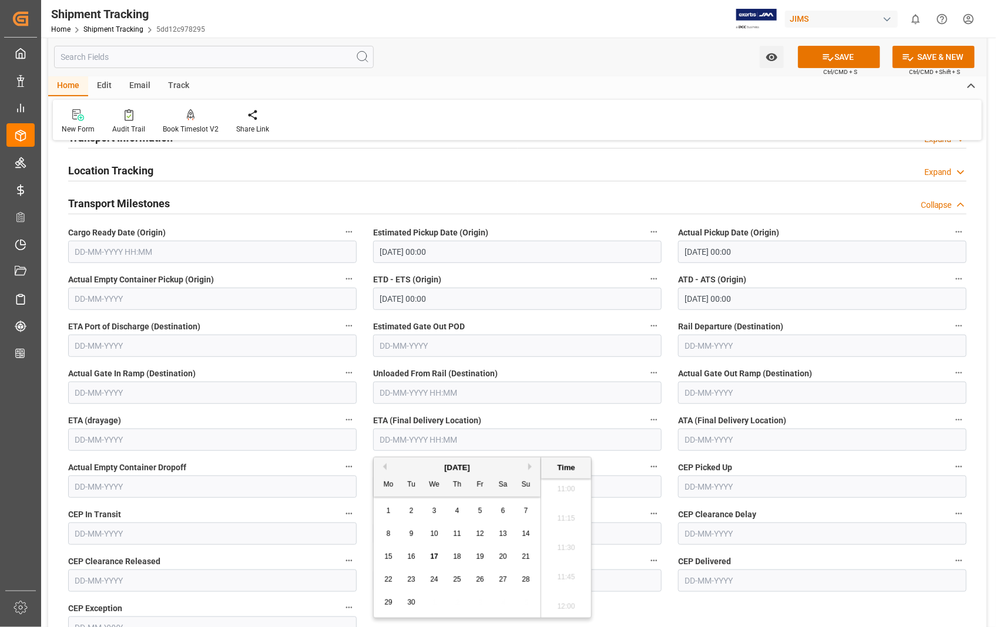
click at [496, 446] on input "text" at bounding box center [517, 440] width 288 height 22
click at [460, 562] on div "18" at bounding box center [457, 557] width 15 height 14
type input "[DATE] 00:00"
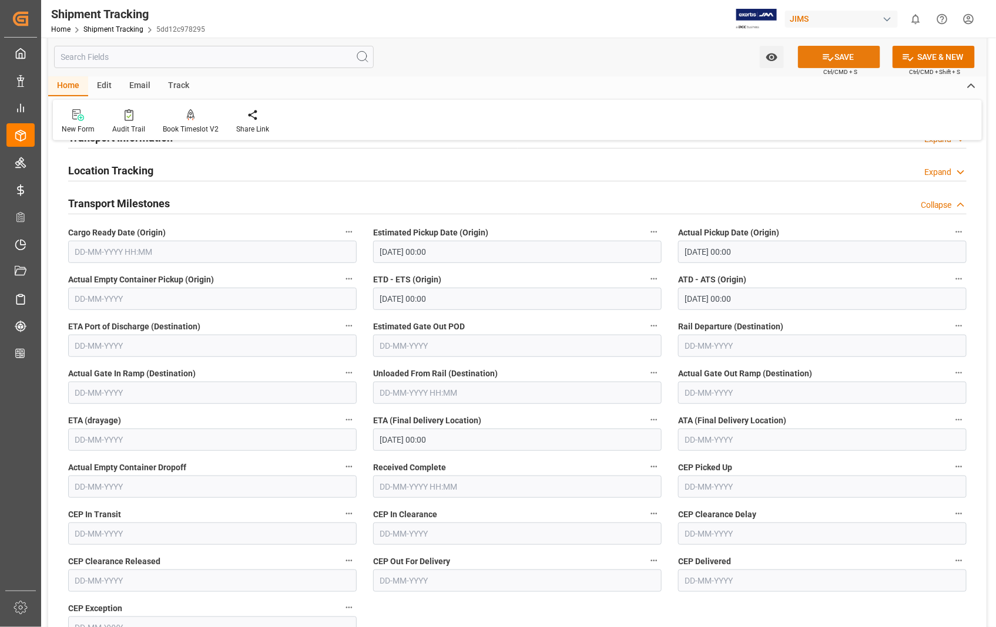
click at [848, 63] on button "SAVE" at bounding box center [839, 57] width 82 height 22
